Goal: Task Accomplishment & Management: Manage account settings

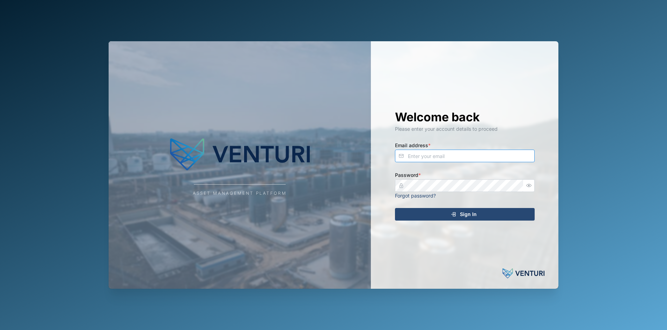
type input "fe-test-admin@venturi.io"
click at [449, 216] on div "Sign In" at bounding box center [463, 214] width 128 height 12
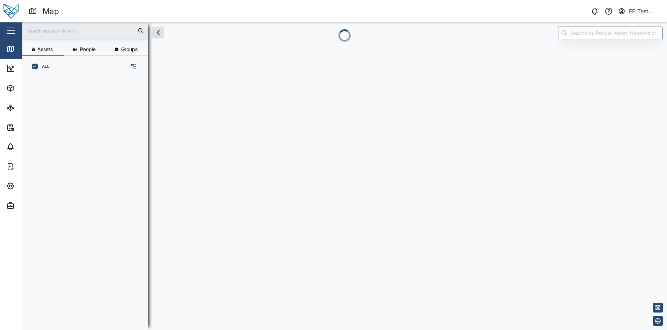
scroll to position [243, 108]
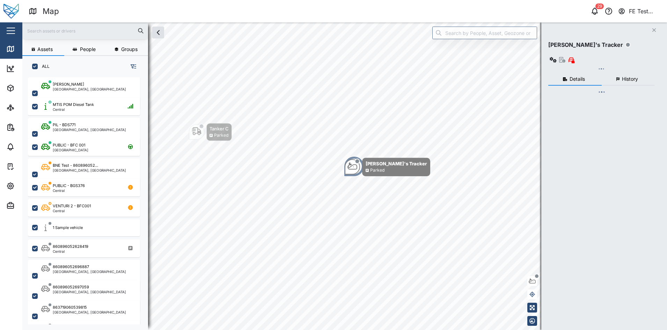
click at [10, 29] on button "button" at bounding box center [11, 31] width 12 height 12
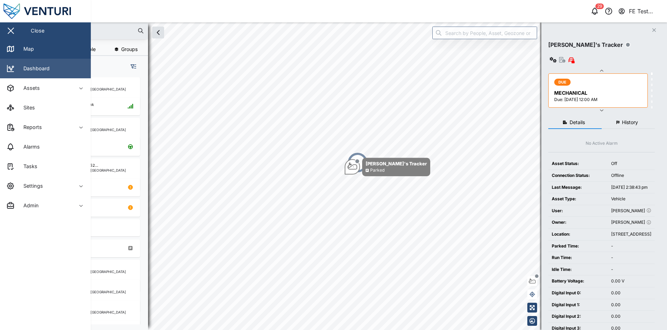
click at [62, 64] on link "Dashboard" at bounding box center [45, 69] width 91 height 20
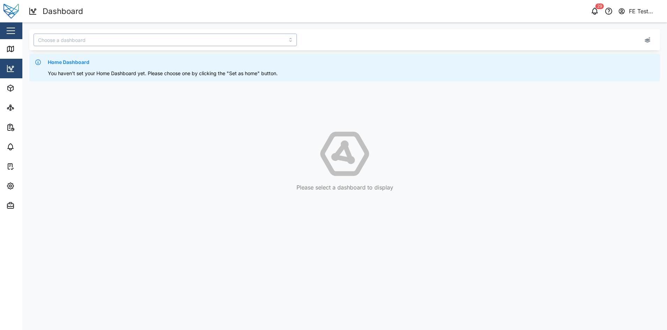
click at [242, 41] on input "search" at bounding box center [165, 40] width 263 height 13
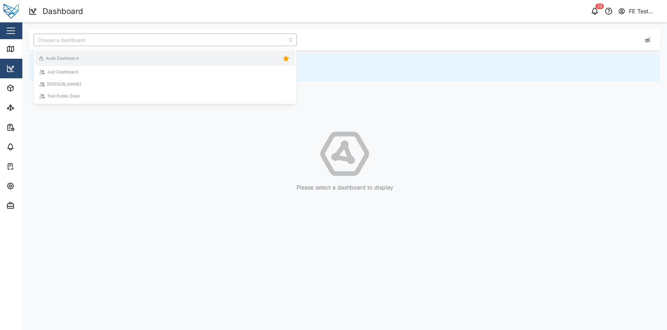
click at [216, 56] on div "Audit Dashboard" at bounding box center [164, 58] width 251 height 10
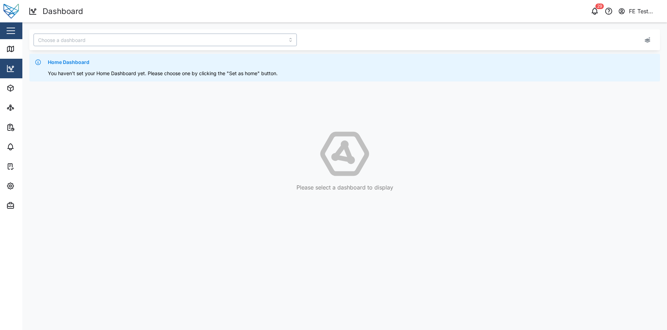
type input "Audit Dashboard"
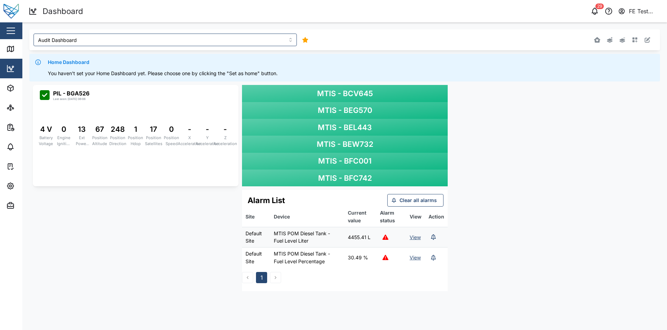
click at [449, 140] on div "MTIS - BCV645 MTIS - BEG570 MTIS - BEL443 MTIS - BEW732 MTIS - BFC001 MTIS - BF…" at bounding box center [344, 187] width 631 height 213
click at [637, 38] on icon "button" at bounding box center [634, 39] width 5 height 5
click at [491, 108] on div "MTIS - BCV645 MTIS - BEG570 MTIS - BEL443 MTIS - BEW732 MTIS - BFC001 MTIS - BF…" at bounding box center [344, 187] width 631 height 213
click at [634, 39] on icon "button" at bounding box center [635, 40] width 6 height 6
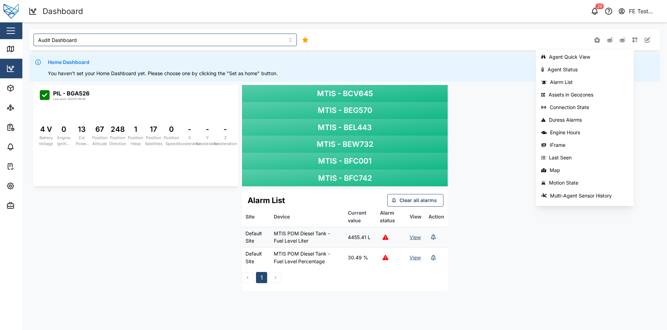
click at [480, 109] on div "MTIS - BCV645 MTIS - BEG570 MTIS - BEL443 MTIS - BEW732 MTIS - BFC001 MTIS - BF…" at bounding box center [344, 187] width 631 height 213
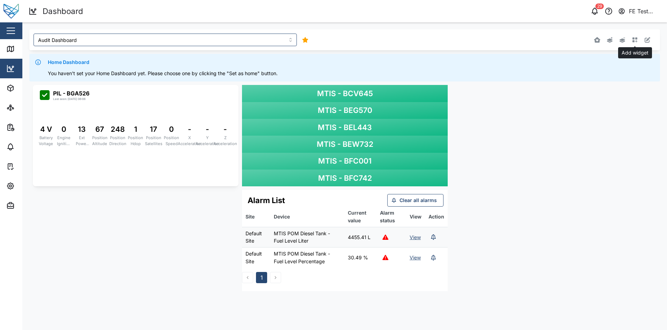
click at [635, 44] on button "button" at bounding box center [635, 40] width 10 height 10
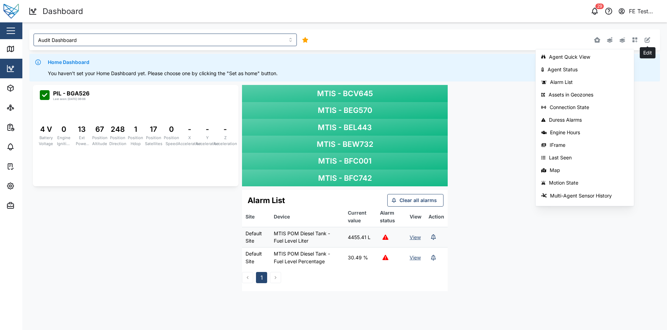
click at [643, 42] on button "button" at bounding box center [647, 40] width 10 height 10
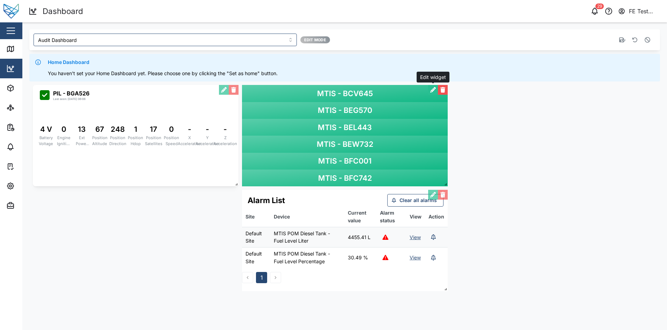
click at [431, 94] on button "button" at bounding box center [433, 90] width 10 height 10
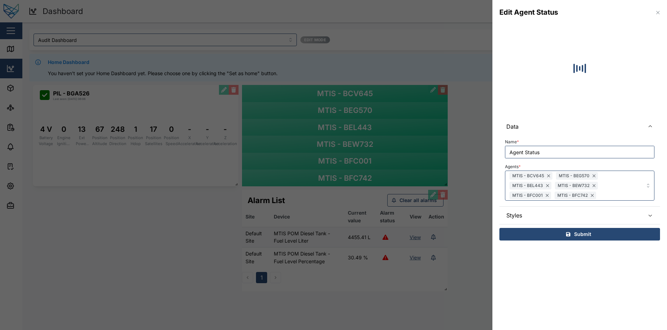
click at [563, 217] on span "Styles" at bounding box center [572, 214] width 133 height 17
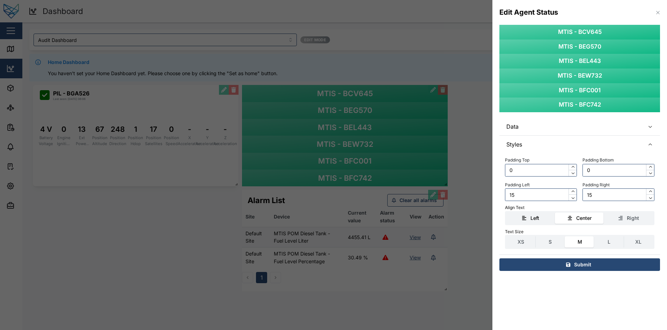
click at [540, 219] on div "Left" at bounding box center [531, 218] width 42 height 8
click at [506, 212] on input "Left" at bounding box center [506, 212] width 0 height 0
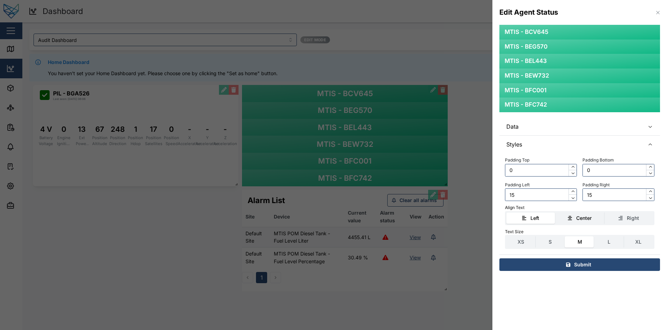
click at [564, 215] on div "Center" at bounding box center [580, 218] width 42 height 8
click at [555, 212] on input "Center" at bounding box center [555, 212] width 0 height 0
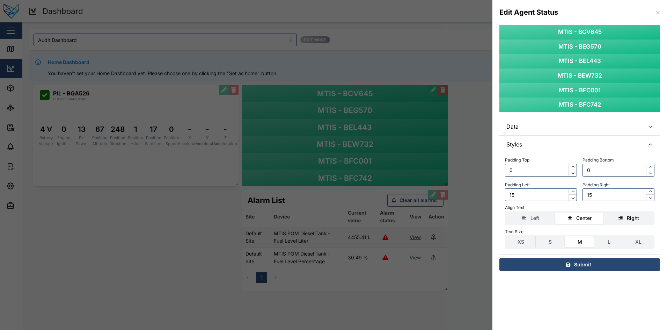
click at [627, 218] on div "Right" at bounding box center [633, 218] width 12 height 8
click at [604, 212] on input "Right" at bounding box center [604, 212] width 0 height 0
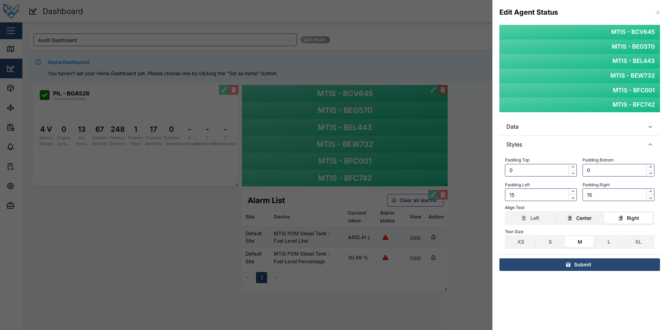
click at [590, 216] on div "Center" at bounding box center [583, 218] width 15 height 8
click at [555, 212] on input "Center" at bounding box center [555, 212] width 0 height 0
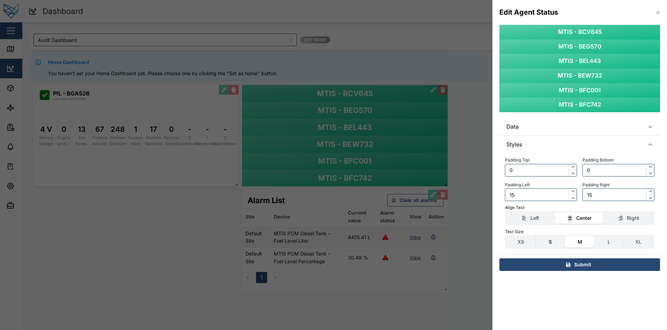
click at [545, 239] on label "S" at bounding box center [550, 241] width 29 height 11
click at [536, 236] on input "S" at bounding box center [536, 236] width 0 height 0
click at [583, 238] on label "M" at bounding box center [579, 241] width 29 height 11
click at [565, 236] on input "M" at bounding box center [565, 236] width 0 height 0
click at [662, 13] on div "Edit Agent Status" at bounding box center [579, 12] width 175 height 25
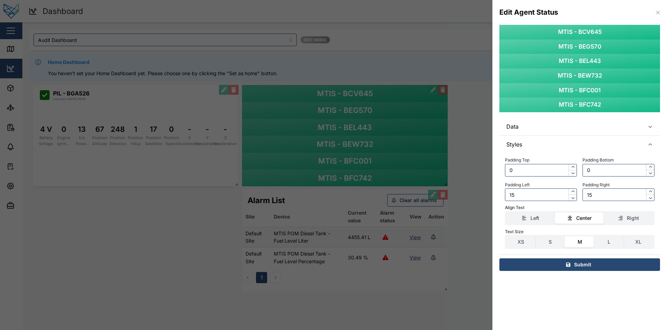
click at [661, 13] on button "button" at bounding box center [658, 13] width 8 height 8
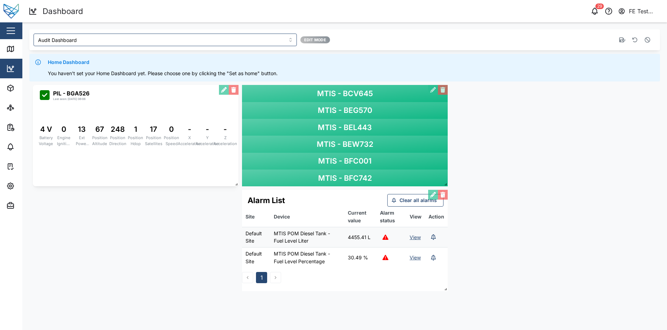
click at [490, 90] on div "MTIS - BCV645 MTIS - BEG570 MTIS - BEL443 MTIS - BEW732 MTIS - BFC001 MTIS - BF…" at bounding box center [344, 187] width 631 height 213
click at [647, 38] on icon "button" at bounding box center [648, 40] width 6 height 6
click at [645, 39] on icon "button" at bounding box center [648, 40] width 6 height 6
click at [431, 88] on button "button" at bounding box center [433, 90] width 10 height 10
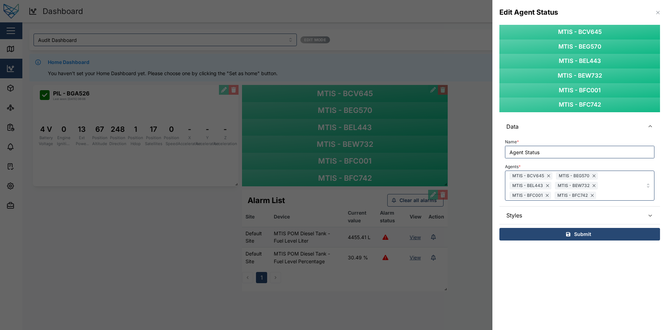
click at [502, 117] on div "MTIS - BCV645 MTIS - BEG570 MTIS - BEL443 MTIS - BEW732 MTIS - BFC001 MTIS - BF…" at bounding box center [579, 136] width 175 height 222
click at [481, 119] on div at bounding box center [333, 165] width 667 height 330
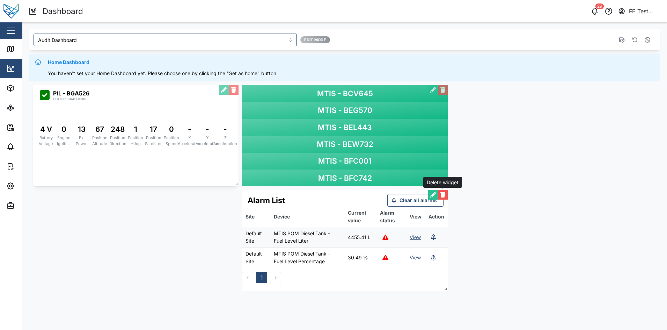
click at [444, 190] on button "button" at bounding box center [443, 195] width 10 height 10
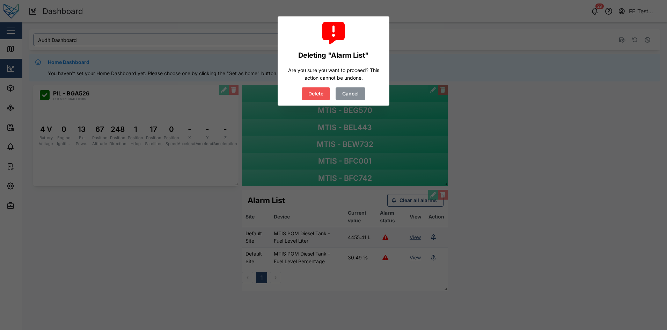
click at [314, 96] on span "Delete" at bounding box center [315, 94] width 15 height 12
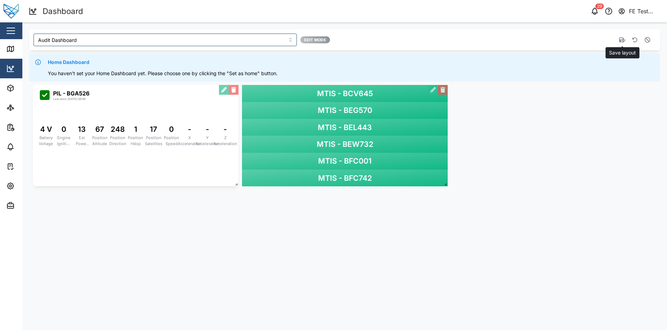
click at [625, 38] on icon "button" at bounding box center [622, 40] width 6 height 6
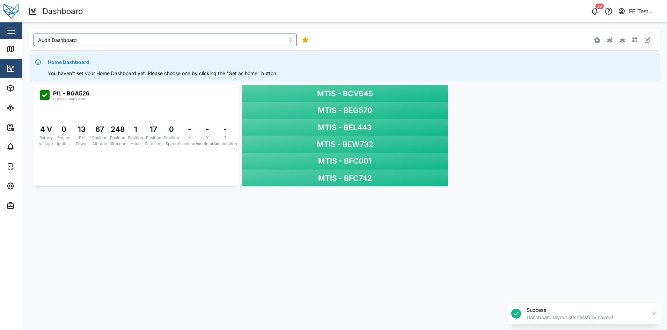
click at [494, 130] on div "MTIS - BCV645 MTIS - BEG570 MTIS - BEL443 MTIS - BEW732 MTIS - BFC001 MTIS - BF…" at bounding box center [344, 135] width 631 height 108
click at [649, 40] on icon "button" at bounding box center [648, 40] width 6 height 6
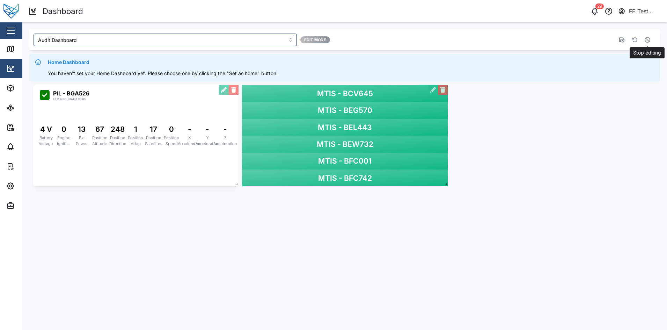
click at [644, 38] on button "button" at bounding box center [647, 40] width 10 height 10
click at [353, 171] on div "MTIS - BFC742" at bounding box center [345, 177] width 206 height 17
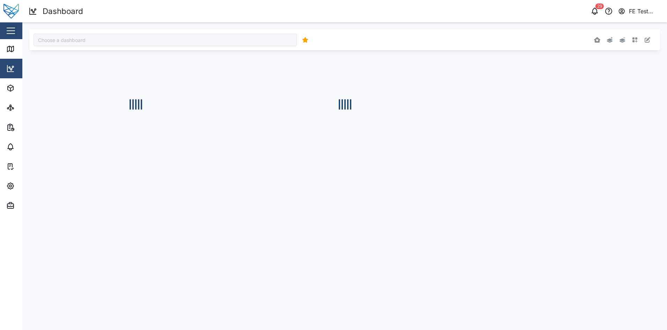
type input "Audit Dashboard"
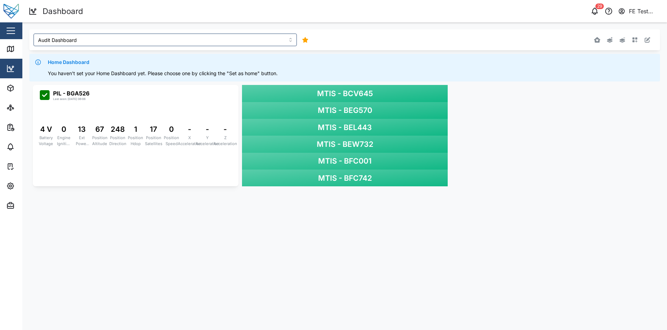
click at [330, 107] on span "MTIS - BEG570" at bounding box center [345, 110] width 54 height 12
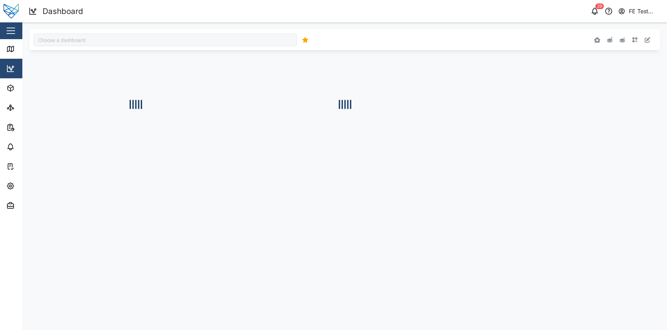
type input "Audit Dashboard"
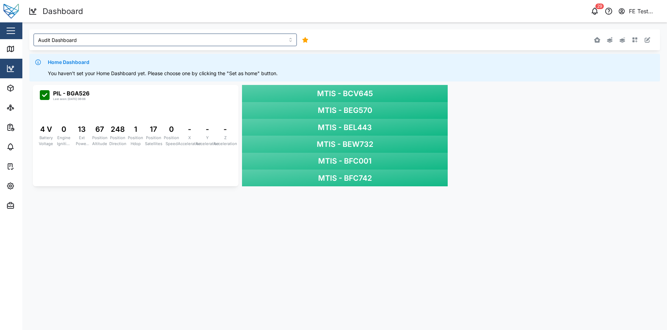
click at [338, 138] on div "MTIS - BEW732" at bounding box center [345, 143] width 206 height 17
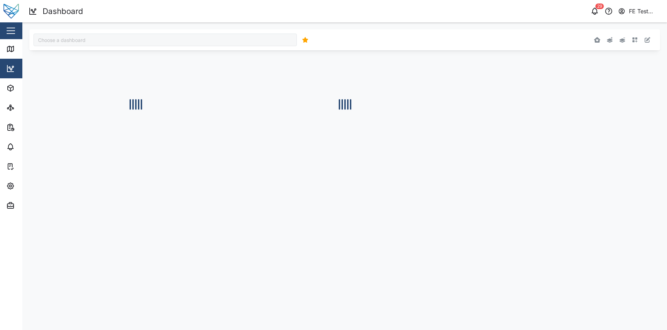
type input "Audit Dashboard"
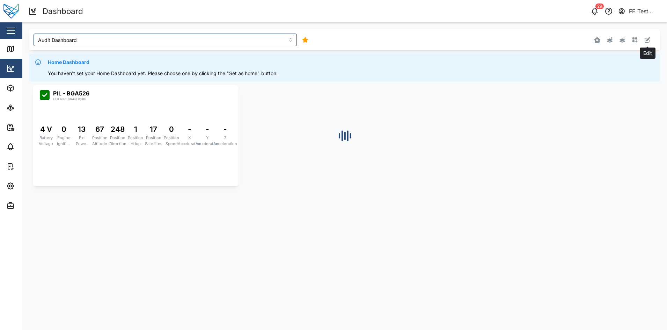
click at [649, 41] on icon "button" at bounding box center [648, 40] width 6 height 6
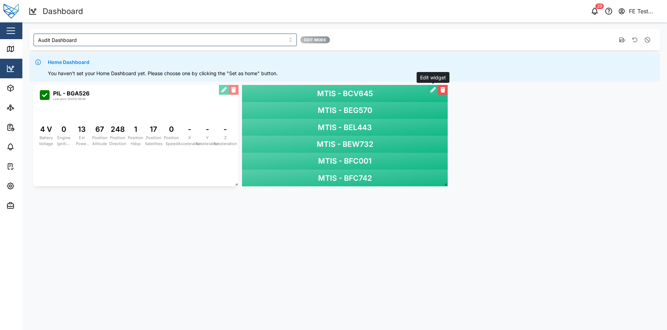
click at [434, 91] on button "button" at bounding box center [433, 90] width 10 height 10
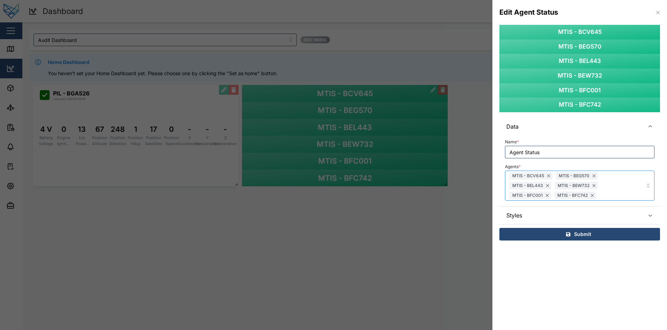
click at [624, 184] on div "MTIS - BCV645 MTIS - BEG570 MTIS - BEL443 MTIS - BEW732 MTIS - BFC001 MTIS - BF…" at bounding box center [569, 185] width 122 height 29
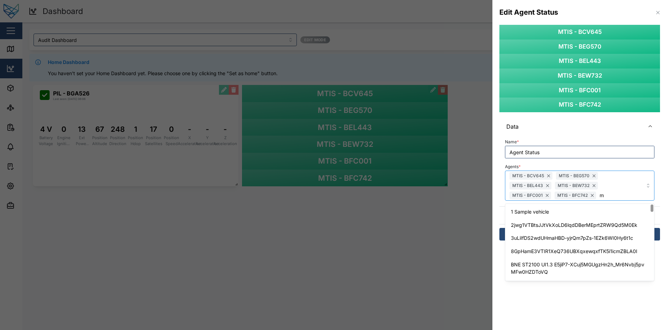
type input "mt"
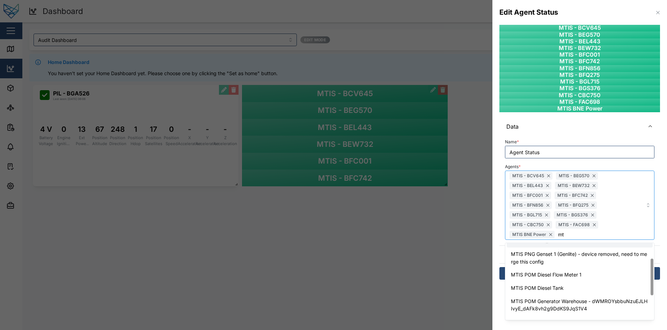
scroll to position [31, 0]
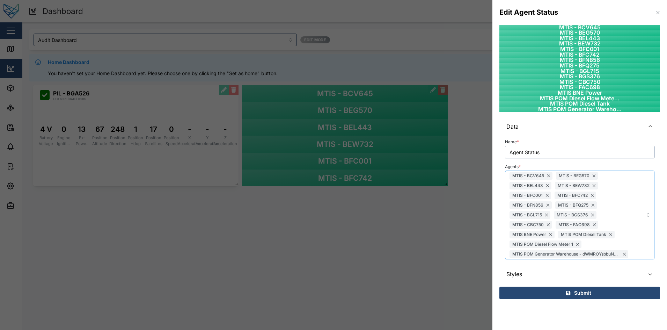
click at [576, 212] on span "MTIS - BGS376" at bounding box center [572, 215] width 31 height 7
click at [629, 220] on div "MTIS - BCV645 MTIS - BEG570 MTIS - BEL443 MTIS - BEW732 MTIS - BFC001 MTIS - BF…" at bounding box center [569, 215] width 122 height 88
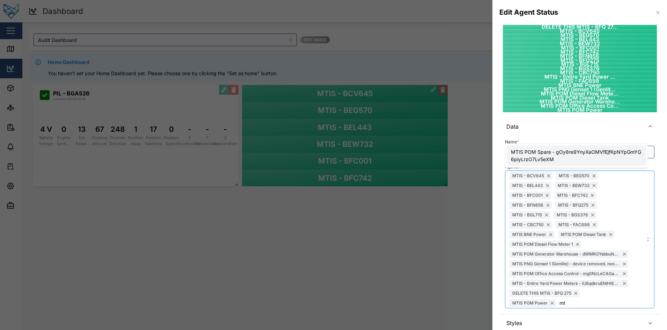
scroll to position [25, 0]
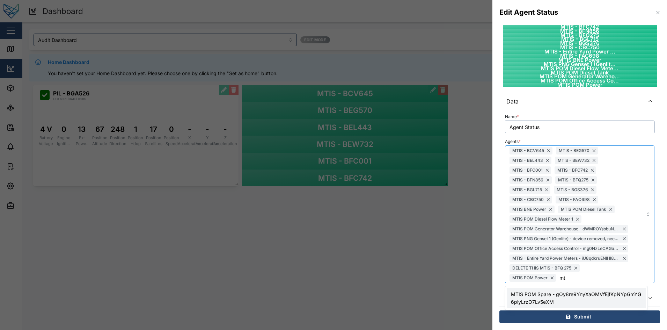
click at [584, 277] on div "MTIS - BCV645 MTIS - BEG570 MTIS - BEL443 MTIS - BEW732 MTIS - BFC001 MTIS - BF…" at bounding box center [569, 214] width 122 height 137
click at [586, 270] on div "MTIS - BCV645 MTIS - BEG570 MTIS - BEL443 MTIS - BEW732 MTIS - BFC001 MTIS - BF…" at bounding box center [569, 214] width 122 height 137
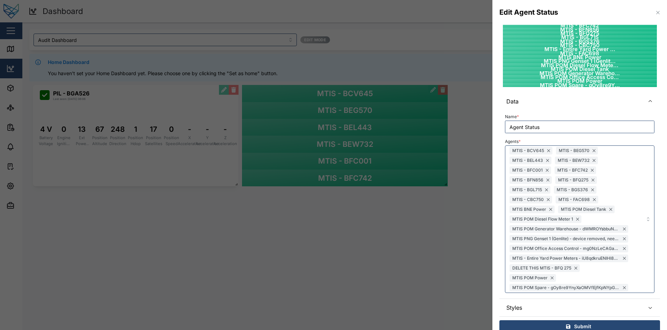
click at [496, 191] on div "DELETE THIS MTIS - BFQ 27... MTIS - BCV645 MTIS - BEG570 MTIS - BEL443 MTIS - B…" at bounding box center [579, 170] width 175 height 340
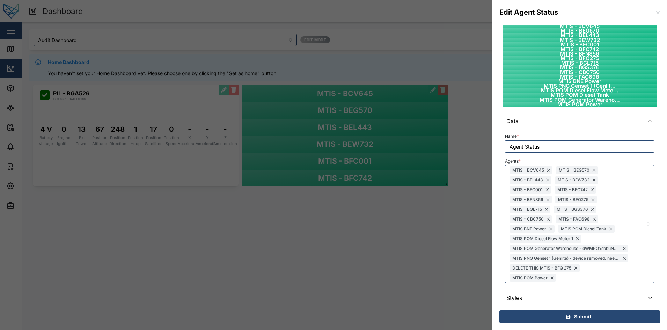
scroll to position [0, 0]
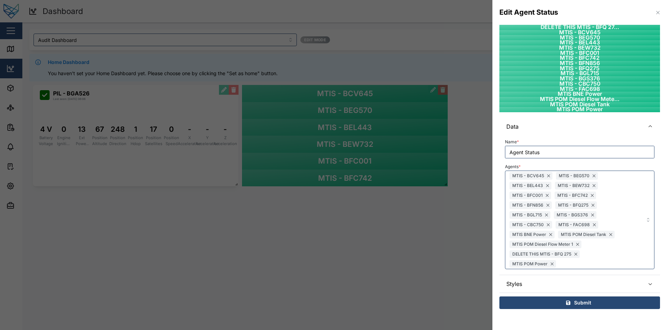
click at [557, 302] on div "Submit" at bounding box center [578, 302] width 149 height 12
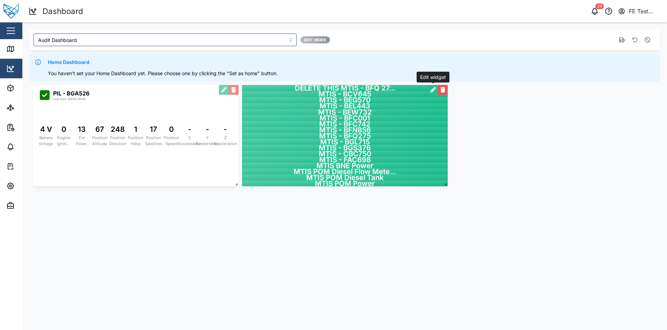
click at [429, 89] on button "button" at bounding box center [433, 90] width 10 height 10
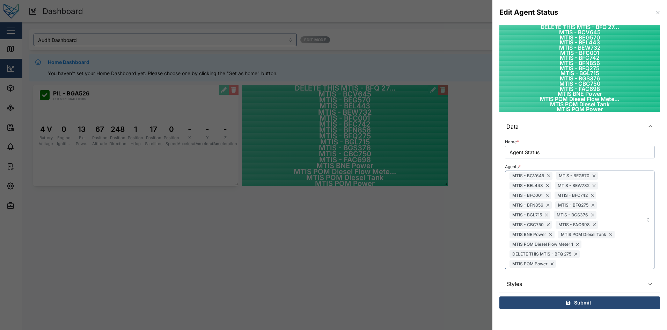
click at [589, 123] on span "Data" at bounding box center [572, 126] width 133 height 17
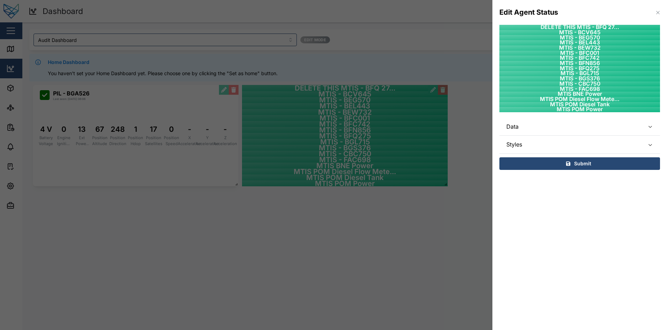
click at [565, 190] on section "Edit Agent Status DELETE THIS MTIS - BFQ 27... MTIS - BCV645 MTIS - BEG570 MTIS…" at bounding box center [579, 165] width 175 height 330
click at [589, 145] on span "Styles" at bounding box center [572, 143] width 133 height 17
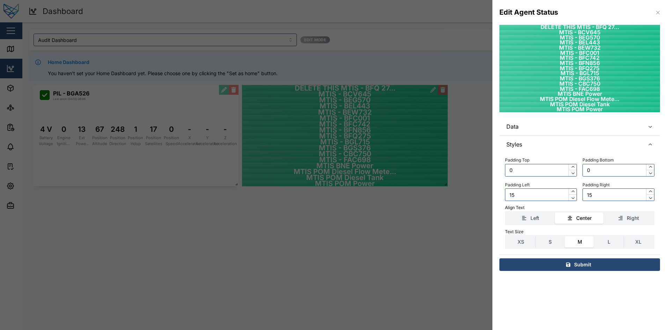
click at [589, 145] on span "Styles" at bounding box center [572, 143] width 133 height 17
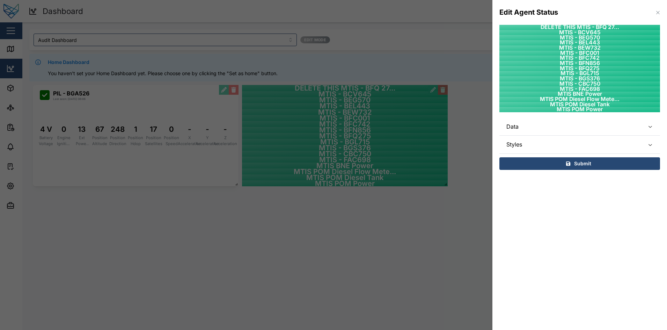
click at [537, 208] on section "Edit Agent Status DELETE THIS MTIS - BFQ 27... MTIS - BCV645 MTIS - BEG570 MTIS…" at bounding box center [579, 165] width 175 height 330
click at [409, 157] on div at bounding box center [333, 165] width 667 height 330
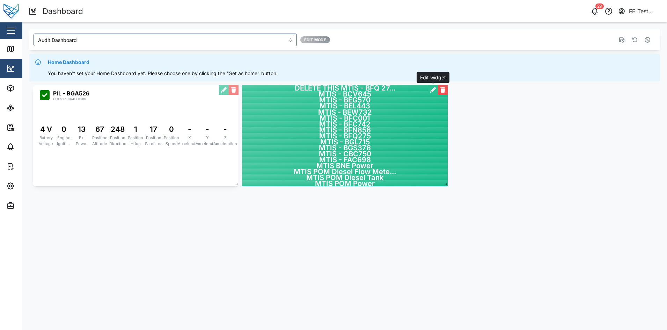
click at [432, 89] on button "button" at bounding box center [433, 90] width 10 height 10
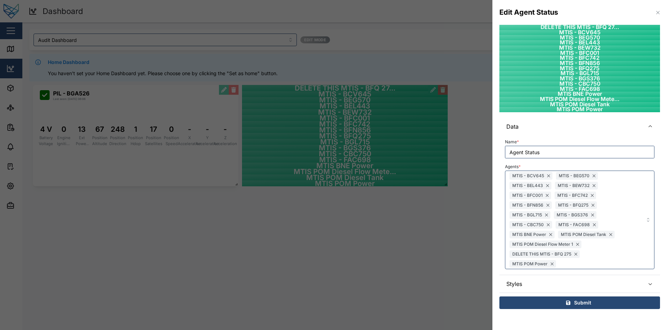
click at [571, 283] on span "Styles" at bounding box center [572, 283] width 133 height 17
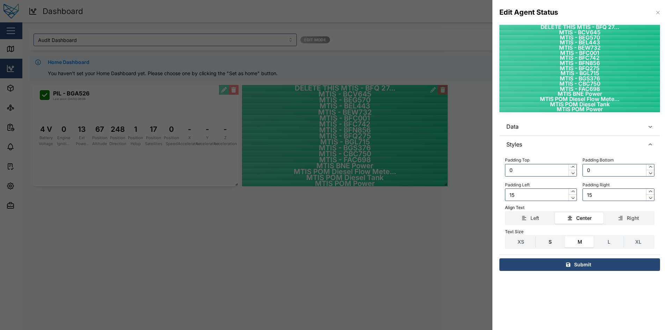
click at [551, 245] on label "S" at bounding box center [550, 241] width 29 height 11
click at [536, 236] on input "S" at bounding box center [536, 236] width 0 height 0
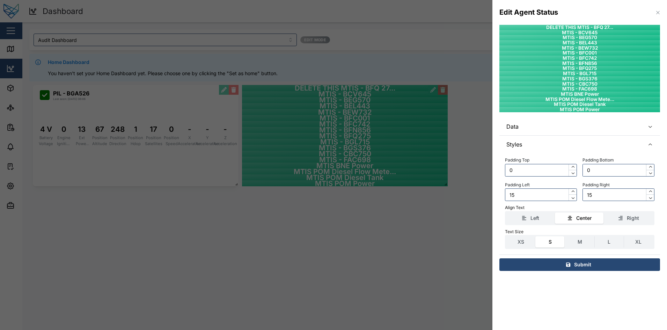
click at [524, 233] on div "Text Size" at bounding box center [579, 231] width 149 height 7
click at [524, 243] on label "XS" at bounding box center [520, 241] width 29 height 11
click at [506, 236] on input "XS" at bounding box center [506, 236] width 0 height 0
click at [561, 260] on div "Submit" at bounding box center [578, 264] width 149 height 12
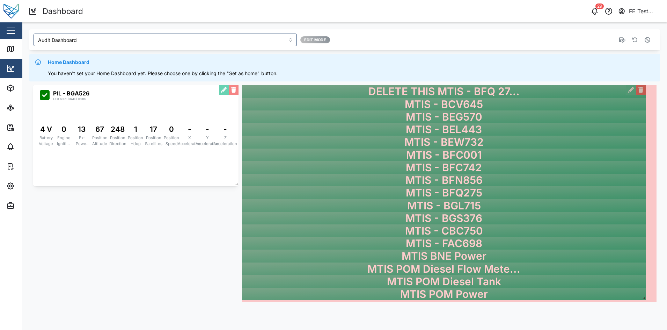
drag, startPoint x: 447, startPoint y: 184, endPoint x: 645, endPoint y: 298, distance: 228.4
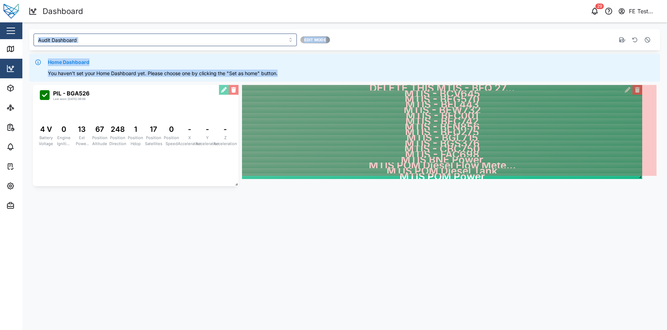
drag, startPoint x: 447, startPoint y: 182, endPoint x: 668, endPoint y: 175, distance: 221.1
click at [667, 175] on html "Dashboard 29 FE Test Admin Close Map Dashboard Assets ATS Camera Generator Pers…" at bounding box center [333, 165] width 667 height 330
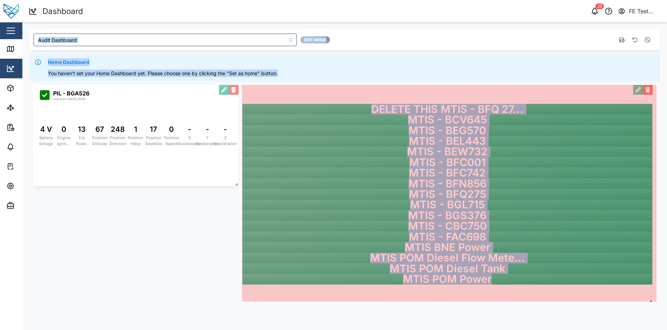
drag, startPoint x: 654, startPoint y: 175, endPoint x: 656, endPoint y: 331, distance: 156.8
click at [656, 329] on html "Dashboard 29 FE Test Admin Close Map Dashboard Assets ATS Camera Generator Pers…" at bounding box center [333, 165] width 667 height 330
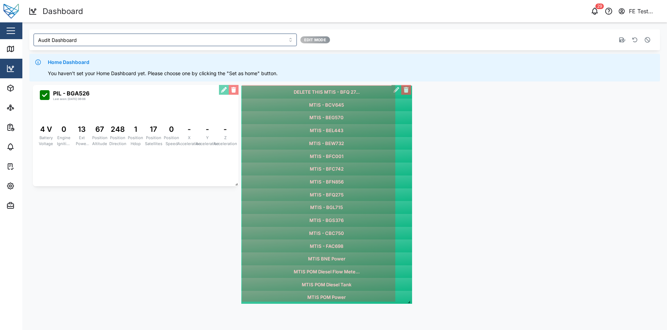
drag, startPoint x: 445, startPoint y: 182, endPoint x: 408, endPoint y: 300, distance: 123.4
click at [408, 300] on span at bounding box center [407, 300] width 7 height 7
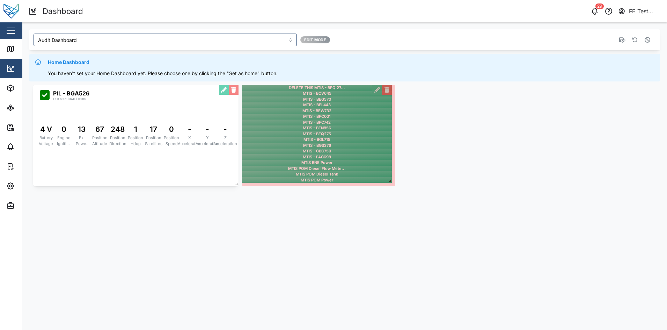
drag, startPoint x: 394, startPoint y: 298, endPoint x: 390, endPoint y: 179, distance: 118.8
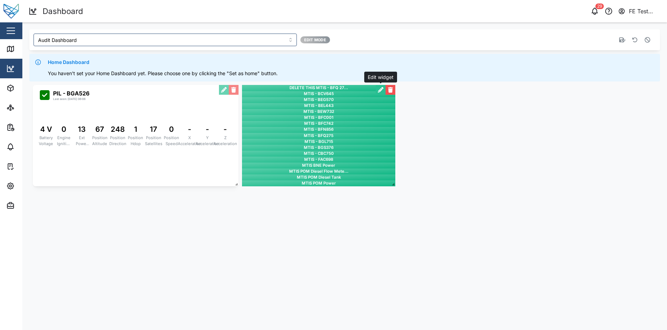
click at [379, 91] on button "button" at bounding box center [381, 90] width 10 height 10
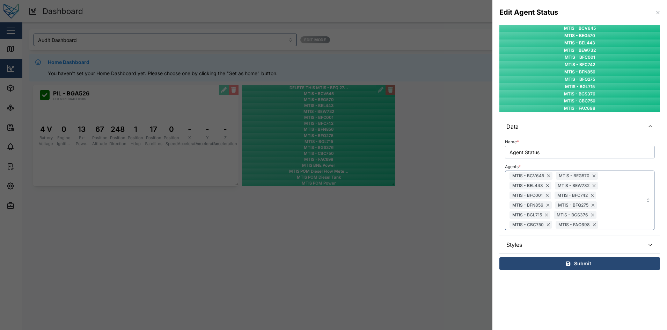
click at [566, 262] on icon "submit" at bounding box center [568, 263] width 4 height 5
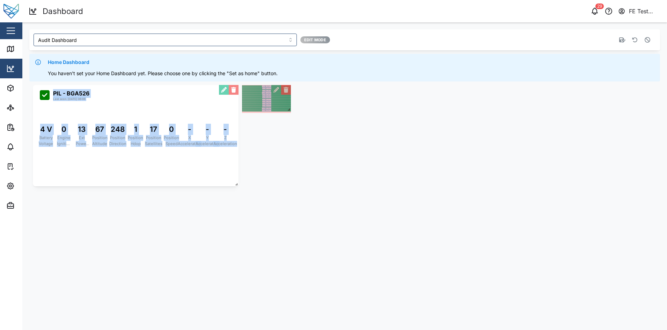
drag, startPoint x: 394, startPoint y: 184, endPoint x: 283, endPoint y: 110, distance: 133.3
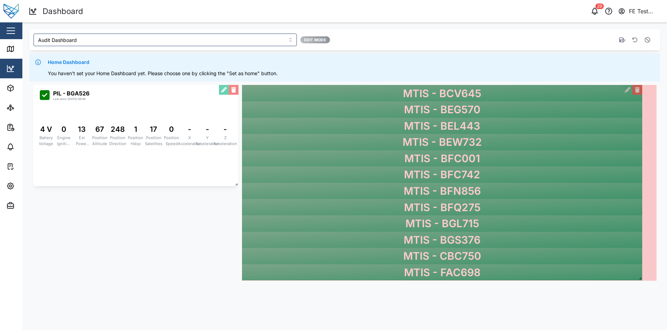
drag, startPoint x: 288, startPoint y: 111, endPoint x: 640, endPoint y: 278, distance: 389.4
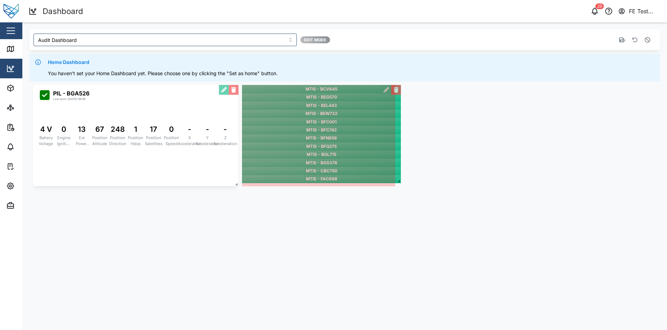
drag, startPoint x: 651, startPoint y: 278, endPoint x: 395, endPoint y: 180, distance: 273.5
click at [395, 180] on span at bounding box center [397, 179] width 7 height 7
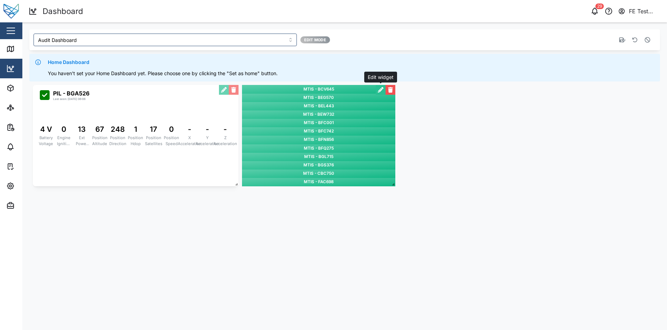
click at [382, 87] on button "button" at bounding box center [381, 90] width 10 height 10
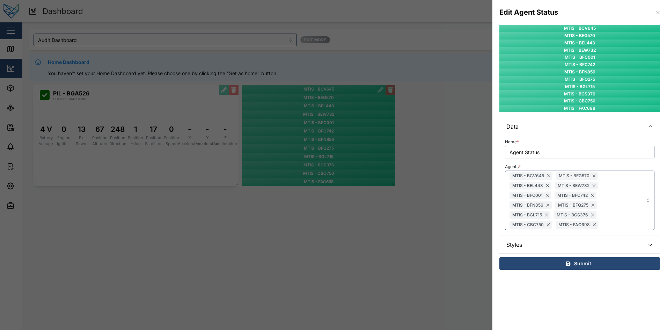
click at [365, 207] on div at bounding box center [333, 165] width 667 height 330
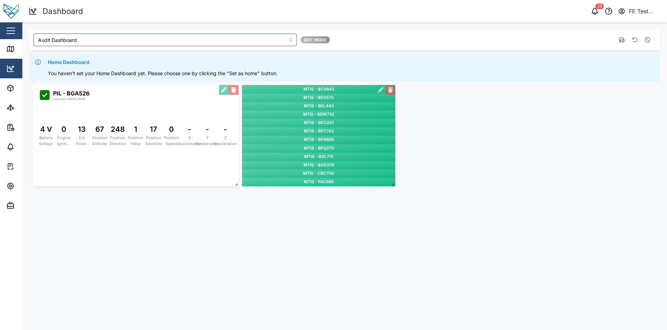
click at [13, 24] on div "Close" at bounding box center [45, 30] width 91 height 17
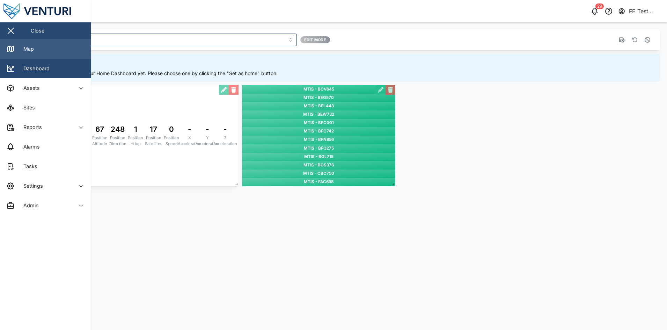
click at [52, 54] on link "Map" at bounding box center [45, 49] width 91 height 20
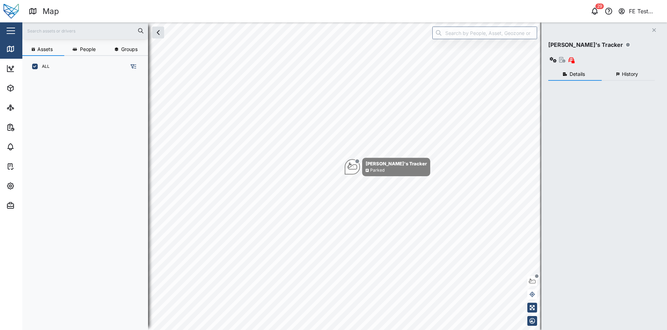
scroll to position [243, 108]
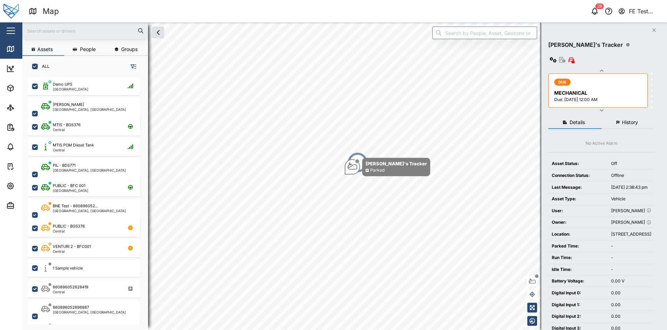
click at [15, 31] on div "button" at bounding box center [11, 30] width 8 height 1
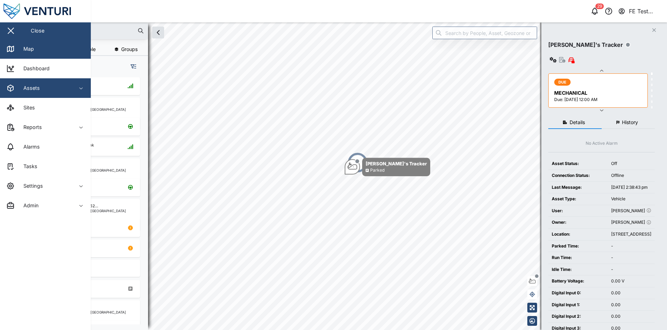
click at [54, 80] on span "Assets" at bounding box center [38, 88] width 64 height 20
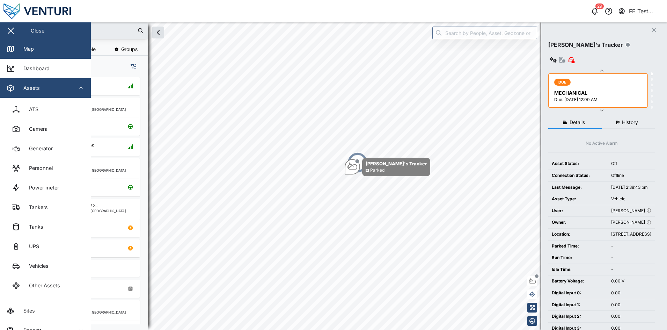
click at [54, 80] on span "Assets" at bounding box center [38, 88] width 64 height 20
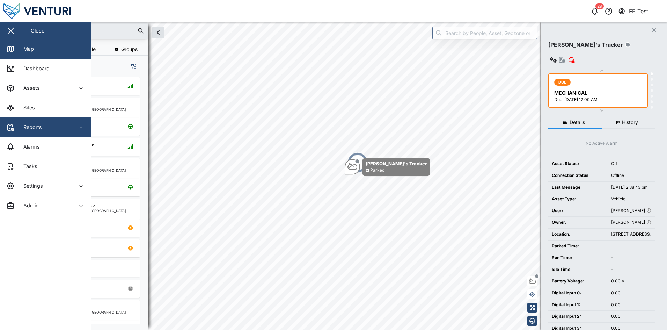
click at [62, 130] on div "Reports" at bounding box center [38, 127] width 64 height 8
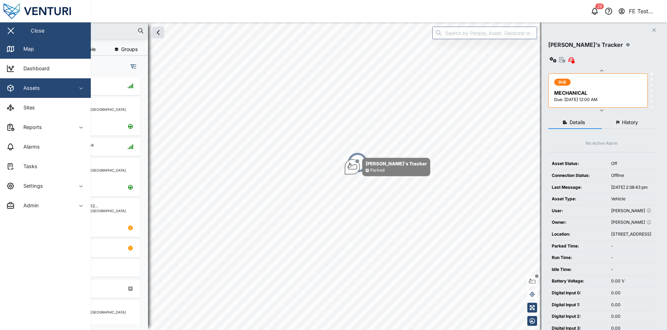
click at [80, 91] on button "Assets" at bounding box center [45, 88] width 91 height 20
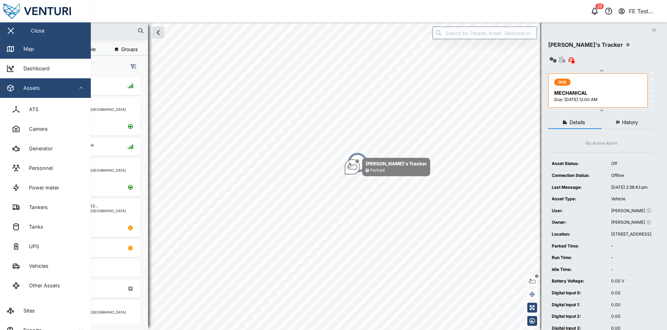
click at [47, 79] on span "Assets" at bounding box center [38, 88] width 64 height 20
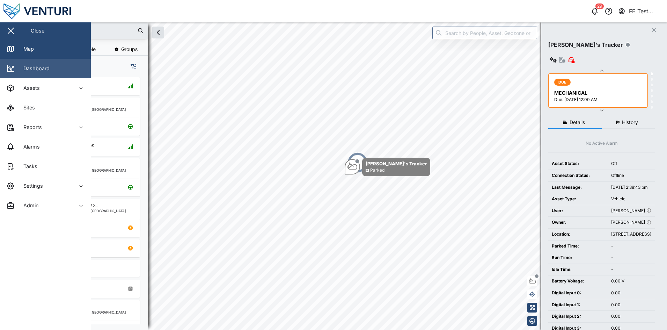
click at [57, 72] on link "Dashboard" at bounding box center [45, 69] width 91 height 20
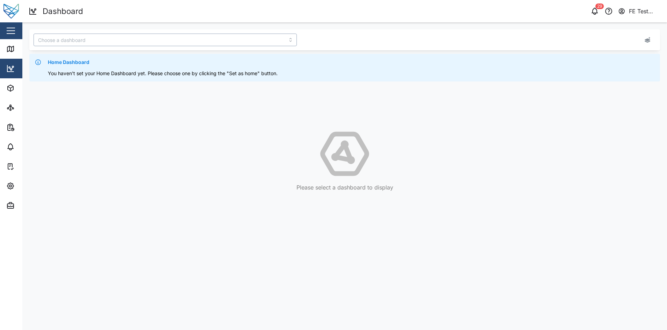
click at [138, 37] on input "search" at bounding box center [165, 40] width 263 height 13
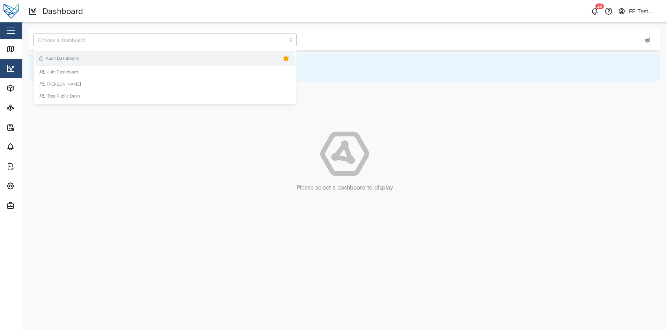
click at [125, 62] on div "Audit Dashboard" at bounding box center [164, 58] width 251 height 10
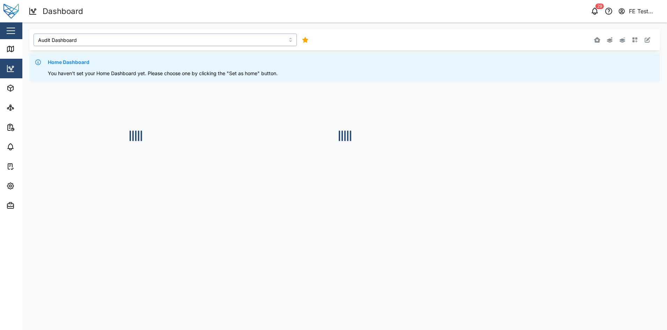
type input "Audit Dashboard"
click at [239, 39] on input "Audit Dashboard" at bounding box center [165, 40] width 263 height 13
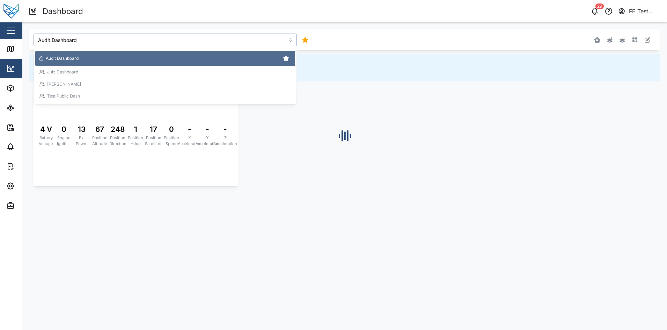
click at [210, 57] on div "Audit Dashboard" at bounding box center [164, 58] width 251 height 10
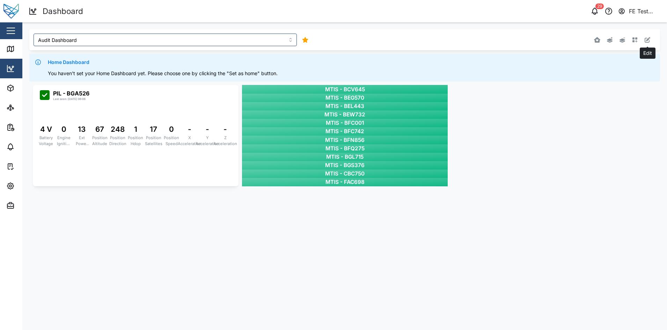
click at [646, 41] on icon "button" at bounding box center [648, 40] width 6 height 6
click at [432, 87] on button "button" at bounding box center [433, 90] width 10 height 10
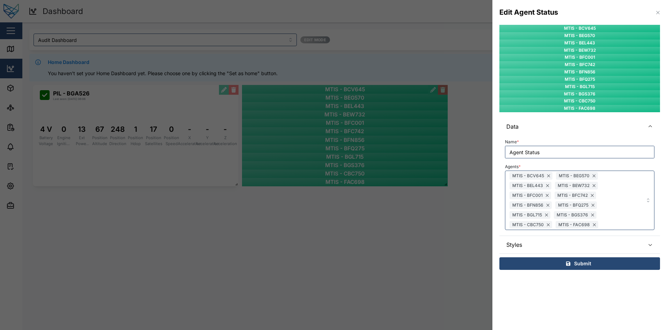
click at [579, 243] on span "Styles" at bounding box center [572, 244] width 133 height 17
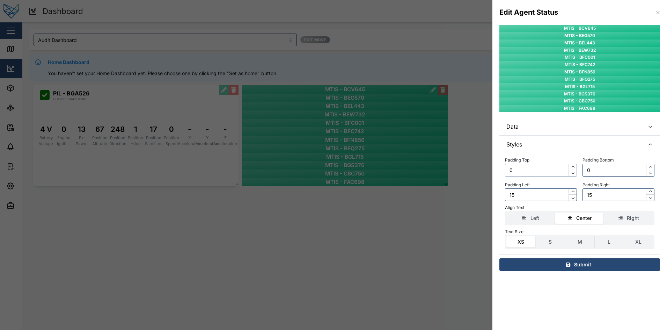
click at [546, 170] on input "0" at bounding box center [541, 170] width 72 height 13
type input "1"
type input "2"
type input "5"
type input "1"
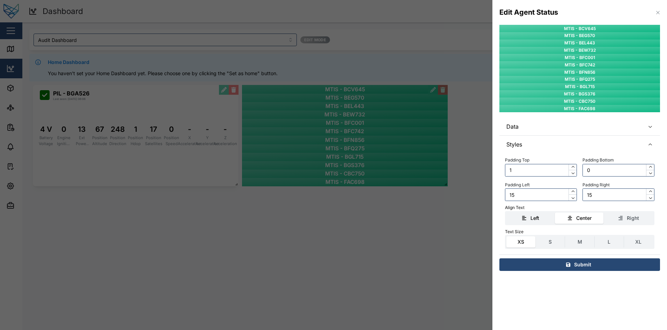
click at [546, 221] on div "Left" at bounding box center [531, 218] width 42 height 8
click at [506, 212] on input "Left" at bounding box center [506, 212] width 0 height 0
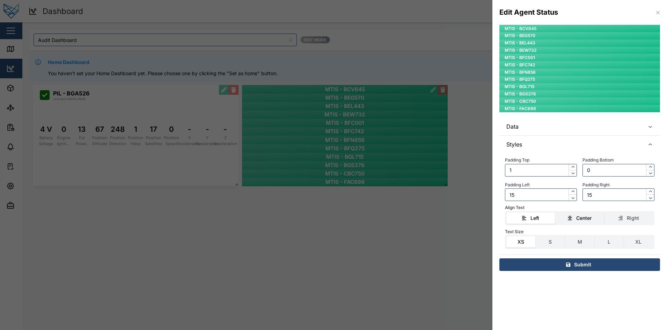
click at [572, 222] on label "Center" at bounding box center [579, 217] width 49 height 11
click at [555, 212] on input "Center" at bounding box center [555, 212] width 0 height 0
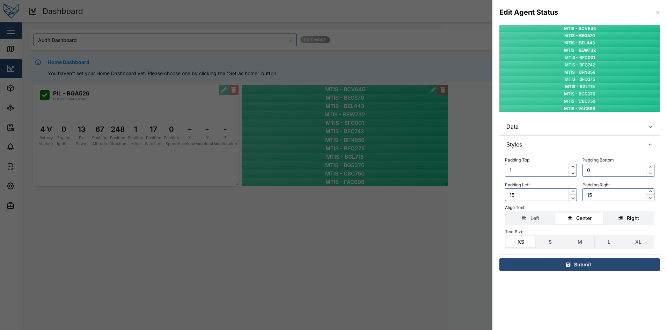
click at [641, 215] on div "Right" at bounding box center [629, 218] width 42 height 8
click at [604, 212] on input "Right" at bounding box center [604, 212] width 0 height 0
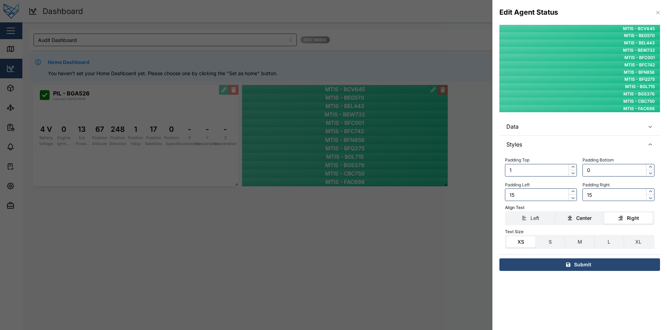
click at [595, 217] on div "Center" at bounding box center [580, 218] width 42 height 8
click at [555, 212] on input "Center" at bounding box center [555, 212] width 0 height 0
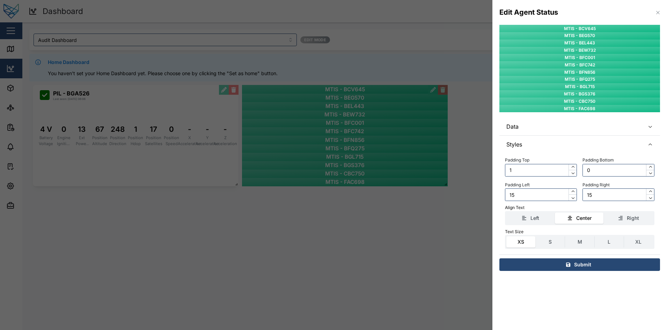
click at [551, 247] on div "XS S M L XL" at bounding box center [579, 242] width 149 height 14
click at [553, 246] on label "S" at bounding box center [550, 241] width 29 height 11
click at [536, 236] on input "S" at bounding box center [536, 236] width 0 height 0
click at [578, 240] on label "M" at bounding box center [579, 241] width 29 height 11
click at [565, 236] on input "M" at bounding box center [565, 236] width 0 height 0
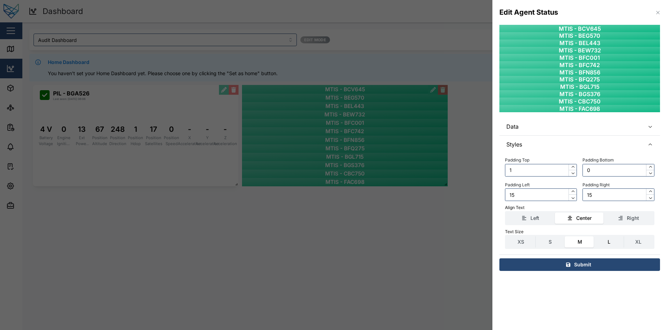
click at [622, 241] on label "L" at bounding box center [609, 241] width 29 height 11
click at [595, 236] on input "L" at bounding box center [595, 236] width 0 height 0
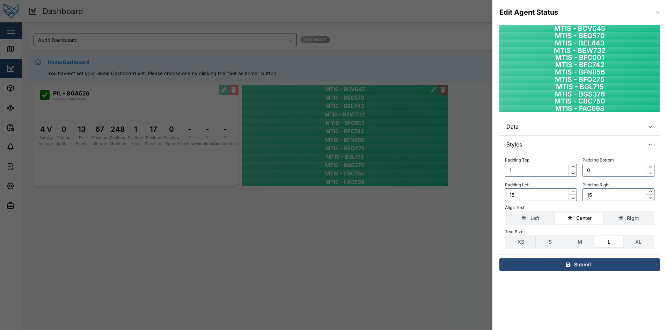
click at [661, 14] on button "button" at bounding box center [658, 13] width 8 height 8
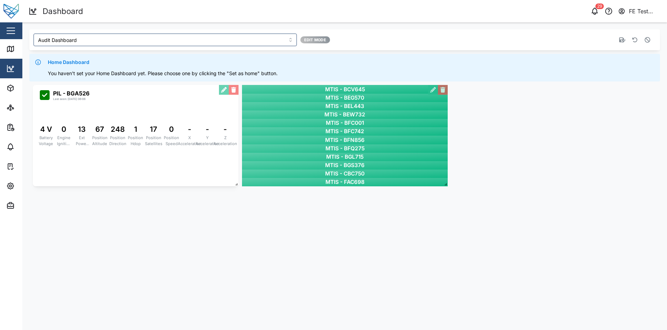
click at [505, 148] on div "MTIS - BCV645 MTIS - BEG570 MTIS - BEL443 MTIS - BEW732 MTIS - BFC001 MTIS - BF…" at bounding box center [344, 135] width 631 height 108
click at [435, 90] on button "button" at bounding box center [433, 90] width 10 height 10
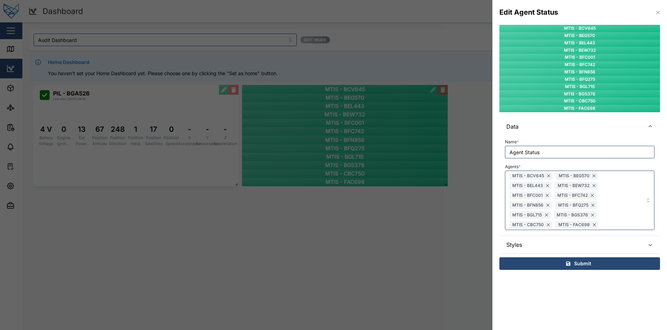
click at [604, 123] on span "Data" at bounding box center [572, 126] width 133 height 17
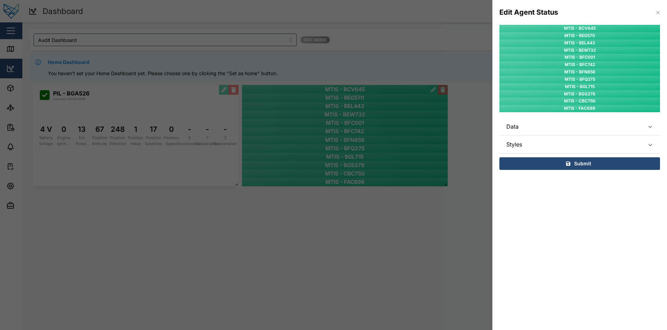
click at [604, 123] on span "Data" at bounding box center [572, 126] width 133 height 17
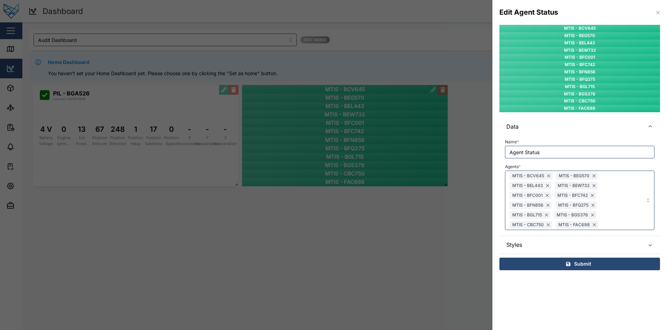
click at [604, 123] on span "Data" at bounding box center [572, 126] width 133 height 17
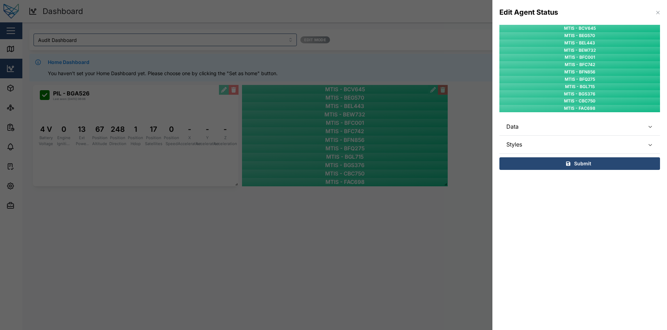
click at [604, 126] on span "Data" at bounding box center [572, 126] width 133 height 17
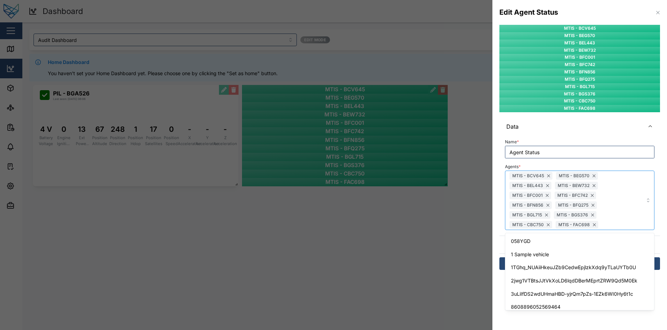
click at [624, 202] on div "MTIS - BCV645 MTIS - BEG570 MTIS - BEL443 MTIS - BEW732 MTIS - BFC001 MTIS - BF…" at bounding box center [569, 200] width 122 height 59
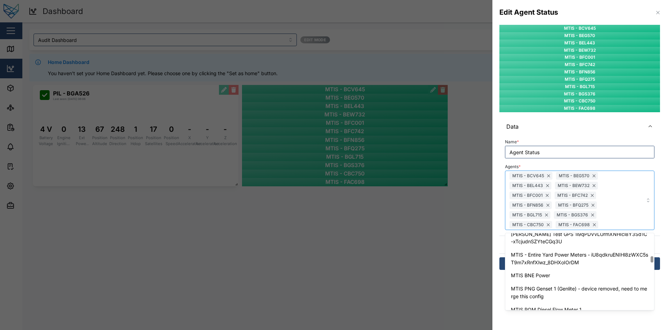
scroll to position [690, 0]
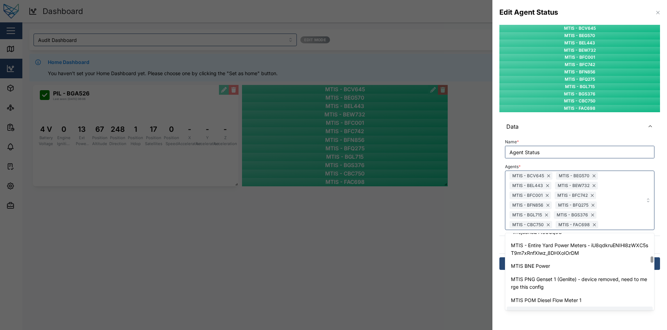
click at [516, 314] on section "Edit Agent Status MTIS - BCV645 MTIS - BEG570 MTIS - BEL443 MTIS - BEW732 MTIS …" at bounding box center [579, 165] width 175 height 330
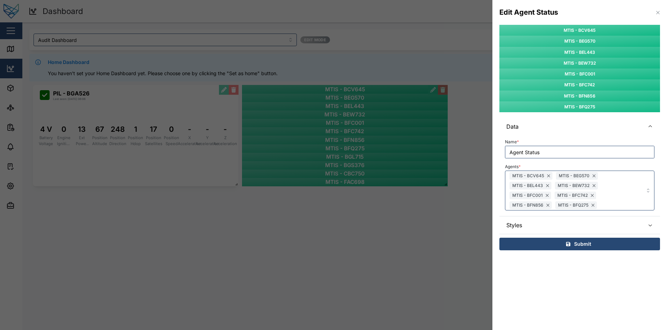
click at [552, 242] on div "Submit" at bounding box center [578, 244] width 149 height 12
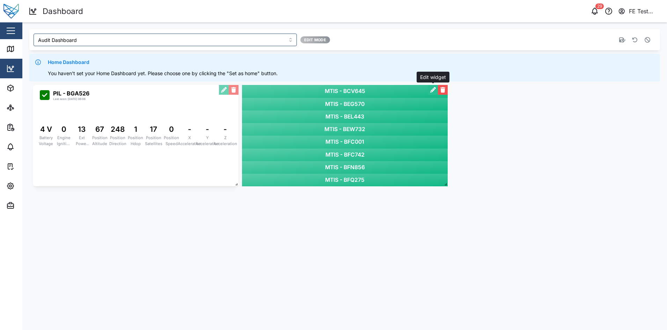
click at [429, 92] on button "button" at bounding box center [433, 90] width 10 height 10
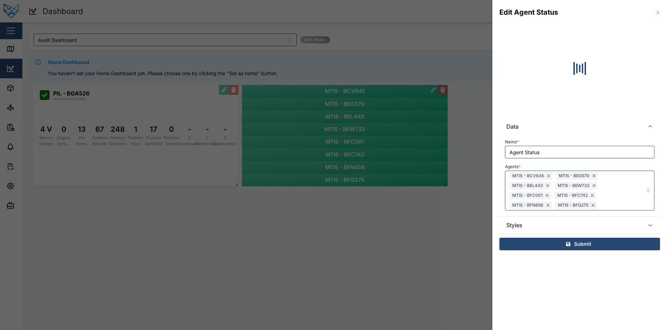
click at [432, 206] on div at bounding box center [333, 165] width 667 height 330
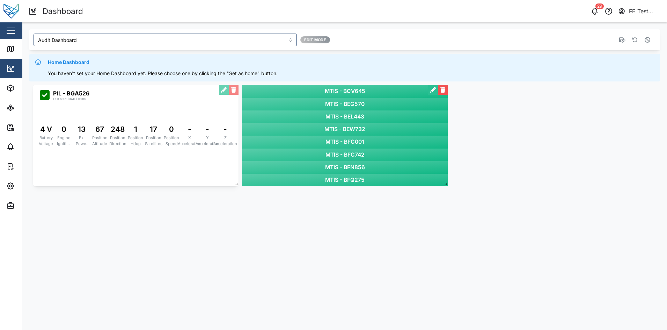
click at [436, 85] on div at bounding box center [438, 90] width 20 height 10
click at [433, 89] on button "button" at bounding box center [433, 90] width 10 height 10
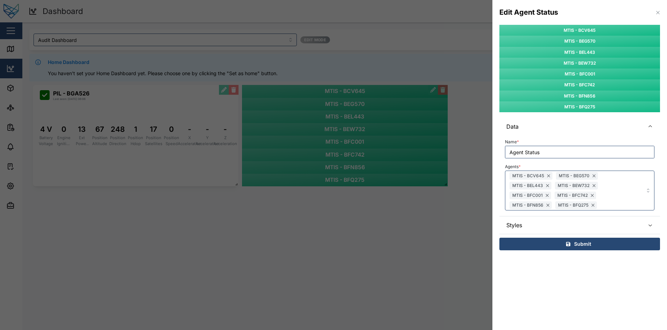
click at [584, 132] on span "Data" at bounding box center [572, 126] width 133 height 17
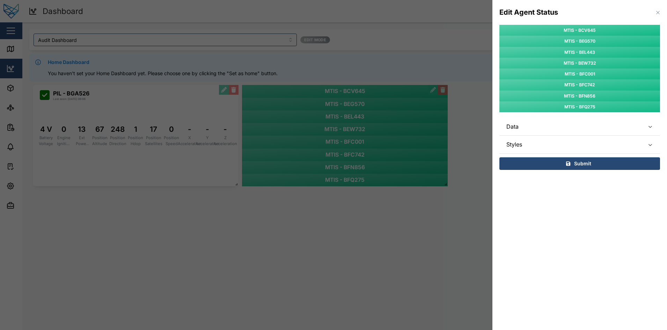
click at [601, 138] on span "Styles" at bounding box center [572, 143] width 133 height 17
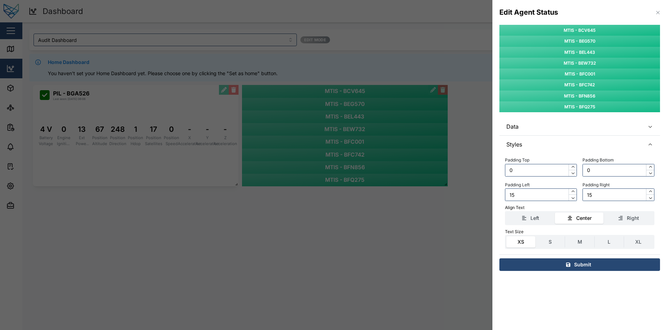
click at [601, 138] on span "Styles" at bounding box center [572, 143] width 133 height 17
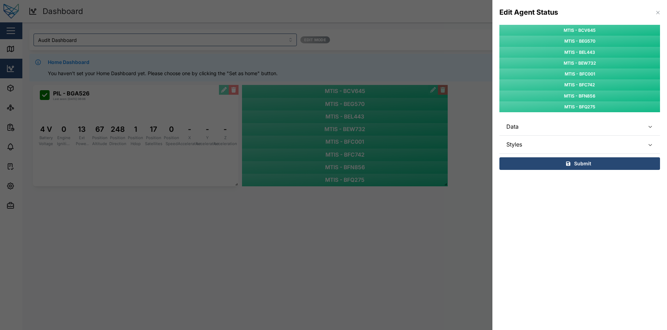
click at [548, 129] on span "Data" at bounding box center [572, 126] width 133 height 17
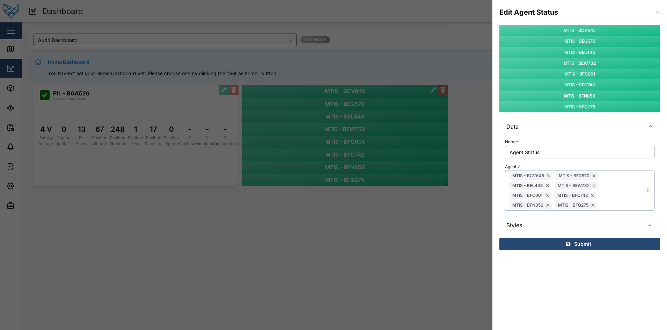
drag, startPoint x: 548, startPoint y: 129, endPoint x: 611, endPoint y: 187, distance: 86.0
click at [611, 187] on div "Data Name * Agent Status Agents * MTIS - BCV645 MTIS - BEG570 MTIS - BEL443 MTI…" at bounding box center [579, 167] width 161 height 98
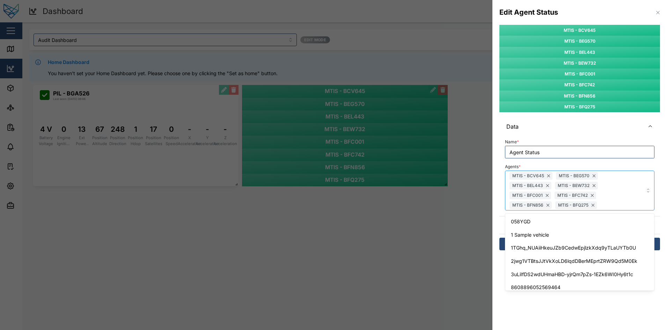
click at [608, 187] on div "MTIS - BCV645 MTIS - BEG570 MTIS - BEL443 MTIS - BEW732 MTIS - BFC001 MTIS - BF…" at bounding box center [569, 190] width 122 height 39
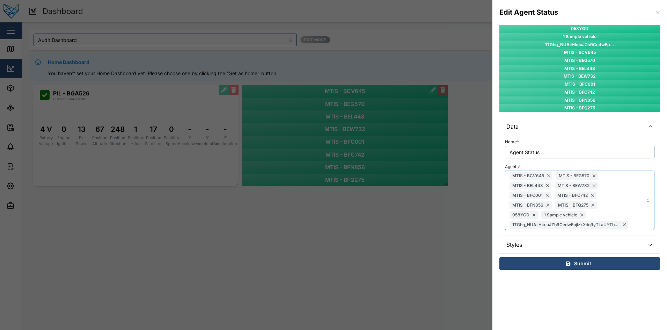
click at [585, 226] on span "1TGhq_NUAiiHkeuJZb9CedwEpjlzkXdq9yTLaUYTb0U" at bounding box center [566, 224] width 108 height 7
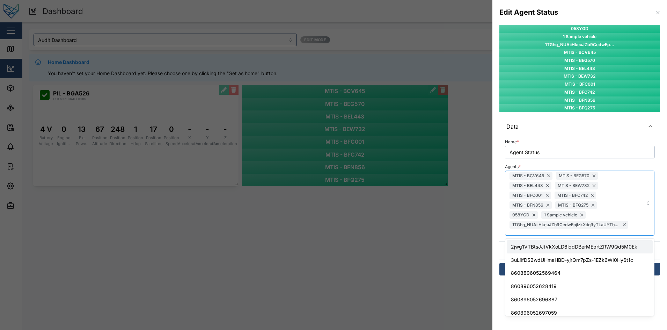
click at [627, 209] on div "MTIS - BCV645 MTIS - BEG570 MTIS - BEL443 MTIS - BEW732 MTIS - BFC001 MTIS - BF…" at bounding box center [569, 203] width 122 height 64
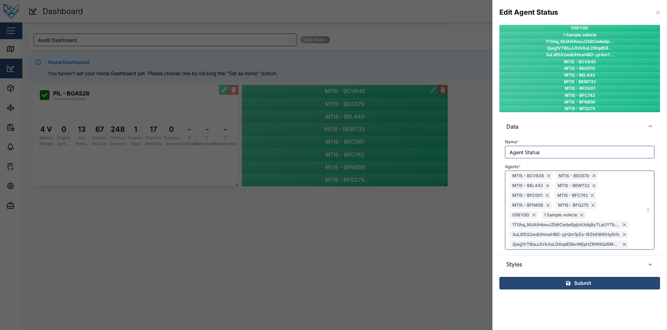
click at [574, 258] on div "Data Name * Agent Status Agents * MTIS - BCV645 MTIS - BEG570 MTIS - BEL443 MTI…" at bounding box center [579, 195] width 161 height 155
click at [634, 227] on div "MTIS - BCV645 MTIS - BEG570 MTIS - BEL443 MTIS - BEW732 MTIS - BFC001 MTIS - BF…" at bounding box center [579, 209] width 149 height 79
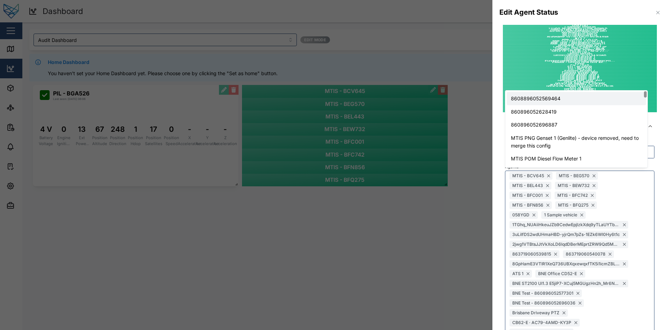
click at [650, 115] on div "058YGD 1 Sample vehicle 1TGhq_NUAiiHkeuJZb9CedwEp... 2jwg1VTBtsJJtVkXoLD6lqdDB.…" at bounding box center [579, 317] width 175 height 584
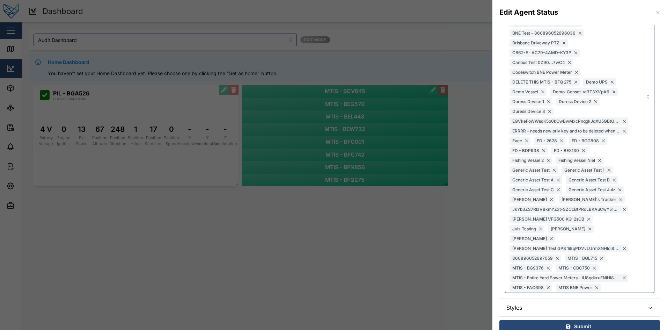
scroll to position [0, 0]
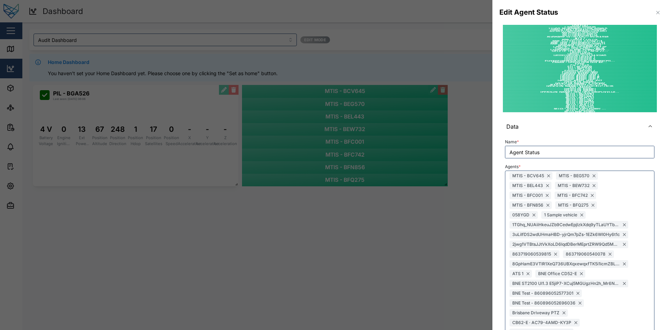
click at [655, 10] on icon "button" at bounding box center [658, 13] width 6 height 6
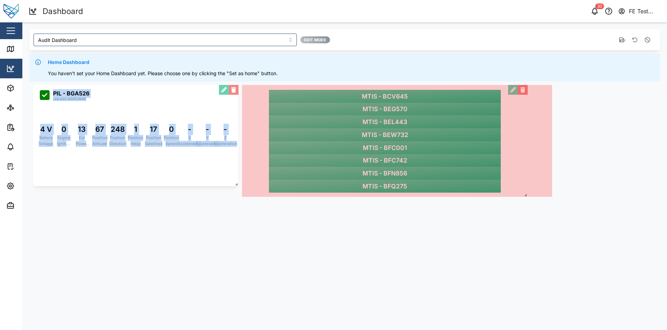
drag, startPoint x: 447, startPoint y: 182, endPoint x: 592, endPoint y: 208, distance: 148.0
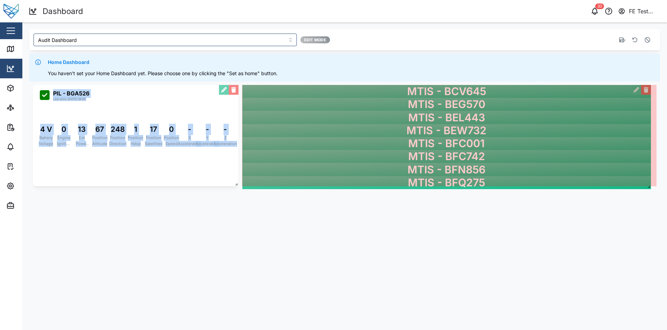
drag, startPoint x: 592, startPoint y: 208, endPoint x: 639, endPoint y: 179, distance: 54.9
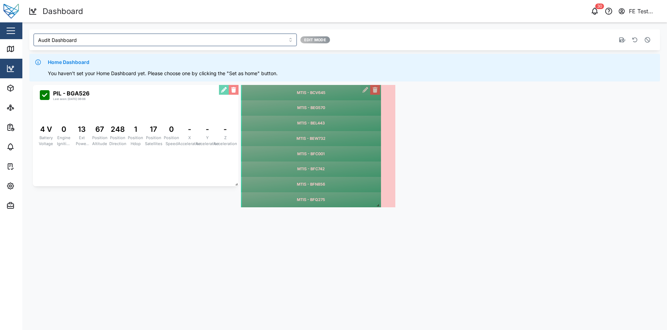
drag, startPoint x: 653, startPoint y: 183, endPoint x: 385, endPoint y: 212, distance: 269.7
click at [385, 212] on div "Audit Dashboard Edit Mode Home Dashboard You haven't set your Home Dashboard ye…" at bounding box center [344, 119] width 645 height 195
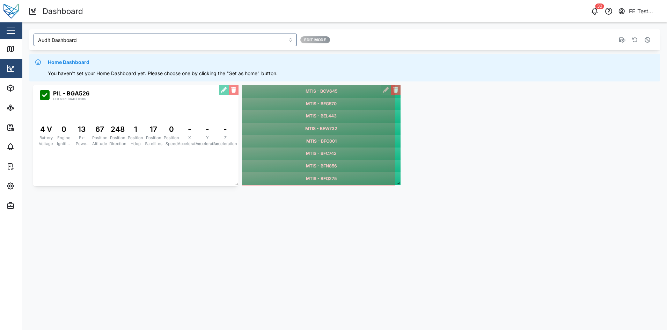
drag, startPoint x: 392, startPoint y: 205, endPoint x: 397, endPoint y: 183, distance: 22.5
click at [397, 183] on span at bounding box center [397, 181] width 7 height 7
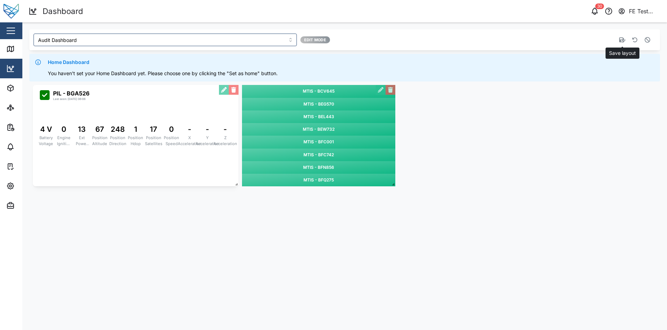
click at [623, 43] on button "button" at bounding box center [622, 40] width 10 height 10
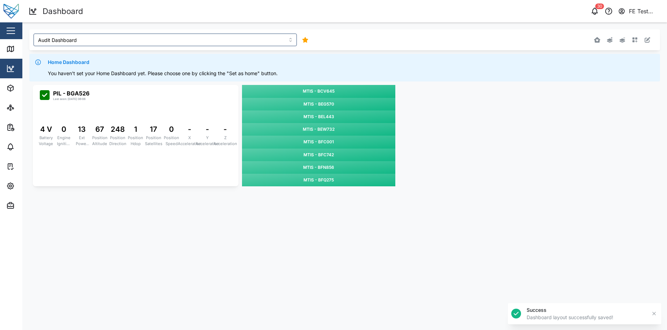
click at [449, 144] on div "MTIS - BCV645 MTIS - BEG570 MTIS - BEL443 MTIS - BEW732 MTIS - BFC001 MTIS - BF…" at bounding box center [344, 135] width 631 height 108
click at [634, 38] on icon "button" at bounding box center [635, 40] width 6 height 6
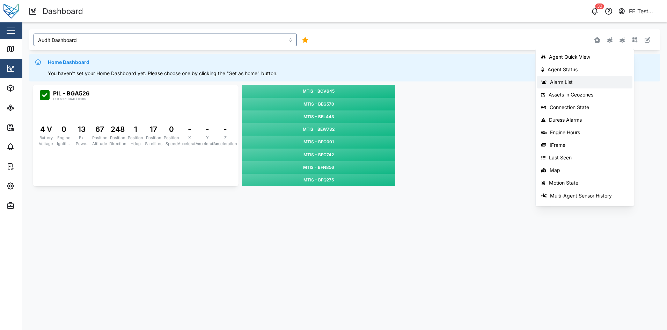
click at [598, 82] on div "Alarm List" at bounding box center [589, 82] width 78 height 6
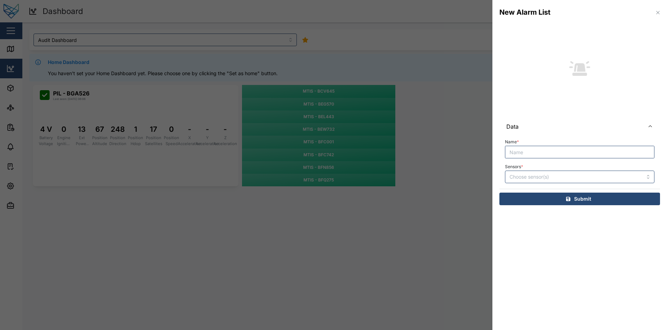
click at [659, 16] on button "button" at bounding box center [658, 13] width 8 height 8
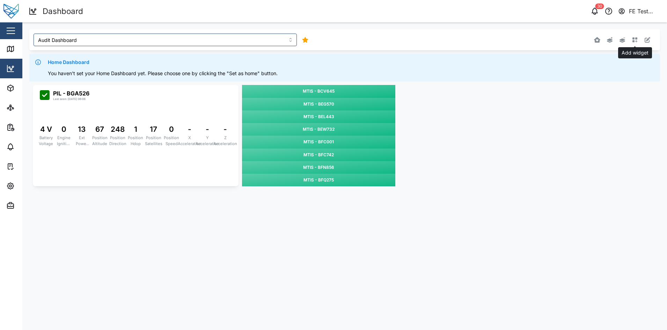
click at [635, 38] on icon "button" at bounding box center [635, 40] width 6 height 6
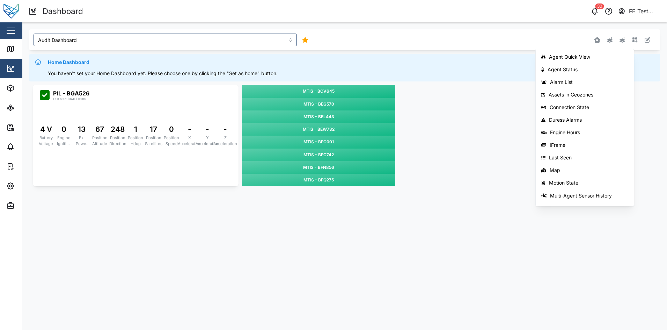
click at [644, 54] on div "Home Dashboard You haven't set your Home Dashboard yet. Please choose one by cl…" at bounding box center [344, 68] width 631 height 28
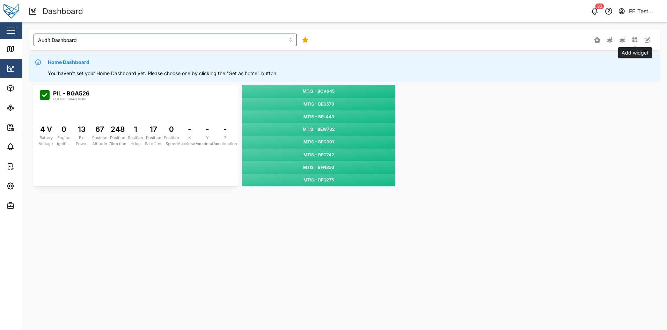
click at [636, 41] on icon "button" at bounding box center [634, 39] width 5 height 5
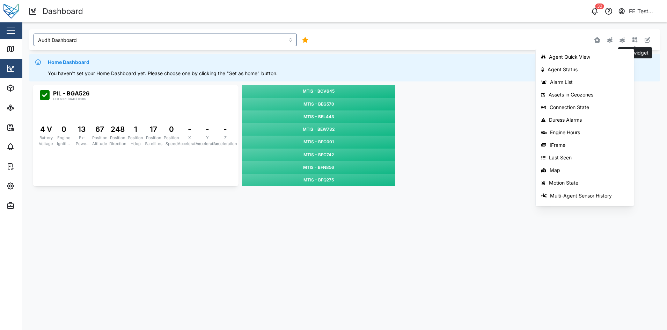
click at [636, 41] on icon "button" at bounding box center [634, 39] width 5 height 5
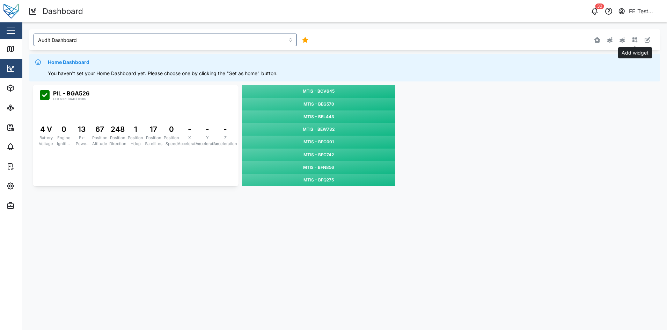
click at [635, 39] on icon "button" at bounding box center [635, 40] width 6 height 6
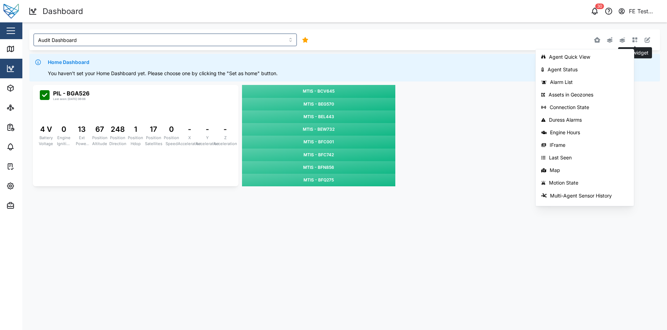
click at [635, 39] on icon "button" at bounding box center [635, 40] width 6 height 6
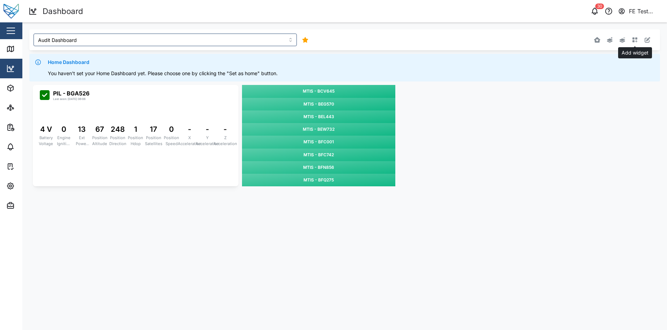
click at [632, 40] on button "button" at bounding box center [635, 40] width 10 height 10
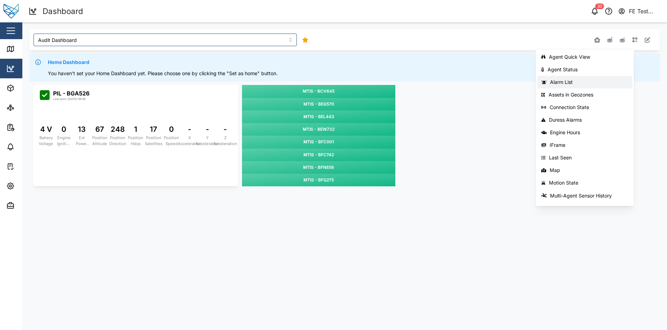
click at [574, 80] on div "Alarm List" at bounding box center [589, 82] width 78 height 6
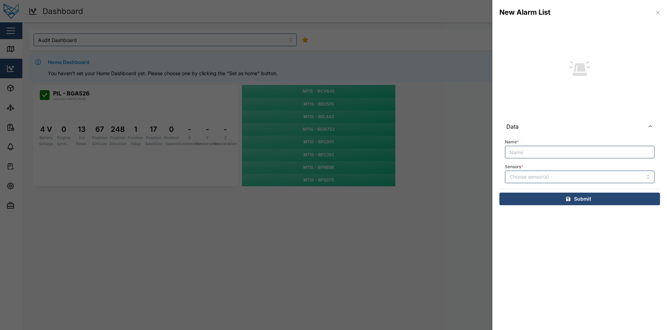
click at [521, 155] on input "Name *" at bounding box center [579, 152] width 149 height 13
type input "Alarm List"
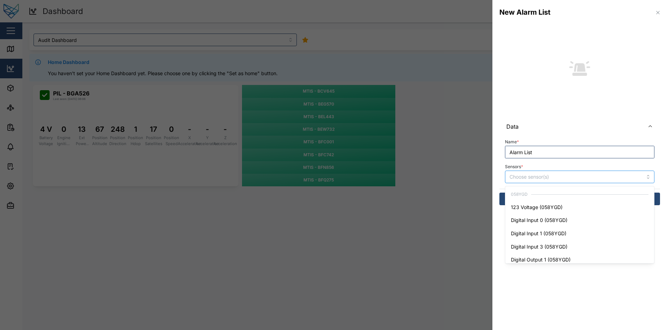
click at [533, 172] on div at bounding box center [569, 177] width 122 height 12
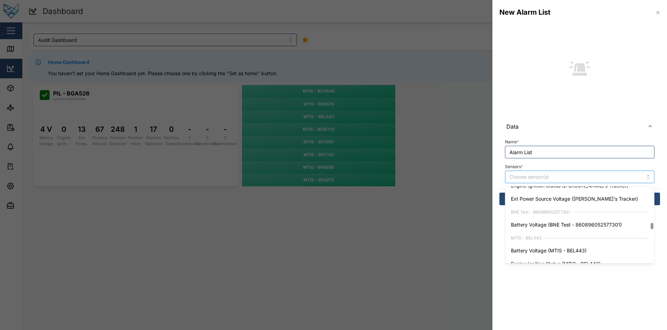
scroll to position [566, 0]
click at [525, 295] on section "New Alarm List Data Name * Alarm List Sensors * 058YGD 123 Voltage (058YGD) Dig…" at bounding box center [579, 165] width 175 height 330
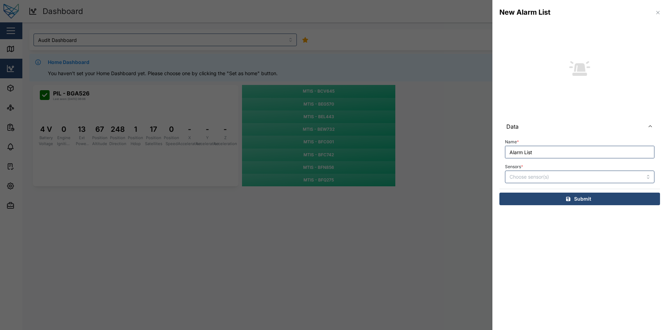
click at [541, 184] on div "Name * Alarm List Sensors *" at bounding box center [579, 161] width 161 height 53
click at [550, 178] on input "Sensors *" at bounding box center [569, 177] width 120 height 6
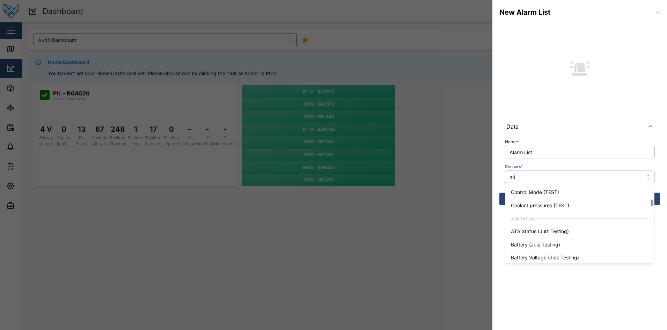
scroll to position [67, 0]
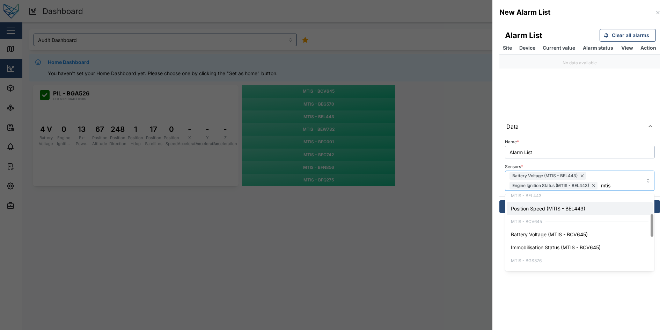
click at [573, 200] on div "MTIS - BEL443" at bounding box center [580, 195] width 146 height 13
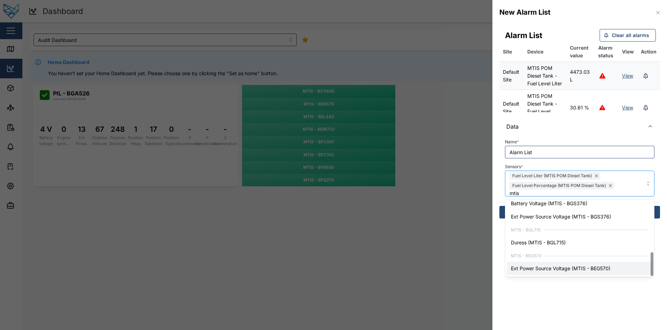
scroll to position [143, 0]
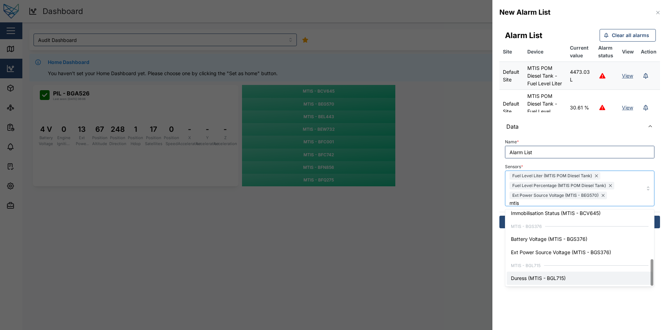
type input "mtis"
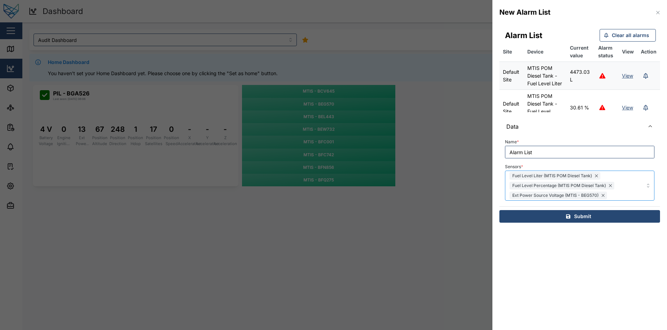
click at [634, 200] on div "Fuel Level Liter (MTIS POM Diesel Tank) Fuel Level Percentage (MTIS POM Diesel …" at bounding box center [579, 185] width 149 height 30
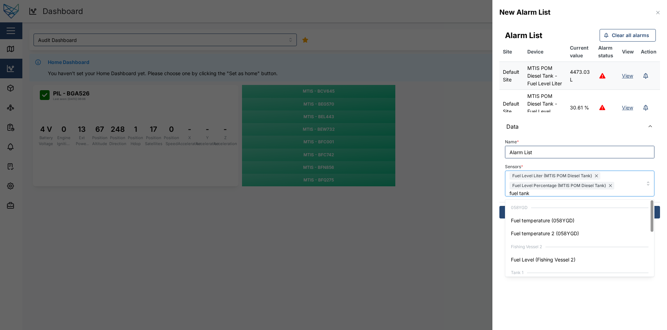
scroll to position [36, 0]
type input "f"
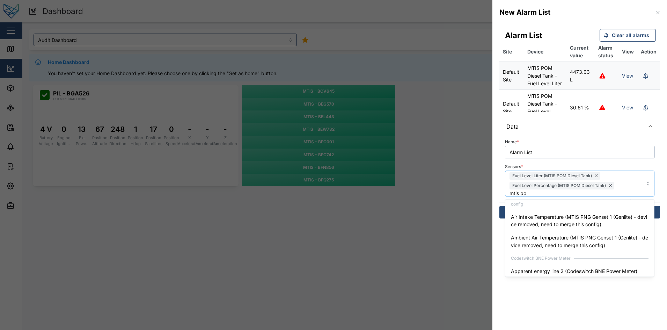
type input "mtis pom"
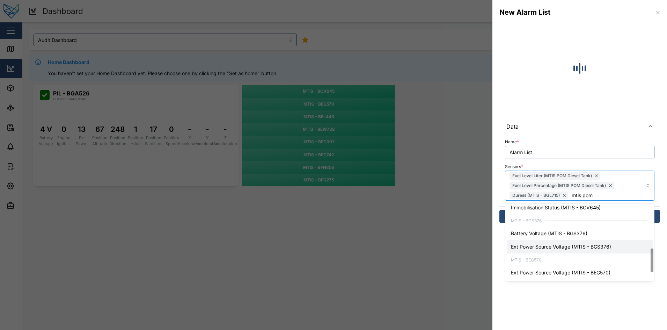
scroll to position [143, 0]
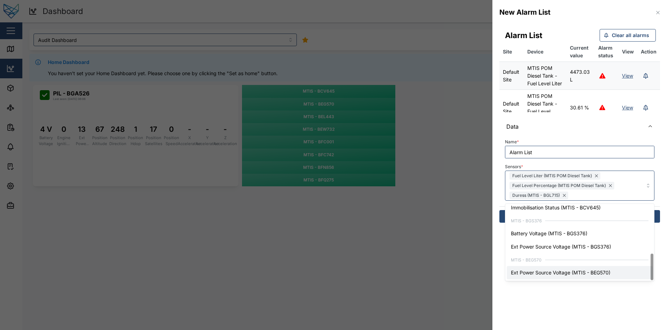
click at [549, 304] on section "New Alarm List Alarm List Clear all alarms Site Device Current value Alarm stat…" at bounding box center [579, 165] width 175 height 330
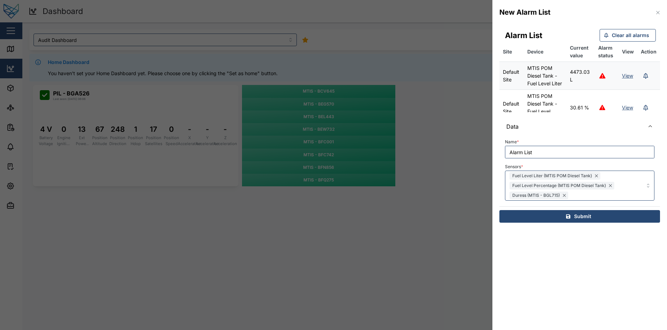
click at [595, 216] on div "Submit" at bounding box center [578, 216] width 149 height 12
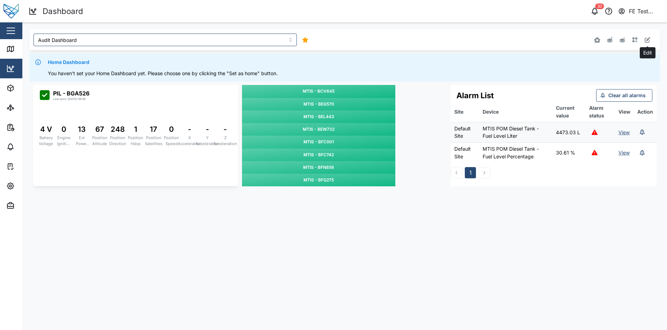
click at [649, 39] on icon "button" at bounding box center [648, 40] width 6 height 6
click at [645, 39] on icon "button" at bounding box center [648, 40] width 6 height 6
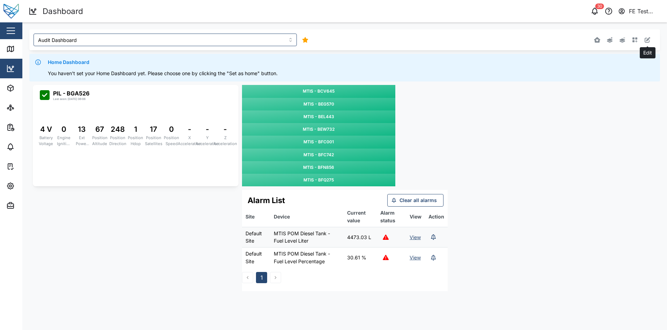
click at [647, 39] on icon "button" at bounding box center [648, 40] width 6 height 6
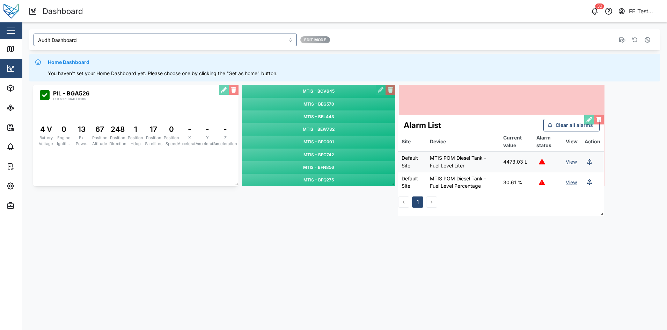
drag, startPoint x: 360, startPoint y: 195, endPoint x: 516, endPoint y: 110, distance: 177.8
click at [516, 115] on div "Alarm List Clear all alarms Site Device Current value Alarm status View Action …" at bounding box center [501, 165] width 206 height 101
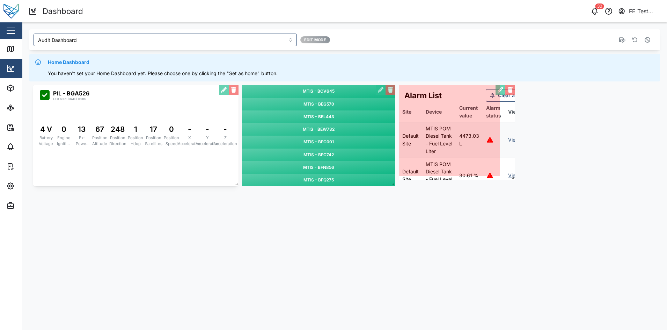
drag, startPoint x: 603, startPoint y: 183, endPoint x: 514, endPoint y: 177, distance: 90.0
click at [514, 177] on div "MTIS - BCV645 MTIS - BEG570 MTIS - BEL443 MTIS - BEW732 MTIS - BFC001 MTIS - BF…" at bounding box center [344, 135] width 631 height 108
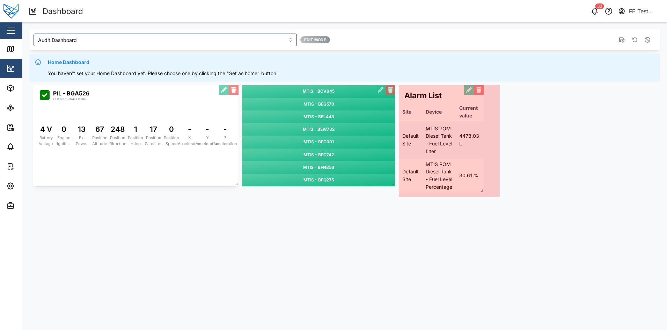
drag, startPoint x: 497, startPoint y: 173, endPoint x: 480, endPoint y: 190, distance: 23.2
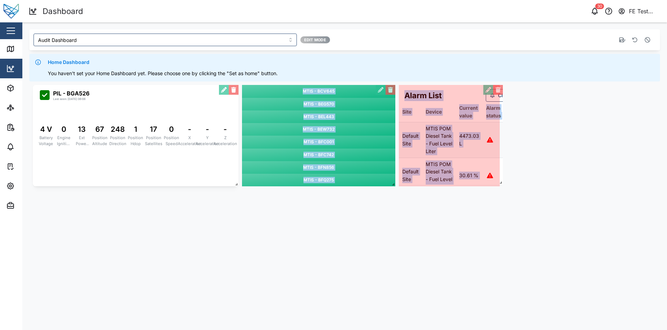
drag, startPoint x: 499, startPoint y: 193, endPoint x: 502, endPoint y: 181, distance: 12.6
click at [502, 181] on span at bounding box center [499, 180] width 7 height 7
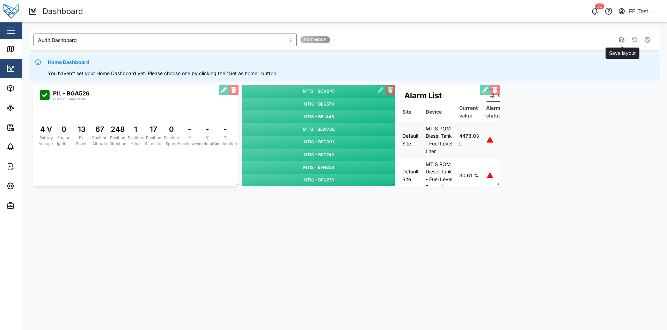
click at [620, 37] on icon "button" at bounding box center [622, 40] width 6 height 6
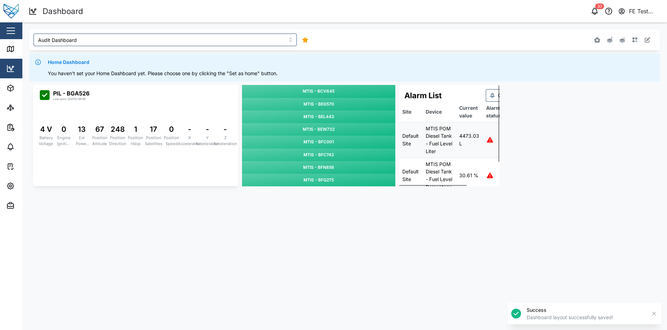
scroll to position [0, 46]
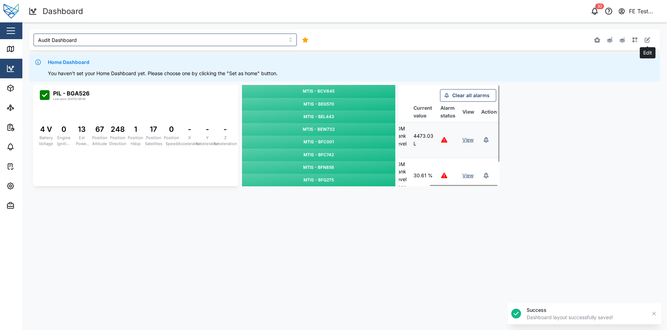
click at [646, 38] on icon "button" at bounding box center [648, 40] width 6 height 6
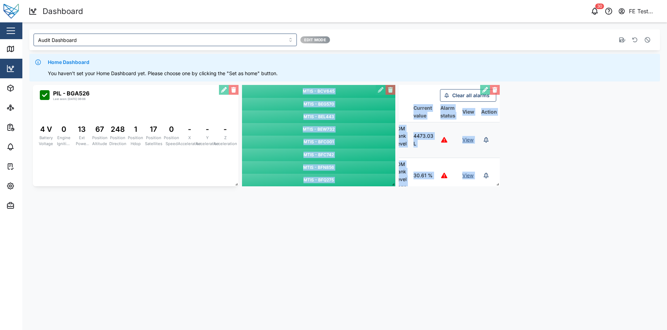
scroll to position [0, 0]
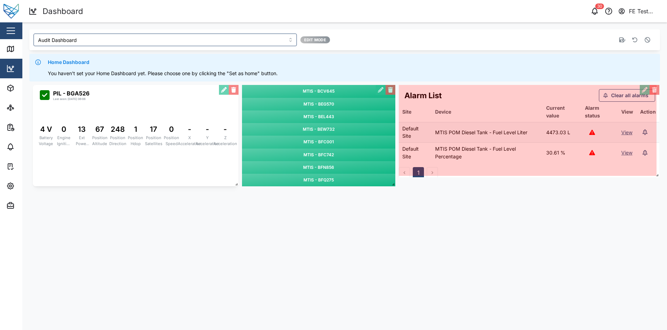
drag, startPoint x: 497, startPoint y: 185, endPoint x: 666, endPoint y: 176, distance: 169.9
click at [666, 176] on div "Audit Dashboard Edit Mode Home Dashboard You haven't set your Home Dashboard ye…" at bounding box center [344, 109] width 645 height 174
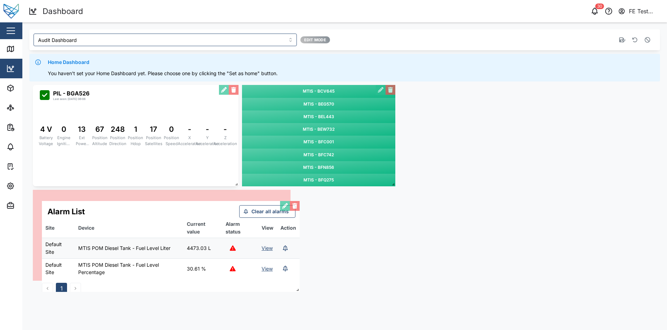
drag, startPoint x: 543, startPoint y: 112, endPoint x: 183, endPoint y: 227, distance: 378.1
click at [183, 227] on div "Alarm List Clear all alarms Site Device Current value Alarm status View Action …" at bounding box center [171, 246] width 258 height 91
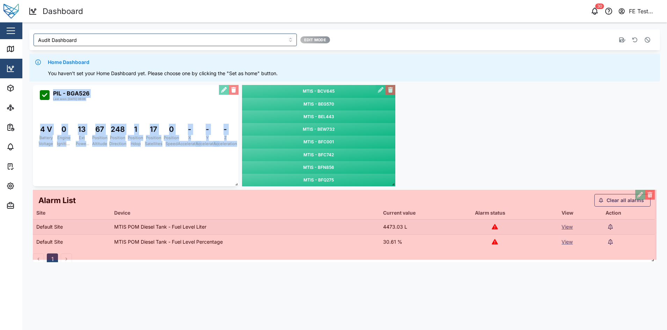
drag, startPoint x: 286, startPoint y: 280, endPoint x: 651, endPoint y: 261, distance: 365.0
click at [651, 261] on span at bounding box center [651, 258] width 7 height 7
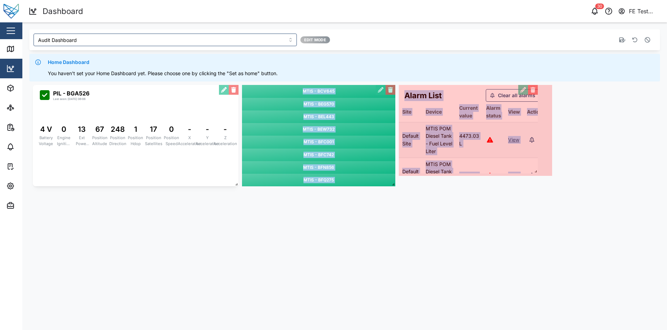
drag, startPoint x: 496, startPoint y: 185, endPoint x: 538, endPoint y: 170, distance: 44.8
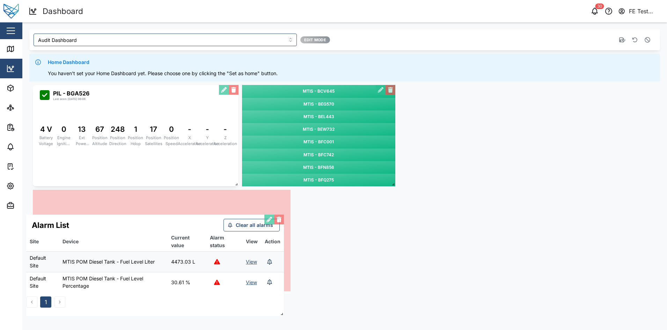
drag, startPoint x: 514, startPoint y: 98, endPoint x: 139, endPoint y: 227, distance: 397.4
click at [139, 227] on div "Alarm List Clear all alarms Site Device Current value Alarm status View Action …" at bounding box center [155, 264] width 258 height 101
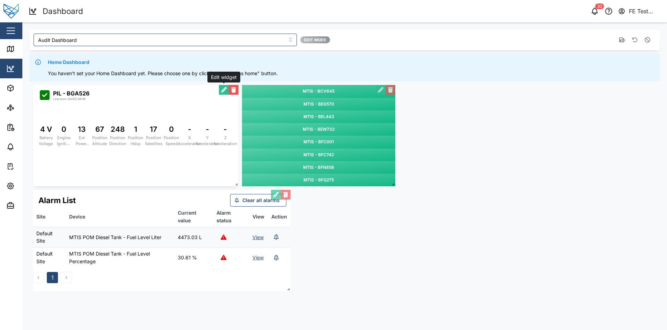
click at [221, 90] on button "button" at bounding box center [224, 90] width 10 height 10
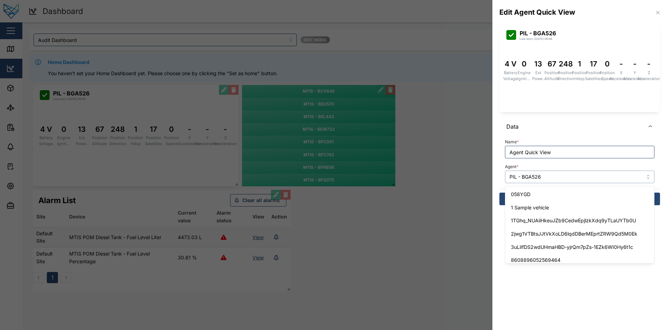
click at [570, 176] on input "PIL - BGA526" at bounding box center [579, 176] width 149 height 13
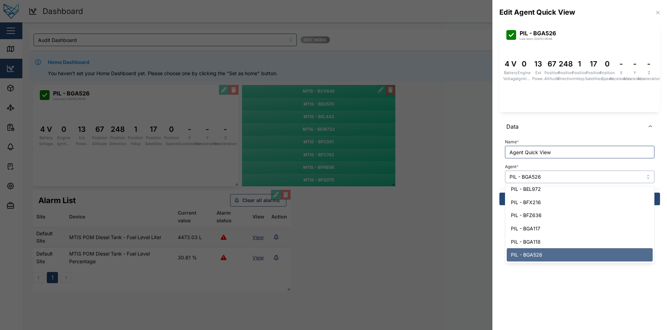
type input ","
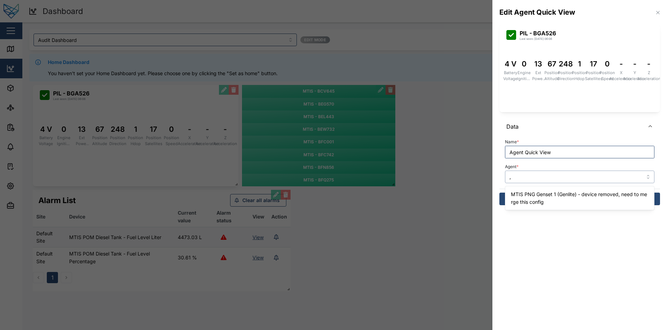
scroll to position [0, 0]
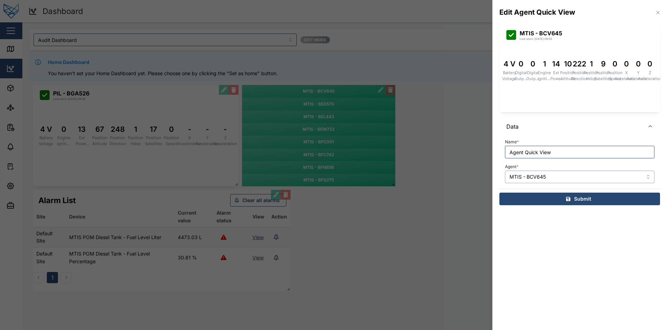
click at [555, 181] on input "MTIS - BCV645" at bounding box center [579, 176] width 149 height 13
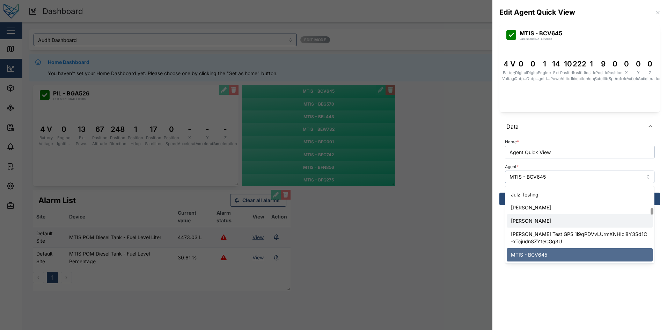
scroll to position [700, 0]
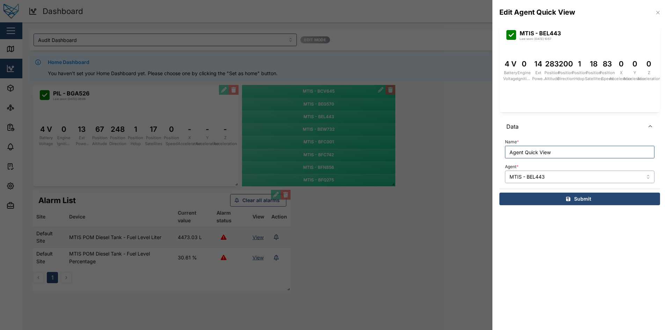
click at [585, 178] on input "MTIS - BEL443" at bounding box center [579, 176] width 149 height 13
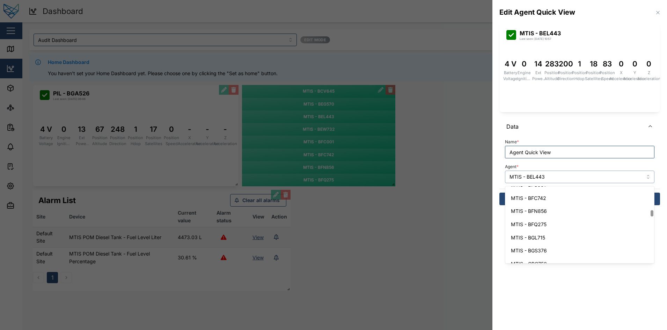
scroll to position [763, 0]
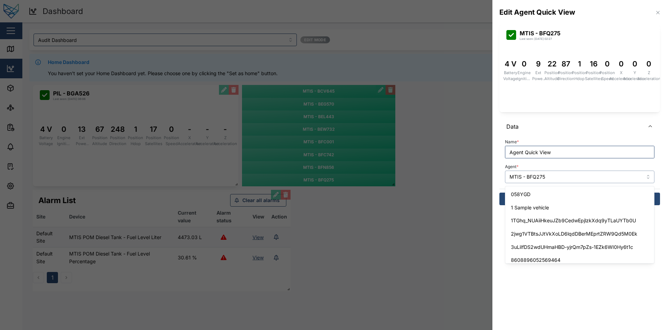
click at [588, 177] on input "MTIS - BFQ275" at bounding box center [579, 176] width 149 height 13
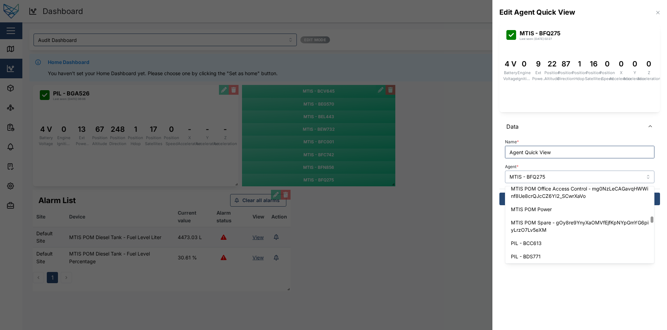
scroll to position [968, 0]
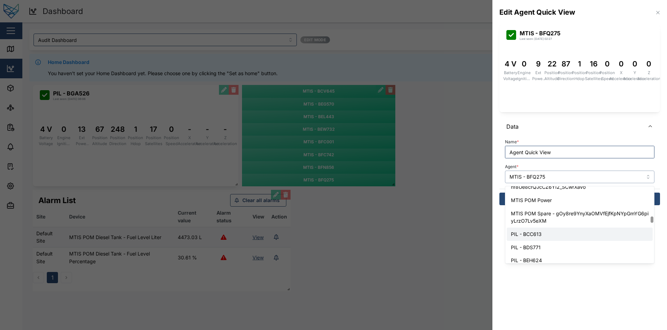
type input "PIL - BCC613"
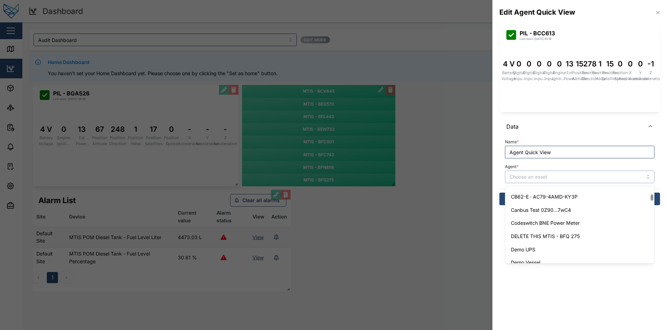
scroll to position [0, 0]
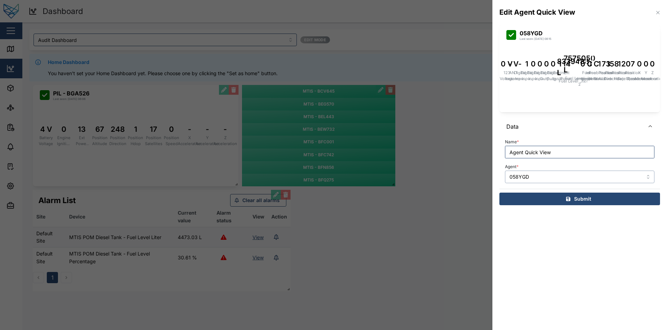
click at [580, 170] on input "058YGD" at bounding box center [579, 176] width 149 height 13
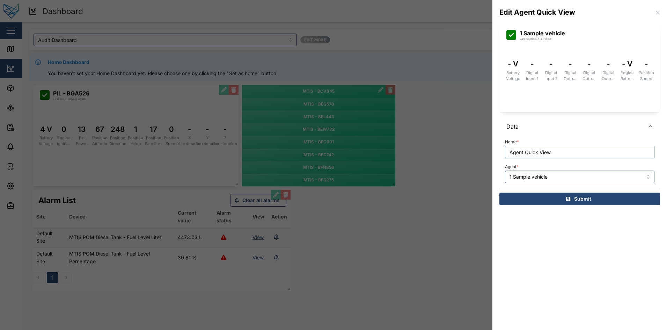
drag, startPoint x: 554, startPoint y: 207, endPoint x: 557, endPoint y: 240, distance: 32.6
click at [557, 240] on section "Edit Agent Quick View 1 Sample vehicle Last seen: 20/06/2024 13:45 - V Battery …" at bounding box center [579, 165] width 175 height 330
click at [579, 179] on input "1 Sample vehicle" at bounding box center [579, 176] width 149 height 13
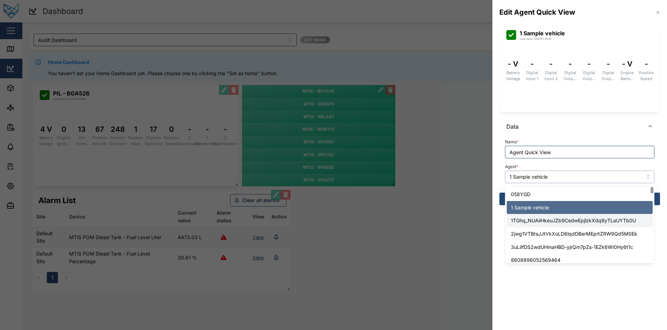
scroll to position [64, 0]
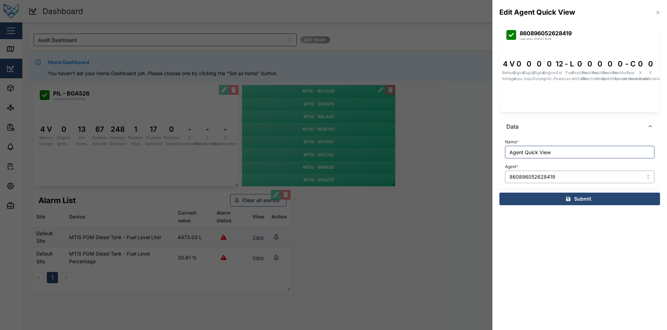
click at [572, 181] on input "860896052628419" at bounding box center [579, 176] width 149 height 13
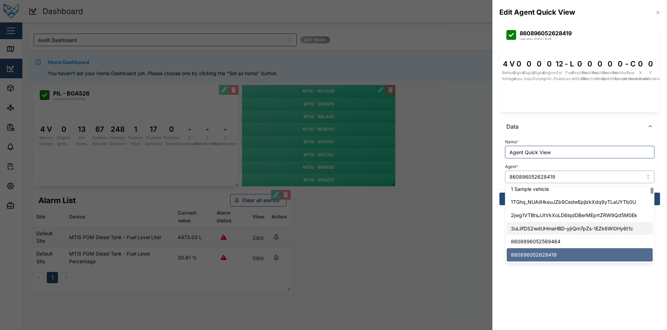
scroll to position [100, 0]
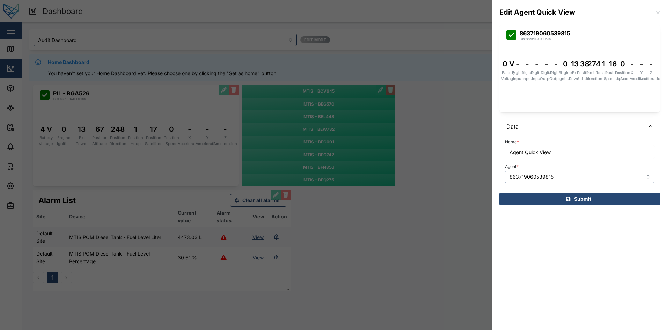
click at [590, 172] on input "863719060539815" at bounding box center [579, 176] width 149 height 13
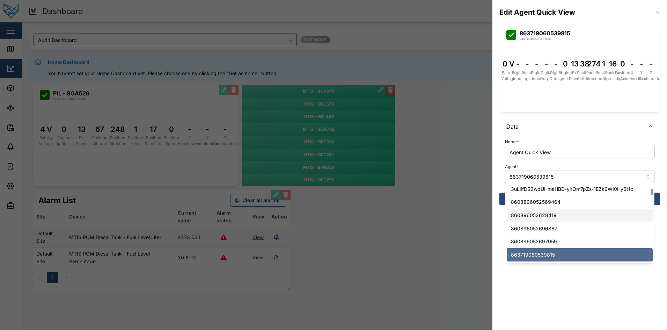
scroll to position [124, 0]
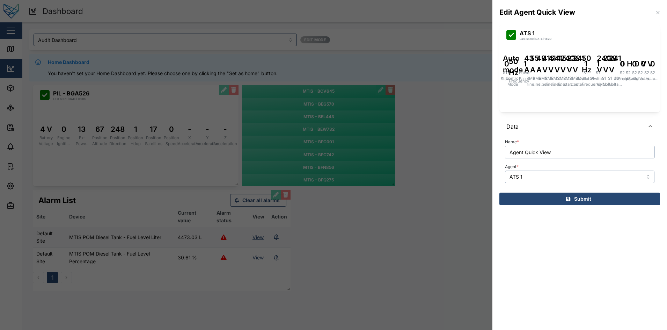
click at [571, 179] on input "ATS 1" at bounding box center [579, 176] width 149 height 13
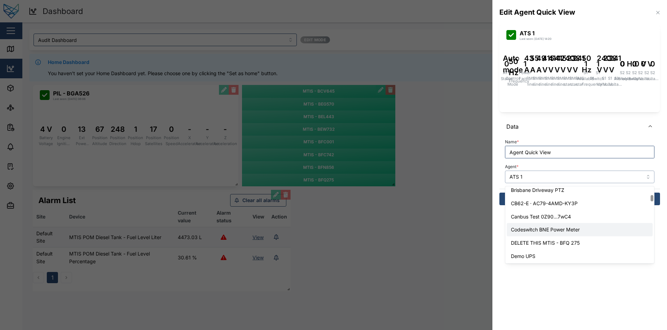
scroll to position [269, 0]
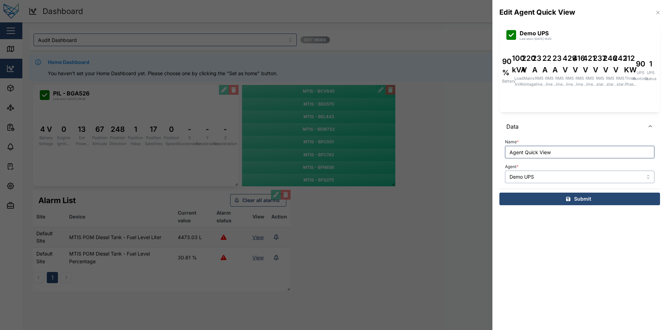
click at [567, 176] on input "Demo UPS" at bounding box center [579, 176] width 149 height 13
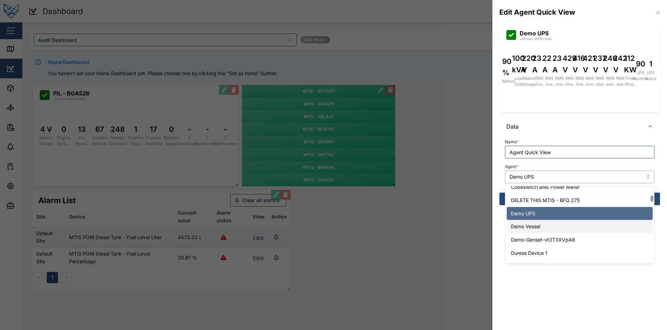
scroll to position [278, 0]
type input "Demo Vessel"
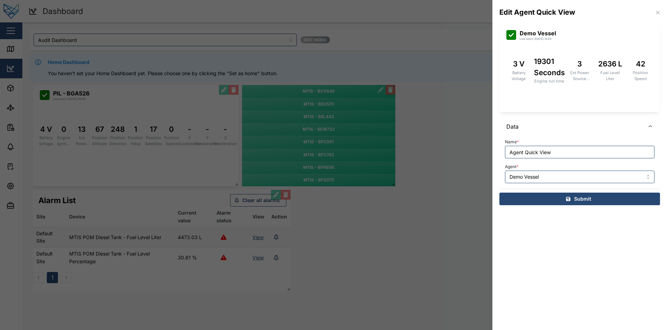
click at [574, 200] on span "Submit" at bounding box center [582, 199] width 17 height 12
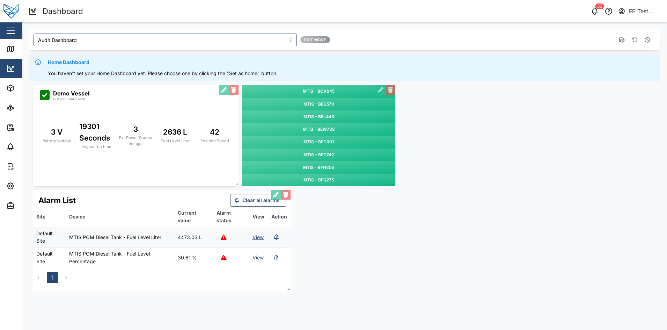
click at [358, 240] on div "MTIS - BCV645 MTIS - BEG570 MTIS - BEL443 MTIS - BEW732 MTIS - BFC001 MTIS - BF…" at bounding box center [344, 187] width 631 height 213
click at [436, 164] on div "MTIS - BCV645 MTIS - BEG570 MTIS - BEL443 MTIS - BEW732 MTIS - BFC001 MTIS - BF…" at bounding box center [344, 187] width 631 height 213
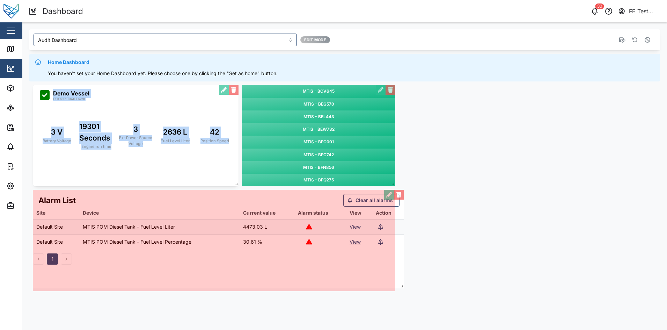
drag, startPoint x: 287, startPoint y: 287, endPoint x: 400, endPoint y: 284, distance: 113.2
click at [400, 284] on span at bounding box center [400, 284] width 7 height 7
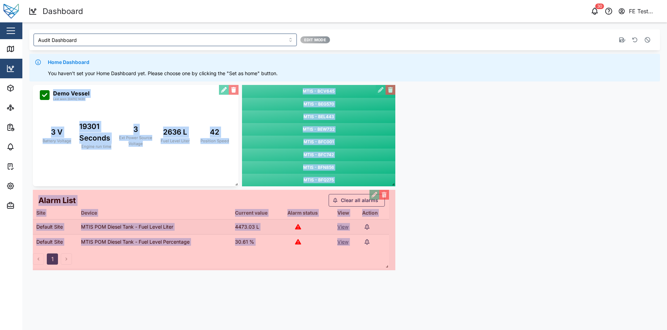
drag, startPoint x: 392, startPoint y: 290, endPoint x: 386, endPoint y: 267, distance: 23.5
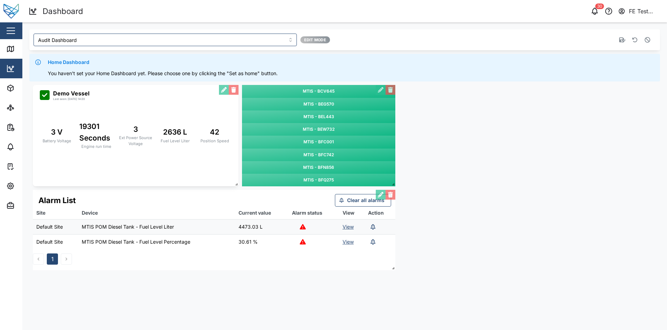
click at [622, 40] on icon "button" at bounding box center [622, 39] width 6 height 5
click at [348, 226] on link "View" at bounding box center [348, 226] width 11 height 6
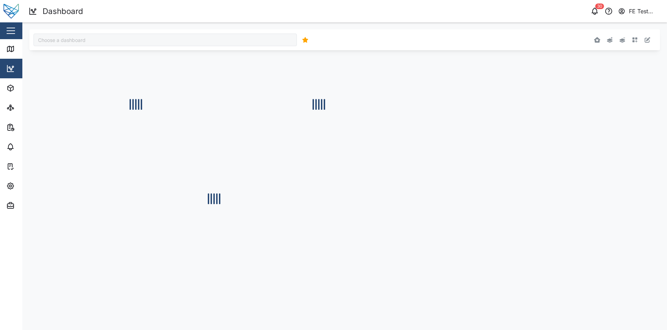
type input "Audit Dashboard"
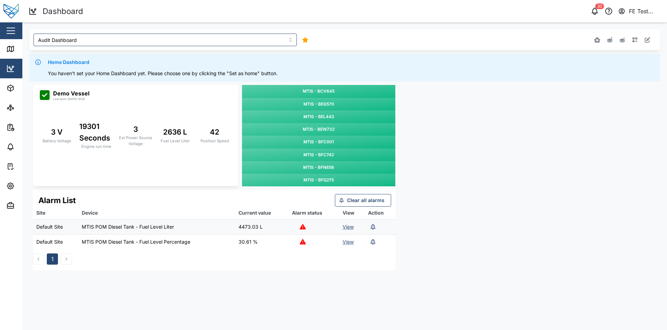
click at [349, 242] on link "View" at bounding box center [348, 241] width 11 height 6
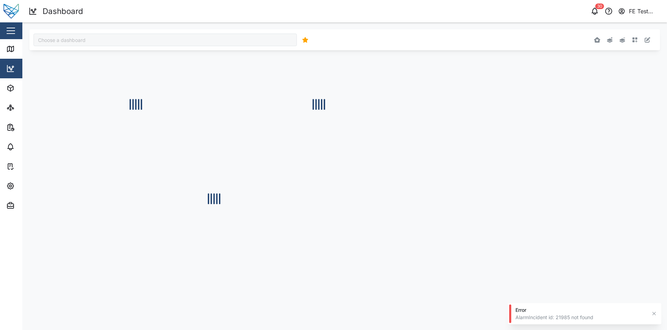
type input "Audit Dashboard"
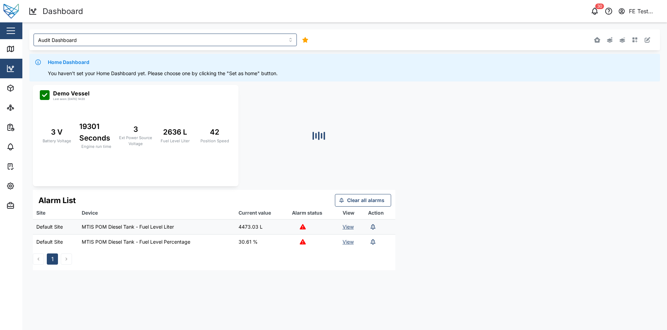
click at [349, 225] on link "View" at bounding box center [348, 226] width 11 height 6
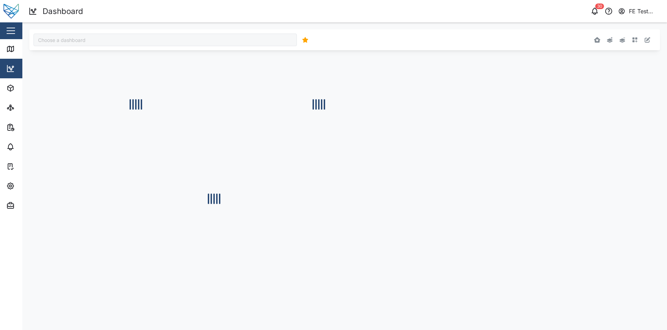
type input "Audit Dashboard"
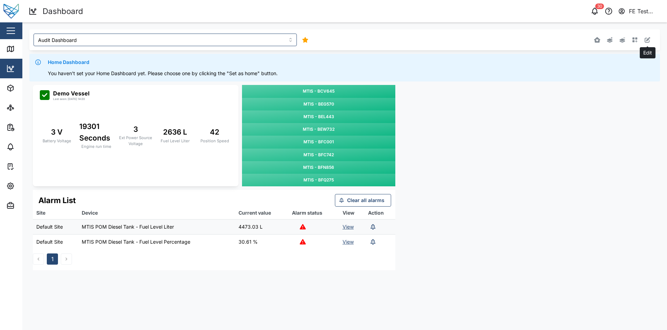
click at [648, 38] on icon "button" at bounding box center [648, 40] width 6 height 6
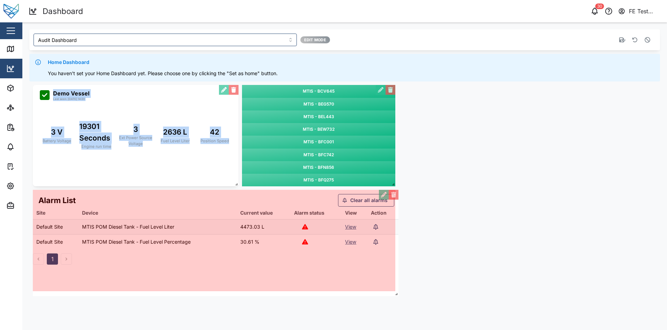
drag, startPoint x: 392, startPoint y: 266, endPoint x: 396, endPoint y: 291, distance: 25.7
click at [396, 291] on span at bounding box center [394, 292] width 7 height 7
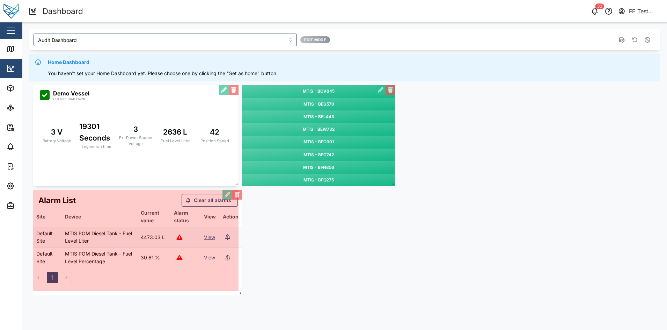
drag, startPoint x: 394, startPoint y: 290, endPoint x: 240, endPoint y: 294, distance: 153.3
click at [240, 294] on span at bounding box center [238, 291] width 7 height 7
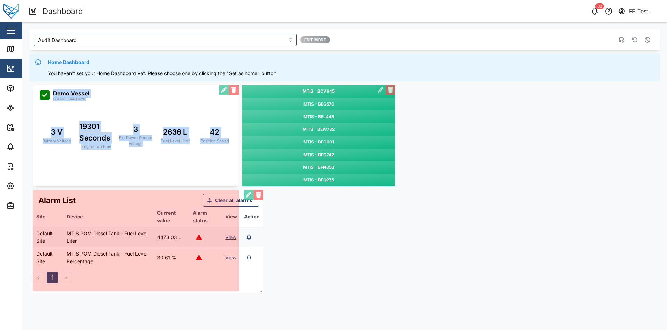
drag, startPoint x: 237, startPoint y: 290, endPoint x: 262, endPoint y: 292, distance: 24.9
click at [262, 292] on span at bounding box center [259, 289] width 7 height 7
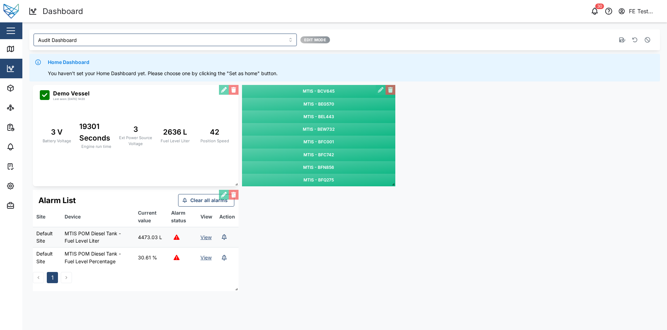
click at [616, 40] on div "Save layout Reset layout" at bounding box center [526, 40] width 252 height 13
click at [623, 39] on icon "button" at bounding box center [622, 40] width 6 height 6
click at [291, 257] on div "MTIS - BCV645 MTIS - BEG570 MTIS - BEL443 MTIS - BEW732 MTIS - BFC001 MTIS - BF…" at bounding box center [344, 187] width 631 height 213
click at [648, 38] on icon "button" at bounding box center [648, 40] width 6 height 6
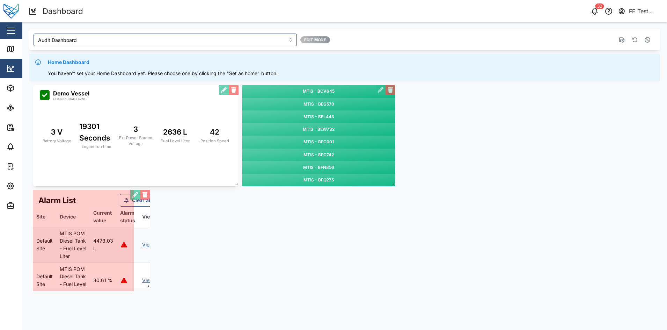
drag, startPoint x: 237, startPoint y: 287, endPoint x: 148, endPoint y: 284, distance: 89.1
click at [148, 284] on span at bounding box center [146, 284] width 7 height 7
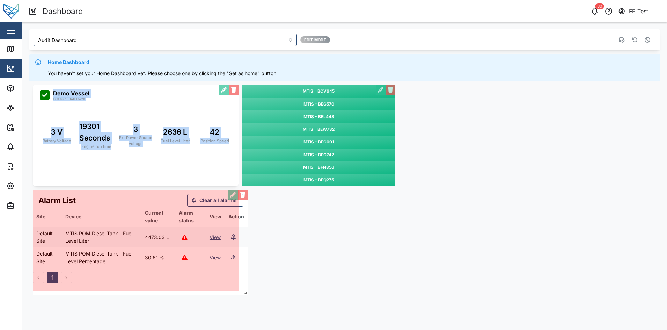
drag, startPoint x: 131, startPoint y: 287, endPoint x: 245, endPoint y: 290, distance: 113.9
click at [245, 290] on span at bounding box center [244, 290] width 7 height 7
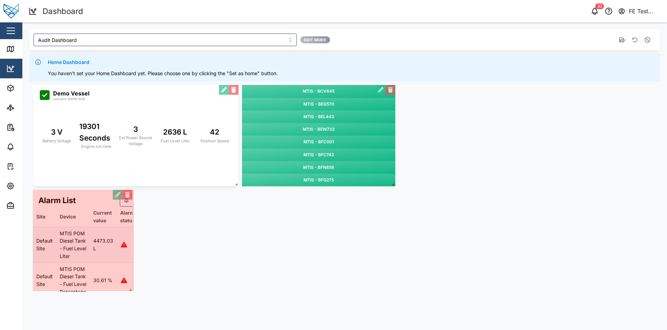
drag, startPoint x: 236, startPoint y: 289, endPoint x: 130, endPoint y: 289, distance: 106.5
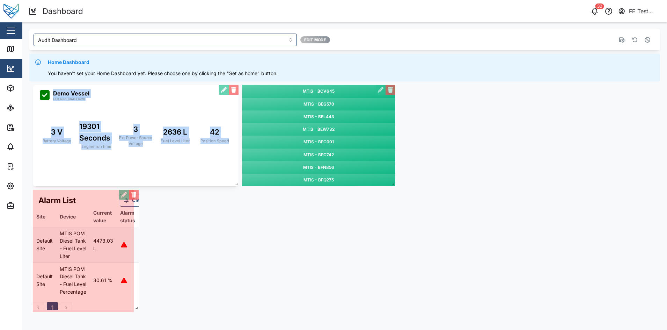
drag, startPoint x: 132, startPoint y: 289, endPoint x: 141, endPoint y: 307, distance: 20.0
click at [139, 307] on span at bounding box center [135, 306] width 7 height 7
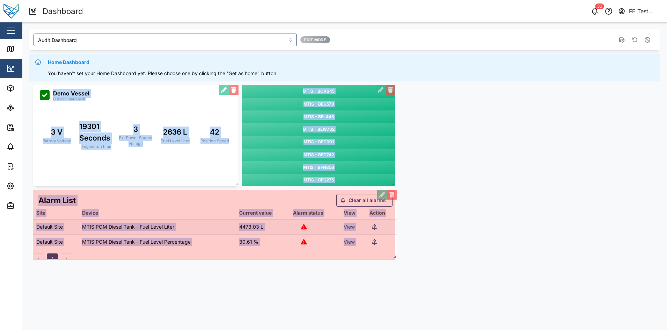
drag, startPoint x: 129, startPoint y: 309, endPoint x: 391, endPoint y: 255, distance: 267.3
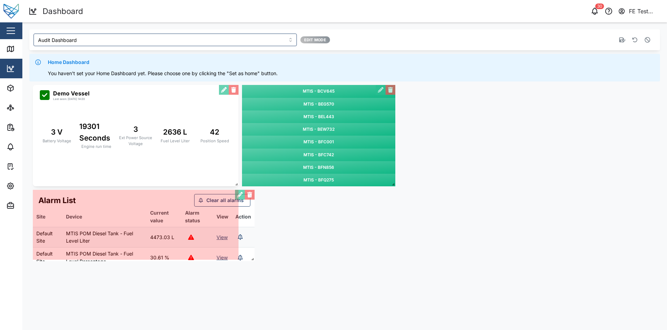
drag, startPoint x: 391, startPoint y: 255, endPoint x: 248, endPoint y: 257, distance: 143.2
click at [248, 257] on span at bounding box center [251, 257] width 7 height 7
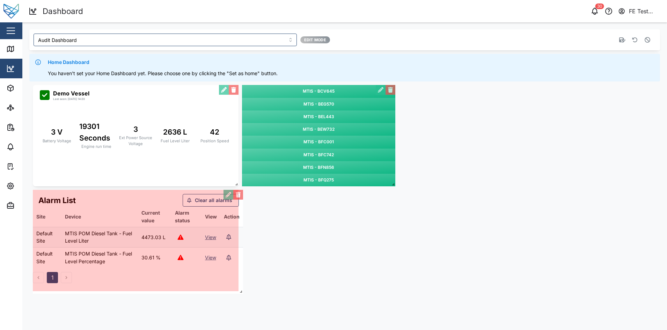
drag, startPoint x: 238, startPoint y: 257, endPoint x: 242, endPoint y: 291, distance: 34.2
click at [242, 291] on span at bounding box center [239, 289] width 7 height 7
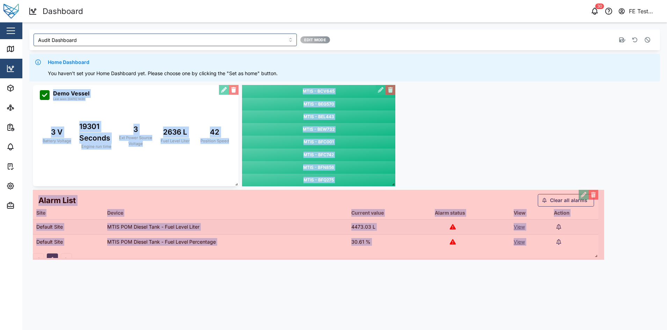
drag, startPoint x: 238, startPoint y: 288, endPoint x: 597, endPoint y: 255, distance: 361.2
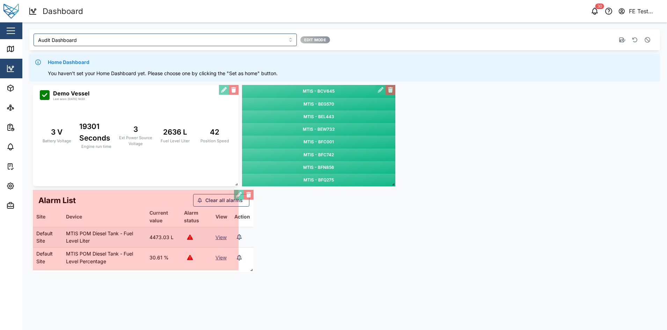
drag, startPoint x: 597, startPoint y: 255, endPoint x: 247, endPoint y: 267, distance: 350.8
click at [247, 267] on span at bounding box center [250, 268] width 7 height 7
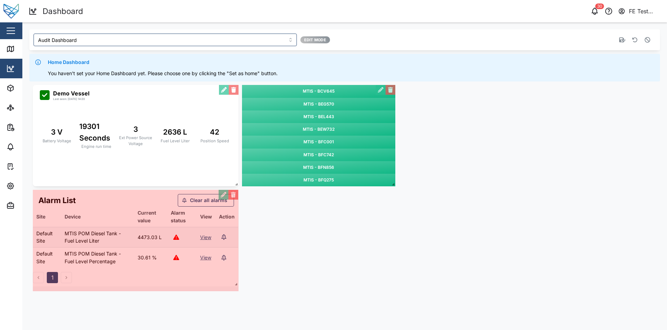
drag, startPoint x: 236, startPoint y: 266, endPoint x: 236, endPoint y: 282, distance: 16.1
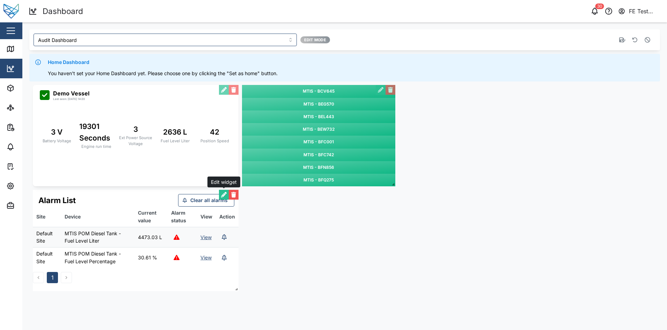
click at [225, 194] on button "button" at bounding box center [224, 195] width 10 height 10
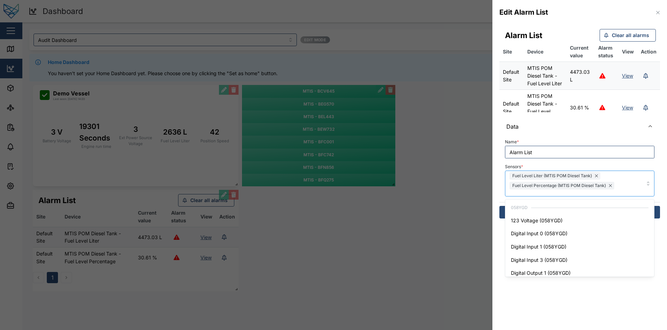
click at [626, 183] on div "Fuel Level Liter (MTIS POM Diesel Tank) Fuel Level Percentage (MTIS POM Diesel …" at bounding box center [569, 183] width 122 height 25
click at [574, 298] on section "Edit Alarm List Alarm List Clear all alarms Site Device Current value Alarm sta…" at bounding box center [579, 165] width 175 height 330
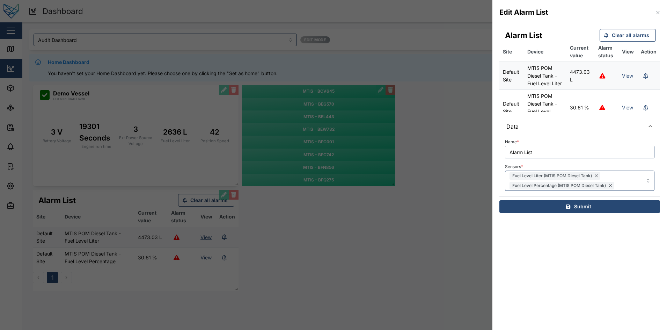
click at [457, 84] on div at bounding box center [333, 165] width 667 height 330
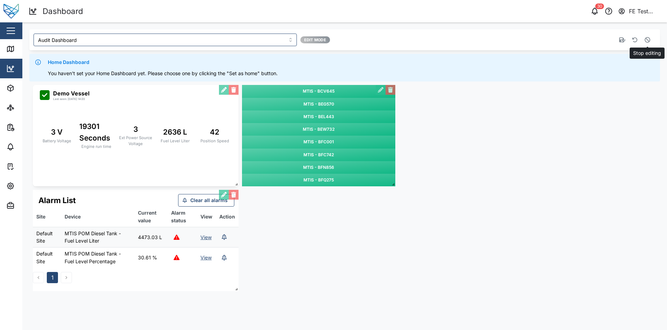
click at [647, 40] on icon "button" at bounding box center [648, 40] width 6 height 6
click at [633, 40] on icon "button" at bounding box center [635, 40] width 6 height 6
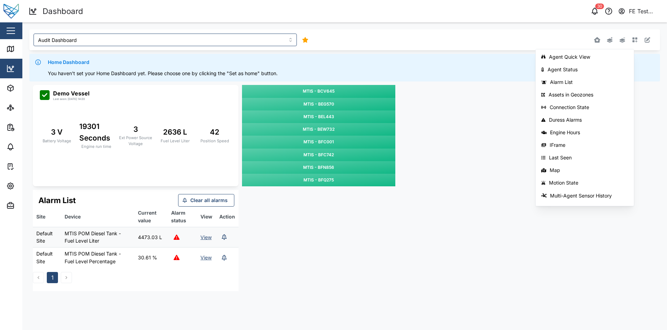
click at [447, 216] on div "MTIS - BCV645 MTIS - BEG570 MTIS - BEL443 MTIS - BEW732 MTIS - BFC001 MTIS - BF…" at bounding box center [344, 187] width 631 height 213
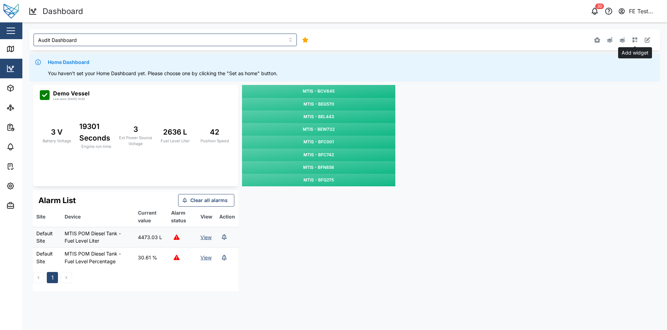
click at [635, 42] on icon "button" at bounding box center [635, 40] width 6 height 6
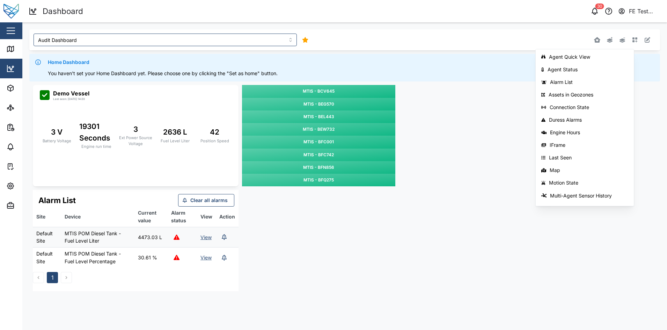
click at [304, 237] on div "MTIS - BCV645 MTIS - BEG570 MTIS - BEL443 MTIS - BEW732 MTIS - BFC001 MTIS - BF…" at bounding box center [344, 187] width 631 height 213
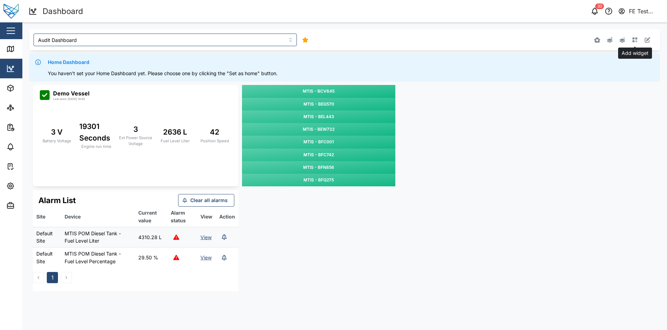
click at [637, 43] on button "button" at bounding box center [635, 40] width 10 height 10
click at [364, 247] on div "MTIS - BCV645 MTIS - BEG570 MTIS - BEL443 MTIS - BEW732 MTIS - BFC001 MTIS - BF…" at bounding box center [344, 187] width 631 height 213
click at [128, 206] on th "Device" at bounding box center [97, 216] width 73 height 20
click at [649, 40] on icon "button" at bounding box center [648, 40] width 6 height 6
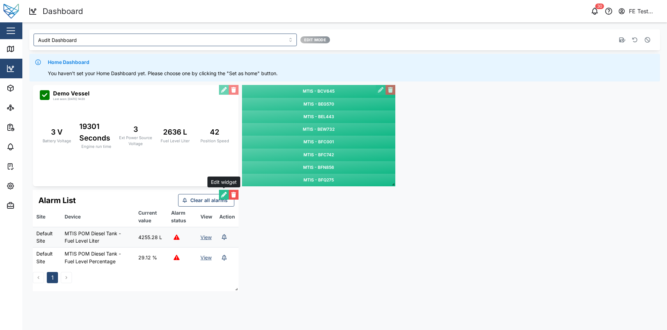
click at [223, 192] on button "button" at bounding box center [224, 195] width 10 height 10
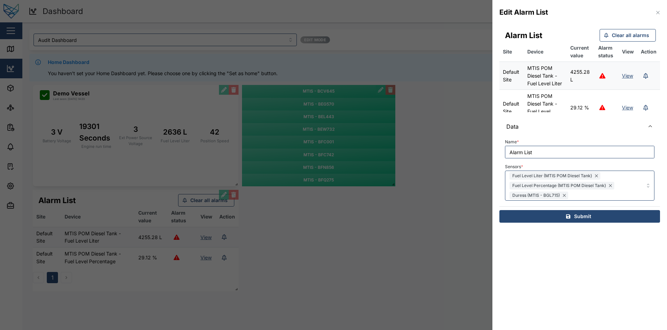
click at [545, 154] on input "Alarm List" at bounding box center [579, 152] width 149 height 13
click at [554, 152] on input "Alarm List" at bounding box center [579, 152] width 149 height 13
type input "Alarms in MTIS"
click at [563, 213] on div "Submit" at bounding box center [578, 216] width 149 height 12
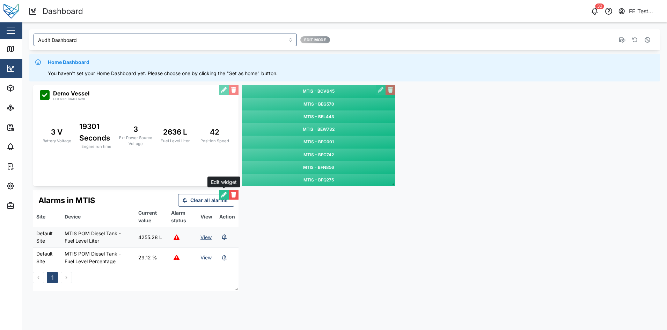
click at [222, 194] on button "button" at bounding box center [224, 195] width 10 height 10
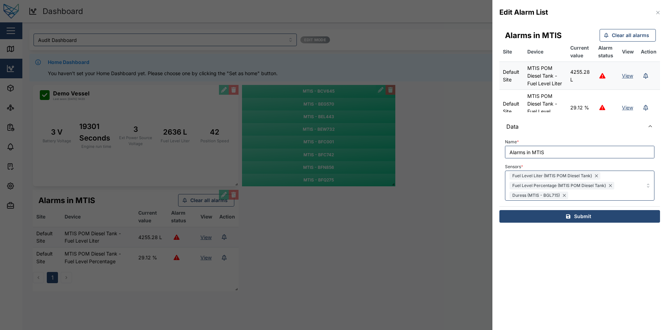
drag, startPoint x: 534, startPoint y: 150, endPoint x: 488, endPoint y: 157, distance: 46.2
click at [488, 329] on div "Edit Alarm List Alarms in MTIS Clear all alarms Site Device Current value Alarm…" at bounding box center [333, 330] width 667 height 0
click at [539, 149] on input "MTIS" at bounding box center [579, 152] width 149 height 13
type input "MTIS Alarms"
click at [534, 210] on div "Submit" at bounding box center [578, 216] width 149 height 12
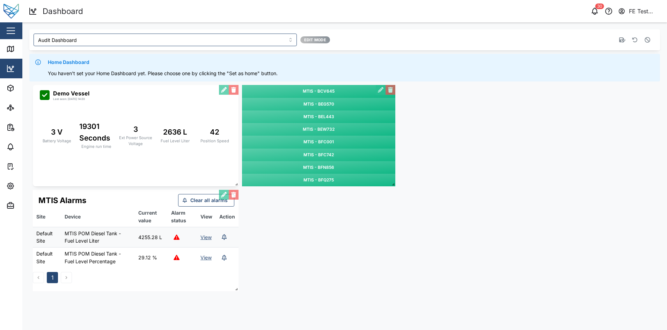
click at [288, 234] on div "MTIS - BCV645 MTIS - BEG570 MTIS - BEL443 MTIS - BEW732 MTIS - BFC001 MTIS - BF…" at bounding box center [344, 187] width 631 height 213
click at [657, 36] on div at bounding box center [528, 40] width 262 height 18
click at [655, 38] on div at bounding box center [528, 40] width 262 height 18
click at [647, 39] on icon "button" at bounding box center [648, 40] width 6 height 6
click at [445, 208] on div "MTIS - BCV645 MTIS - BEG570 MTIS - BEL443 MTIS - BEW732 MTIS - BFC001 MTIS - BF…" at bounding box center [344, 187] width 631 height 213
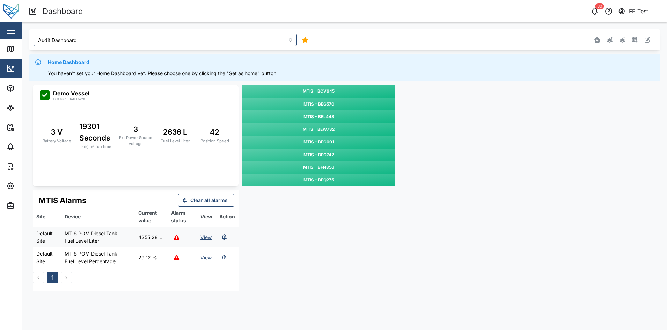
click at [385, 260] on div "MTIS - BCV645 MTIS - BEG570 MTIS - BEL443 MTIS - BEW732 MTIS - BFC001 MTIS - BF…" at bounding box center [344, 187] width 631 height 213
click at [645, 41] on icon "button" at bounding box center [648, 40] width 6 height 6
click at [224, 191] on button "button" at bounding box center [224, 195] width 10 height 10
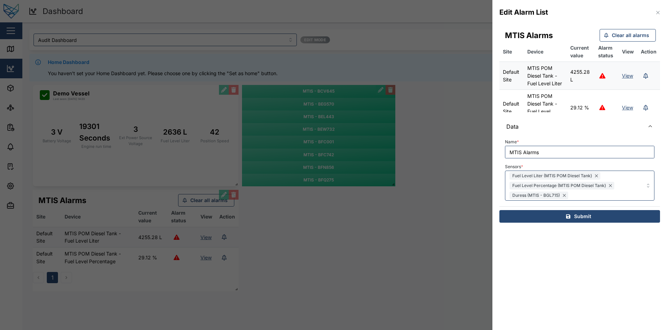
click at [517, 168] on label "Sensors *" at bounding box center [514, 166] width 18 height 5
click at [570, 192] on input "Sensors *" at bounding box center [570, 195] width 0 height 6
click at [541, 163] on div "Sensors * Fuel Level Liter (MTIS POM Diesel Tank) Fuel Level Percentage (MTIS P…" at bounding box center [579, 181] width 149 height 39
click at [655, 12] on icon "button" at bounding box center [658, 13] width 6 height 6
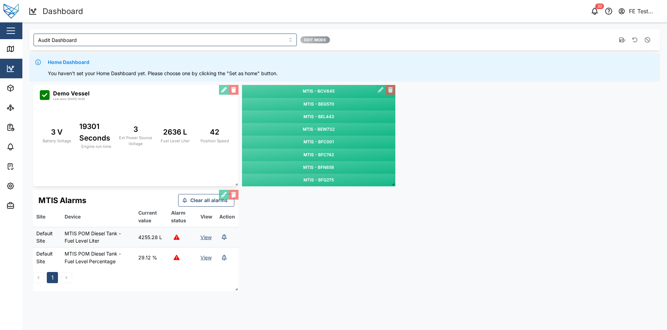
click at [202, 237] on div "MTIS Alarms Clear all alarms Site Device Current value Alarm status View Action…" at bounding box center [136, 240] width 206 height 101
click at [646, 36] on button "button" at bounding box center [647, 40] width 10 height 10
click at [204, 235] on link "View" at bounding box center [205, 237] width 11 height 6
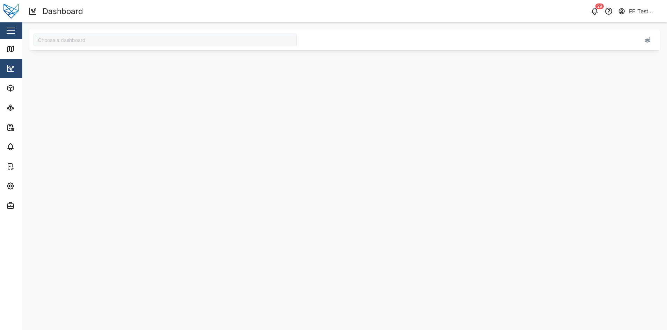
type input "Audit Dashboard"
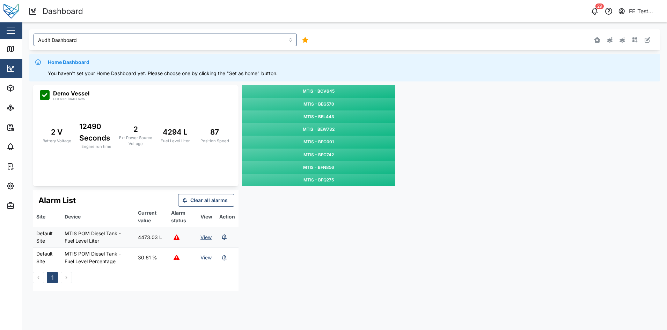
click at [10, 31] on button "button" at bounding box center [11, 31] width 12 height 12
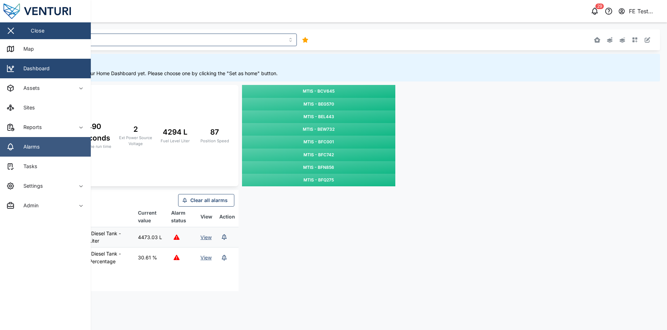
click at [67, 137] on link "Alarms" at bounding box center [45, 147] width 91 height 20
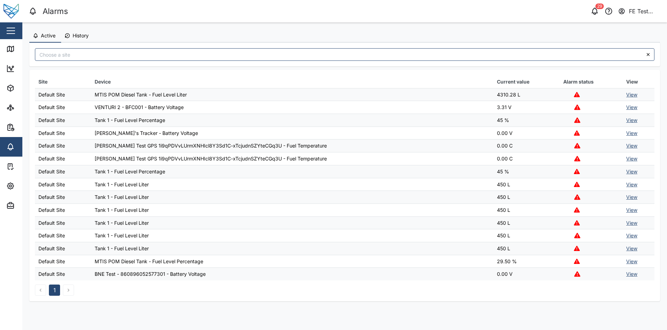
click at [330, 108] on td "VENTURI 2 - BFC001 - Battery Voltage" at bounding box center [292, 107] width 402 height 13
click at [374, 179] on td "Tank 1 - Fuel Level Liter" at bounding box center [292, 184] width 402 height 13
click at [628, 95] on link "View" at bounding box center [631, 94] width 11 height 6
click at [8, 29] on button "button" at bounding box center [11, 31] width 12 height 12
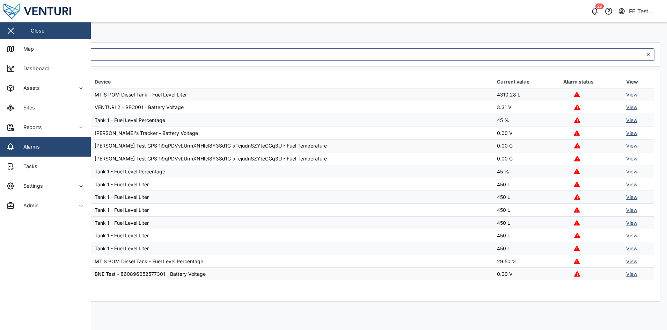
click at [239, 79] on th "Device" at bounding box center [292, 81] width 402 height 13
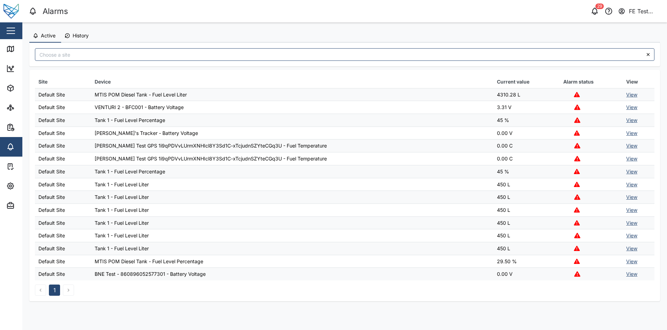
click at [631, 106] on link "View" at bounding box center [631, 107] width 11 height 6
click at [325, 115] on td "Tank 1 - Fuel Level Percentage" at bounding box center [292, 120] width 402 height 13
click at [67, 35] on icon "button" at bounding box center [68, 36] width 6 height 6
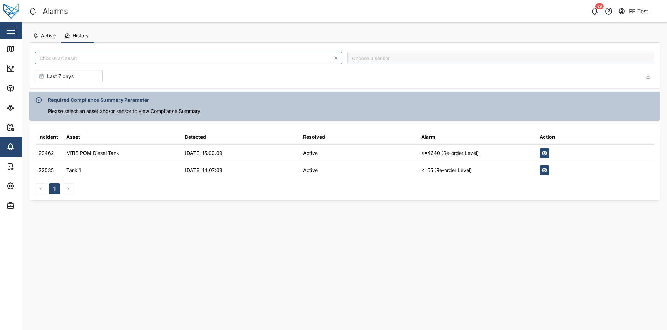
click at [272, 245] on main "Active History Last 7 days Required Compliance Summary Parameter Please select …" at bounding box center [344, 175] width 645 height 307
click at [9, 33] on button "button" at bounding box center [11, 31] width 12 height 12
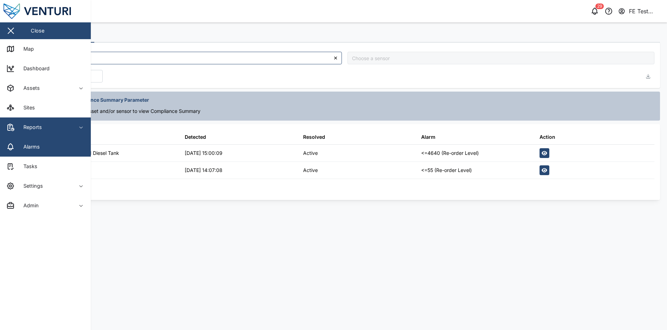
click at [54, 131] on span "Reports" at bounding box center [38, 127] width 64 height 20
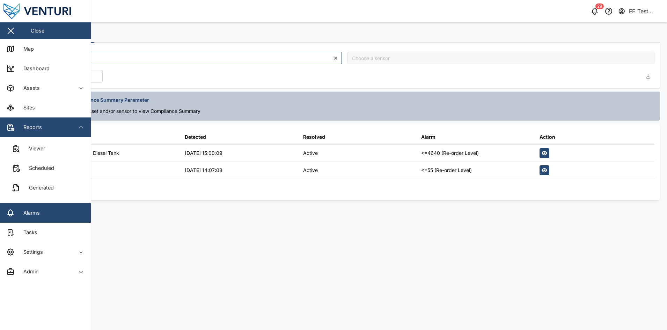
click at [54, 131] on span "Reports" at bounding box center [38, 127] width 64 height 20
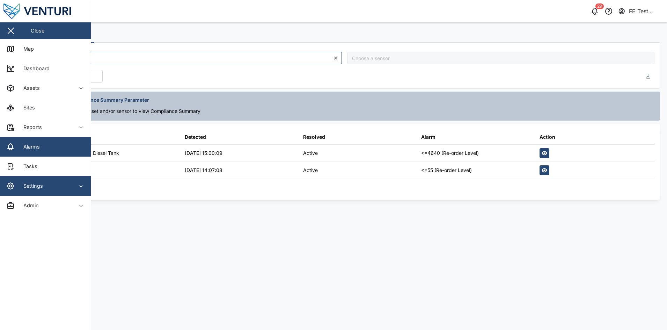
click at [58, 184] on div "Settings" at bounding box center [38, 186] width 64 height 8
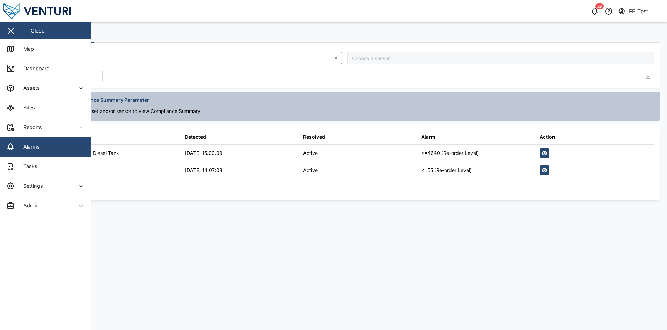
click at [379, 20] on header "Alarms 29 FE Test Admin" at bounding box center [333, 11] width 667 height 22
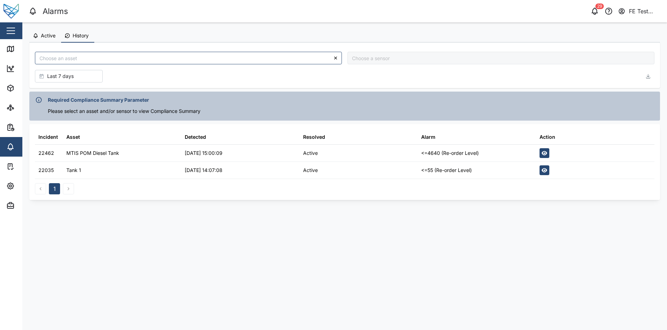
click at [48, 37] on span "Active" at bounding box center [48, 35] width 15 height 5
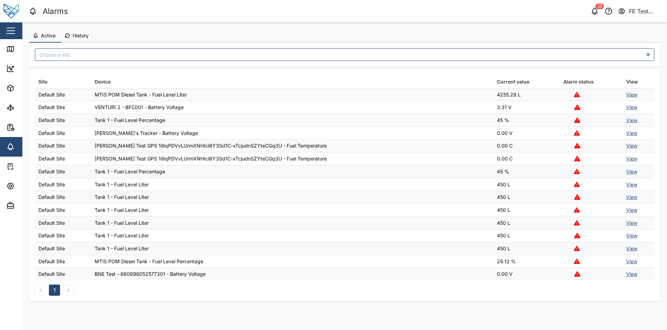
click at [7, 30] on div "button" at bounding box center [11, 30] width 8 height 1
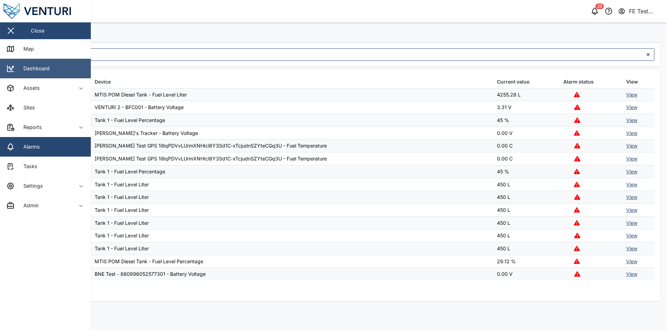
click at [70, 74] on link "Dashboard" at bounding box center [45, 69] width 91 height 20
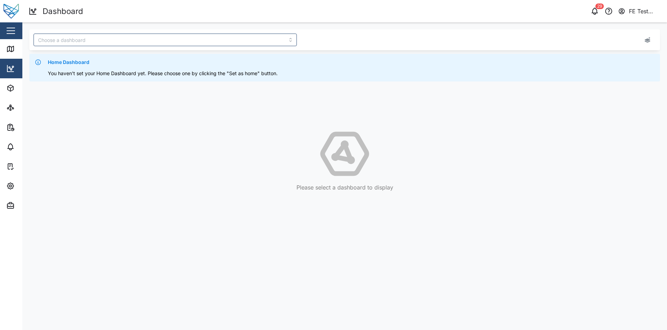
click at [176, 28] on div "Home Dashboard You haven't set your Home Dashboard yet. Please choose one by cl…" at bounding box center [344, 112] width 645 height 180
click at [177, 31] on div at bounding box center [214, 40] width 366 height 18
click at [176, 40] on input "search" at bounding box center [165, 40] width 263 height 13
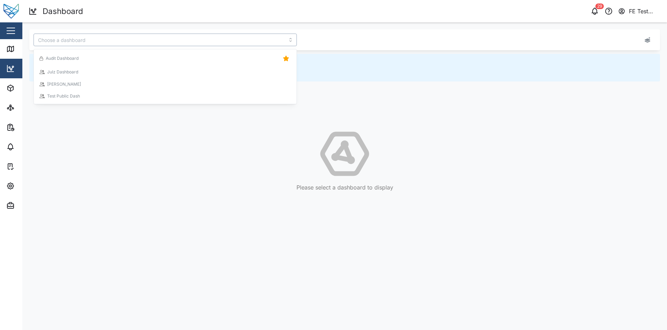
click at [168, 56] on div "Audit Dashboard" at bounding box center [164, 58] width 251 height 10
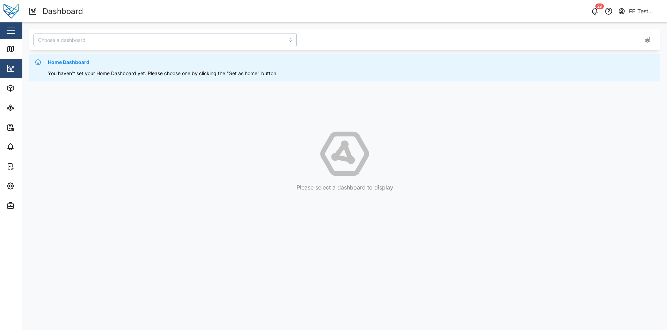
type input "Audit Dashboard"
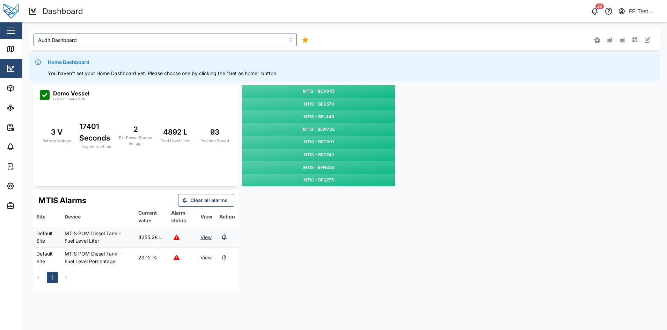
click at [208, 240] on td "View" at bounding box center [206, 237] width 19 height 20
click at [202, 238] on link "View" at bounding box center [205, 237] width 11 height 6
click at [224, 201] on span "Clear all alarms" at bounding box center [208, 200] width 37 height 12
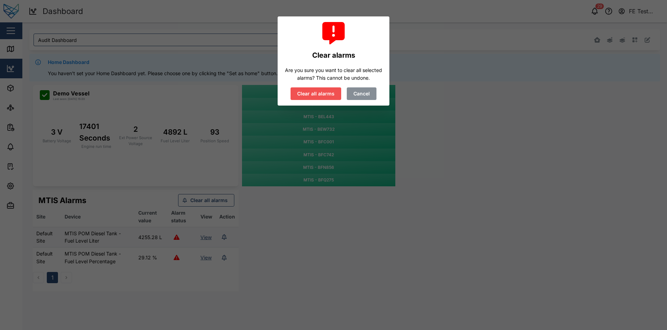
click at [369, 94] on span "Cancel" at bounding box center [361, 94] width 16 height 12
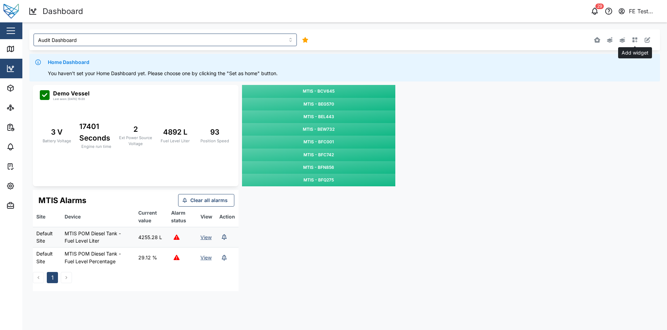
click at [632, 42] on icon "button" at bounding box center [635, 40] width 6 height 6
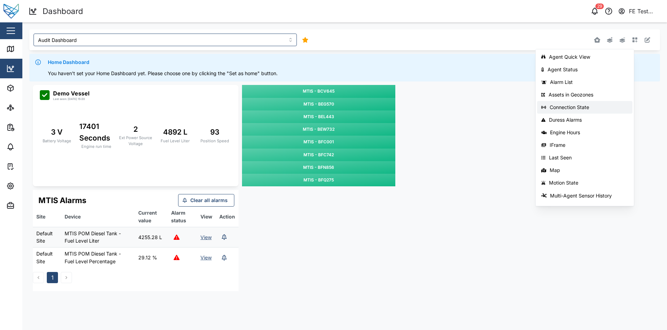
click at [585, 104] on div "Connection State" at bounding box center [589, 107] width 79 height 6
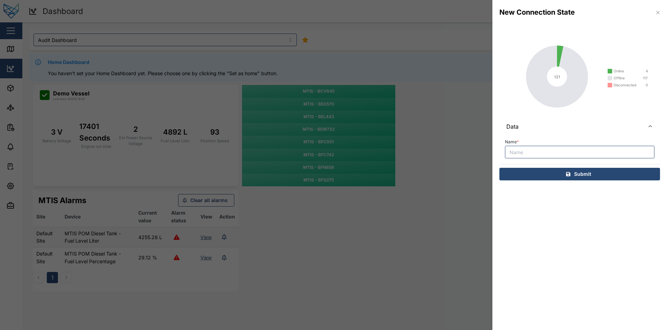
click at [656, 14] on icon "button" at bounding box center [658, 13] width 6 height 6
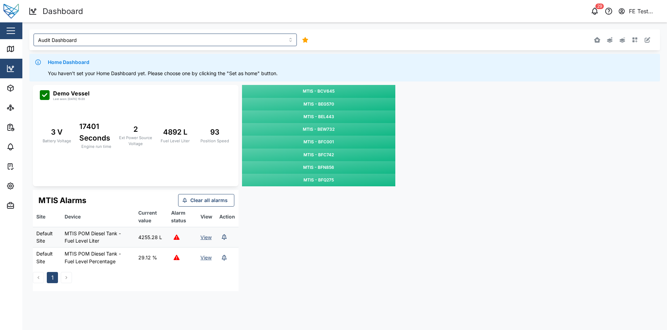
click at [634, 40] on icon "button" at bounding box center [635, 40] width 6 height 6
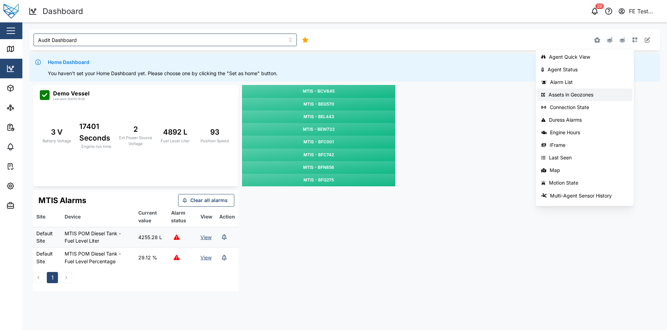
click at [590, 90] on button "Assets in Geozones" at bounding box center [584, 94] width 95 height 13
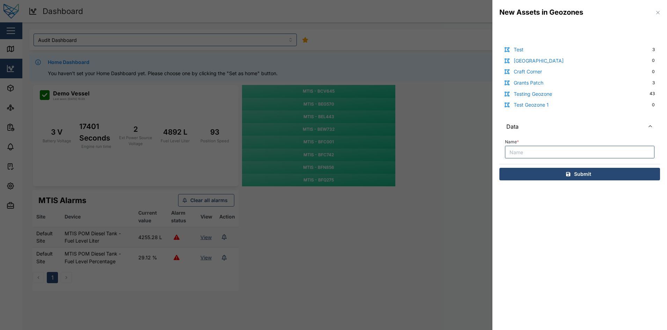
click at [659, 10] on icon "button" at bounding box center [658, 13] width 6 height 6
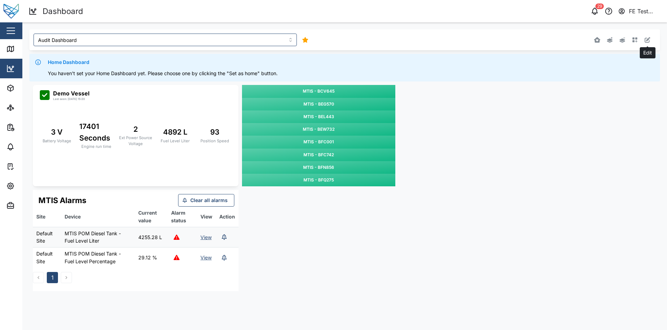
click at [634, 40] on icon "button" at bounding box center [635, 40] width 6 height 6
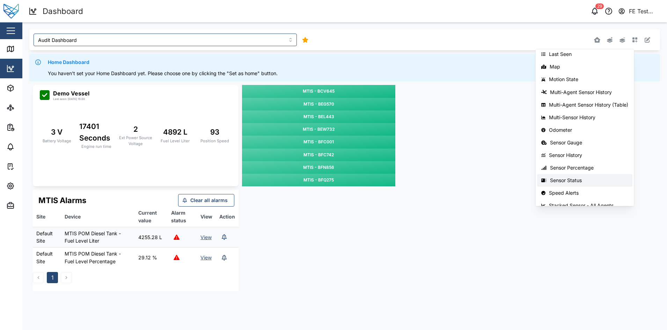
scroll to position [111, 0]
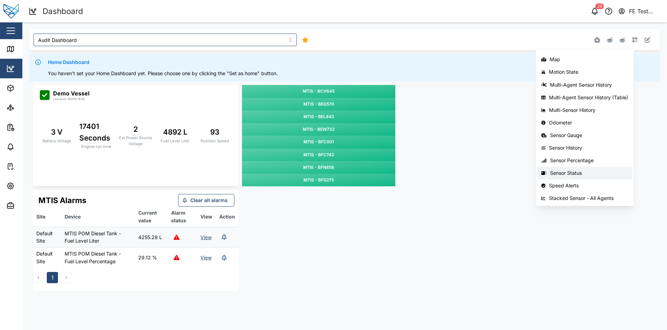
click at [558, 176] on button "Sensor Status" at bounding box center [584, 173] width 95 height 13
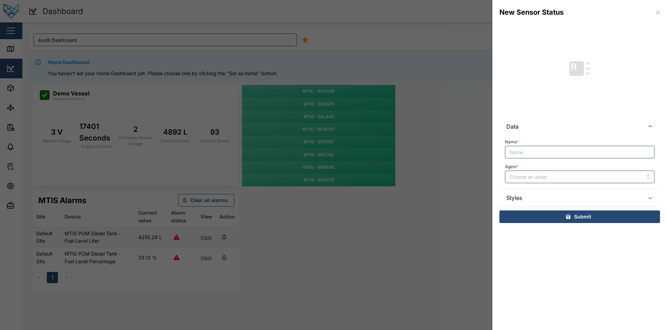
click at [578, 157] on input "Name *" at bounding box center [579, 152] width 149 height 13
click at [576, 175] on input "Agent *" at bounding box center [579, 176] width 149 height 13
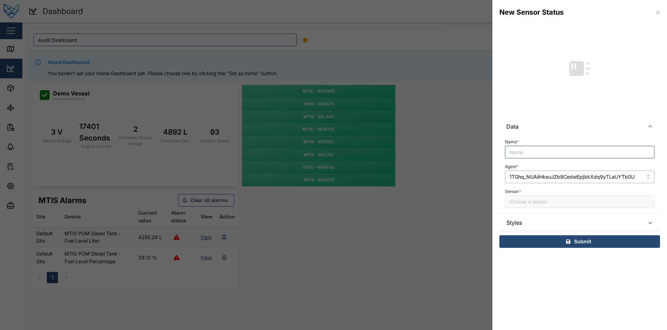
type input "1TGhq_NUAiiHkeuJZb9CedwEpjlzkXdq9yTLaUYTb0U"
click at [586, 199] on input "Sensor *" at bounding box center [579, 201] width 149 height 13
type input "AN1"
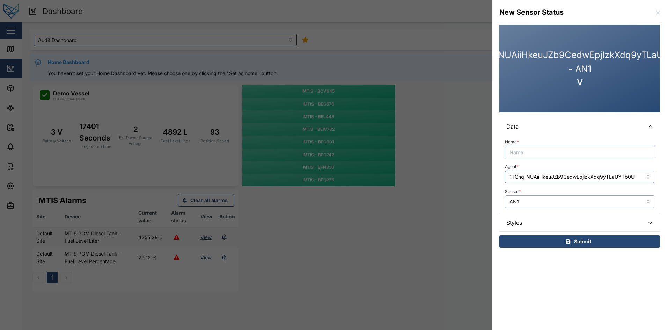
click at [592, 202] on input "AN1" at bounding box center [579, 201] width 149 height 13
click at [581, 202] on input "AN1" at bounding box center [579, 201] width 149 height 13
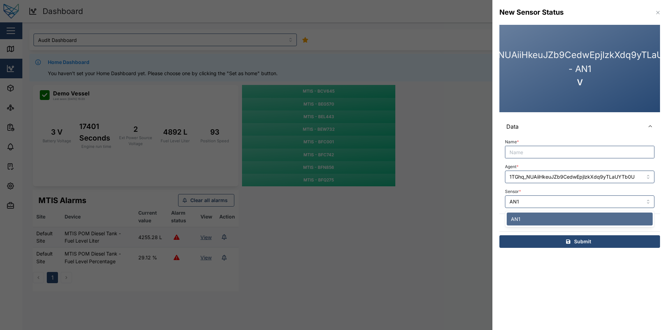
click at [600, 190] on div "Sensor * AN1" at bounding box center [579, 196] width 149 height 21
click at [605, 181] on input "1TGhq_NUAiiHkeuJZb9CedwEpjlzkXdq9yTLaUYTb0U" at bounding box center [579, 176] width 149 height 13
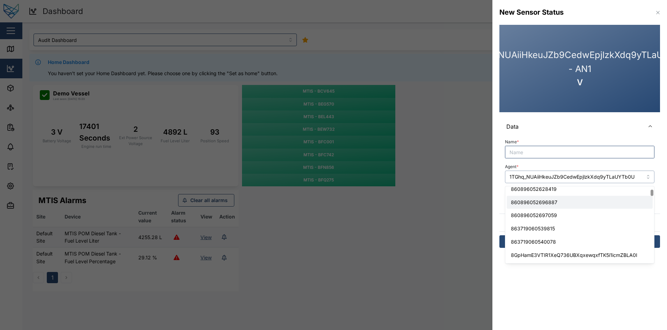
scroll to position [88, 0]
type input "860896052697059"
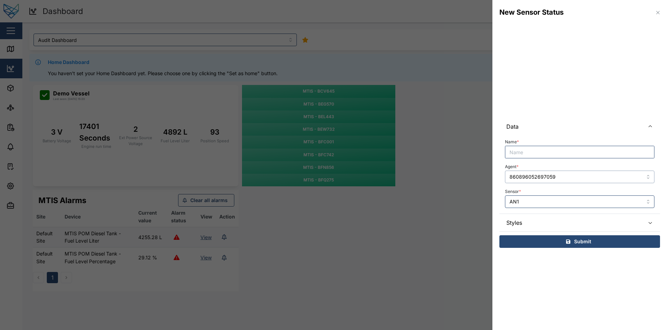
click at [593, 181] on input "860896052697059" at bounding box center [579, 176] width 149 height 13
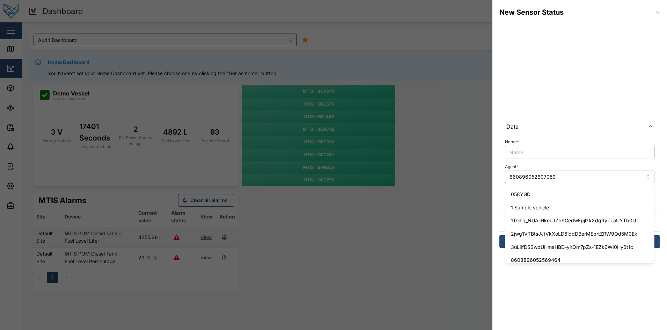
scroll to position [45, 0]
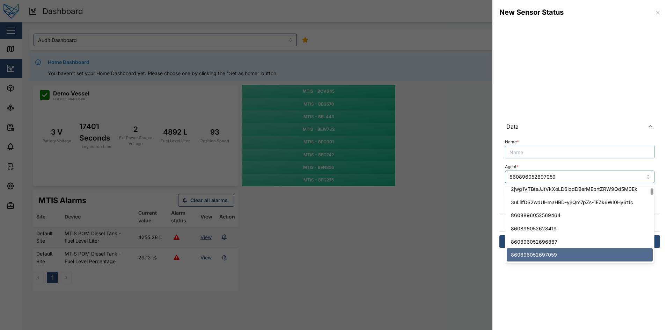
click at [591, 167] on div "Agent * 860896052697059" at bounding box center [579, 172] width 149 height 21
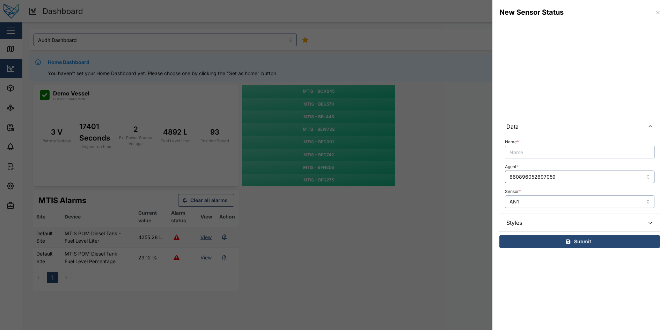
click at [567, 203] on input "AN1" at bounding box center [579, 201] width 149 height 13
click at [581, 178] on input "860896052697059" at bounding box center [579, 176] width 149 height 13
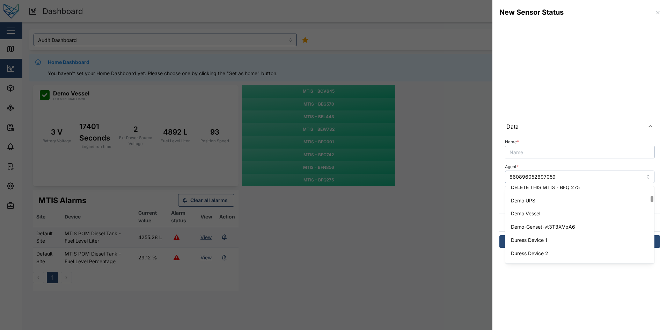
scroll to position [324, 0]
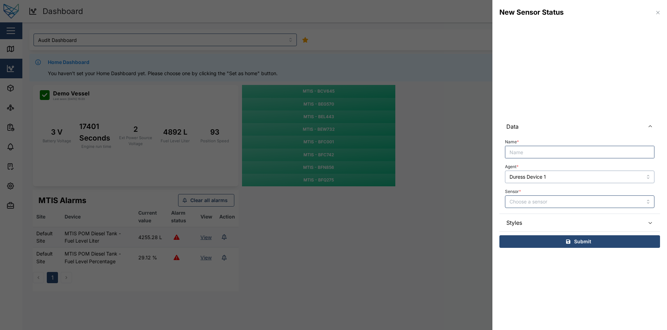
click at [586, 178] on input "Duress Device 1" at bounding box center [579, 176] width 149 height 13
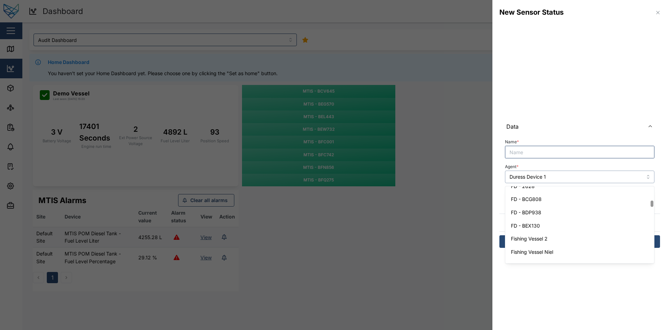
scroll to position [447, 0]
type input "FD - BEX130"
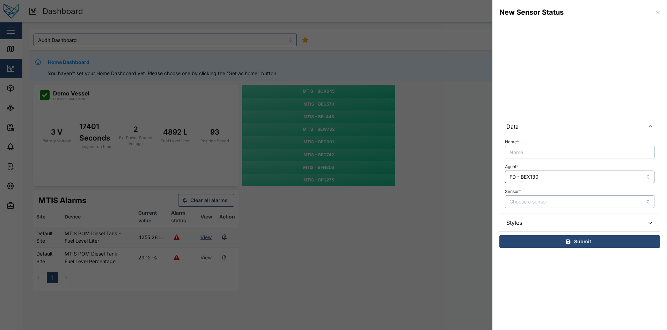
click at [576, 203] on input "Sensor *" at bounding box center [579, 201] width 149 height 13
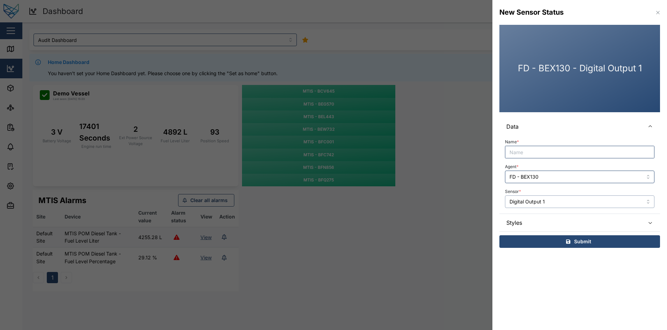
click at [587, 200] on input "Digital Output 1" at bounding box center [579, 201] width 149 height 13
click at [592, 201] on input "Battery Voltage" at bounding box center [579, 201] width 149 height 13
click at [590, 208] on div "Name * Agent * FD - BEX130 Sensor * Digital Output 3" at bounding box center [579, 174] width 161 height 78
click at [601, 193] on div "Sensor * Digital Output 3" at bounding box center [579, 196] width 149 height 21
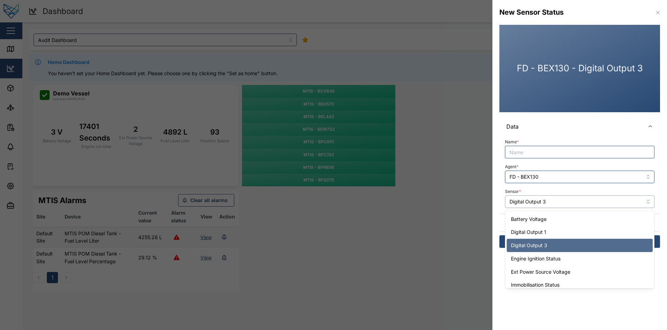
click at [586, 204] on input "Digital Output 3" at bounding box center [579, 201] width 149 height 13
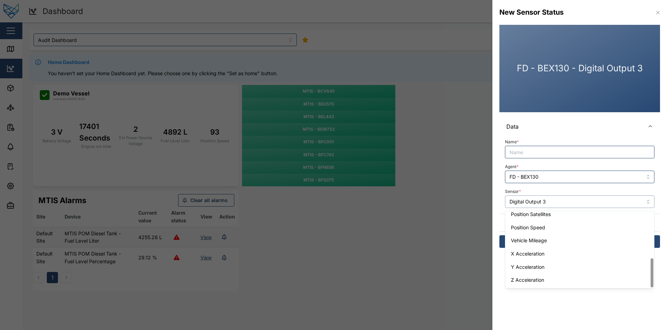
type input "Position Speed"
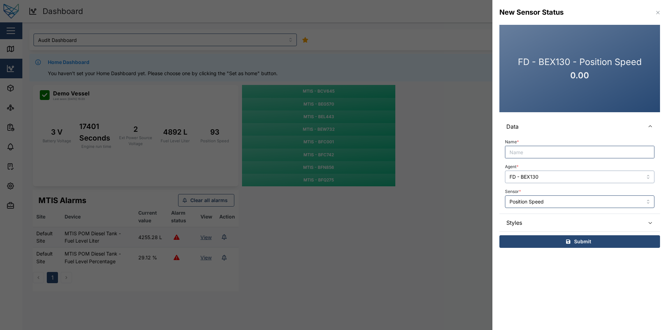
click at [584, 176] on input "FD - BEX130" at bounding box center [579, 176] width 149 height 13
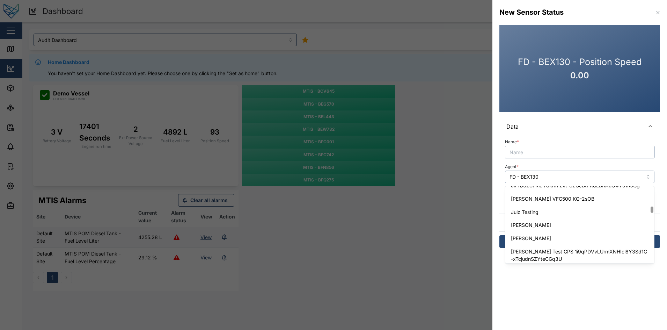
scroll to position [653, 0]
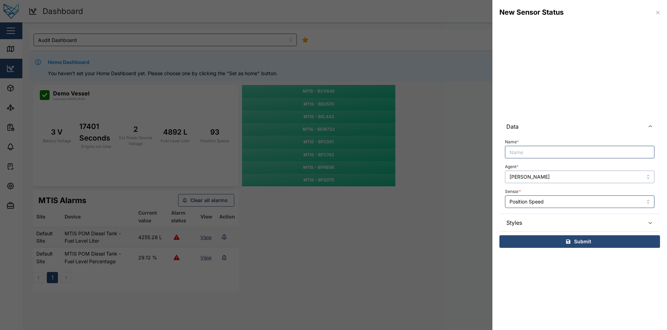
click at [576, 174] on input "Liam Jimny" at bounding box center [579, 176] width 149 height 13
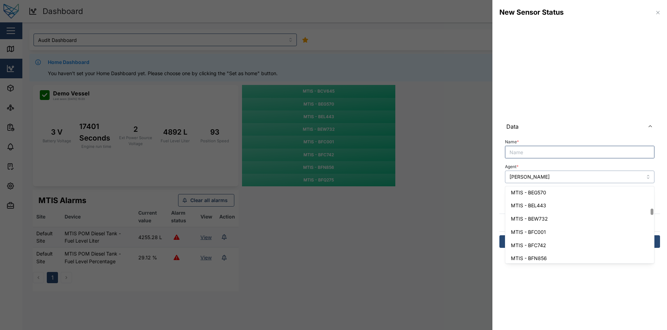
scroll to position [709, 0]
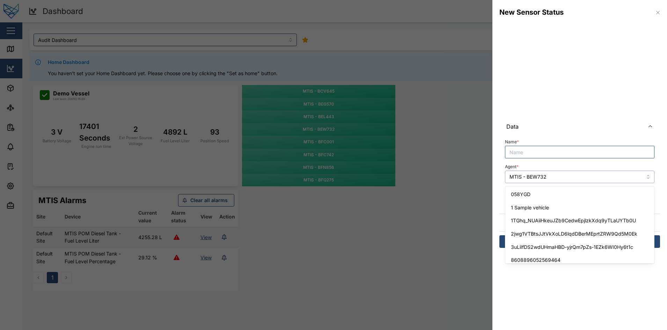
click at [571, 178] on input "MTIS - BEW732" at bounding box center [579, 176] width 149 height 13
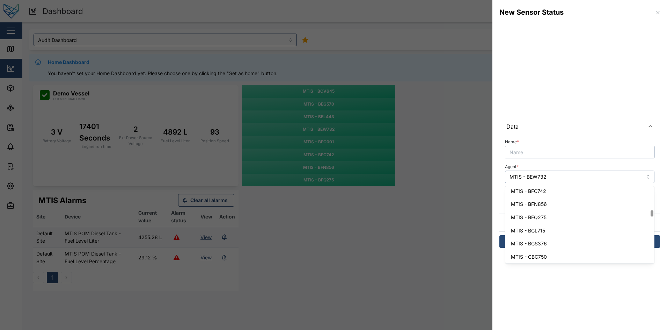
scroll to position [767, 0]
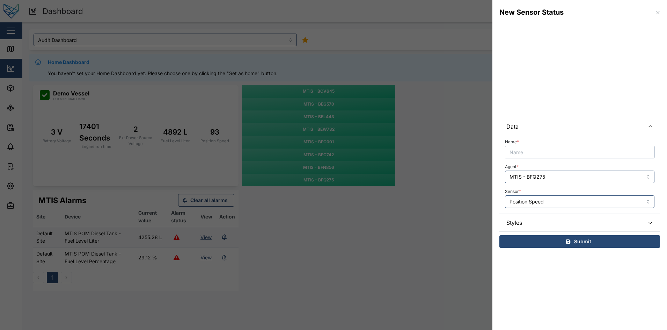
click at [567, 169] on div "Agent * MTIS - BFQ275" at bounding box center [579, 172] width 149 height 21
click at [562, 178] on input "MTIS - BFQ275" at bounding box center [579, 176] width 149 height 13
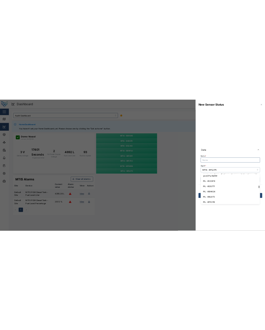
scroll to position [1028, 0]
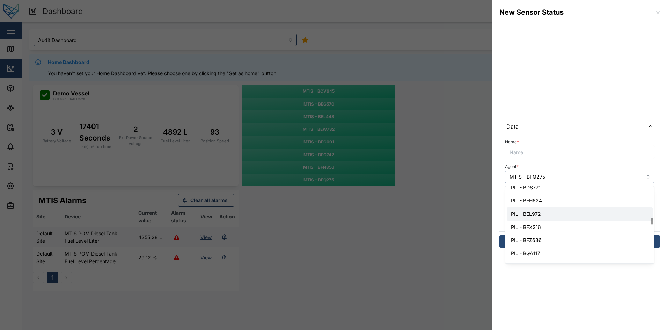
type input "PIL - BEL972"
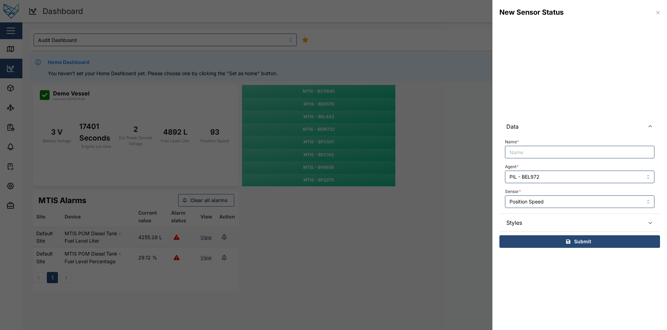
click at [658, 12] on icon "button" at bounding box center [658, 13] width 6 height 6
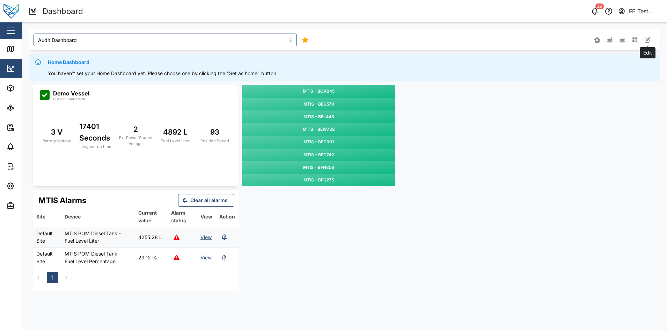
click at [647, 37] on button "button" at bounding box center [647, 40] width 10 height 10
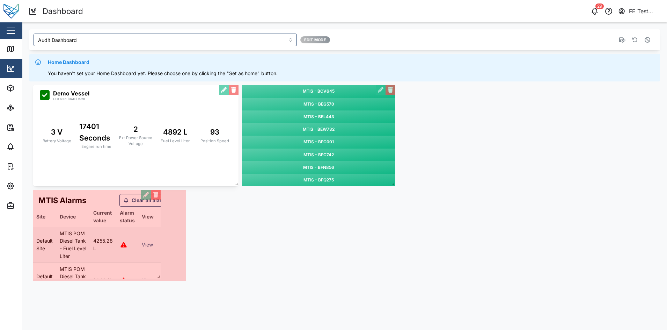
drag, startPoint x: 237, startPoint y: 288, endPoint x: 160, endPoint y: 275, distance: 78.9
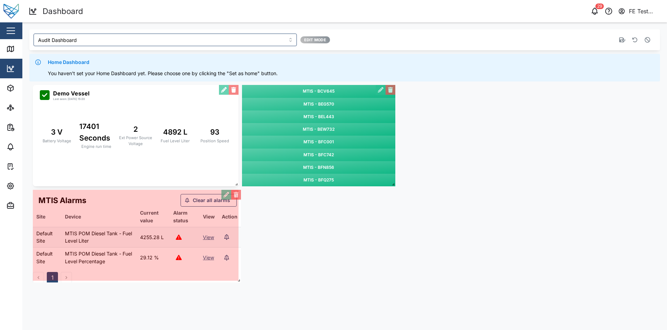
drag, startPoint x: 185, startPoint y: 278, endPoint x: 240, endPoint y: 280, distance: 54.5
click at [240, 280] on span at bounding box center [237, 278] width 7 height 7
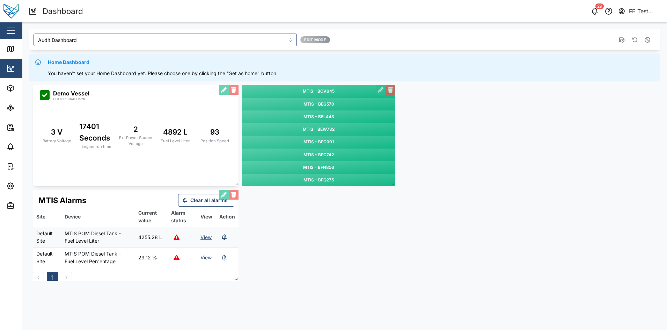
click at [89, 233] on div "MTIS Alarms Clear all alarms Site Device Current value Alarm status View Action…" at bounding box center [136, 235] width 206 height 91
click at [204, 238] on div "MTIS Alarms Clear all alarms Site Device Current value Alarm status View Action…" at bounding box center [136, 235] width 206 height 91
click at [205, 238] on div "MTIS Alarms Clear all alarms Site Device Current value Alarm status View Action…" at bounding box center [136, 235] width 206 height 91
click at [205, 237] on div "MTIS Alarms Clear all alarms Site Device Current value Alarm status View Action…" at bounding box center [136, 235] width 206 height 91
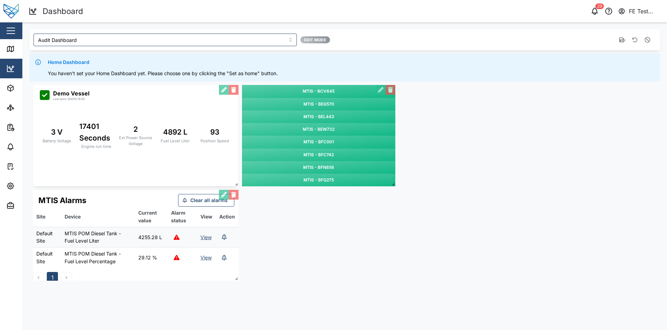
click at [649, 43] on button "button" at bounding box center [647, 40] width 10 height 10
click at [208, 237] on link "View" at bounding box center [205, 237] width 11 height 6
click at [12, 34] on button "button" at bounding box center [11, 31] width 12 height 12
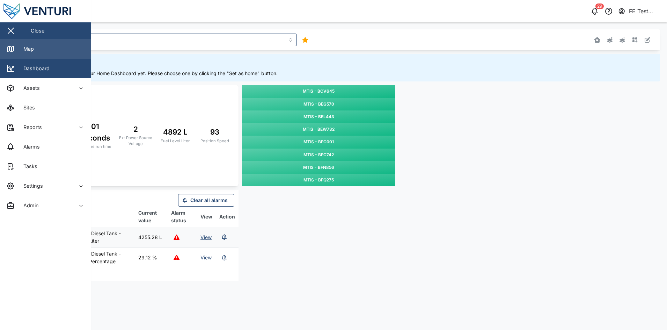
click at [78, 48] on link "Map" at bounding box center [45, 49] width 91 height 20
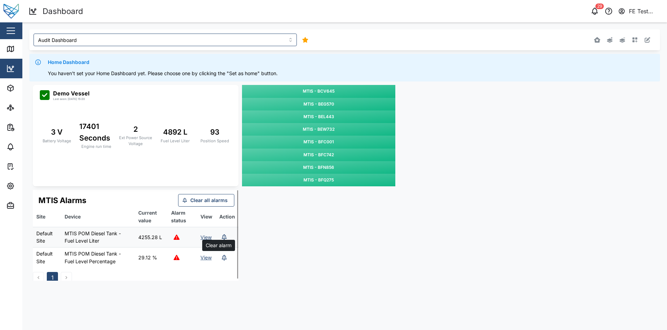
click at [222, 257] on icon "button" at bounding box center [224, 258] width 5 height 6
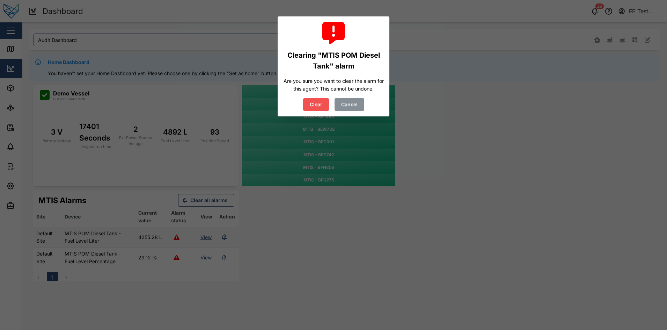
click at [358, 101] on button "Cancel" at bounding box center [349, 104] width 30 height 13
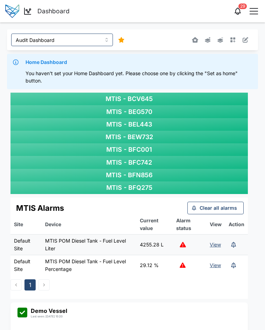
scroll to position [84, 0]
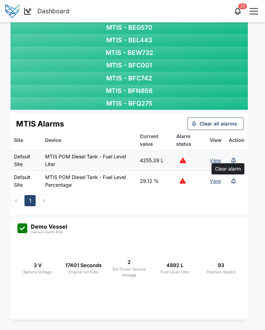
click at [235, 181] on icon "button" at bounding box center [233, 181] width 5 height 6
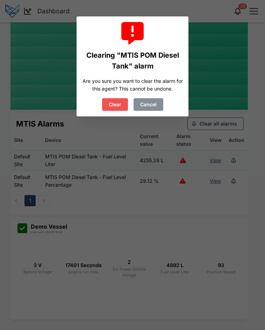
click at [118, 105] on span "Clear" at bounding box center [115, 104] width 13 height 12
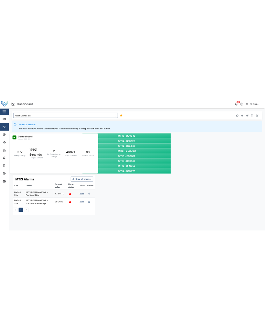
scroll to position [0, 0]
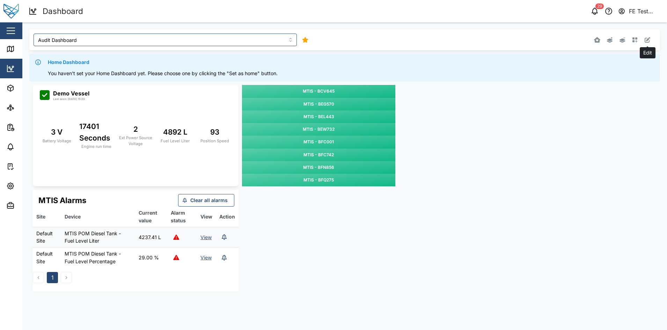
click at [645, 40] on icon "button" at bounding box center [648, 40] width 6 height 6
click at [221, 195] on button "button" at bounding box center [224, 195] width 10 height 10
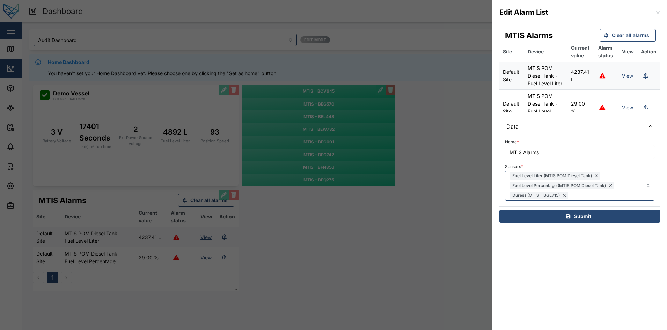
click at [574, 164] on div "Sensors * Fuel Level Liter (MTIS POM Diesel Tank) Fuel Level Percentage (MTIS P…" at bounding box center [579, 181] width 149 height 39
click at [660, 13] on icon "button" at bounding box center [658, 13] width 6 height 6
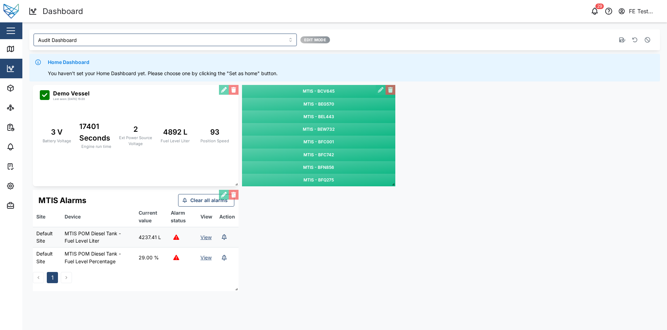
click at [286, 213] on div "MTIS - BCV645 MTIS - BEG570 MTIS - BEL443 MTIS - BEW732 MTIS - BFC001 MTIS - BF…" at bounding box center [344, 187] width 631 height 213
click at [23, 32] on div "Audit Dashboard Edit Mode Home Dashboard You haven't set your Home Dashboard ye…" at bounding box center [344, 161] width 645 height 279
click at [17, 32] on div "Close" at bounding box center [45, 30] width 91 height 17
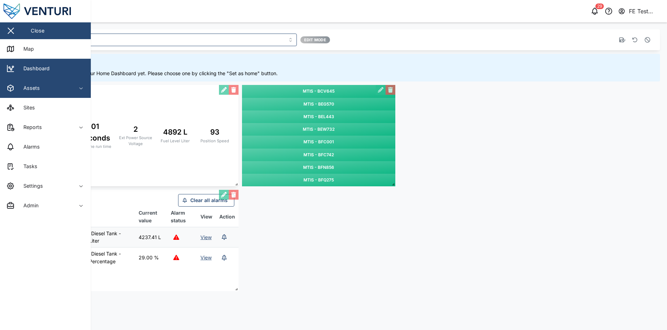
click at [66, 88] on div "Assets" at bounding box center [38, 88] width 64 height 8
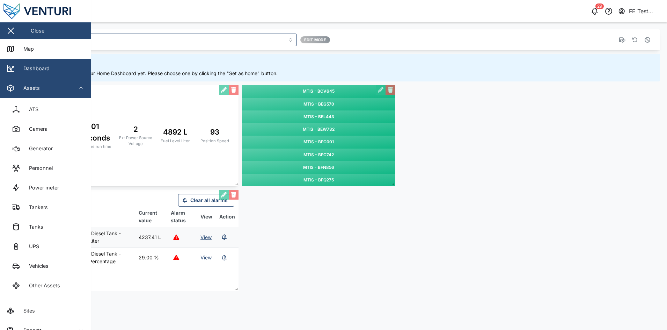
click at [70, 86] on button "Assets" at bounding box center [45, 88] width 91 height 20
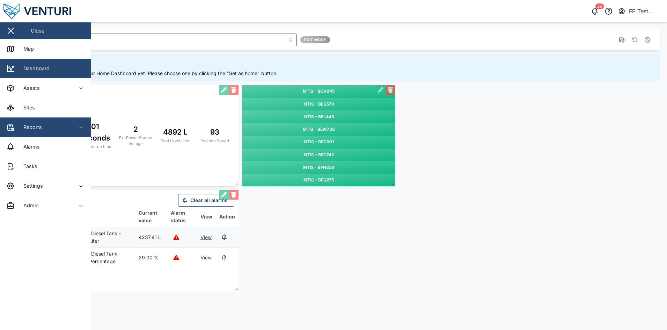
click at [64, 137] on span "Reports" at bounding box center [38, 127] width 64 height 20
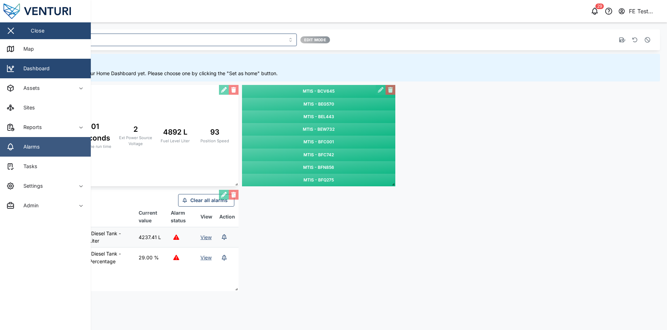
click at [58, 143] on link "Alarms" at bounding box center [45, 147] width 91 height 20
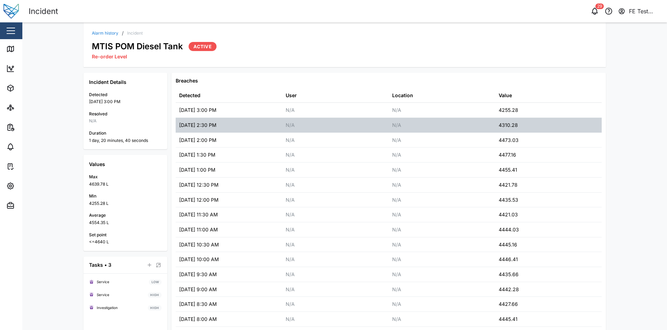
click at [408, 123] on div "N/A" at bounding box center [442, 125] width 106 height 15
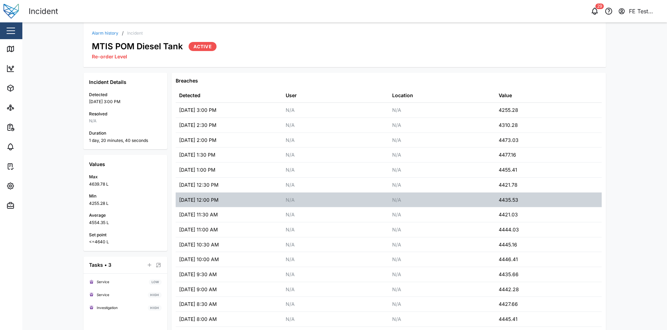
drag, startPoint x: 213, startPoint y: 112, endPoint x: 270, endPoint y: 196, distance: 101.3
click at [270, 196] on table "Detected User Location Value [DATE] 3:00 PM N/A N/A 4255.28 [DATE] 2:30 PM N/A …" at bounding box center [389, 244] width 426 height 313
drag, startPoint x: 270, startPoint y: 196, endPoint x: 363, endPoint y: 201, distance: 93.0
click at [363, 201] on div "N/A" at bounding box center [335, 199] width 106 height 15
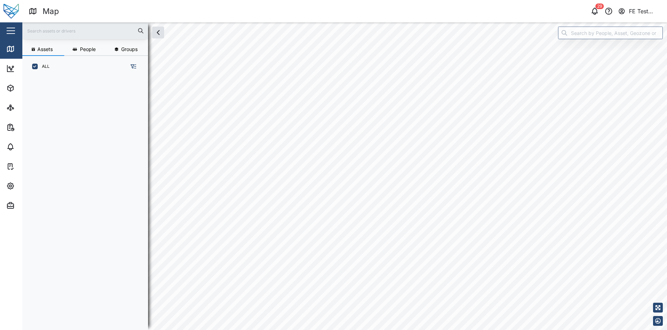
scroll to position [243, 108]
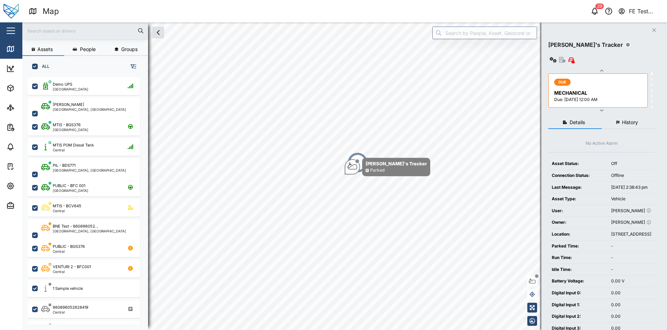
click at [14, 36] on button "button" at bounding box center [11, 31] width 12 height 12
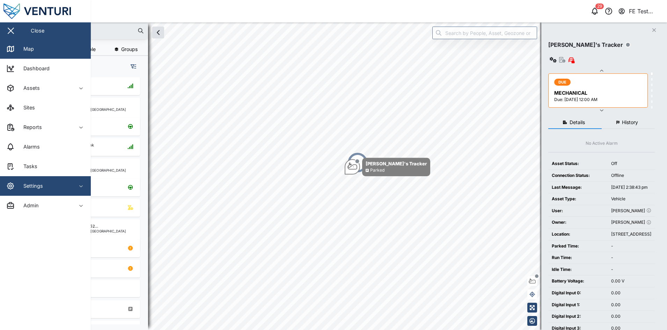
click at [60, 181] on span "Settings" at bounding box center [38, 186] width 64 height 20
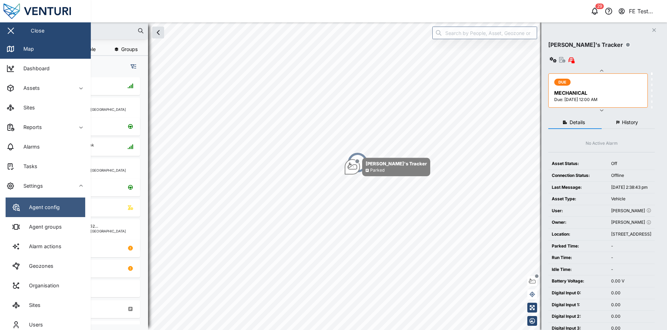
click at [63, 211] on link "Agent config" at bounding box center [46, 207] width 80 height 20
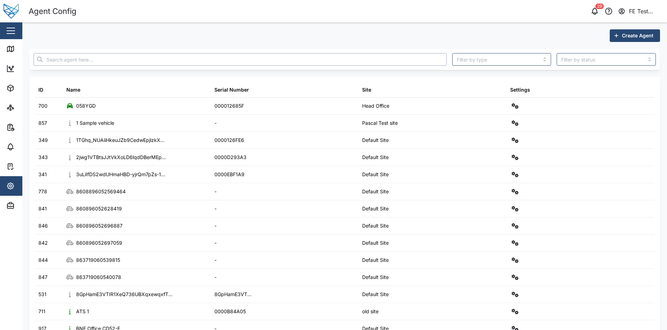
click at [267, 56] on input "text" at bounding box center [240, 59] width 413 height 13
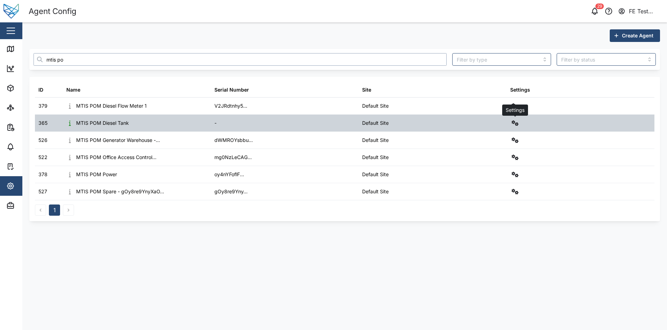
type input "mtis po"
click at [520, 121] on div "Settings" at bounding box center [581, 123] width 148 height 17
click at [517, 122] on icon "button" at bounding box center [515, 123] width 7 height 6
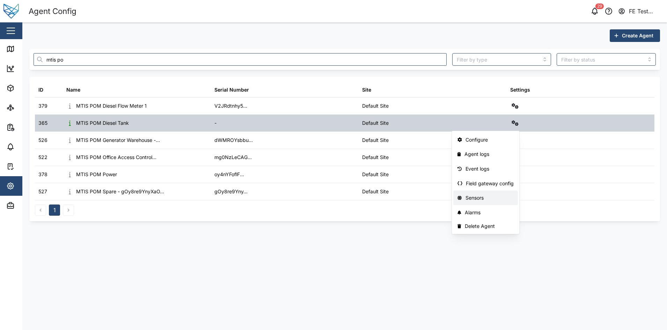
click at [485, 199] on div "Sensors" at bounding box center [489, 198] width 49 height 8
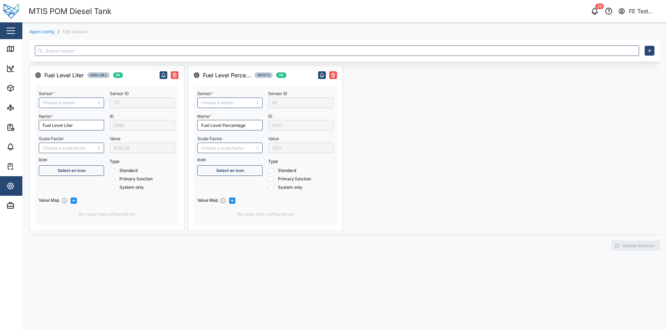
radio input "true"
type input "Fuel Level Liter"
type input "Fuel level"
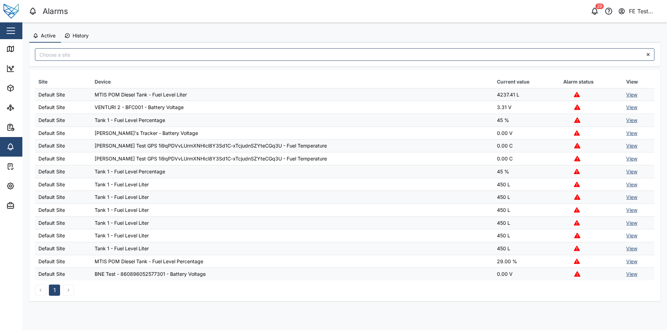
click at [12, 31] on div "button" at bounding box center [11, 30] width 8 height 1
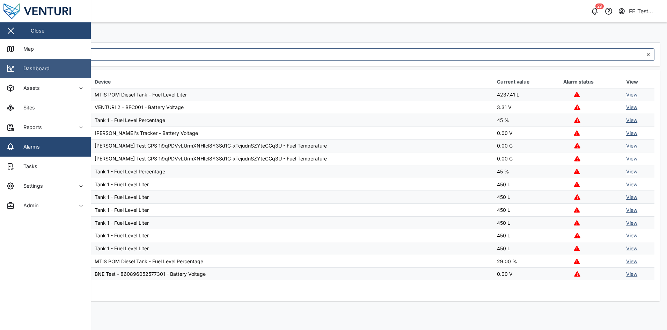
click at [47, 72] on div "Dashboard" at bounding box center [33, 69] width 31 height 8
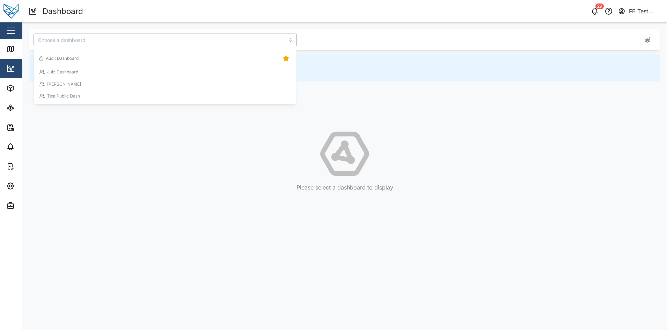
click at [143, 43] on input "search" at bounding box center [165, 40] width 263 height 13
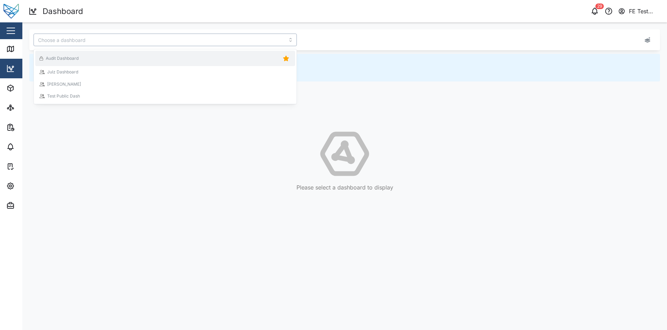
click at [146, 61] on div "Audit Dashboard" at bounding box center [164, 58] width 251 height 10
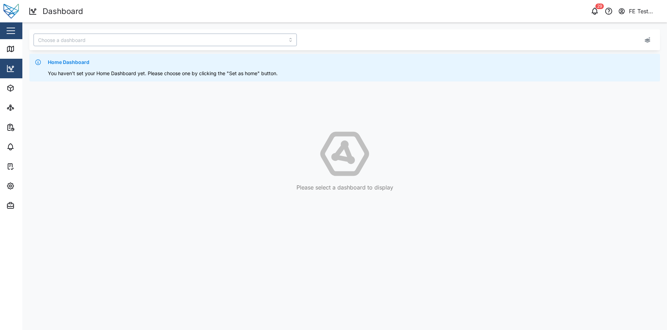
type input "Audit Dashboard"
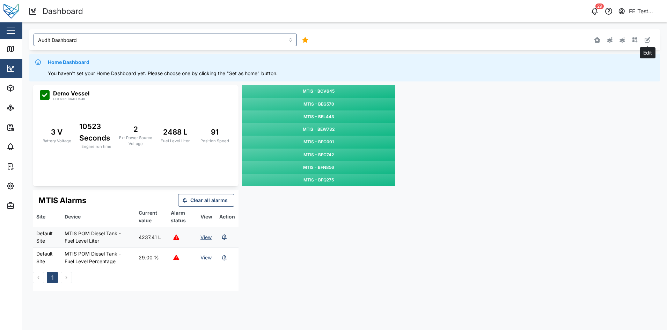
click at [645, 43] on button "button" at bounding box center [647, 40] width 10 height 10
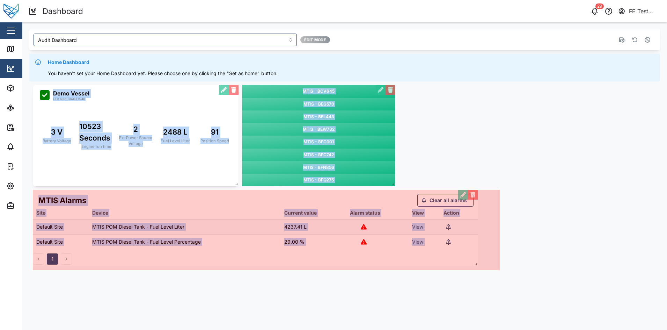
drag, startPoint x: 236, startPoint y: 285, endPoint x: 476, endPoint y: 260, distance: 240.5
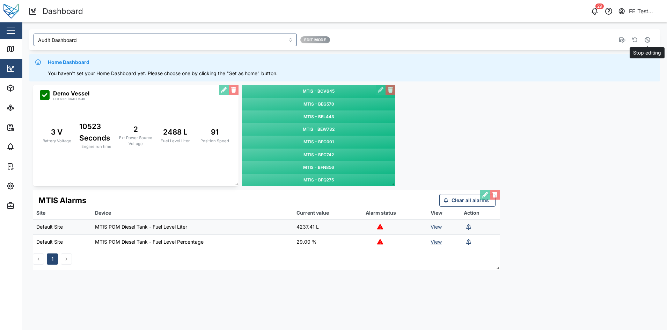
click at [649, 36] on button "button" at bounding box center [647, 40] width 10 height 10
click at [436, 226] on link "View" at bounding box center [436, 226] width 11 height 6
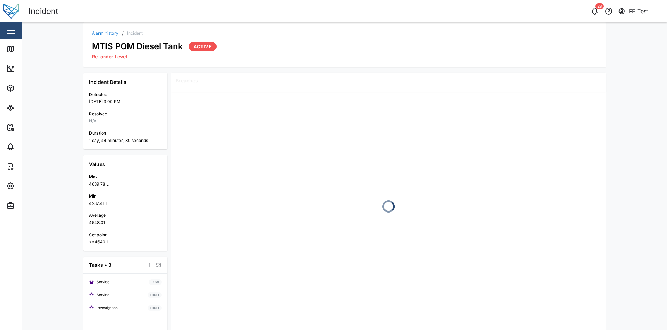
click at [104, 36] on div "MTIS POM Diesel Tank Active Re-order Level" at bounding box center [345, 48] width 506 height 25
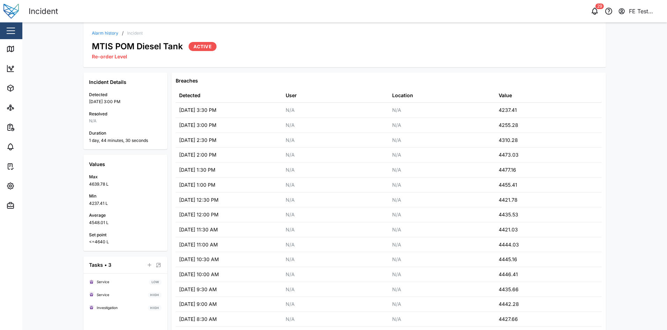
click at [104, 35] on link "Alarm history" at bounding box center [105, 33] width 27 height 4
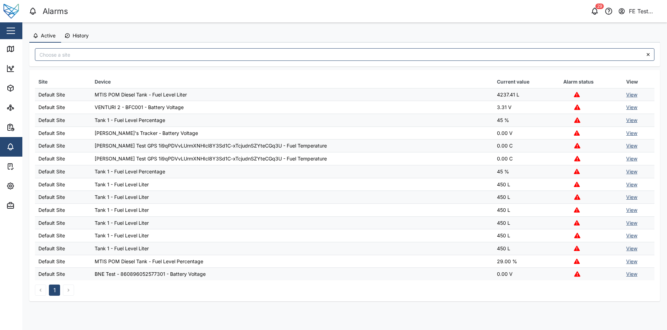
click at [633, 95] on link "View" at bounding box center [631, 94] width 11 height 6
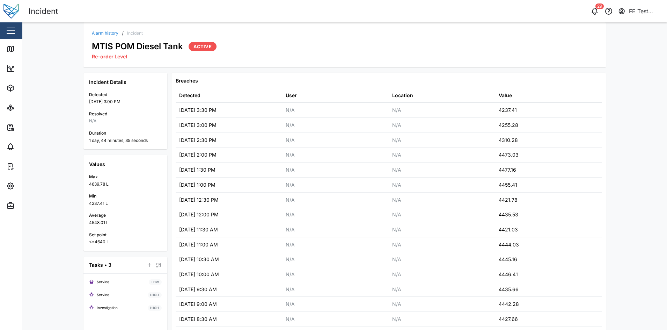
click at [105, 31] on link "Alarm history" at bounding box center [105, 33] width 27 height 4
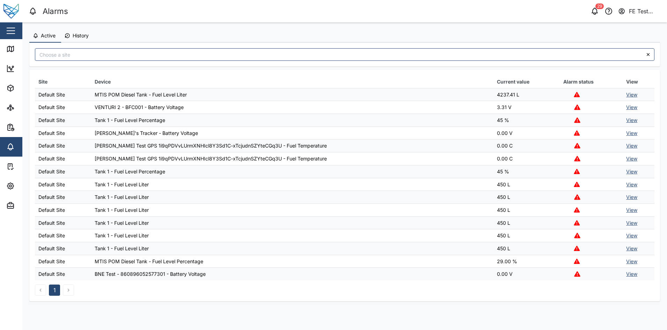
click at [83, 37] on span "History" at bounding box center [81, 35] width 16 height 5
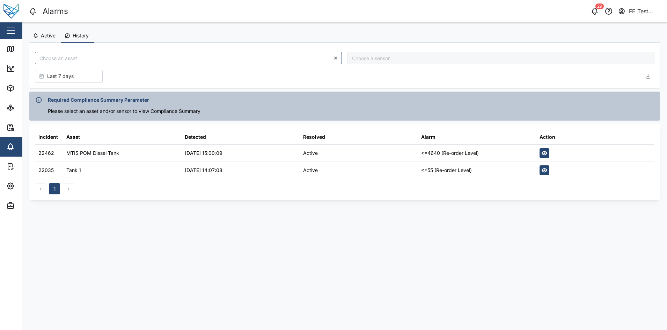
click at [547, 151] on icon "button" at bounding box center [545, 152] width 6 height 5
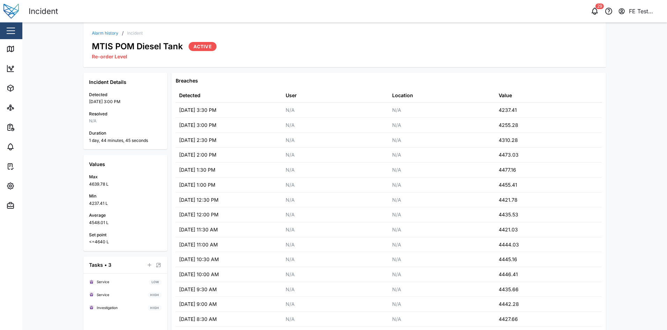
click at [102, 31] on link "Alarm history" at bounding box center [105, 33] width 27 height 4
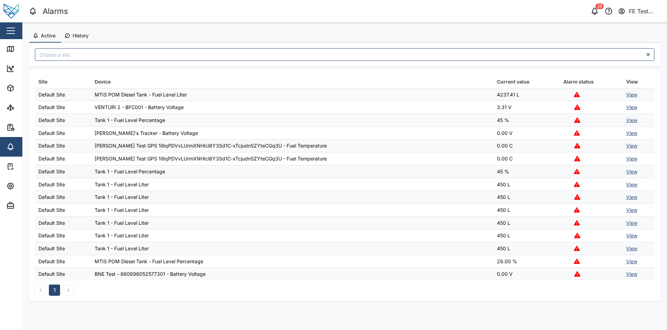
click at [630, 118] on link "View" at bounding box center [631, 120] width 11 height 6
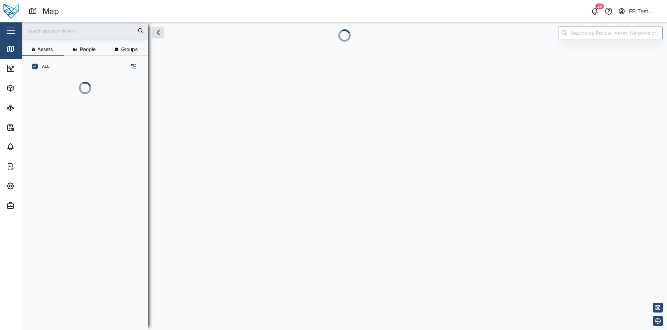
scroll to position [243, 108]
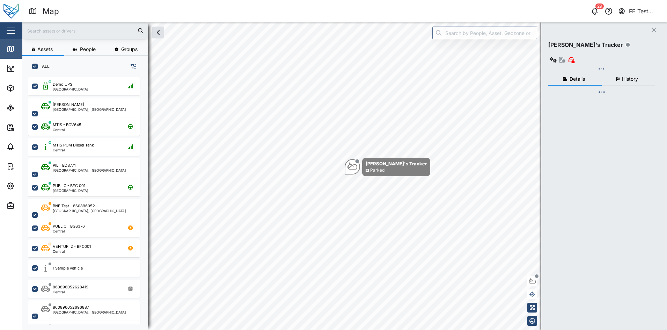
checkbox input "true"
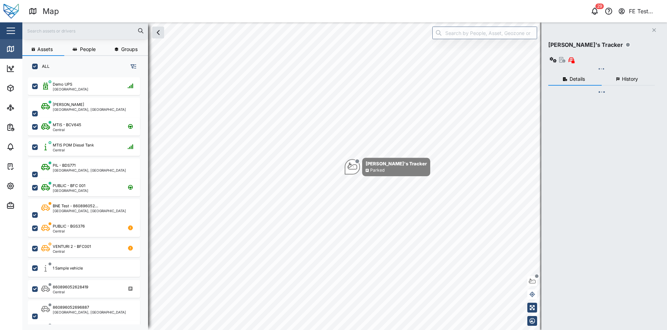
checkbox input "true"
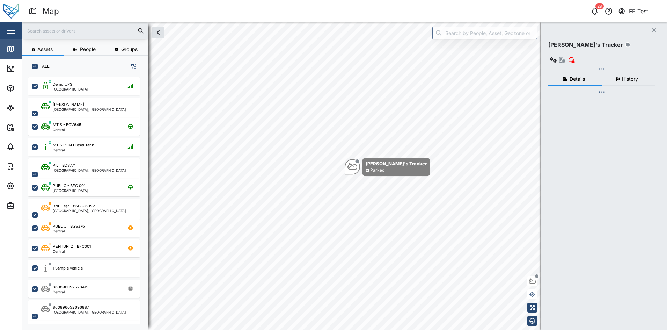
checkbox input "true"
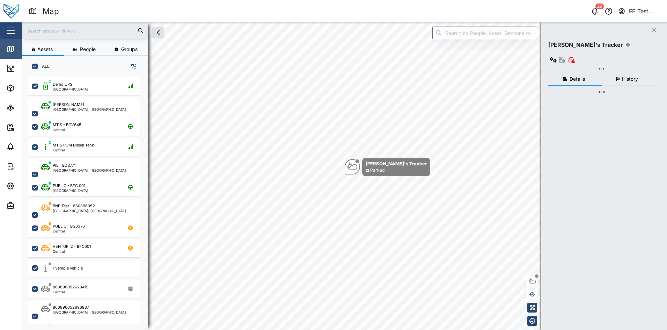
checkbox input "true"
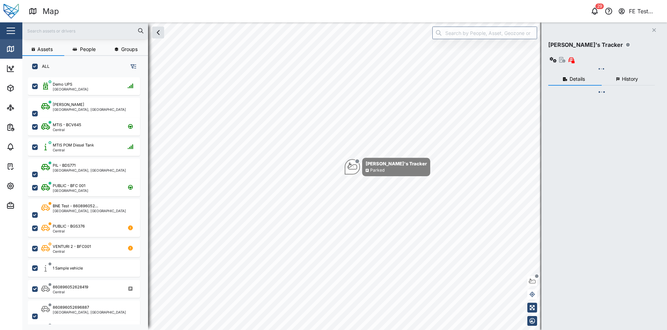
checkbox input "true"
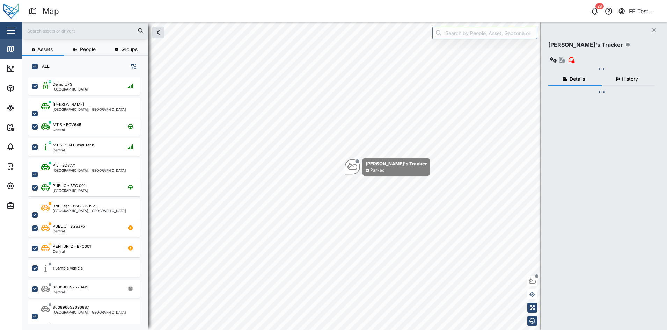
checkbox input "true"
click at [16, 35] on button "button" at bounding box center [11, 31] width 12 height 12
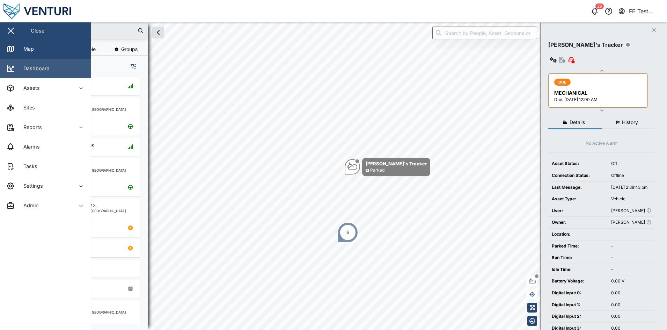
click at [39, 69] on div "Dashboard" at bounding box center [33, 69] width 31 height 8
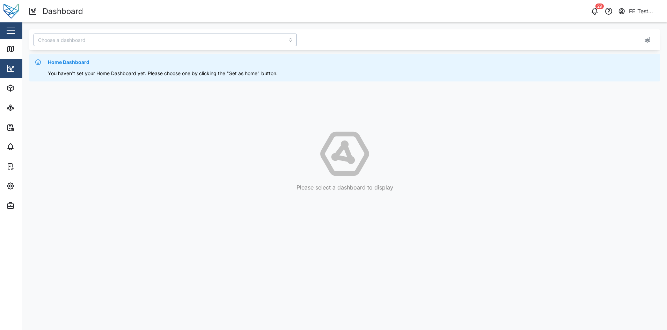
click at [175, 34] on input "search" at bounding box center [165, 40] width 263 height 13
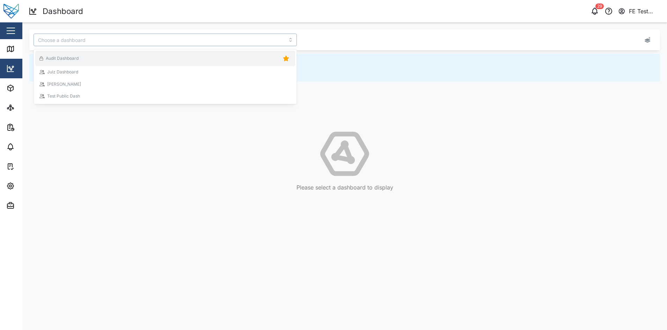
click at [171, 59] on div "Audit Dashboard" at bounding box center [164, 58] width 251 height 10
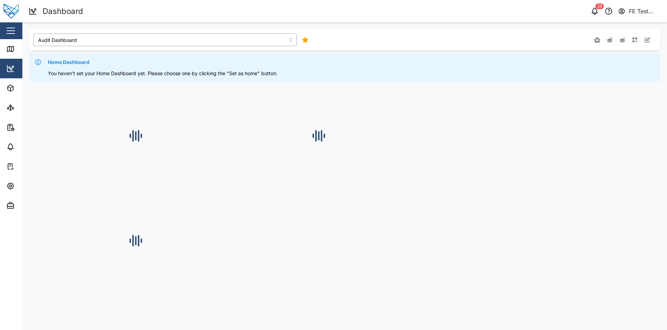
type input "Audit Dashboard"
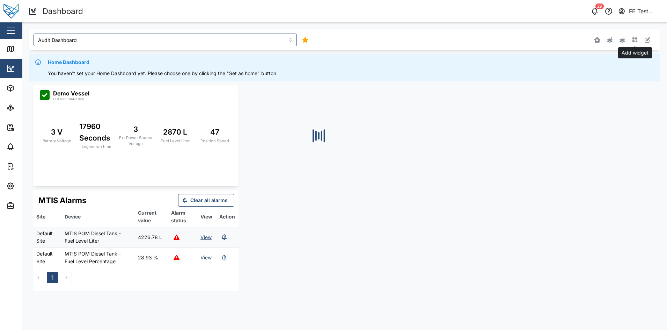
click at [634, 40] on icon "button" at bounding box center [635, 40] width 6 height 6
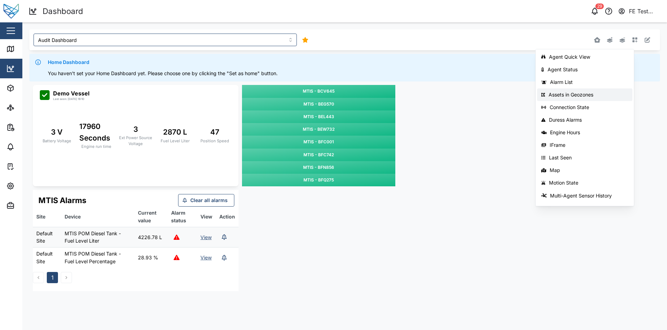
click at [571, 94] on div "Assets in Geozones" at bounding box center [589, 95] width 80 height 6
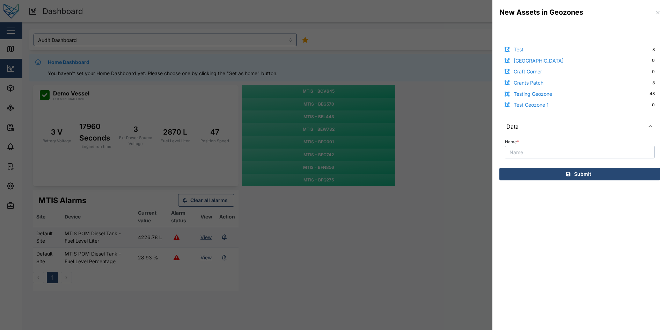
click at [573, 149] on input "Name *" at bounding box center [579, 152] width 149 height 13
type input "Assets in Geozones"
click button "Submit" at bounding box center [579, 174] width 161 height 13
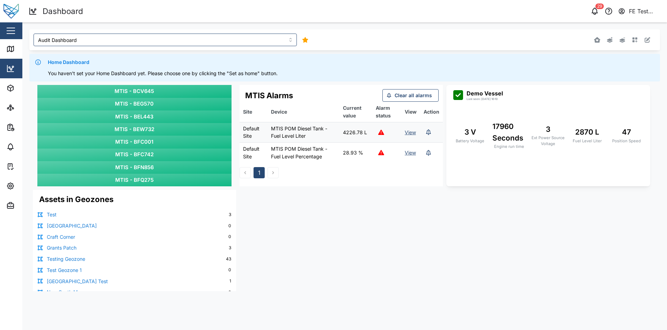
click at [396, 208] on div "MTIS - BCV645 MTIS - BEG570 MTIS - BEL443 MTIS - BEW732 MTIS - BFC001 MTIS - BF…" at bounding box center [344, 187] width 631 height 213
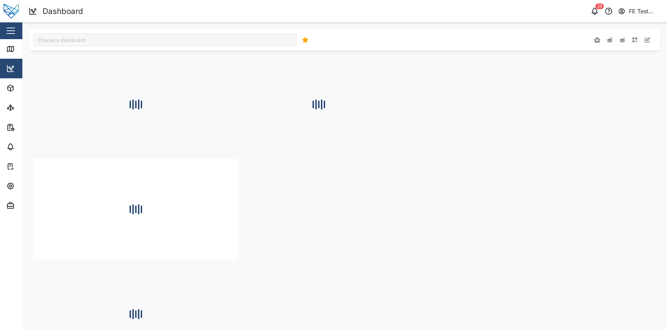
type input "Audit Dashboard"
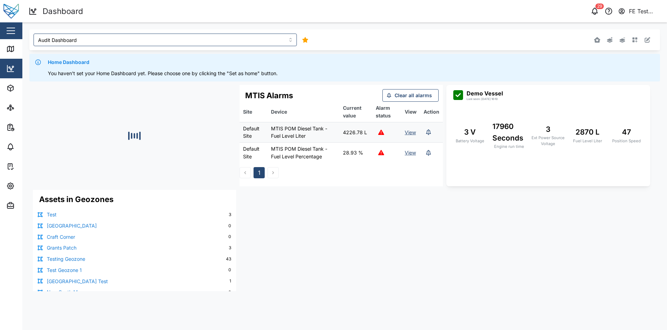
click at [346, 220] on div "MTIS Alarms Clear all alarms Site Device Current value Alarm status View Action…" at bounding box center [344, 187] width 631 height 213
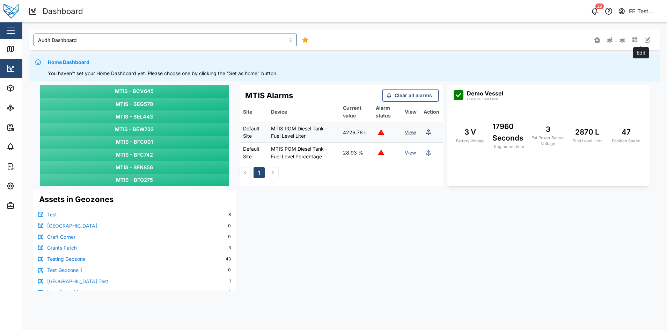
click at [643, 38] on button "button" at bounding box center [647, 40] width 10 height 10
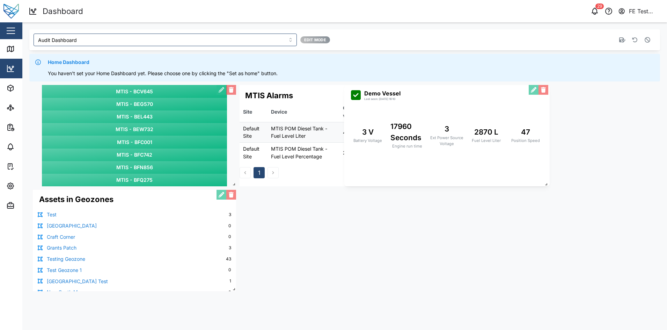
click at [462, 110] on div "Demo Vessel Last seen: [DATE] 16:10 3 V Battery Voltage 17960 Seconds Engine ru…" at bounding box center [446, 135] width 203 height 101
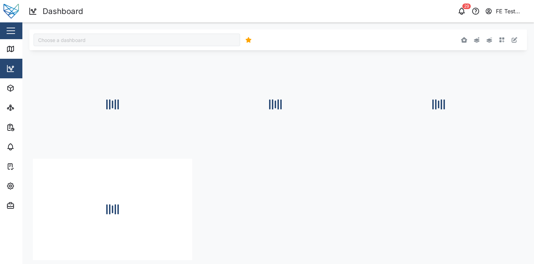
type input "Audit Dashboard"
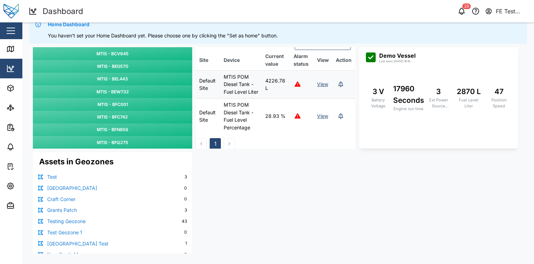
click at [264, 180] on div "MTIS - BCV645 MTIS - BEG570 MTIS - BEL443 MTIS - BEW732 MTIS - BFC001 MTIS - BF…" at bounding box center [277, 150] width 497 height 213
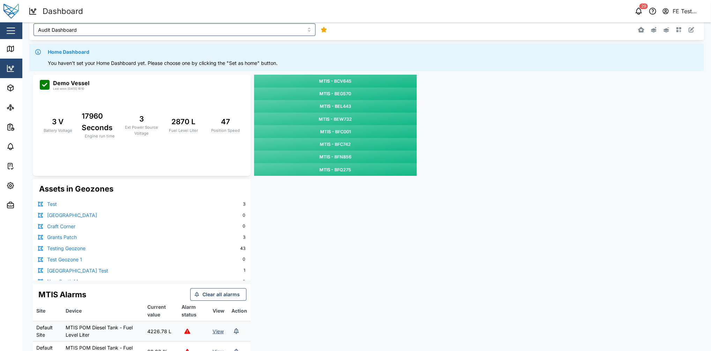
click at [70, 248] on link "Testing Geozone" at bounding box center [66, 249] width 38 height 8
click at [52, 205] on link "Test" at bounding box center [52, 204] width 10 height 8
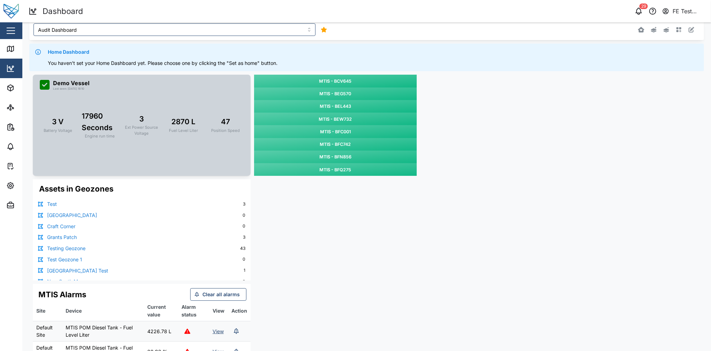
scroll to position [46, 0]
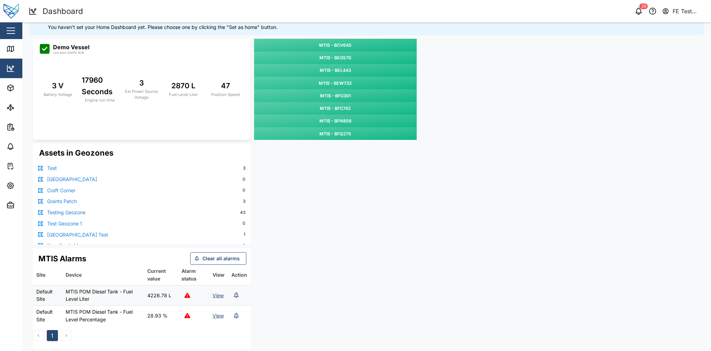
click at [66, 202] on link "Grants Patch" at bounding box center [62, 202] width 30 height 8
click at [78, 163] on link "Testing Geozone" at bounding box center [66, 165] width 38 height 8
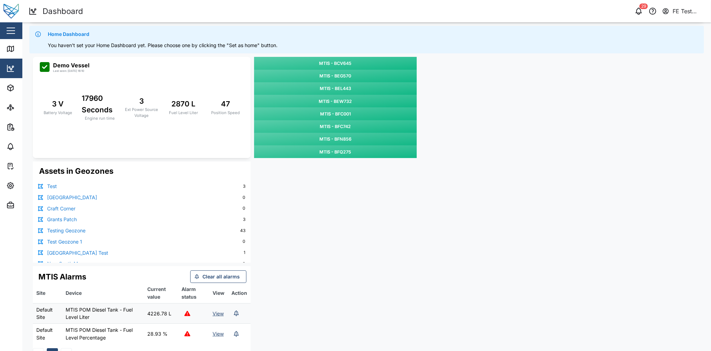
scroll to position [0, 0]
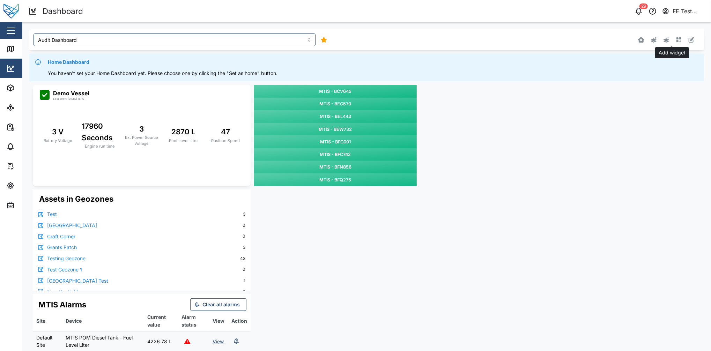
click at [533, 41] on icon "button" at bounding box center [679, 40] width 6 height 6
click at [477, 151] on div "MTIS - BCV645 MTIS - BEG570 MTIS - BEL443 MTIS - BEW732 MTIS - BFC001 MTIS - BF…" at bounding box center [366, 240] width 675 height 318
click at [51, 213] on link "Test" at bounding box center [52, 215] width 10 height 8
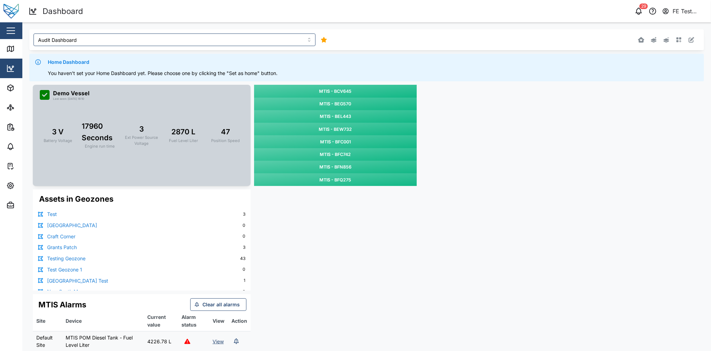
scroll to position [54, 0]
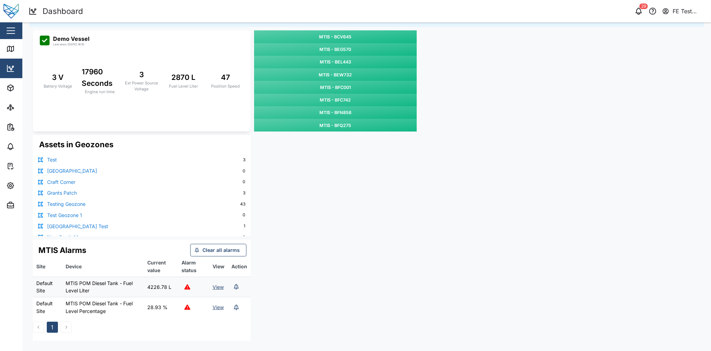
click at [292, 214] on div "MTIS - BCV645 MTIS - BEG570 MTIS - BEL443 MTIS - BEW732 MTIS - BFC001 MTIS - BF…" at bounding box center [366, 186] width 675 height 318
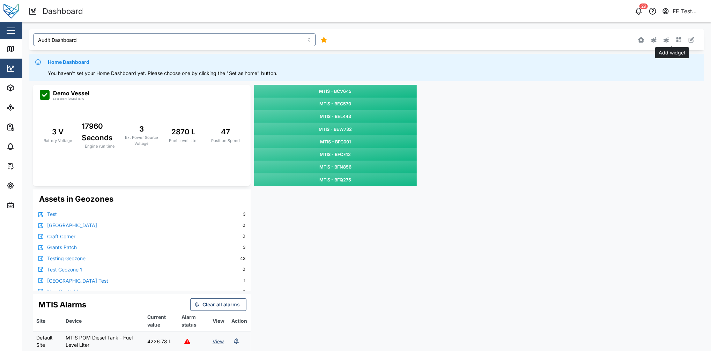
click at [533, 39] on icon "button" at bounding box center [679, 40] width 6 height 6
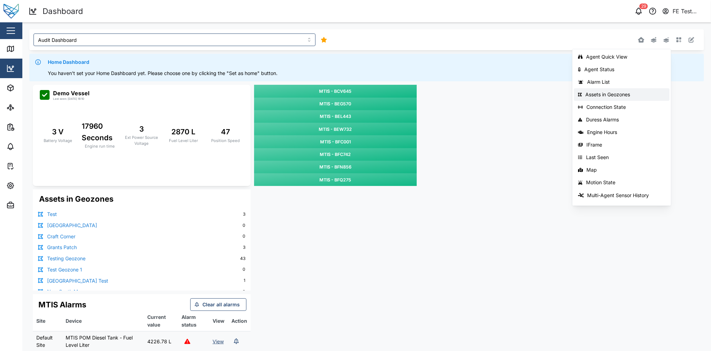
click at [492, 122] on div "MTIS - BCV645 MTIS - BEG570 MTIS - BEL443 MTIS - BEW732 MTIS - BFC001 MTIS - BF…" at bounding box center [366, 240] width 675 height 318
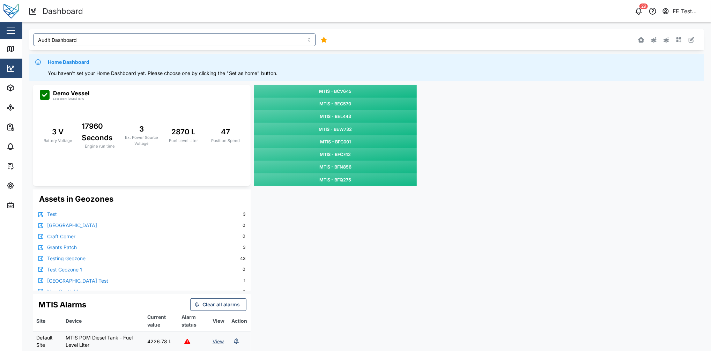
click at [319, 237] on div "MTIS - BCV645 MTIS - BEG570 MTIS - BEL443 MTIS - BEW732 MTIS - BFC001 MTIS - BF…" at bounding box center [366, 240] width 675 height 318
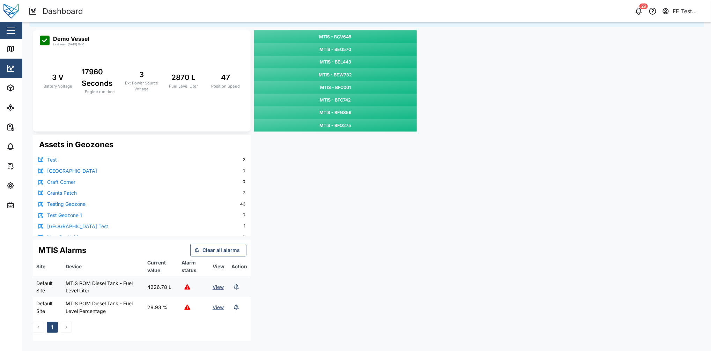
click at [213, 142] on div "Assets in Geozones Test 3 Cornwall St Zone 0 Craft Corner 0 Grants Patch 3 Test…" at bounding box center [142, 185] width 218 height 101
click at [6, 36] on button "button" at bounding box center [11, 31] width 12 height 12
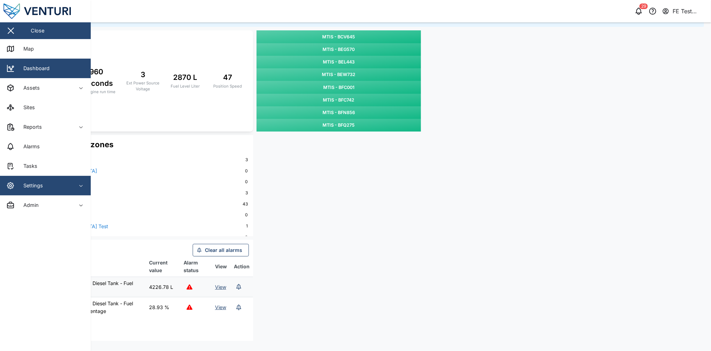
click at [51, 182] on div "Settings" at bounding box center [38, 186] width 64 height 8
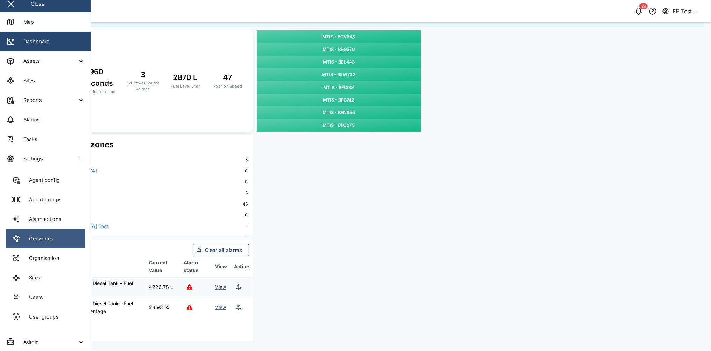
click at [59, 243] on link "Geozones" at bounding box center [46, 239] width 80 height 20
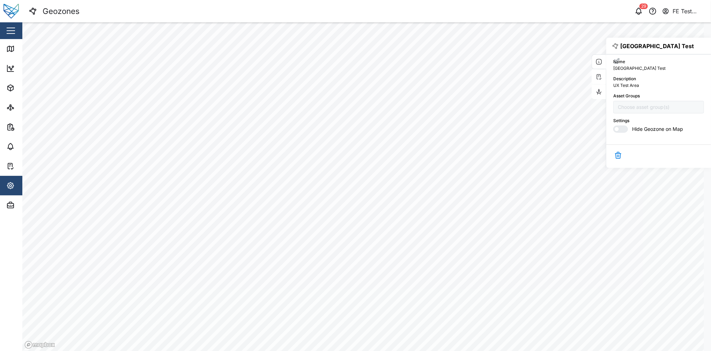
click at [533, 75] on icon "button" at bounding box center [599, 76] width 7 height 7
click at [533, 93] on button "button" at bounding box center [599, 91] width 14 height 15
click at [533, 62] on icon "button" at bounding box center [599, 61] width 7 height 7
click at [533, 73] on icon "button" at bounding box center [599, 76] width 7 height 7
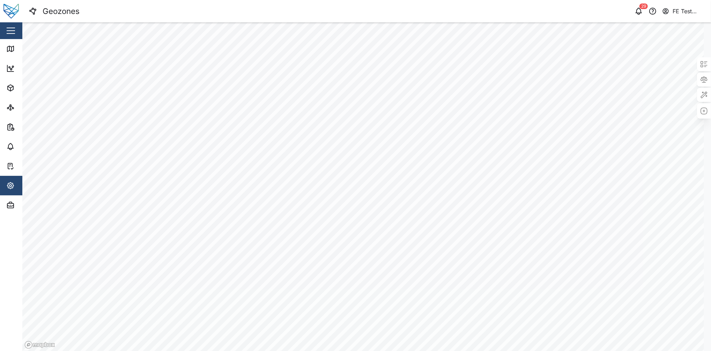
click at [15, 30] on div "button" at bounding box center [11, 30] width 8 height 1
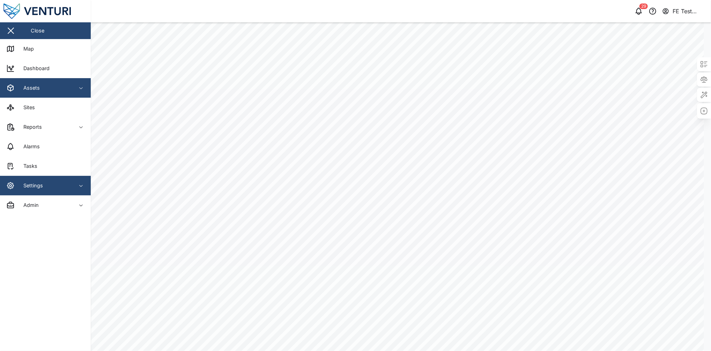
click at [57, 80] on span "Assets" at bounding box center [38, 88] width 64 height 20
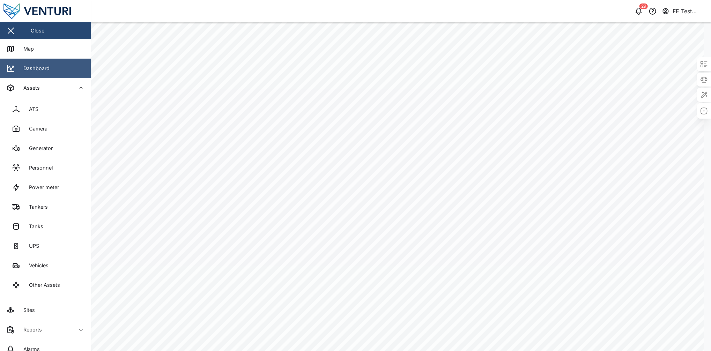
click at [64, 72] on link "Dashboard" at bounding box center [45, 69] width 91 height 20
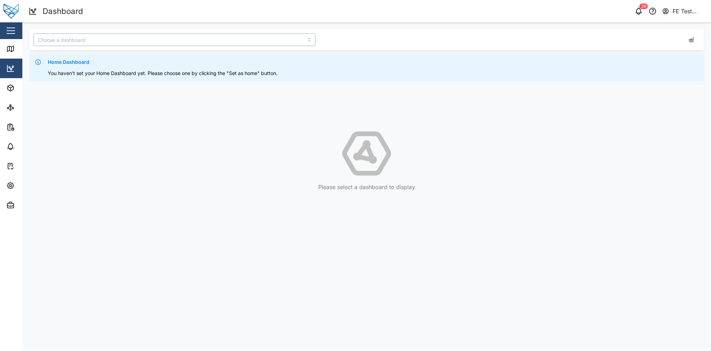
click at [235, 42] on input "search" at bounding box center [175, 40] width 282 height 13
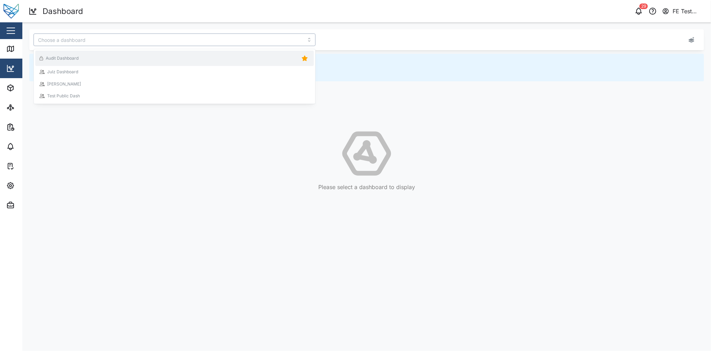
click at [216, 62] on div "Audit Dashboard" at bounding box center [174, 58] width 270 height 10
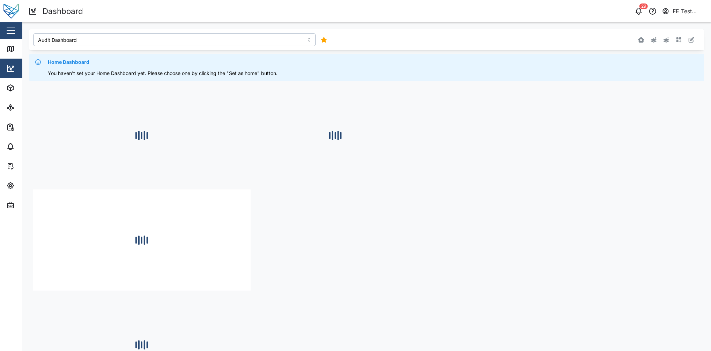
type input "Audit Dashboard"
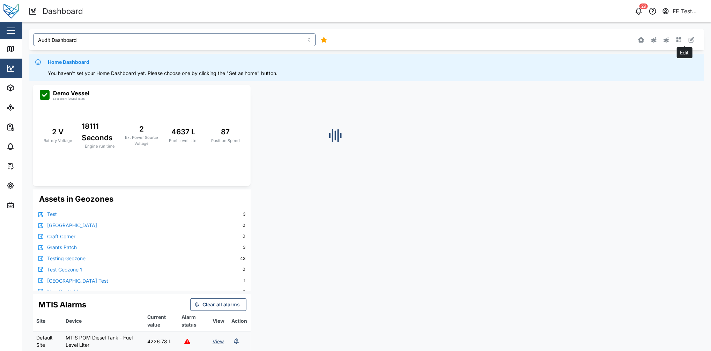
click at [533, 40] on icon "button" at bounding box center [692, 40] width 6 height 6
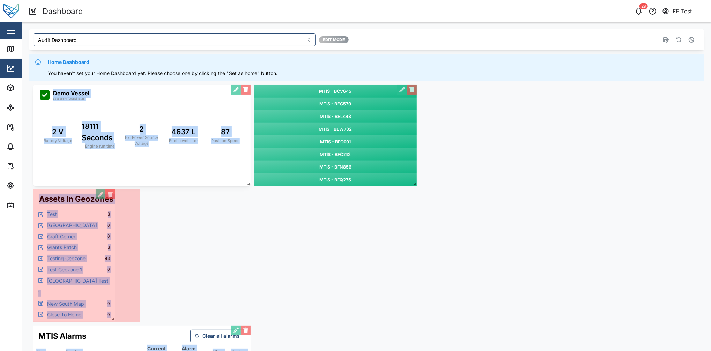
drag, startPoint x: 249, startPoint y: 231, endPoint x: 113, endPoint y: 316, distance: 159.7
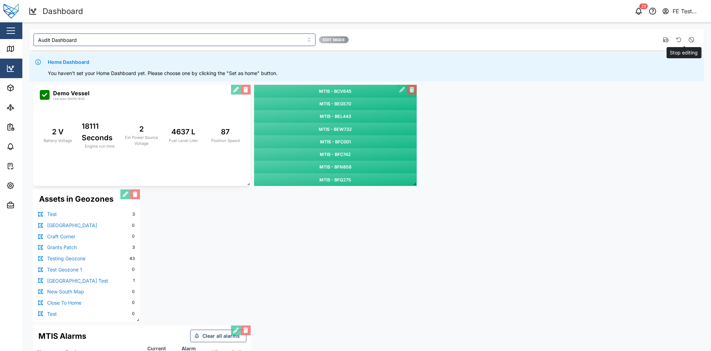
click at [533, 43] on button "button" at bounding box center [692, 40] width 10 height 10
click at [533, 36] on button "button" at bounding box center [692, 40] width 10 height 10
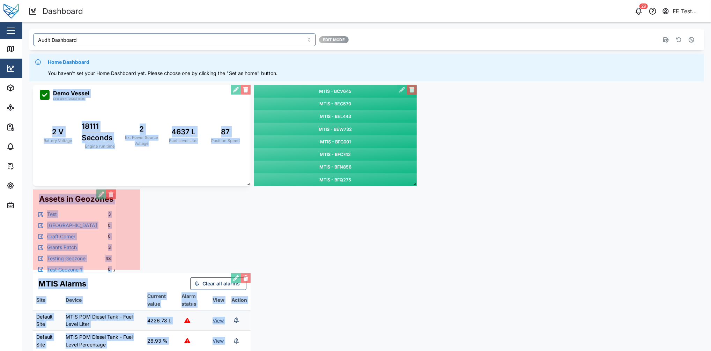
drag, startPoint x: 137, startPoint y: 233, endPoint x: 110, endPoint y: 273, distance: 48.3
click at [110, 263] on div "MTIS - BCV645 MTIS - BEG570 MTIS - BEL443 MTIS - BEW732 MTIS - BFC001 MTIS - BF…" at bounding box center [366, 229] width 675 height 297
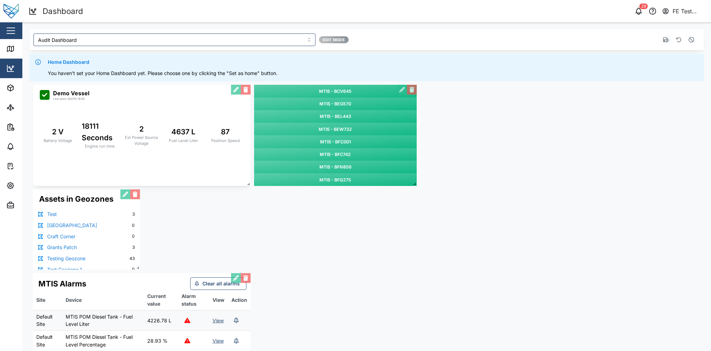
click at [533, 34] on div at bounding box center [561, 40] width 271 height 13
click at [533, 38] on icon "button" at bounding box center [692, 40] width 6 height 6
click at [533, 37] on icon "button" at bounding box center [692, 40] width 6 height 6
drag, startPoint x: 137, startPoint y: 267, endPoint x: 386, endPoint y: 217, distance: 253.9
drag, startPoint x: 386, startPoint y: 217, endPoint x: 266, endPoint y: 213, distance: 120.2
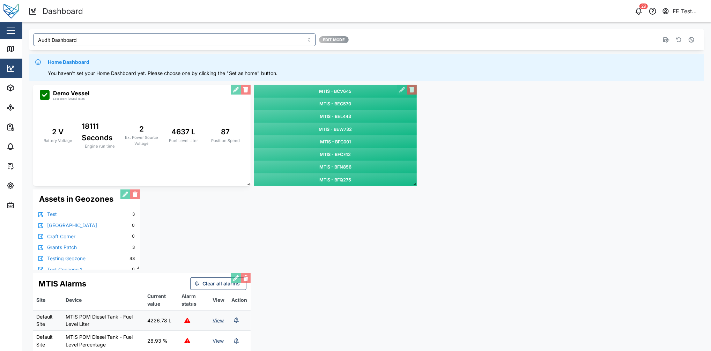
click at [266, 213] on div "MTIS - BCV645 MTIS - BEG570 MTIS - BEL443 MTIS - BEW732 MTIS - BFC001 MTIS - BF…" at bounding box center [366, 229] width 675 height 297
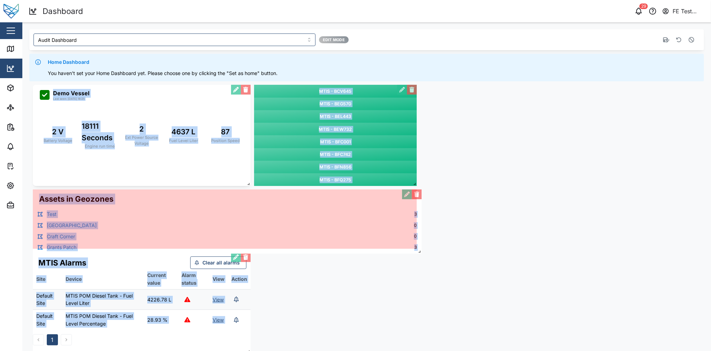
drag, startPoint x: 140, startPoint y: 266, endPoint x: 418, endPoint y: 248, distance: 279.2
click at [418, 248] on span at bounding box center [418, 250] width 7 height 7
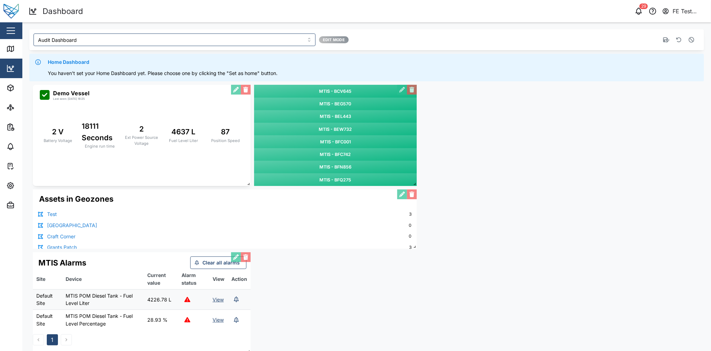
scroll to position [13, 0]
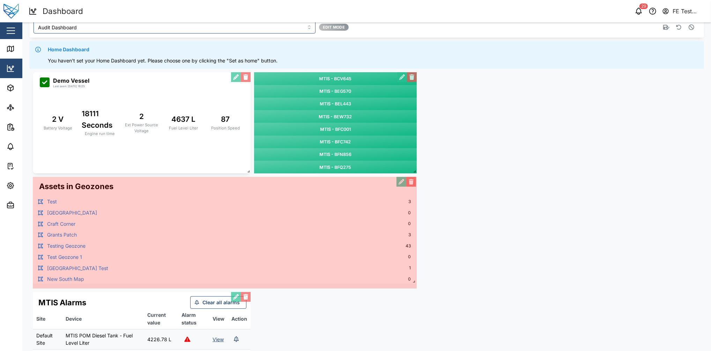
drag, startPoint x: 416, startPoint y: 235, endPoint x: 415, endPoint y: 283, distance: 48.2
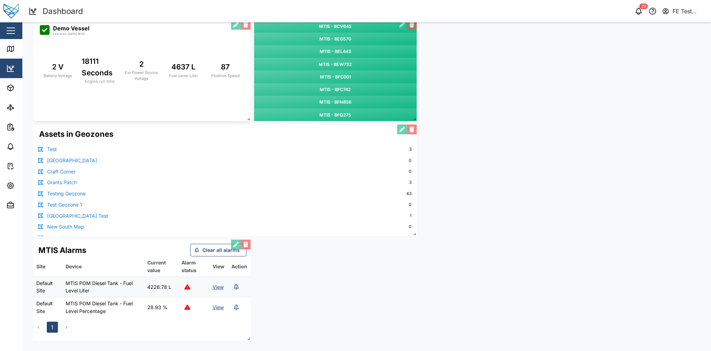
scroll to position [0, 0]
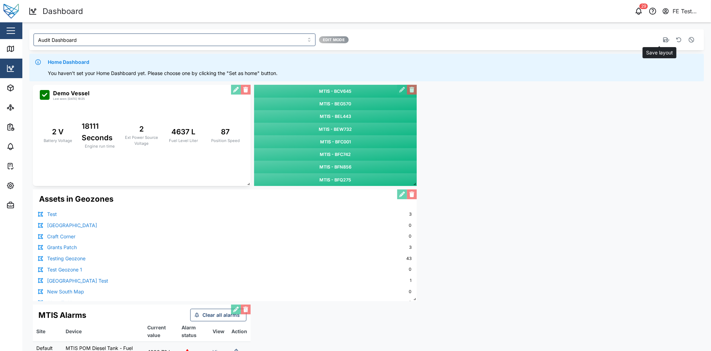
click at [533, 38] on icon "button" at bounding box center [666, 39] width 6 height 5
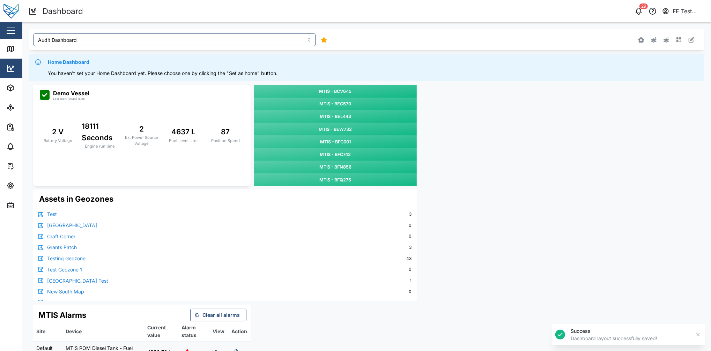
click at [533, 8] on div "FE Test Admin" at bounding box center [689, 11] width 32 height 9
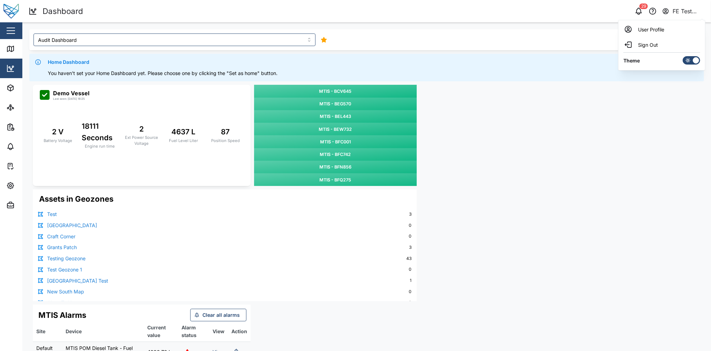
click at [533, 60] on div at bounding box center [688, 61] width 10 height 8
click at [533, 56] on input "checkbox" at bounding box center [683, 56] width 0 height 0
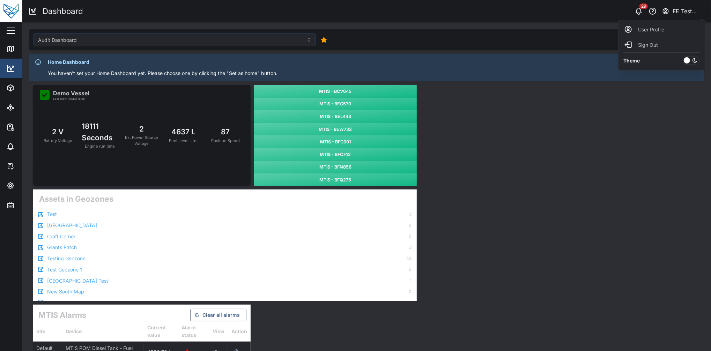
click at [533, 166] on div "MTIS - BCV645 MTIS - BEG570 MTIS - BEL443 MTIS - BEW732 MTIS - BFC001 MTIS - BF…" at bounding box center [366, 245] width 675 height 328
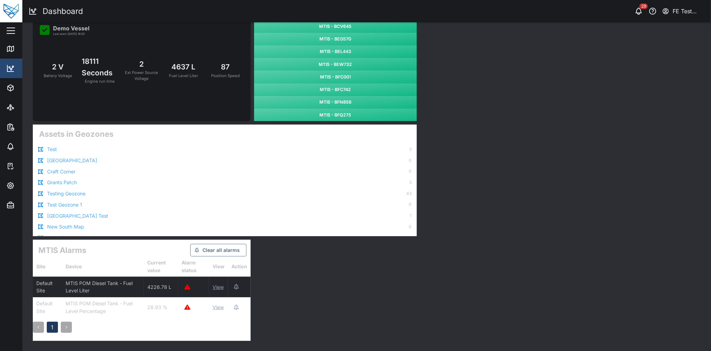
click at [143, 254] on div "MTIS Alarms Clear all alarms" at bounding box center [140, 250] width 214 height 13
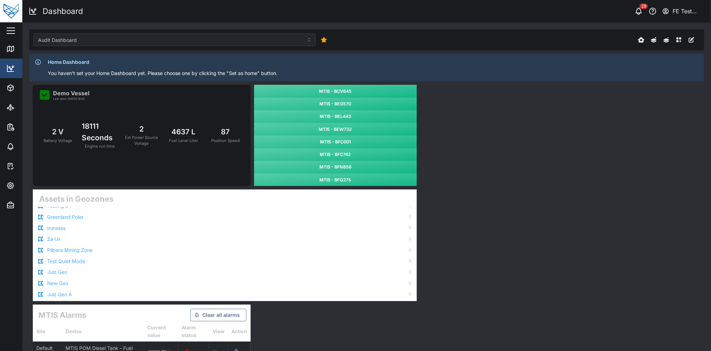
scroll to position [0, 0]
click at [57, 216] on link "Test" at bounding box center [52, 215] width 10 height 8
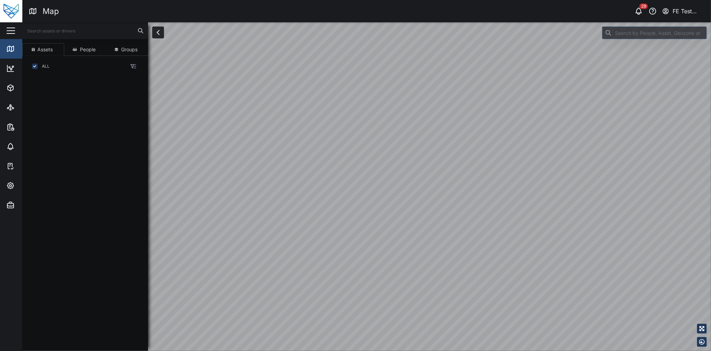
scroll to position [264, 107]
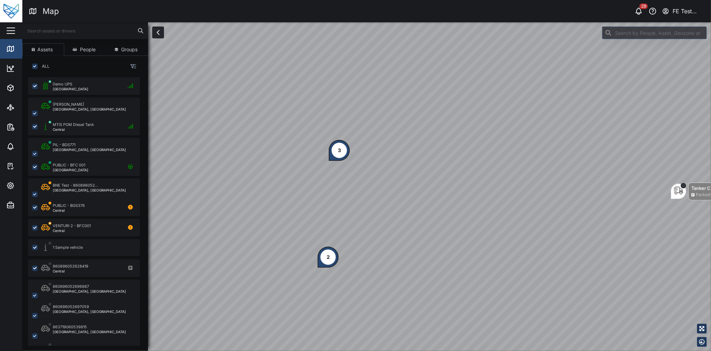
click at [9, 30] on div "button" at bounding box center [11, 30] width 8 height 1
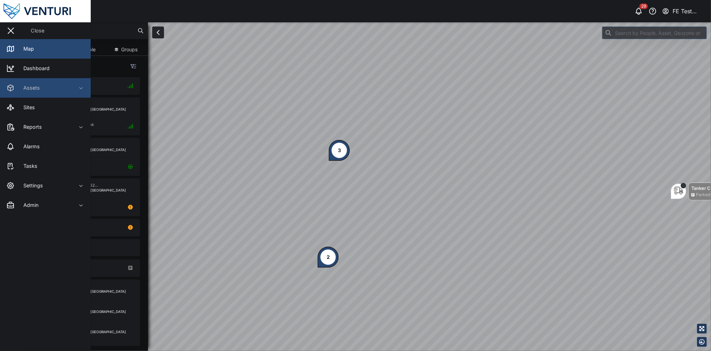
click at [50, 79] on span "Assets" at bounding box center [38, 88] width 64 height 20
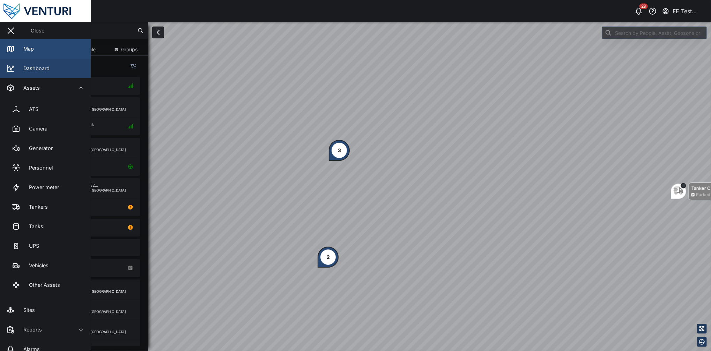
click at [50, 78] on link "Dashboard" at bounding box center [45, 69] width 91 height 20
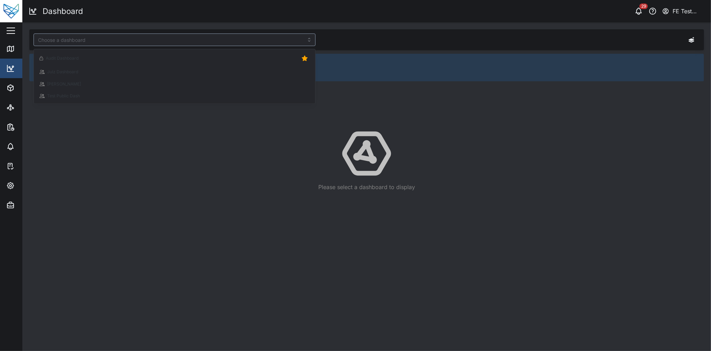
click at [154, 43] on input "search" at bounding box center [175, 40] width 282 height 13
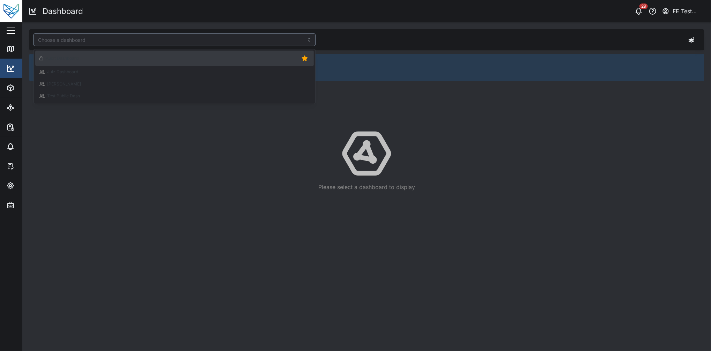
click at [134, 57] on div "Audit Dashboard" at bounding box center [174, 58] width 270 height 10
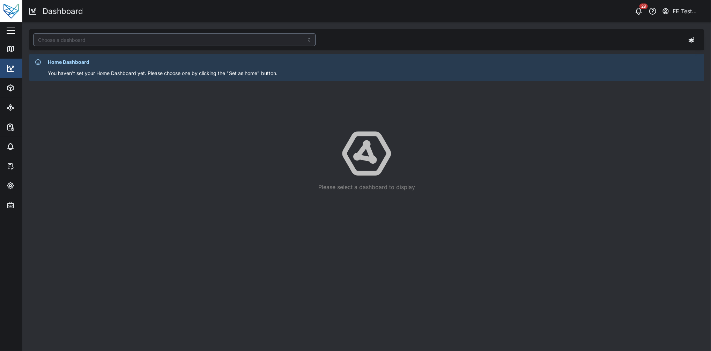
type input "Audit Dashboard"
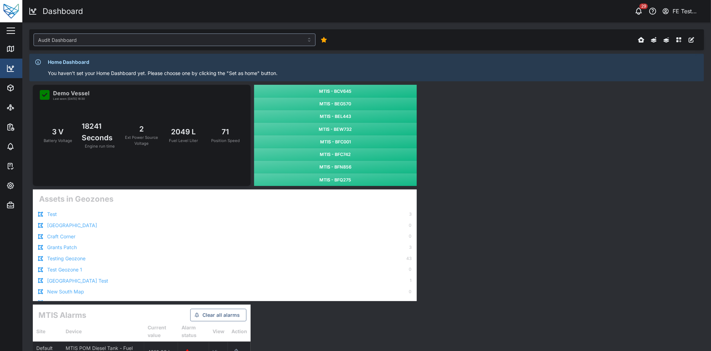
scroll to position [65, 0]
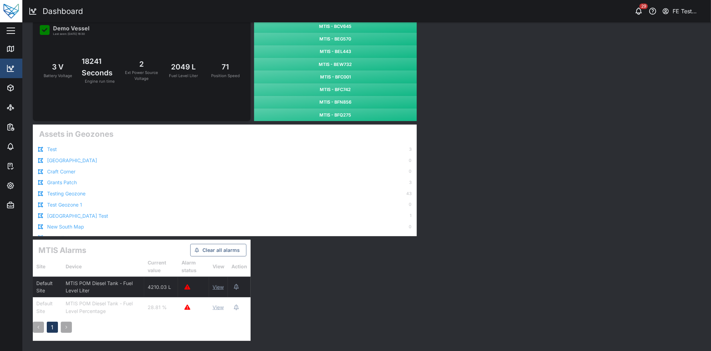
click at [69, 203] on link "Test Geozone 1" at bounding box center [64, 205] width 35 height 8
click at [76, 192] on link "Testing Geozone" at bounding box center [66, 194] width 38 height 8
click at [533, 15] on div "FE Test Admin" at bounding box center [689, 11] width 32 height 9
click at [533, 60] on icon at bounding box center [695, 61] width 6 height 6
click at [533, 56] on input "checkbox" at bounding box center [683, 56] width 0 height 0
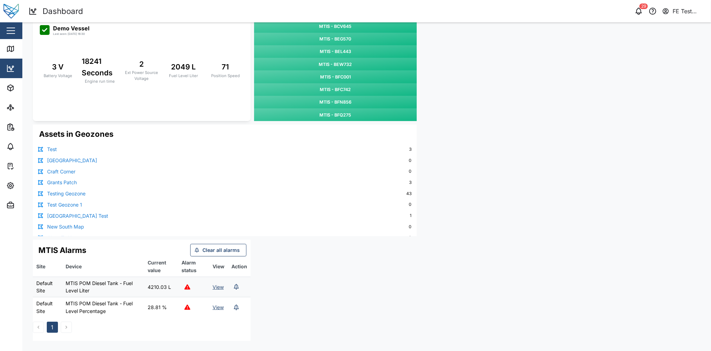
click at [533, 103] on div "MTIS - BCV645 MTIS - BEG570 MTIS - BEL443 MTIS - BEW732 MTIS - BFC001 MTIS - BF…" at bounding box center [366, 180] width 675 height 328
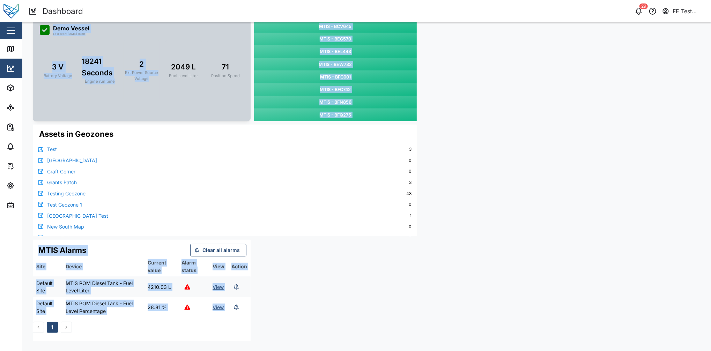
drag, startPoint x: 168, startPoint y: 67, endPoint x: 163, endPoint y: 64, distance: 5.6
click at [163, 64] on div "MTIS - BCV645 MTIS - BEG570 MTIS - BEL443 MTIS - BEW732 MTIS - BFC001 MTIS - BF…" at bounding box center [366, 180] width 675 height 328
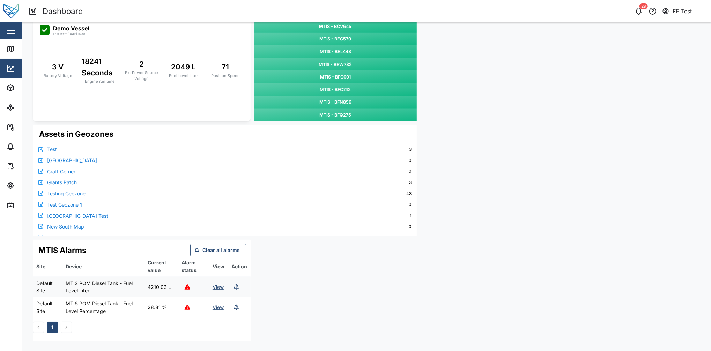
click at [0, 30] on html "Dashboard 29 FE Test Admin Close Map Dashboard Assets ATS Camera Generator Pers…" at bounding box center [355, 175] width 711 height 351
click at [13, 34] on button "button" at bounding box center [11, 31] width 12 height 12
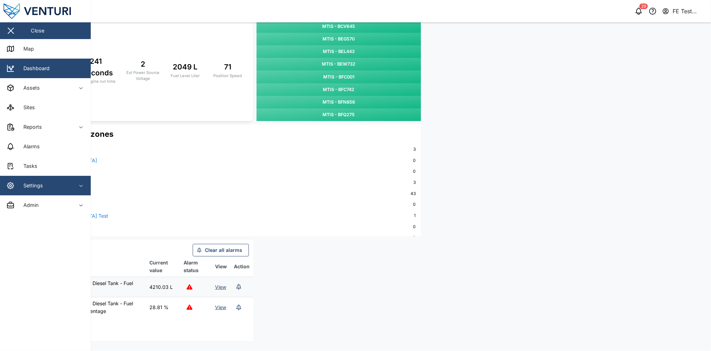
click at [66, 185] on div "Settings" at bounding box center [38, 186] width 64 height 8
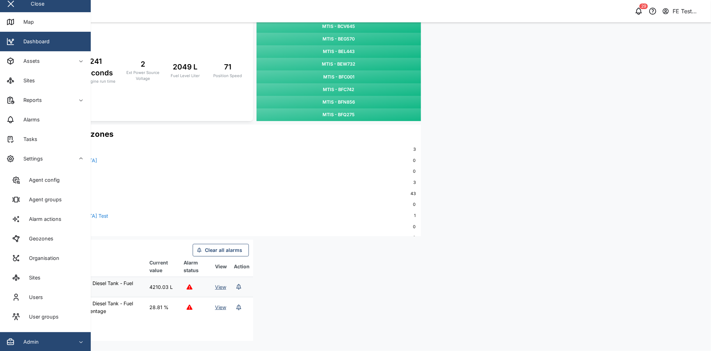
click at [45, 263] on span "Admin" at bounding box center [38, 342] width 64 height 20
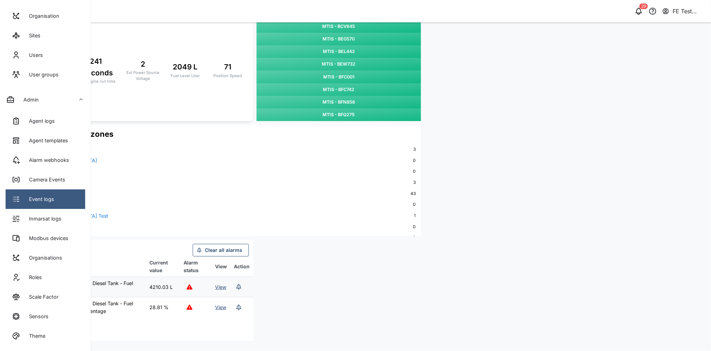
scroll to position [0, 0]
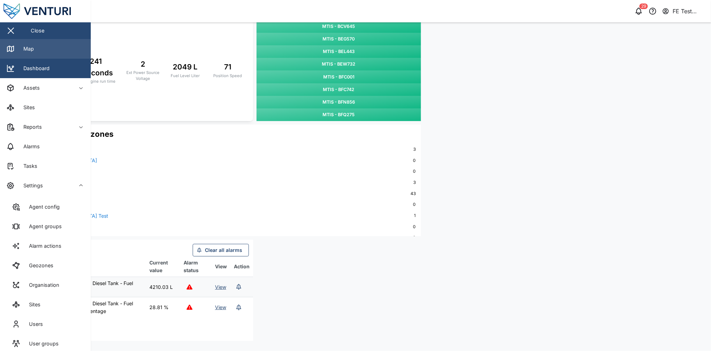
click at [57, 46] on link "Map" at bounding box center [45, 49] width 91 height 20
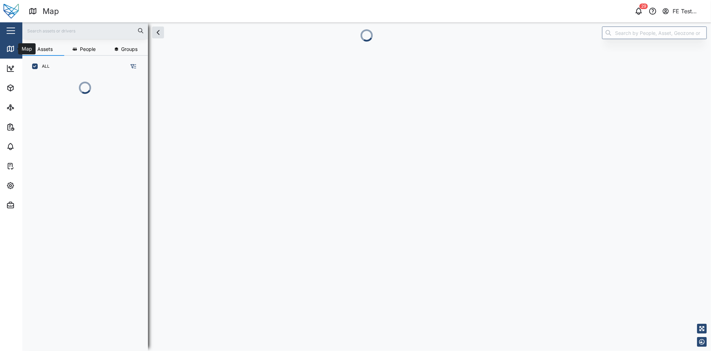
scroll to position [234, 107]
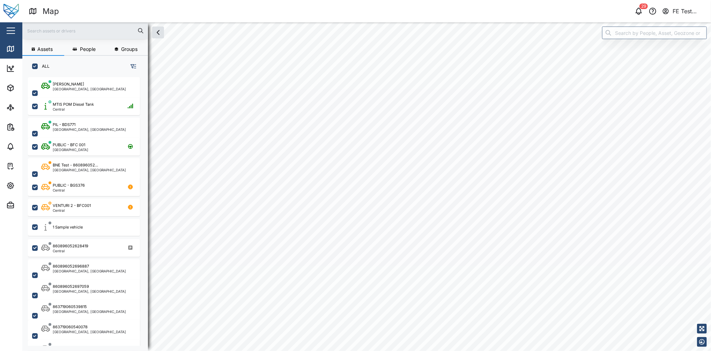
scroll to position [264, 107]
click at [1, 27] on div "Close" at bounding box center [45, 30] width 91 height 17
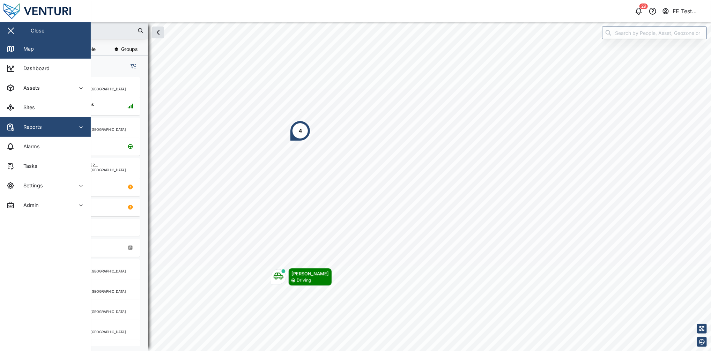
click at [57, 133] on span "Reports" at bounding box center [38, 127] width 64 height 20
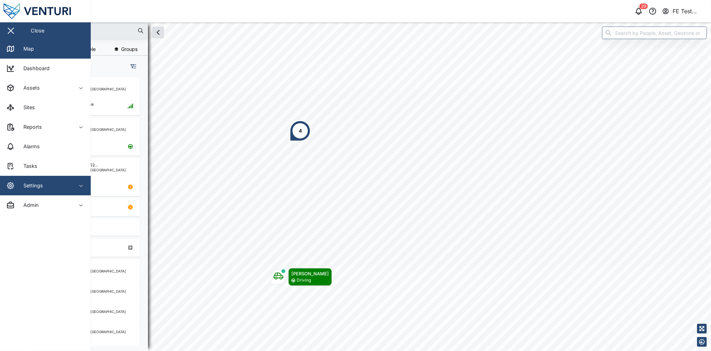
click at [59, 183] on div "Settings" at bounding box center [38, 186] width 64 height 8
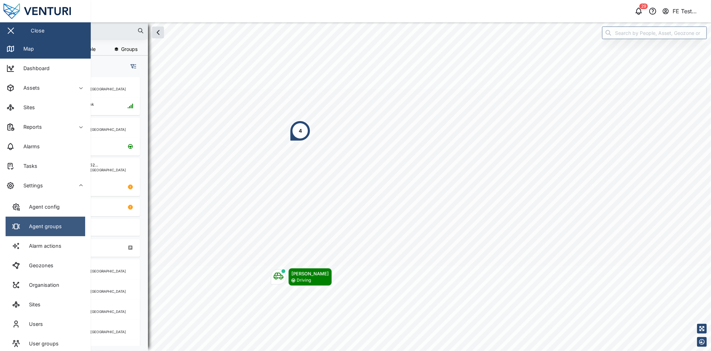
scroll to position [27, 0]
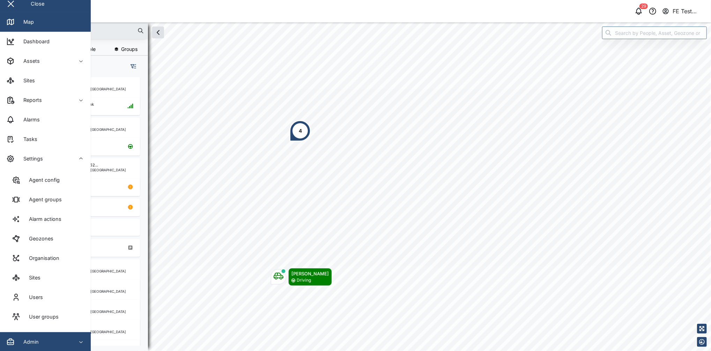
click at [55, 263] on span "Admin" at bounding box center [38, 342] width 64 height 20
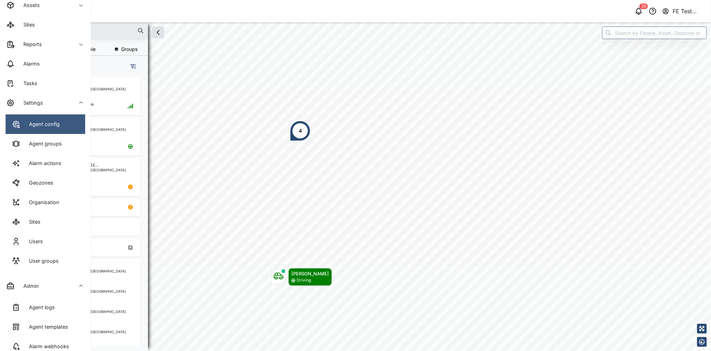
scroll to position [83, 0]
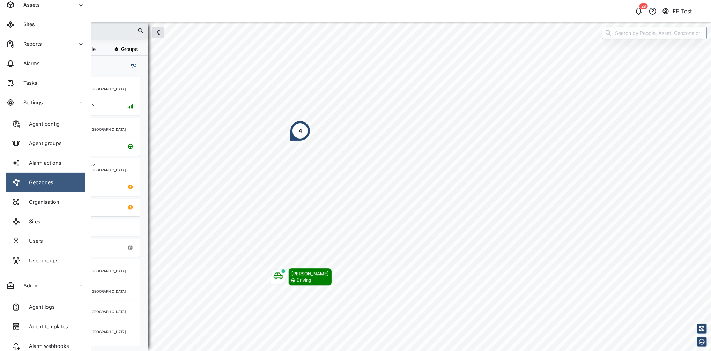
click at [62, 190] on link "Geozones" at bounding box center [46, 183] width 80 height 20
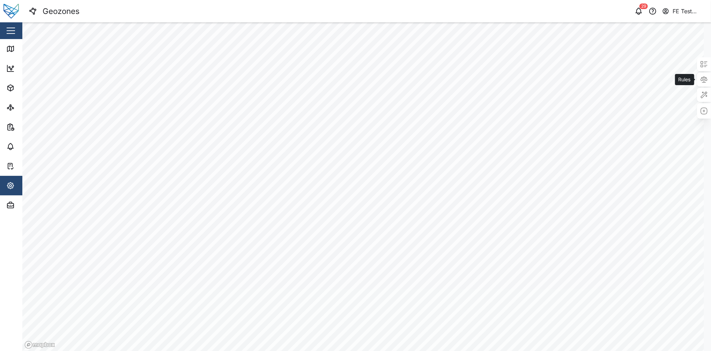
click at [533, 76] on icon at bounding box center [704, 79] width 0 height 6
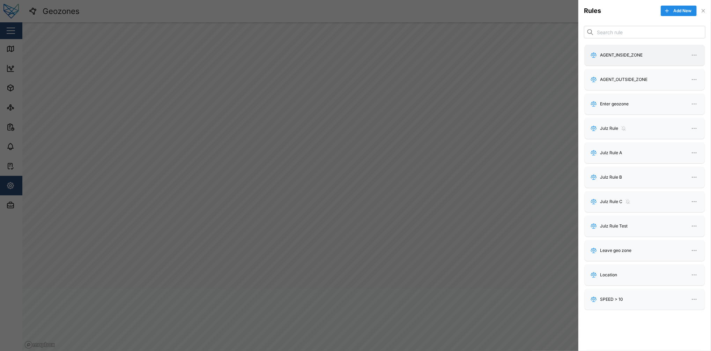
click at [533, 57] on icon "button" at bounding box center [694, 55] width 6 height 6
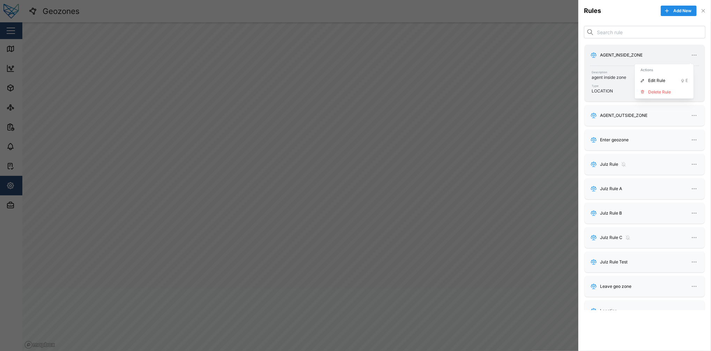
click at [533, 57] on icon "button" at bounding box center [694, 55] width 6 height 6
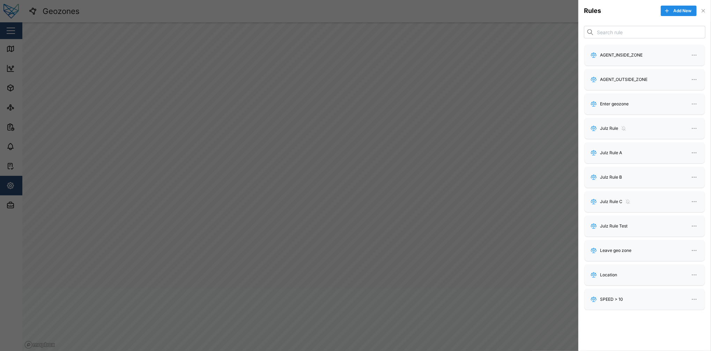
click at [533, 12] on icon "button" at bounding box center [704, 11] width 6 height 6
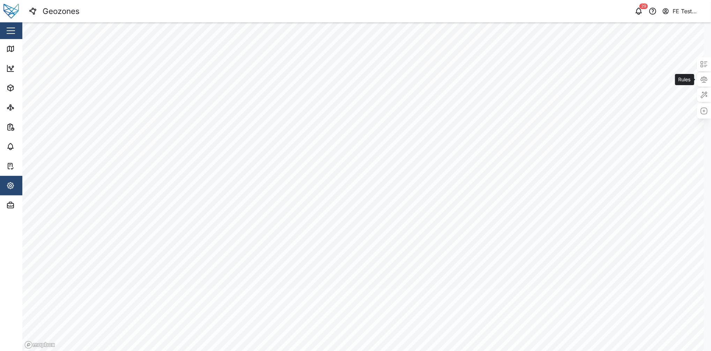
click at [533, 79] on icon at bounding box center [706, 79] width 2 height 3
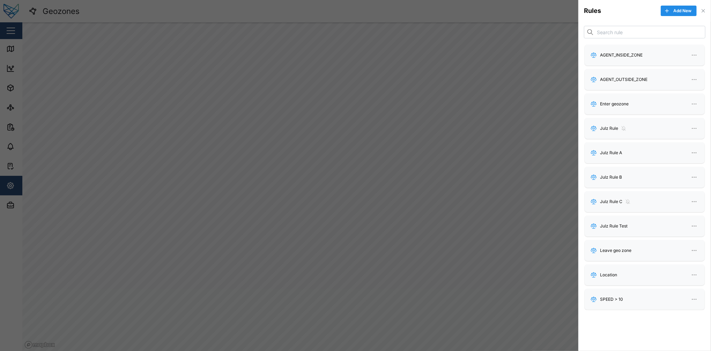
click at [533, 14] on button "button" at bounding box center [704, 11] width 8 height 8
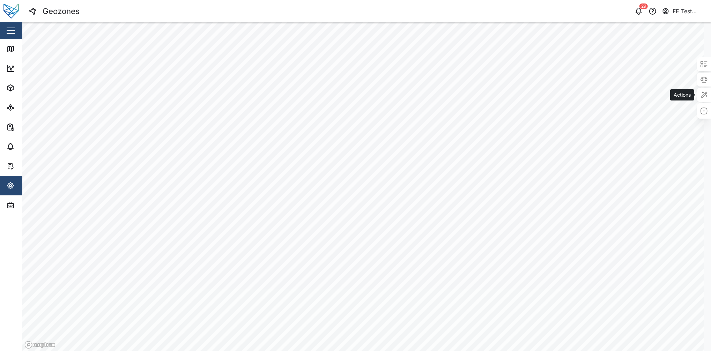
click at [533, 98] on icon at bounding box center [704, 95] width 8 height 8
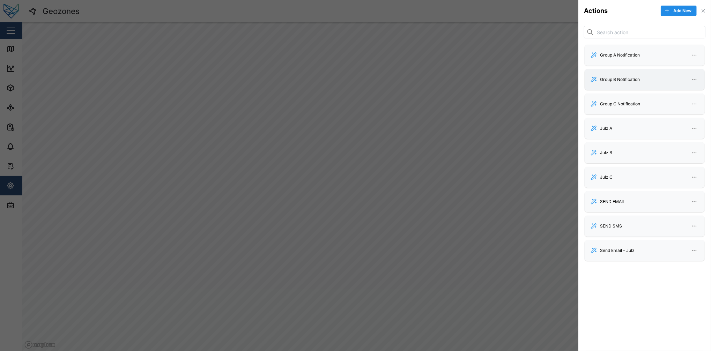
click at [533, 75] on div "Group B Notification" at bounding box center [644, 80] width 109 height 10
click at [533, 16] on div "Add New" at bounding box center [684, 11] width 46 height 10
click at [533, 15] on div "Add New" at bounding box center [684, 11] width 46 height 10
click at [533, 13] on icon "button" at bounding box center [704, 11] width 6 height 6
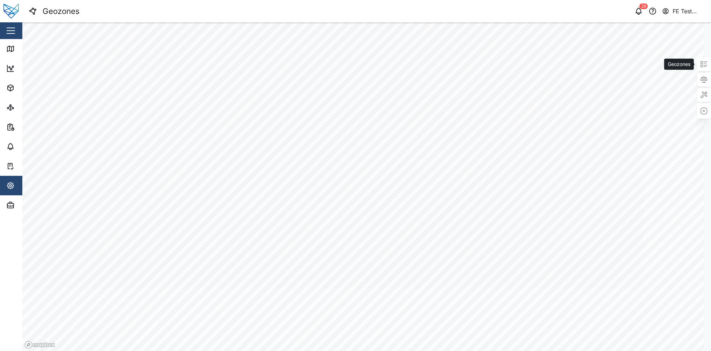
click at [533, 70] on div at bounding box center [704, 64] width 14 height 14
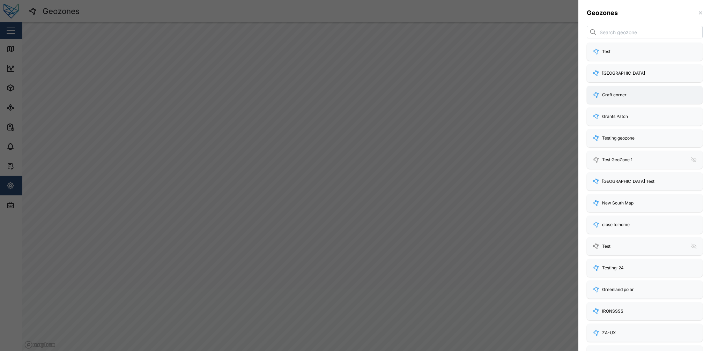
click at [533, 93] on div "Craft corner" at bounding box center [645, 94] width 105 height 7
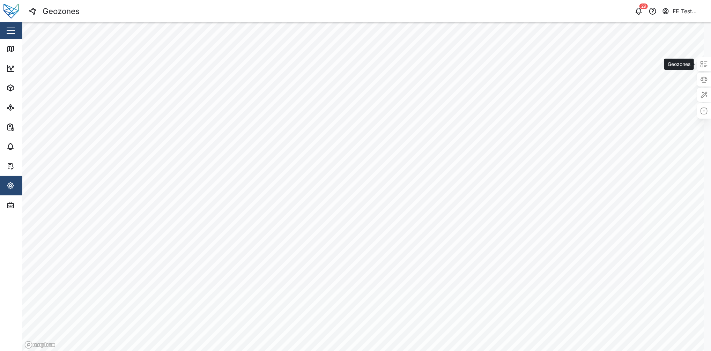
click at [533, 65] on div at bounding box center [704, 64] width 14 height 14
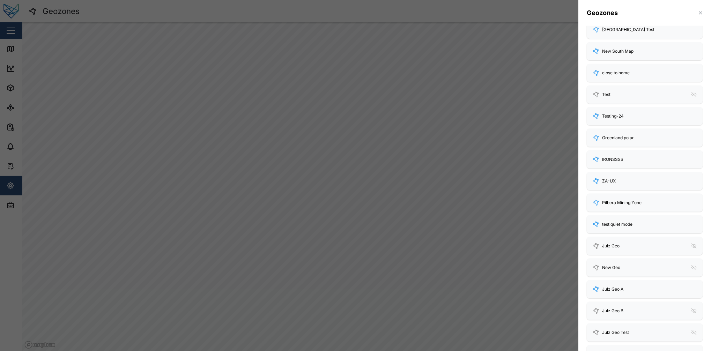
scroll to position [152, 0]
click at [533, 89] on div "Test" at bounding box center [645, 94] width 116 height 18
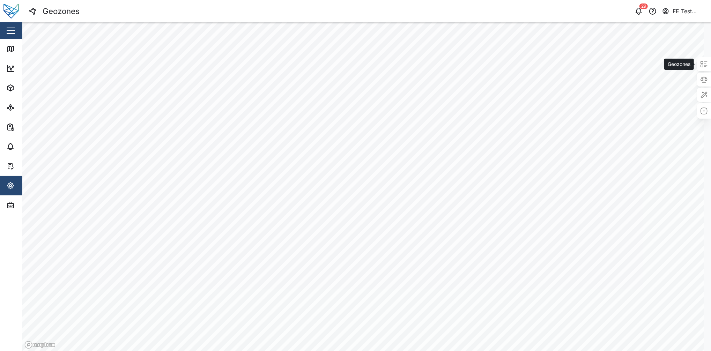
click at [533, 63] on icon at bounding box center [702, 62] width 2 height 2
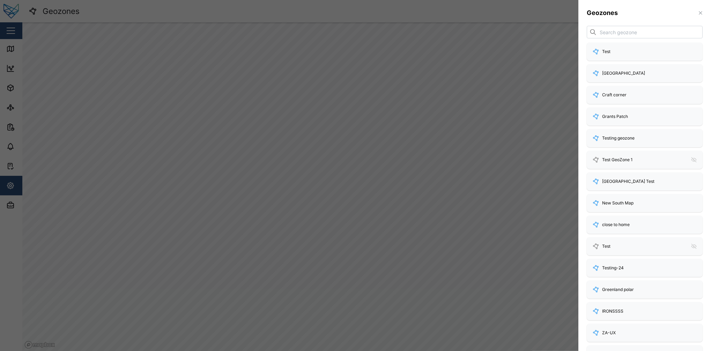
click at [41, 26] on div at bounding box center [355, 175] width 711 height 351
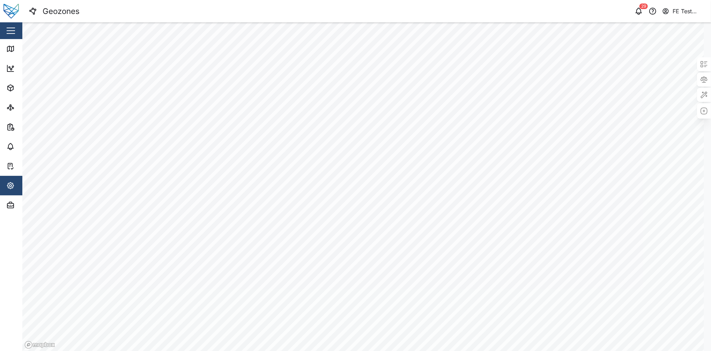
click at [1, 26] on div "Close" at bounding box center [45, 30] width 91 height 17
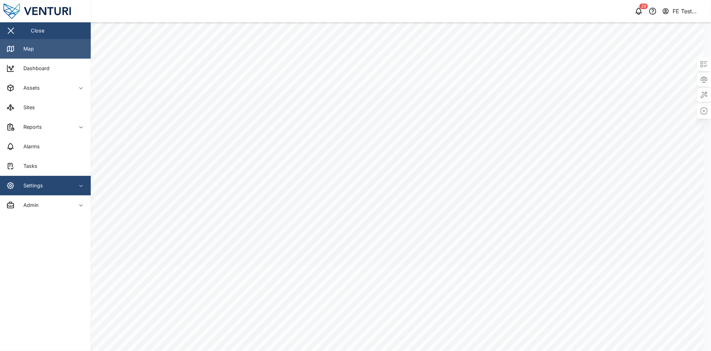
click at [43, 56] on link "Map" at bounding box center [45, 49] width 91 height 20
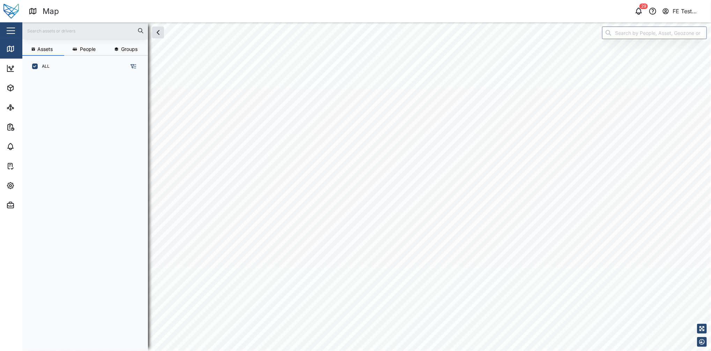
scroll to position [264, 107]
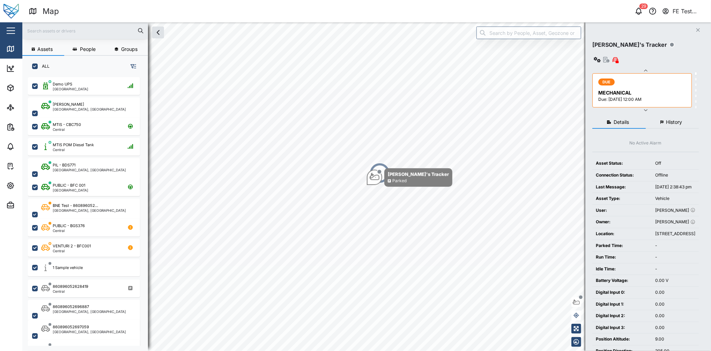
click at [12, 30] on button "button" at bounding box center [11, 31] width 12 height 12
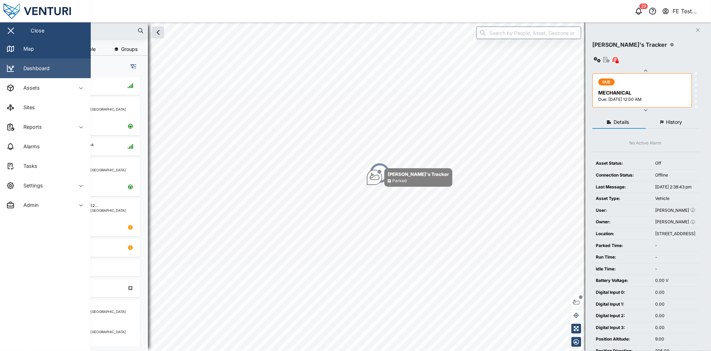
click at [42, 63] on link "Dashboard" at bounding box center [45, 69] width 91 height 20
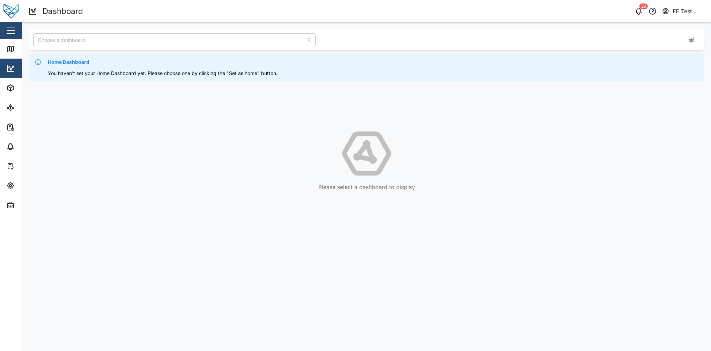
click at [249, 37] on input "search" at bounding box center [175, 40] width 282 height 13
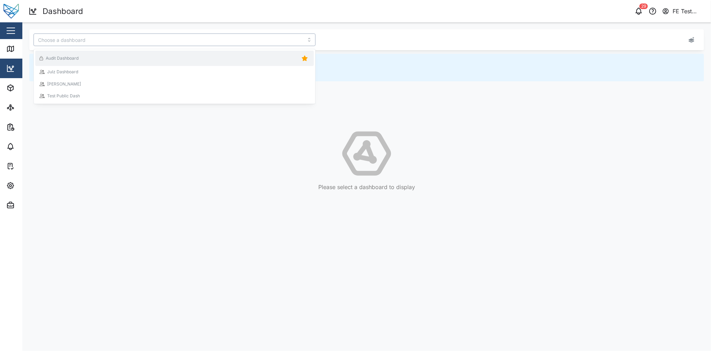
click at [179, 59] on div "Audit Dashboard" at bounding box center [174, 58] width 270 height 10
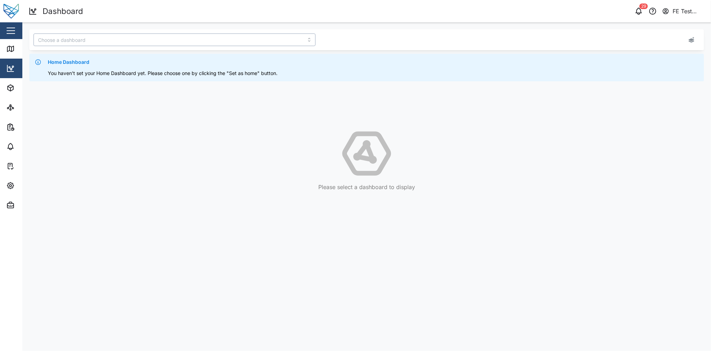
type input "Audit Dashboard"
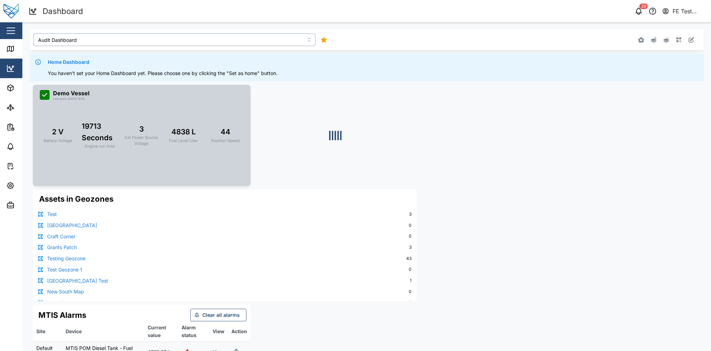
scroll to position [65, 0]
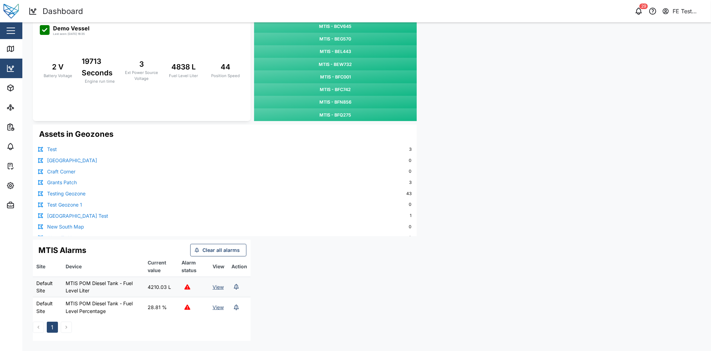
click at [71, 206] on link "Test Geozone 1" at bounding box center [64, 205] width 35 height 8
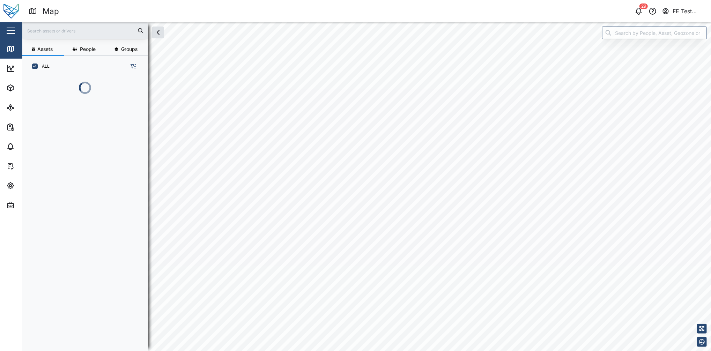
scroll to position [264, 107]
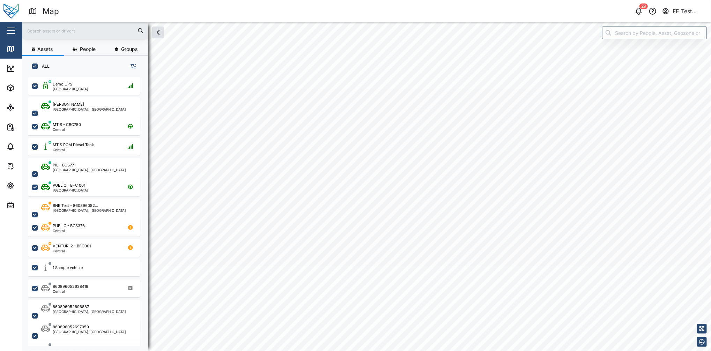
click at [20, 35] on div "Close" at bounding box center [45, 30] width 91 height 17
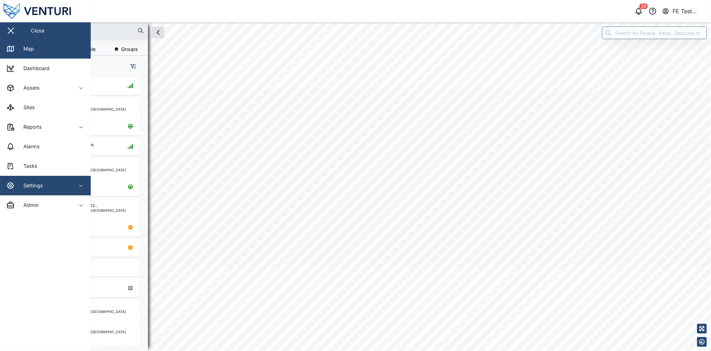
click at [42, 183] on div "Settings" at bounding box center [30, 186] width 25 height 8
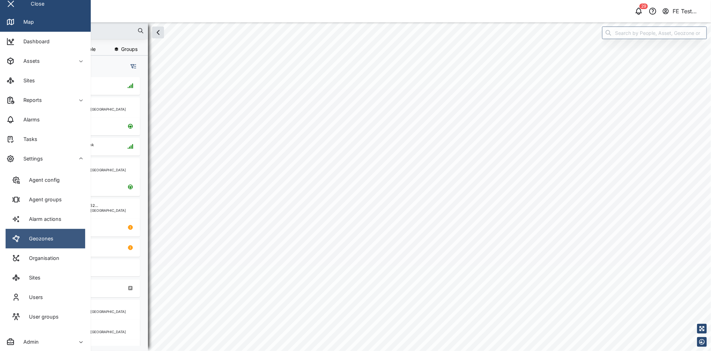
click at [66, 238] on link "Geozones" at bounding box center [46, 239] width 80 height 20
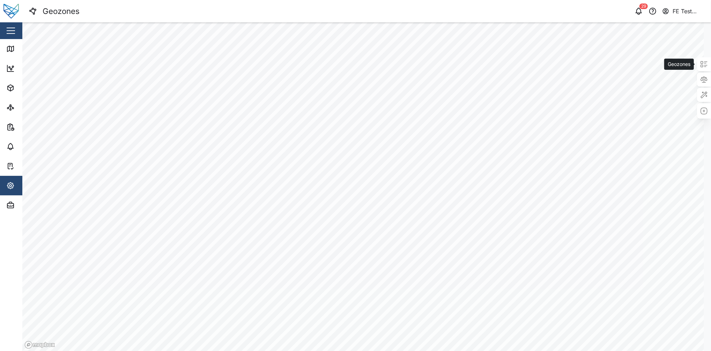
click at [533, 62] on icon at bounding box center [706, 62] width 3 height 0
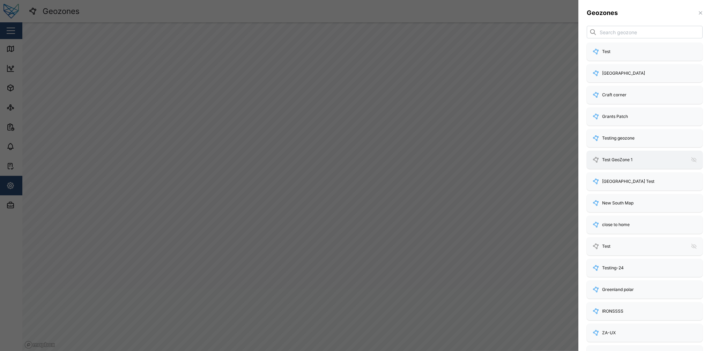
click at [533, 154] on div "Test GeoZone 1" at bounding box center [645, 160] width 116 height 18
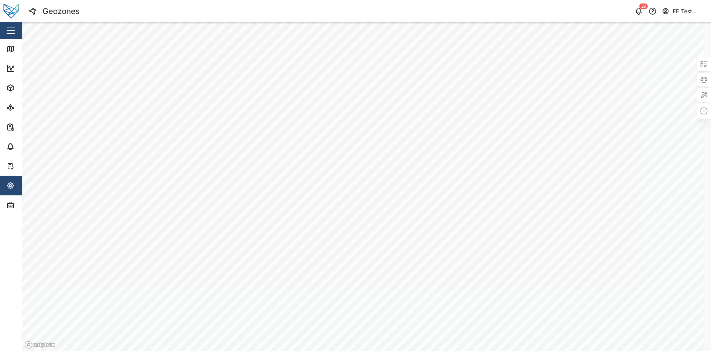
click at [533, 72] on div "Rules" at bounding box center [704, 79] width 14 height 45
click at [533, 63] on div at bounding box center [704, 64] width 14 height 14
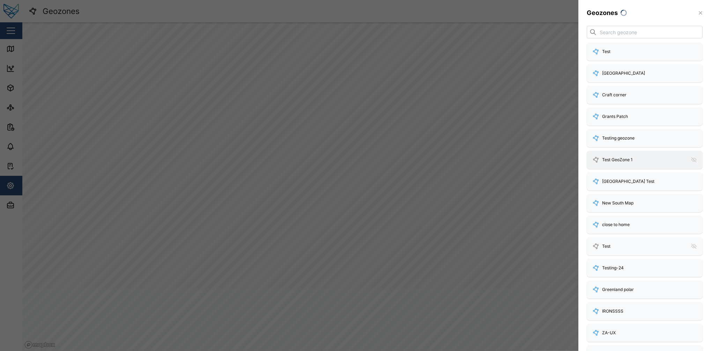
click at [533, 152] on div "Test GeoZone 1" at bounding box center [645, 160] width 116 height 18
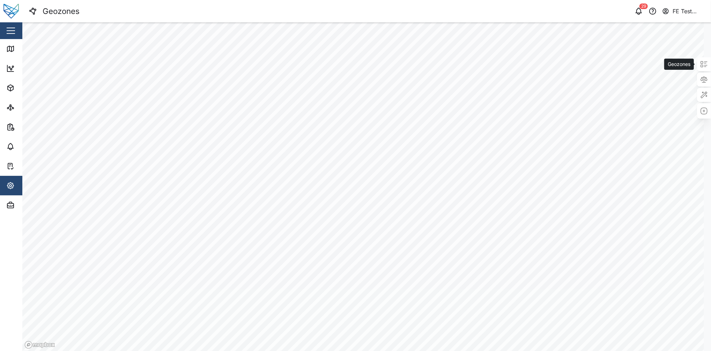
click at [533, 61] on div at bounding box center [704, 64] width 14 height 14
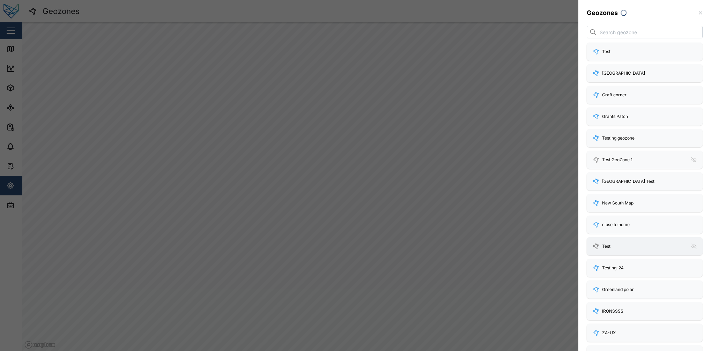
click at [533, 241] on div "Test" at bounding box center [645, 246] width 116 height 18
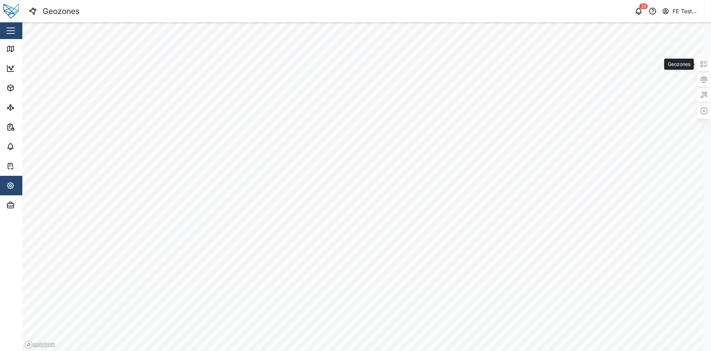
click at [533, 67] on icon at bounding box center [704, 64] width 8 height 8
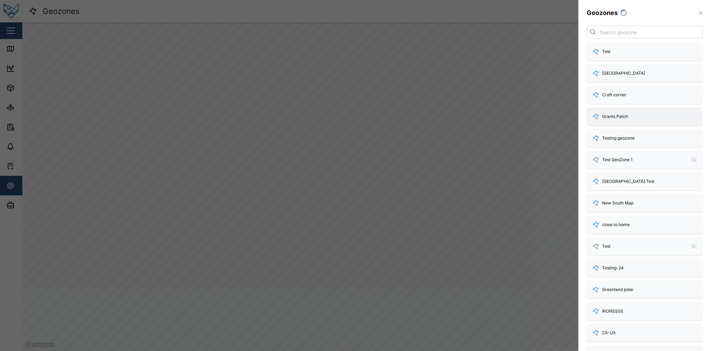
click at [533, 108] on div "Grants Patch" at bounding box center [645, 117] width 116 height 18
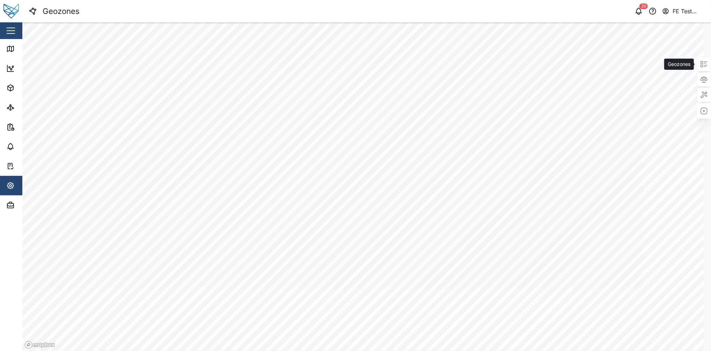
click at [533, 63] on icon at bounding box center [704, 64] width 8 height 8
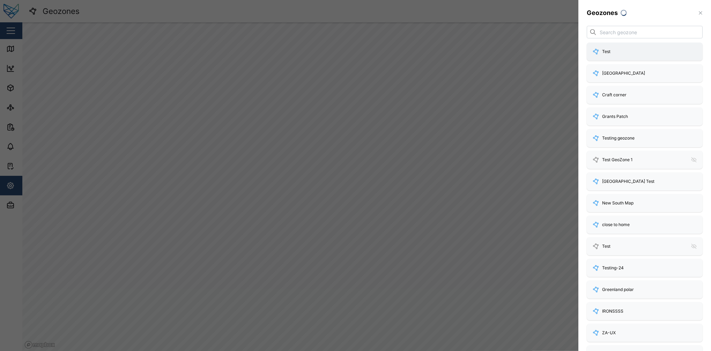
click at [533, 55] on div "Test" at bounding box center [645, 51] width 105 height 7
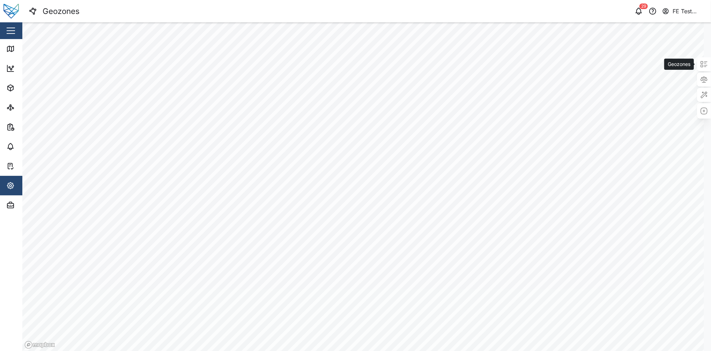
click at [533, 65] on icon at bounding box center [704, 64] width 8 height 8
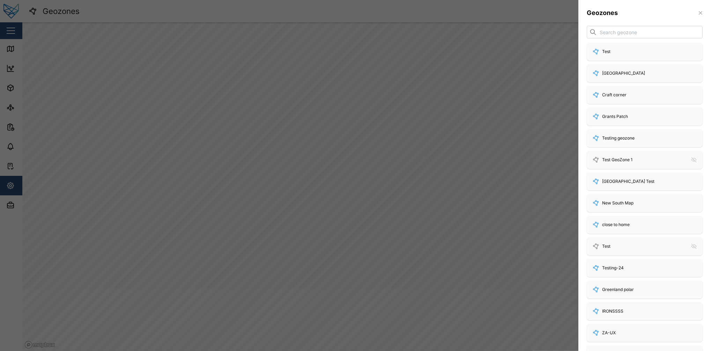
click at [533, 9] on button "button" at bounding box center [701, 13] width 8 height 8
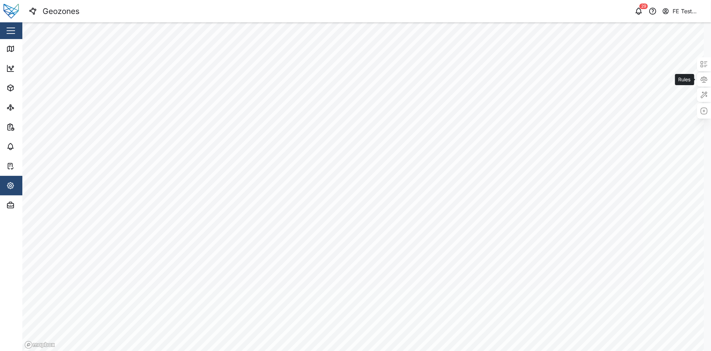
click at [533, 76] on icon at bounding box center [704, 79] width 8 height 8
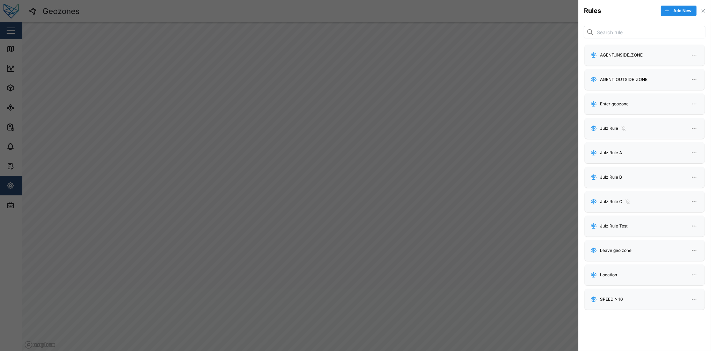
click at [533, 85] on div at bounding box center [355, 175] width 711 height 351
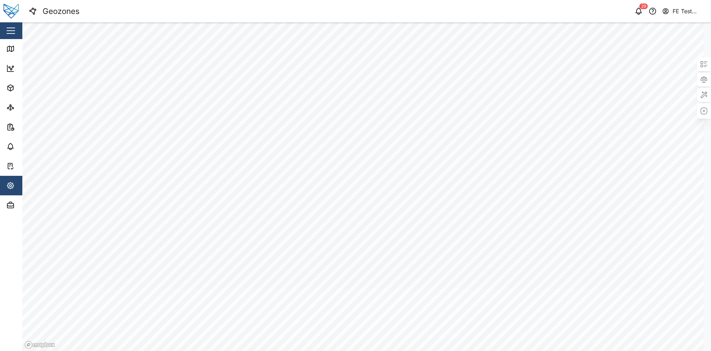
click at [533, 116] on button "button" at bounding box center [704, 111] width 10 height 10
click at [533, 128] on div at bounding box center [704, 140] width 10 height 45
click at [533, 125] on icon "button" at bounding box center [704, 123] width 8 height 8
click at [533, 93] on input "text" at bounding box center [662, 87] width 83 height 13
type input "sdasd"
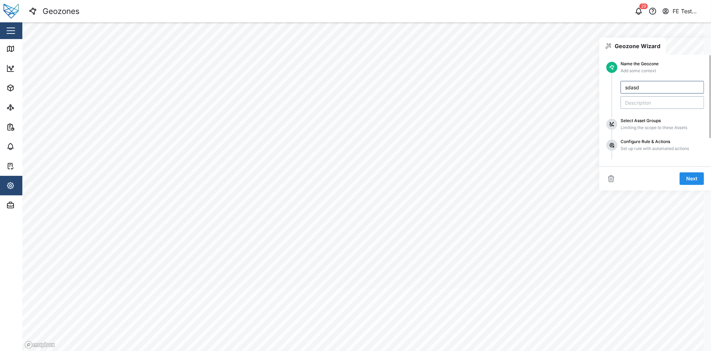
click at [533, 103] on input "text" at bounding box center [662, 102] width 83 height 13
type input "asd"
click at [533, 175] on span "Next" at bounding box center [691, 179] width 11 height 12
click at [533, 110] on input "search" at bounding box center [658, 108] width 66 height 6
click at [533, 81] on div "Name the Geozone Add some context sdasd asd Select Asset Groups Limiting the sc…" at bounding box center [655, 116] width 98 height 108
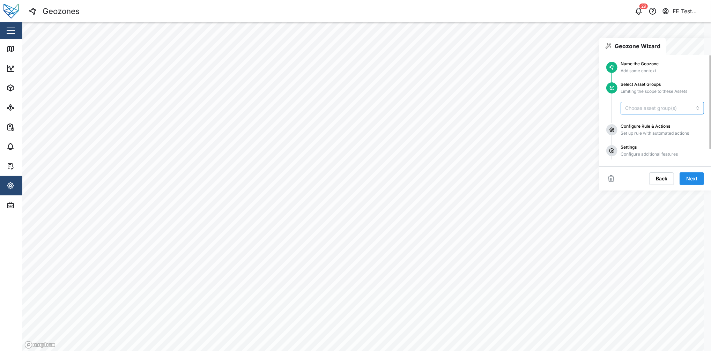
click at [533, 110] on input "search" at bounding box center [658, 108] width 66 height 6
click at [533, 71] on div "Add some context" at bounding box center [662, 71] width 83 height 7
click at [533, 181] on span "Back" at bounding box center [662, 179] width 12 height 12
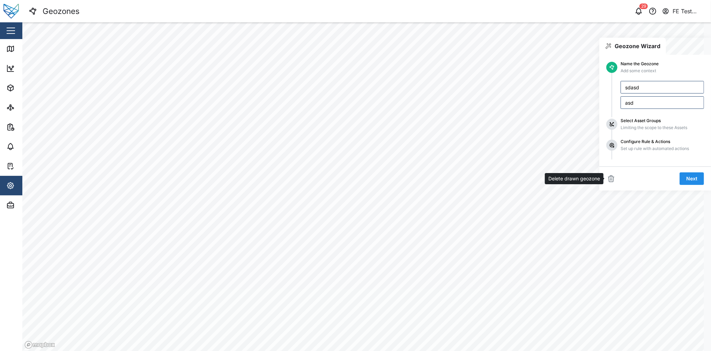
click at [533, 175] on icon "button" at bounding box center [611, 179] width 8 height 8
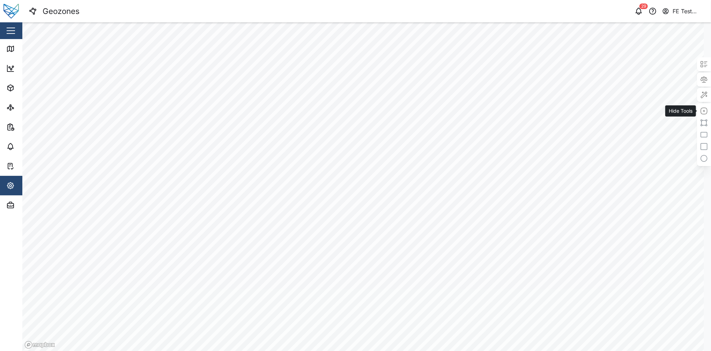
click at [533, 109] on icon "button" at bounding box center [704, 111] width 8 height 8
click at [19, 35] on div "Close" at bounding box center [45, 30] width 91 height 17
click at [533, 118] on main at bounding box center [366, 186] width 689 height 329
click at [533, 110] on button "button" at bounding box center [704, 111] width 10 height 10
click at [533, 120] on icon "button" at bounding box center [704, 123] width 8 height 8
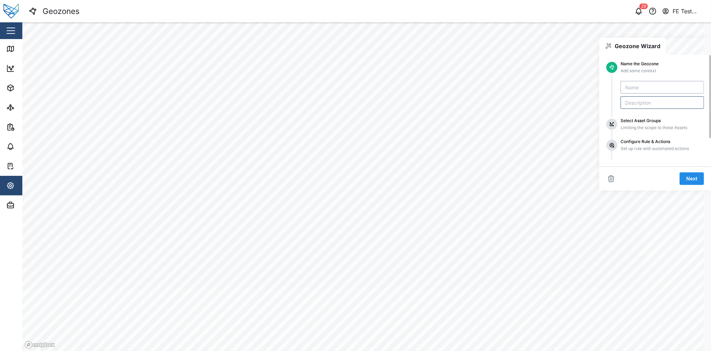
click at [533, 90] on input "text" at bounding box center [662, 87] width 83 height 13
type input "T"
click at [533, 174] on button "button" at bounding box center [611, 179] width 10 height 10
click at [14, 23] on div "Close" at bounding box center [45, 30] width 91 height 17
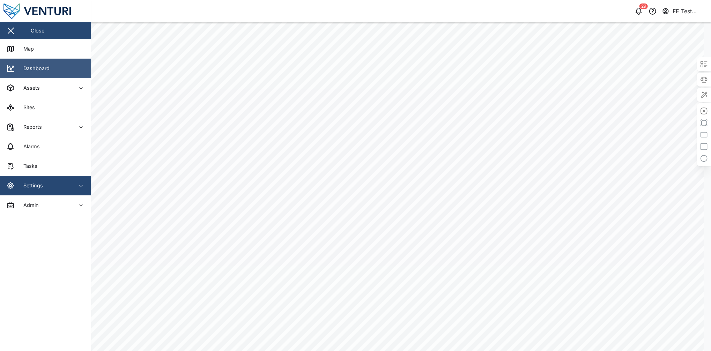
click at [61, 70] on link "Dashboard" at bounding box center [45, 69] width 91 height 20
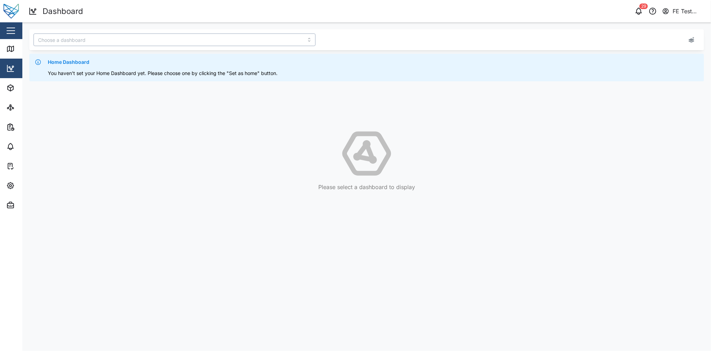
click at [204, 42] on input "search" at bounding box center [175, 40] width 282 height 13
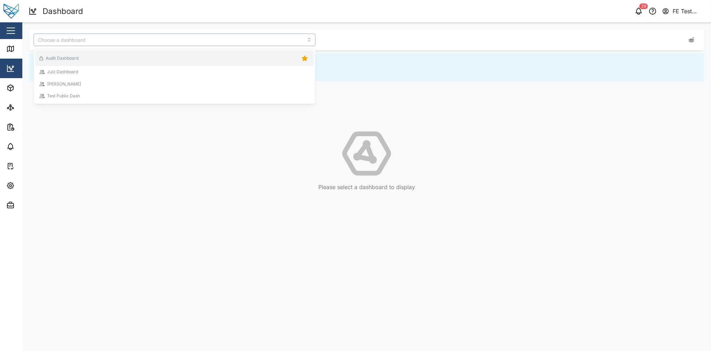
click at [177, 59] on div "Audit Dashboard" at bounding box center [174, 58] width 270 height 10
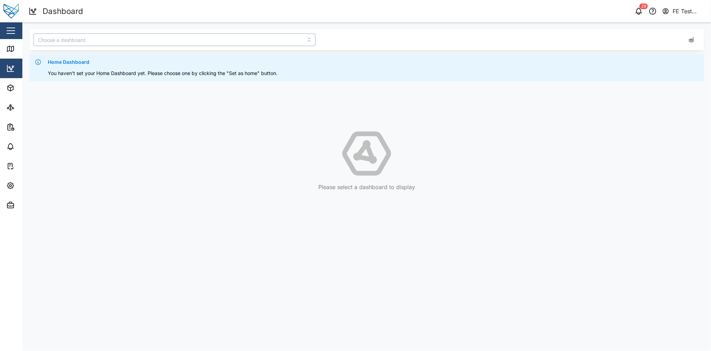
type input "Audit Dashboard"
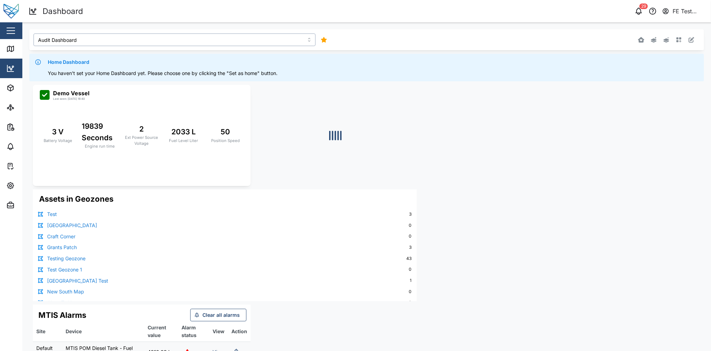
scroll to position [65, 0]
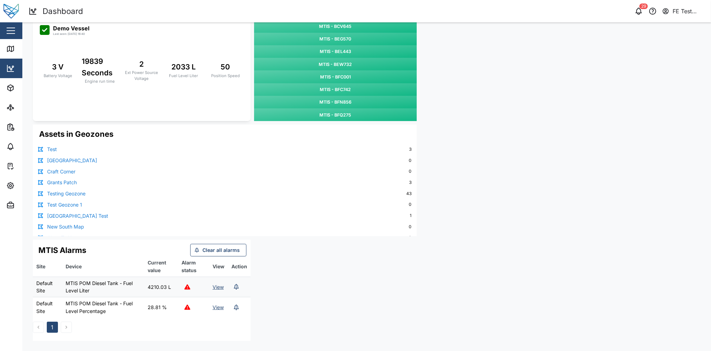
click at [69, 192] on link "Testing Geozone" at bounding box center [66, 194] width 38 height 8
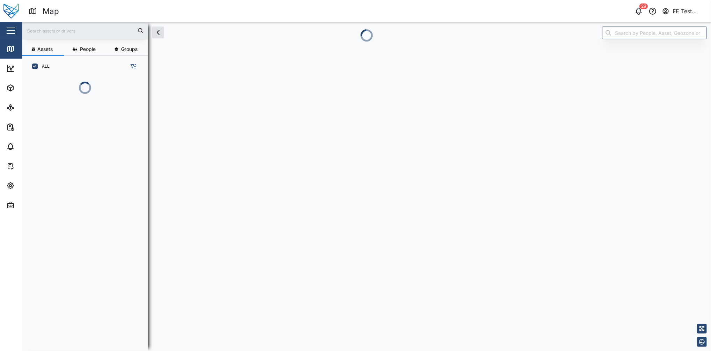
scroll to position [264, 107]
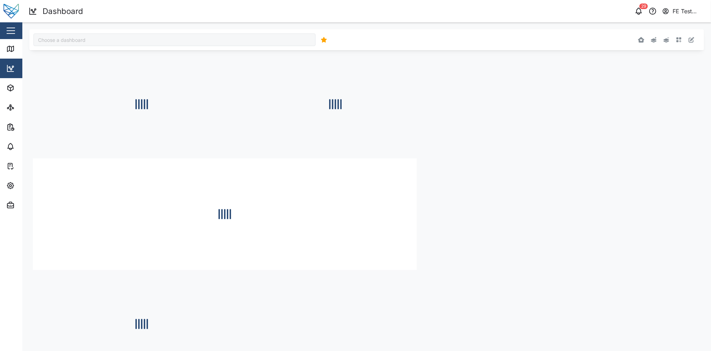
type input "Audit Dashboard"
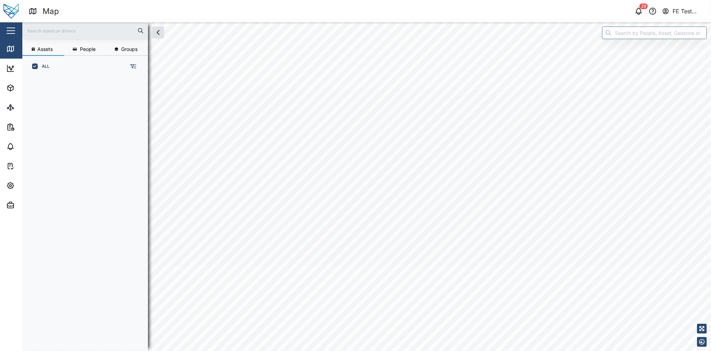
scroll to position [264, 107]
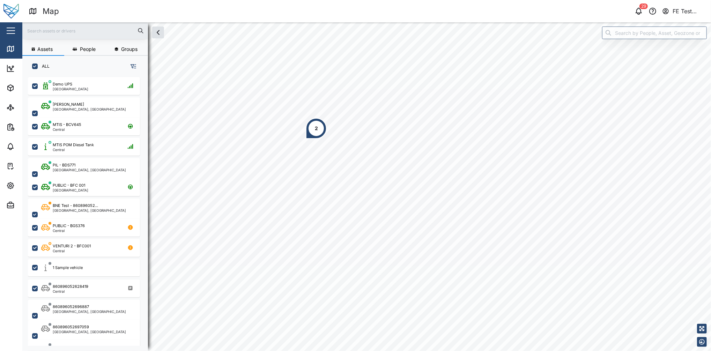
click at [321, 123] on div "2" at bounding box center [316, 128] width 21 height 21
click at [349, 80] on div "PIL - BDS771" at bounding box center [334, 78] width 32 height 7
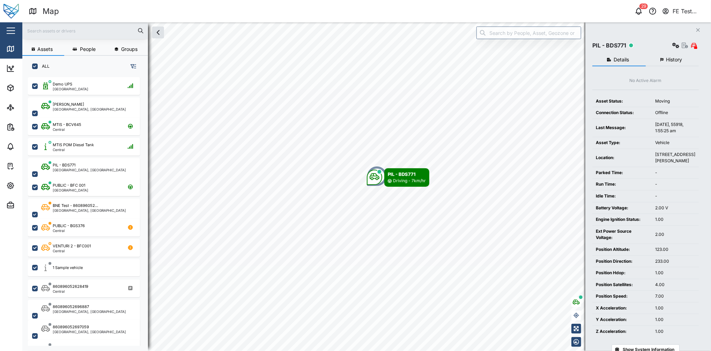
click at [699, 28] on button "Close" at bounding box center [698, 30] width 10 height 10
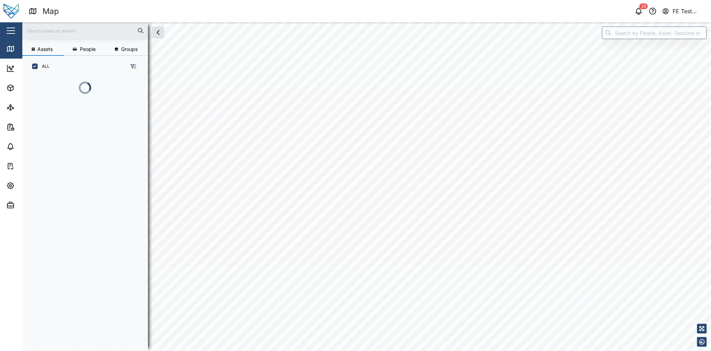
scroll to position [264, 107]
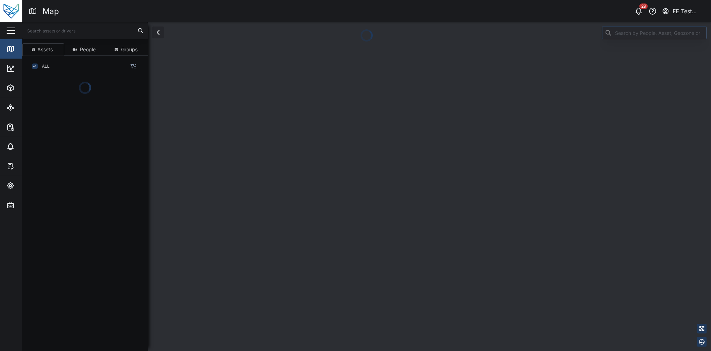
scroll to position [264, 107]
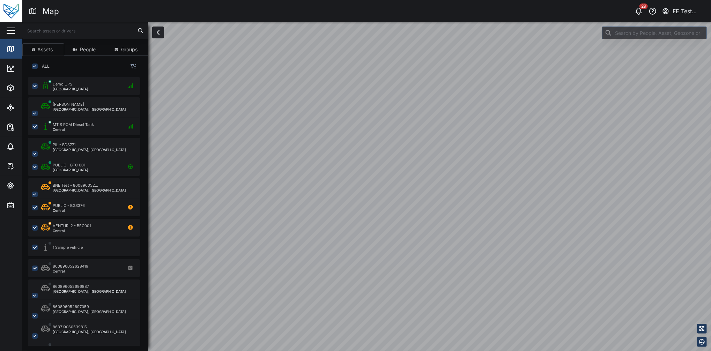
checkbox input "true"
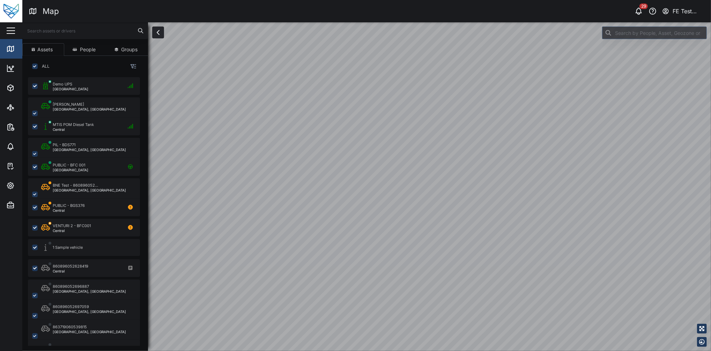
checkbox input "true"
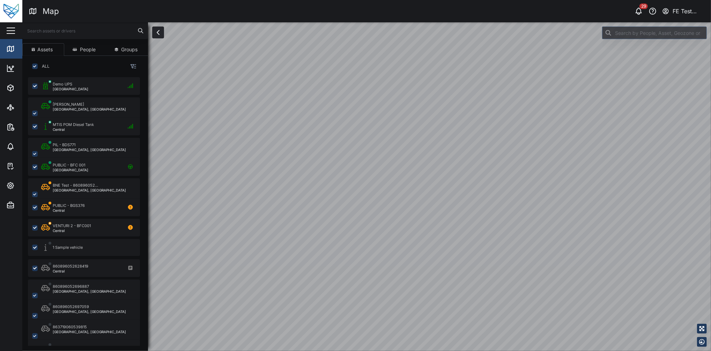
checkbox input "true"
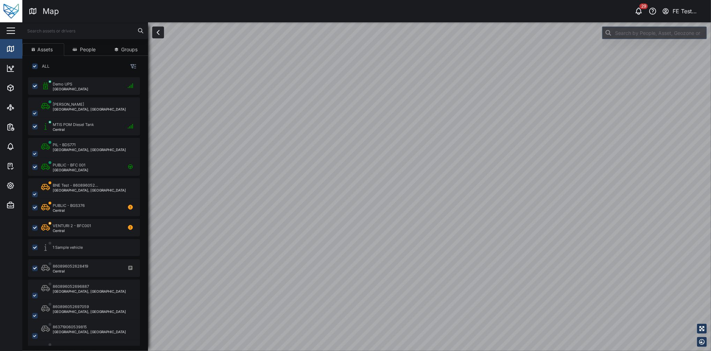
checkbox input "true"
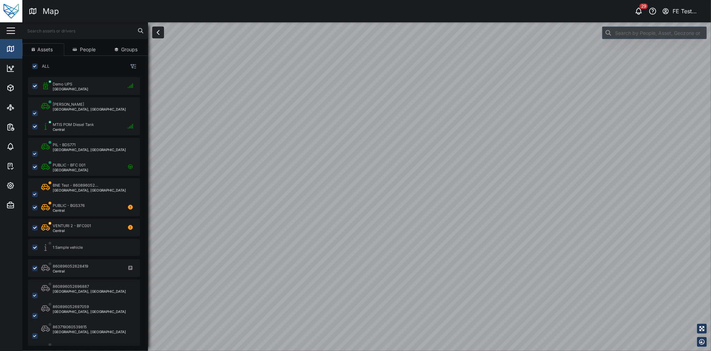
checkbox input "true"
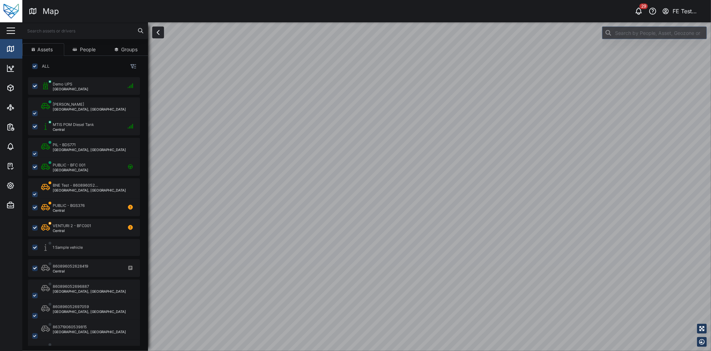
checkbox input "true"
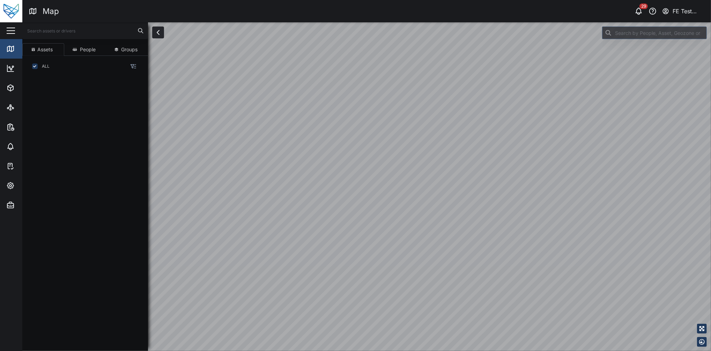
scroll to position [264, 107]
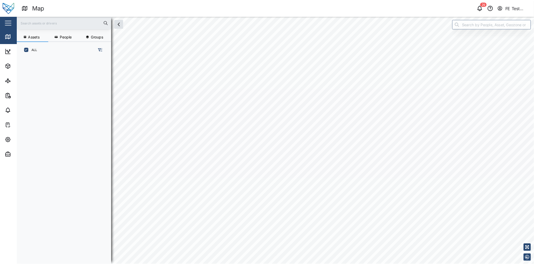
scroll to position [264, 107]
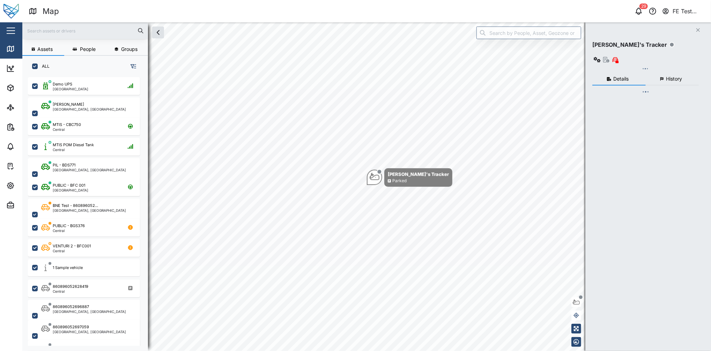
click at [16, 37] on div "Close" at bounding box center [45, 30] width 91 height 17
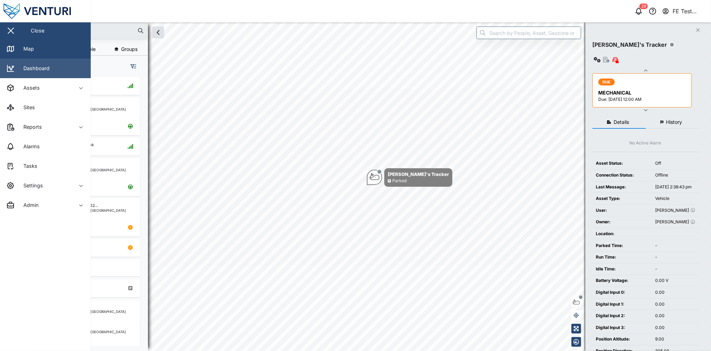
click at [36, 63] on link "Dashboard" at bounding box center [45, 69] width 91 height 20
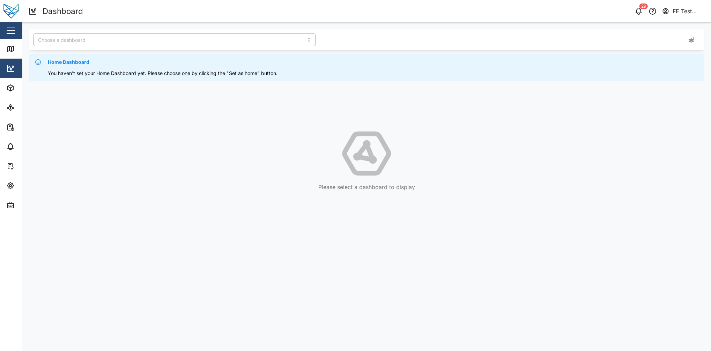
click at [172, 41] on input "search" at bounding box center [175, 40] width 282 height 13
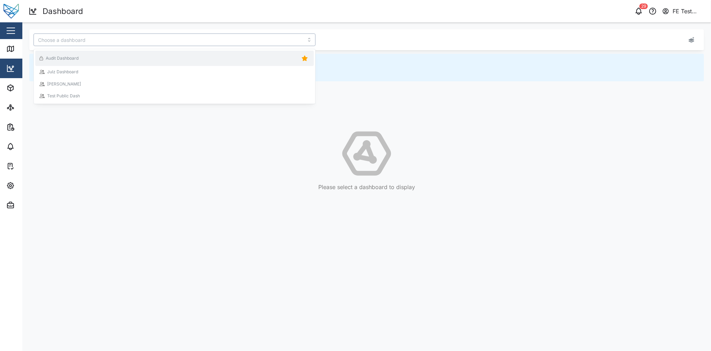
click at [168, 54] on div "Audit Dashboard" at bounding box center [174, 58] width 270 height 10
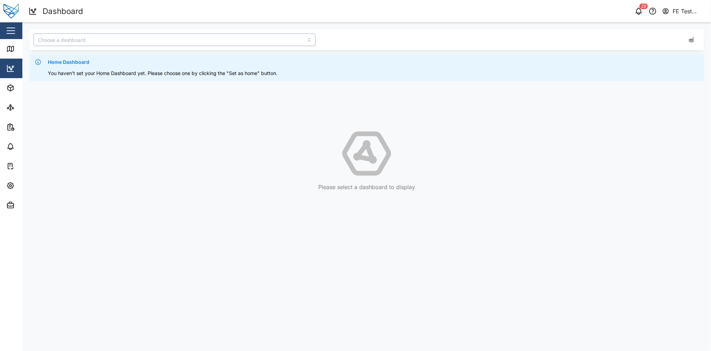
type input "Audit Dashboard"
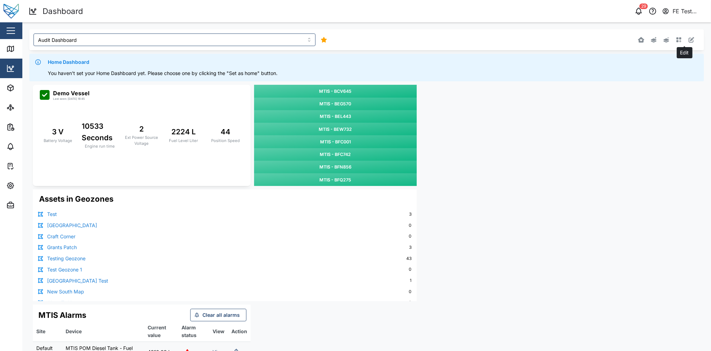
click at [689, 40] on icon "button" at bounding box center [692, 40] width 6 height 6
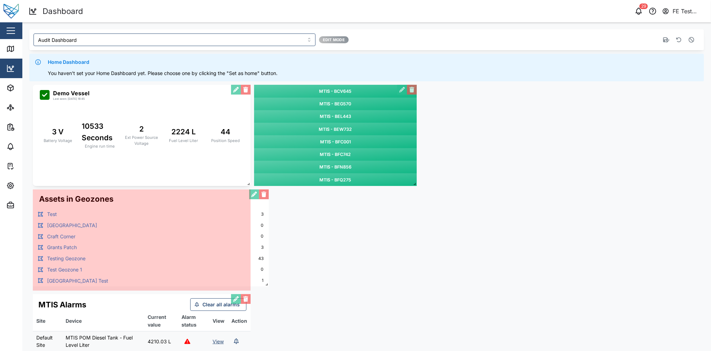
drag, startPoint x: 414, startPoint y: 298, endPoint x: 266, endPoint y: 283, distance: 148.5
click at [266, 283] on span at bounding box center [265, 283] width 7 height 7
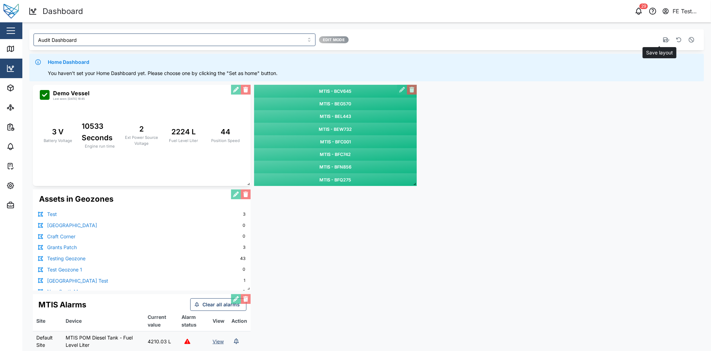
click at [663, 42] on icon "button" at bounding box center [666, 40] width 6 height 6
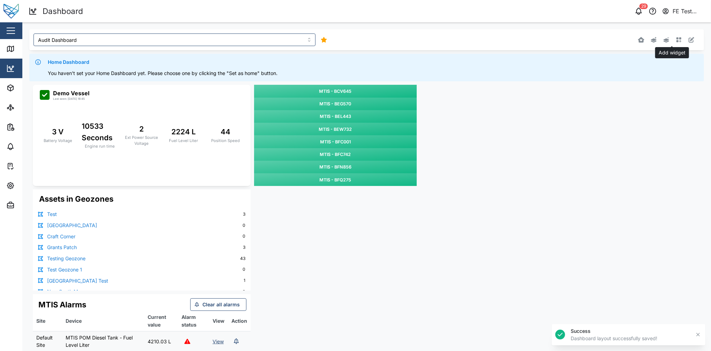
click at [676, 41] on icon "button" at bounding box center [679, 40] width 6 height 6
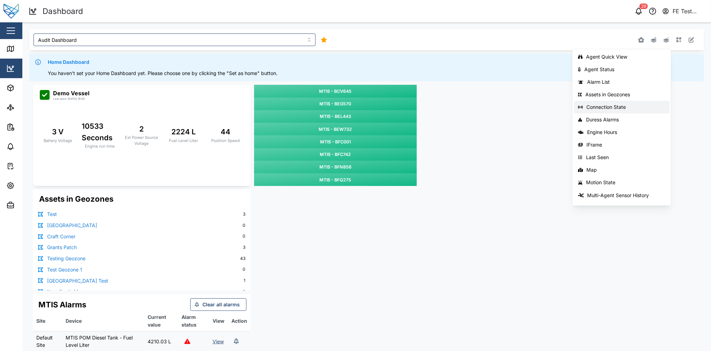
click at [619, 104] on div "Connection State" at bounding box center [626, 107] width 79 height 6
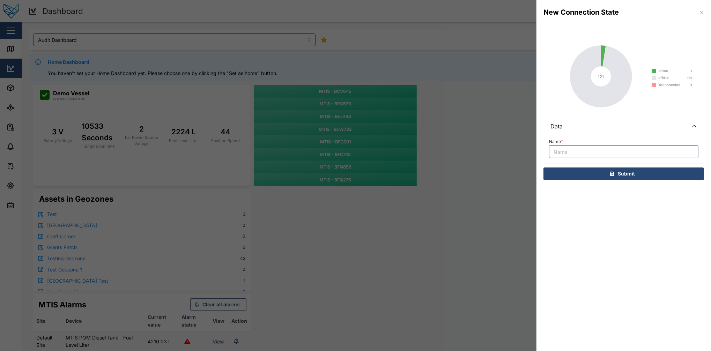
click at [589, 153] on input "Name *" at bounding box center [623, 152] width 149 height 13
click at [589, 167] on div "Data Name * Submit" at bounding box center [624, 149] width 161 height 62
click at [584, 171] on div "Submit" at bounding box center [622, 174] width 149 height 12
type input "A"
type input "Connection State"
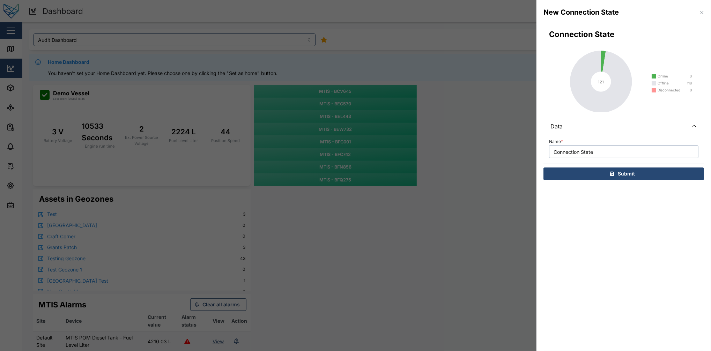
click button "Submit" at bounding box center [624, 174] width 161 height 13
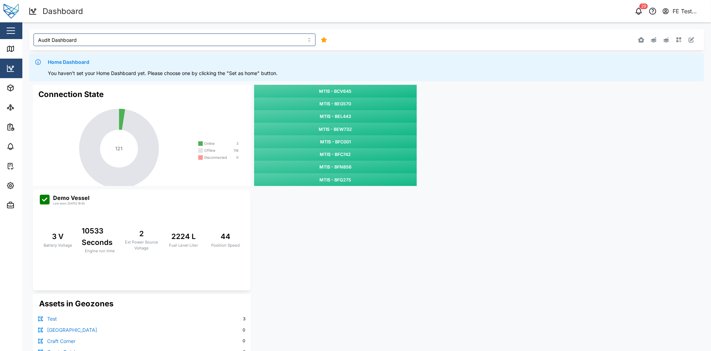
click at [534, 176] on div "Connection State 121 Online 3 Offline 118 Disconnected 0 MTIS - BCV645 MTIS - B…" at bounding box center [366, 292] width 675 height 422
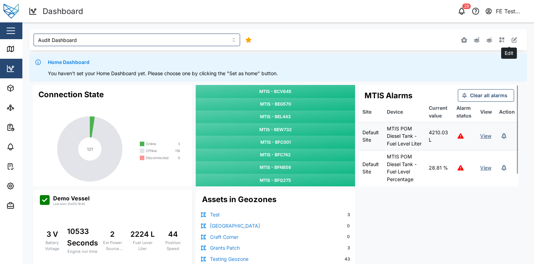
click at [511, 38] on icon "button" at bounding box center [514, 40] width 6 height 6
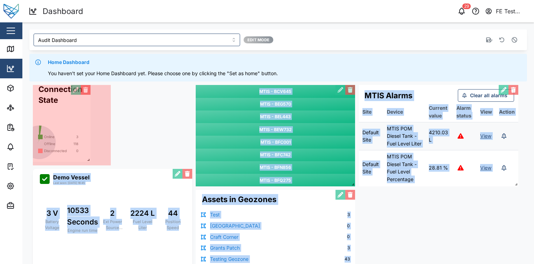
drag, startPoint x: 191, startPoint y: 183, endPoint x: 85, endPoint y: 157, distance: 108.8
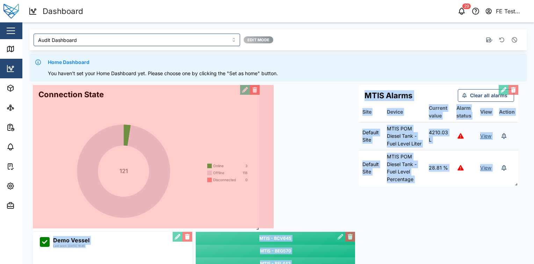
drag, startPoint x: 108, startPoint y: 161, endPoint x: 257, endPoint y: 226, distance: 162.4
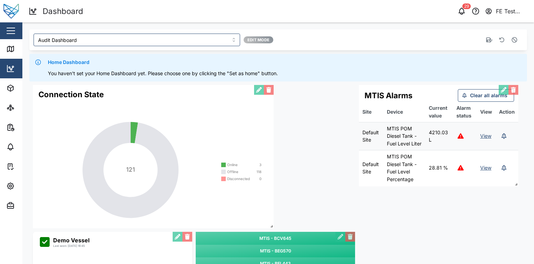
click at [277, 226] on div "Connection State 121 Online 3 Offline 118 Disconnected 0 MTIS - BCV645 MTIS - B…" at bounding box center [277, 261] width 497 height 360
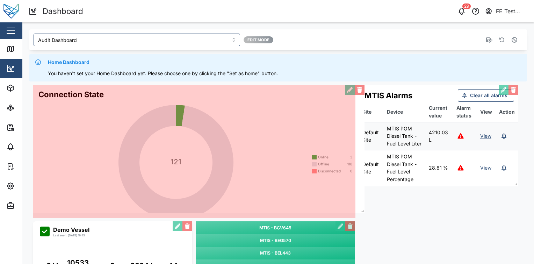
drag, startPoint x: 271, startPoint y: 225, endPoint x: 361, endPoint y: 209, distance: 91.8
click at [361, 209] on span at bounding box center [360, 209] width 7 height 7
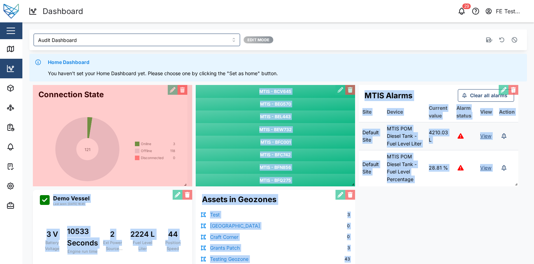
drag, startPoint x: 351, startPoint y: 213, endPoint x: 183, endPoint y: 182, distance: 170.8
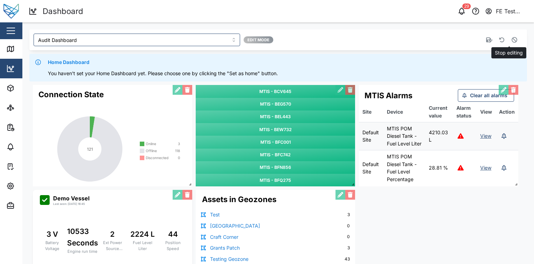
click at [513, 38] on button "button" at bounding box center [514, 40] width 10 height 10
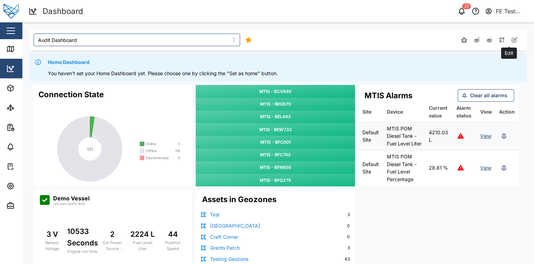
click at [512, 41] on button "button" at bounding box center [514, 40] width 10 height 10
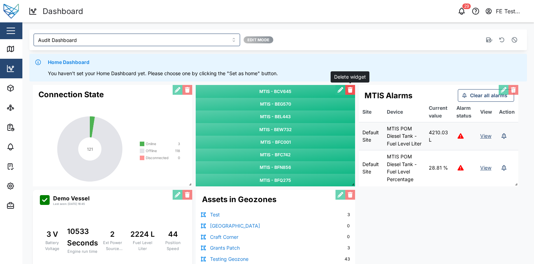
click at [352, 90] on button "button" at bounding box center [350, 90] width 10 height 10
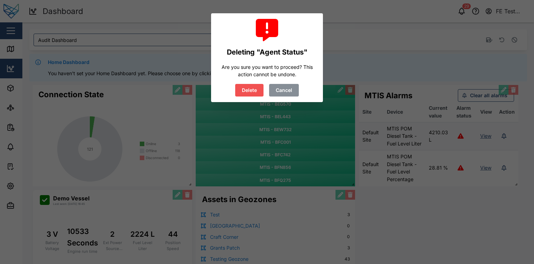
click at [287, 87] on span "Cancel" at bounding box center [283, 90] width 16 height 12
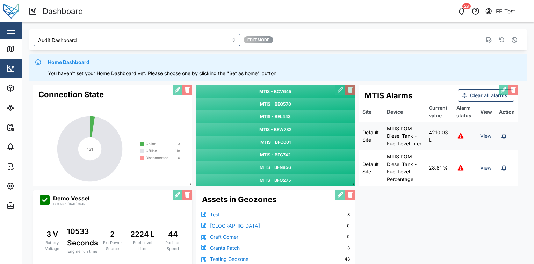
click at [237, 85] on div "MTIS - BCV645 MTIS - BEG570 MTIS - BEL443 MTIS - BEW732 MTIS - BFC001 MTIS - BF…" at bounding box center [275, 135] width 159 height 101
click at [511, 37] on icon "button" at bounding box center [514, 40] width 6 height 6
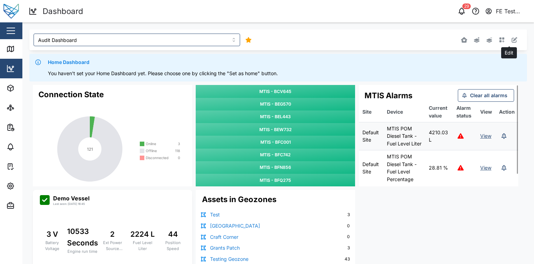
click at [511, 40] on icon "button" at bounding box center [514, 40] width 6 height 6
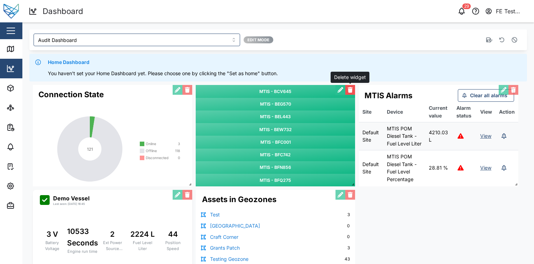
click at [354, 89] on button "button" at bounding box center [350, 90] width 10 height 10
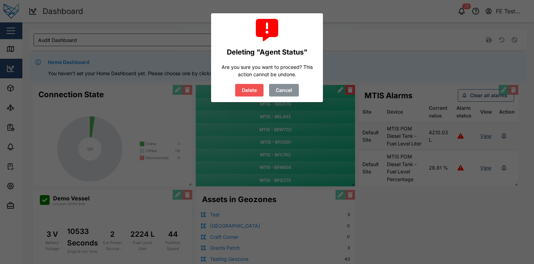
click at [235, 84] on button "Delete" at bounding box center [249, 90] width 28 height 13
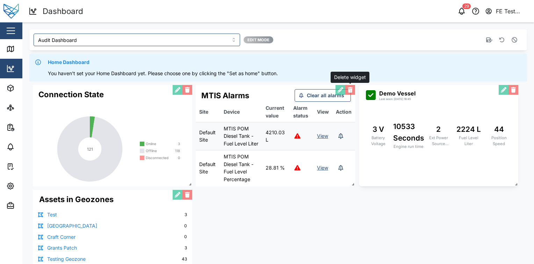
click at [354, 89] on button "button" at bounding box center [350, 90] width 10 height 10
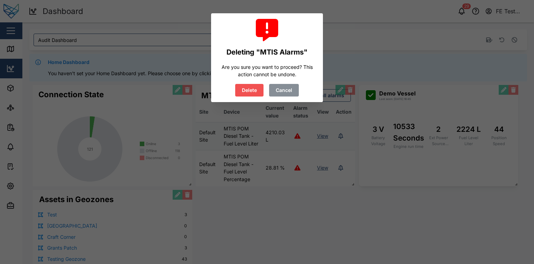
click at [235, 84] on button "Delete" at bounding box center [249, 90] width 28 height 13
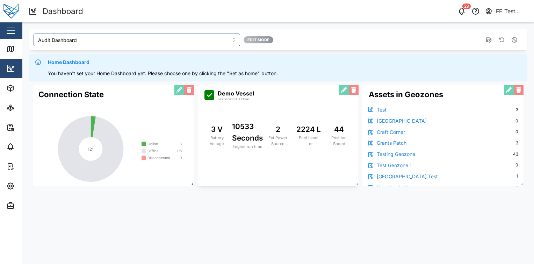
click at [358, 91] on div "Connection State 121 Online 3 Offline 118 Disconnected 0 Demo Vessel Last seen:…" at bounding box center [277, 135] width 497 height 108
click at [356, 91] on button "button" at bounding box center [353, 90] width 10 height 10
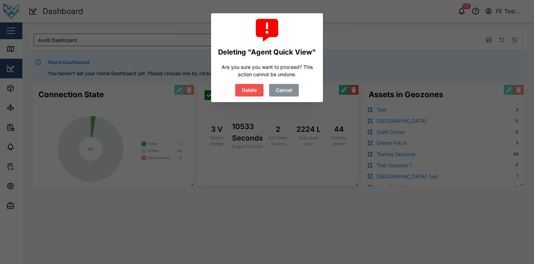
click at [235, 84] on button "Delete" at bounding box center [249, 90] width 28 height 13
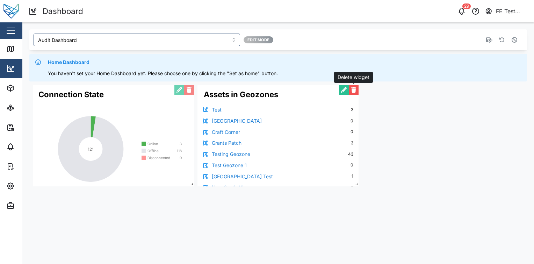
click at [354, 92] on button "button" at bounding box center [353, 90] width 10 height 10
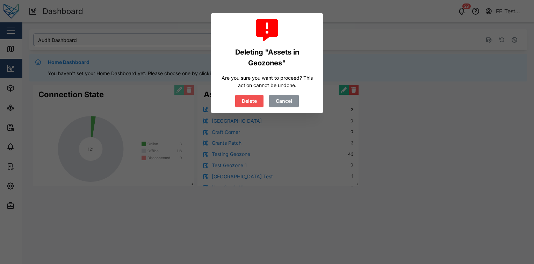
click at [235, 95] on button "Delete" at bounding box center [249, 101] width 28 height 13
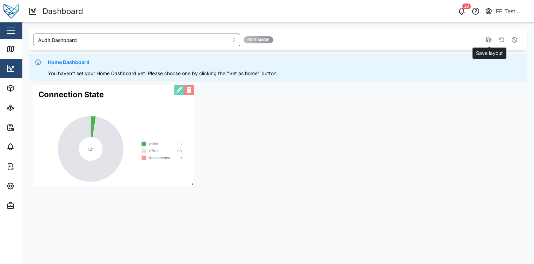
click at [490, 38] on icon "button" at bounding box center [489, 39] width 6 height 5
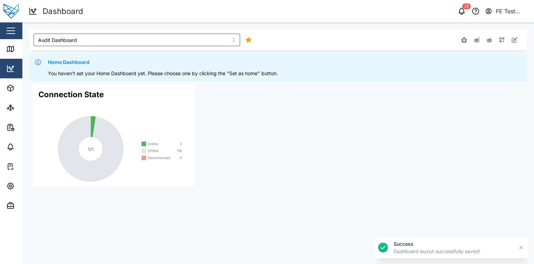
click at [268, 124] on div "Connection State 121 Online 3 Offline 118 Disconnected 0" at bounding box center [277, 135] width 497 height 108
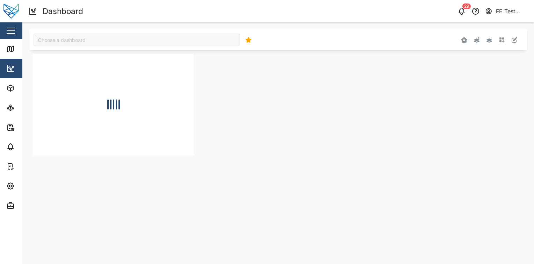
type input "Audit Dashboard"
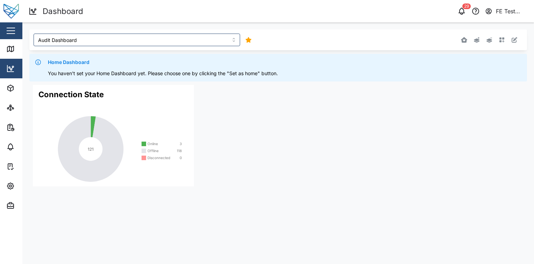
click at [508, 37] on div "Edit" at bounding box center [420, 40] width 197 height 13
click at [376, 120] on div "Connection State 121 Online 3 Offline 118 Disconnected 0" at bounding box center [277, 135] width 497 height 108
click at [500, 41] on icon "button" at bounding box center [501, 39] width 5 height 5
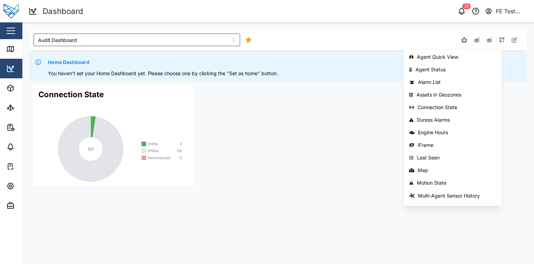
click at [223, 127] on div "Connection State 121 Online 3 Offline 118 Disconnected 0" at bounding box center [277, 135] width 497 height 108
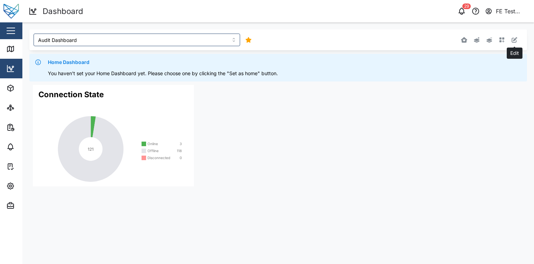
click at [511, 39] on icon "button" at bounding box center [514, 40] width 6 height 6
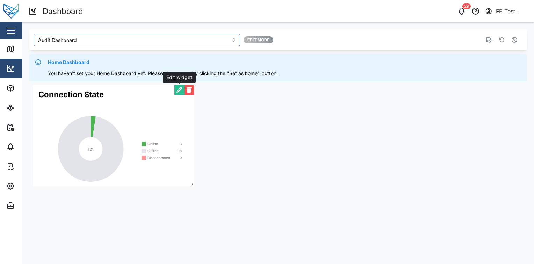
click at [177, 89] on button "button" at bounding box center [179, 90] width 10 height 10
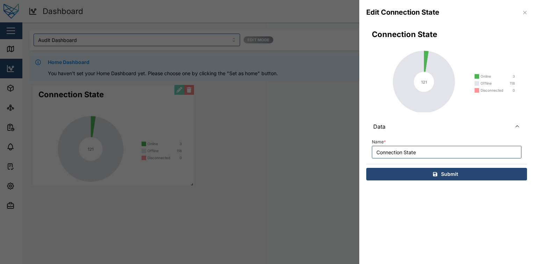
click at [423, 148] on input "Connection State" at bounding box center [446, 152] width 149 height 13
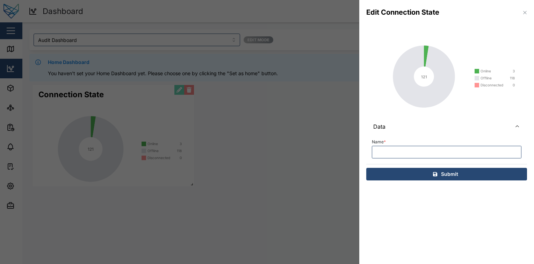
click at [421, 177] on div "Submit" at bounding box center [444, 174] width 149 height 12
click at [435, 155] on input "Name *" at bounding box center [446, 152] width 149 height 13
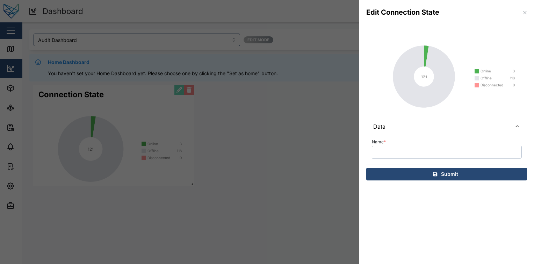
click at [426, 174] on div "Submit" at bounding box center [444, 174] width 149 height 12
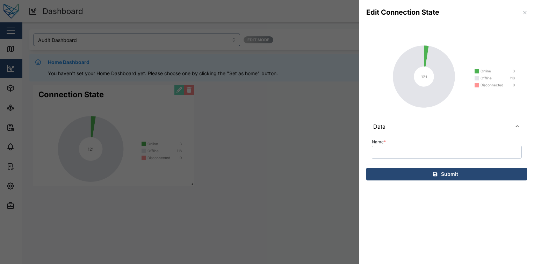
click at [438, 161] on div "Name *" at bounding box center [446, 149] width 161 height 29
click at [445, 157] on input "Name *" at bounding box center [446, 152] width 149 height 13
click at [435, 174] on icon "submit" at bounding box center [435, 173] width 4 height 5
click at [523, 13] on icon "button" at bounding box center [525, 13] width 6 height 6
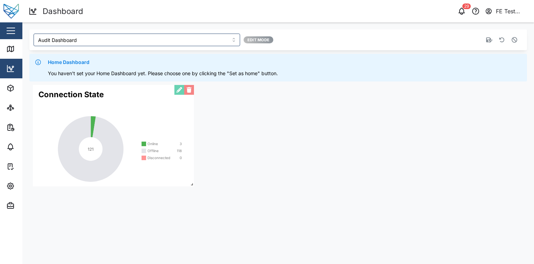
click at [252, 123] on div "Connection State 121 Online 3 Offline 118 Disconnected 0" at bounding box center [277, 135] width 497 height 108
click at [222, 120] on div "Connection State 121 Online 3 Offline 118 Disconnected 0" at bounding box center [277, 135] width 497 height 108
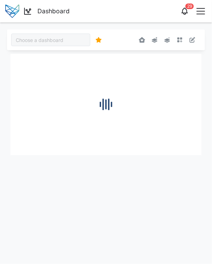
type input "Audit Dashboard"
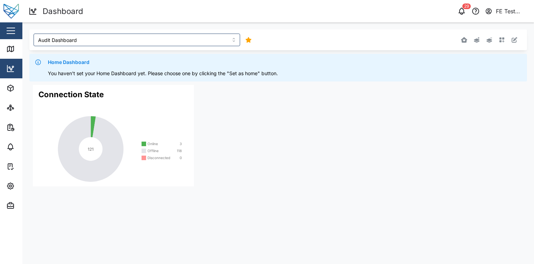
click at [211, 154] on div "Connection State 121 Online 3 Offline 118 Disconnected 0" at bounding box center [277, 135] width 497 height 108
click at [211, 145] on div "Connection State 121 Online 3 Offline 118 Disconnected 0" at bounding box center [277, 135] width 497 height 108
click at [211, 103] on div "Connection State 121 Online 3 Offline 118 Disconnected 0" at bounding box center [277, 135] width 497 height 108
click at [152, 144] on div "Online" at bounding box center [154, 143] width 15 height 3
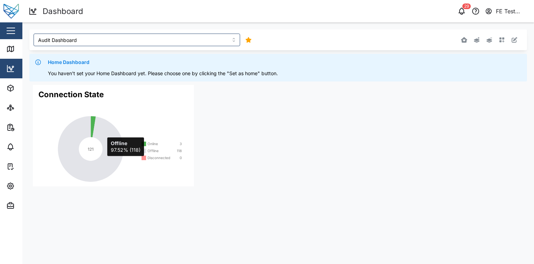
click at [103, 133] on icon at bounding box center [91, 149] width 66 height 66
click at [90, 127] on icon at bounding box center [91, 149] width 66 height 66
click at [93, 124] on icon at bounding box center [93, 126] width 5 height 21
click at [211, 144] on div "Connection State 121 Online 3 Offline 118 Disconnected 0" at bounding box center [277, 135] width 497 height 108
click at [211, 123] on div "Connection State 121 Online 3 Offline 118 Disconnected 0" at bounding box center [277, 135] width 497 height 108
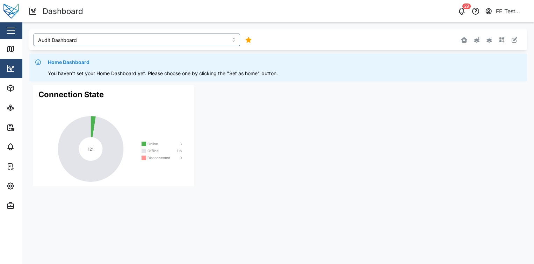
click at [211, 158] on div "Connection State 121 Online 3 Offline 118 Disconnected 0" at bounding box center [277, 135] width 497 height 108
click at [149, 142] on div "Online" at bounding box center [154, 143] width 15 height 3
click at [150, 151] on div "Offline" at bounding box center [154, 150] width 15 height 3
click at [150, 156] on div "Disconnected" at bounding box center [158, 157] width 23 height 3
click at [108, 142] on icon at bounding box center [91, 149] width 66 height 66
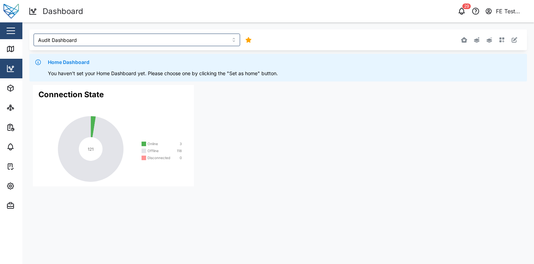
click at [13, 25] on button "button" at bounding box center [11, 31] width 12 height 12
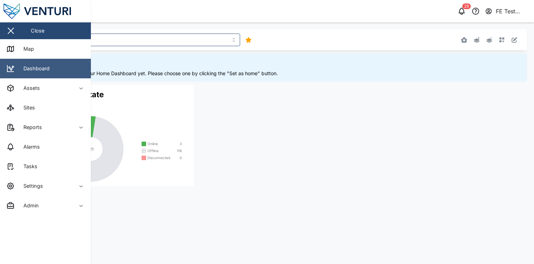
click at [34, 71] on div "Dashboard" at bounding box center [33, 69] width 31 height 8
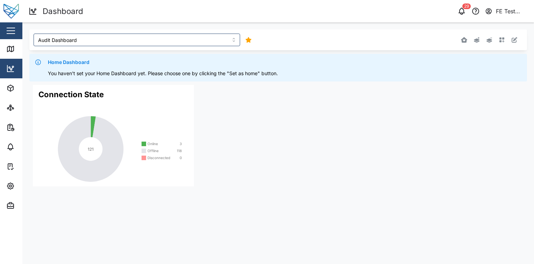
click at [15, 31] on button "button" at bounding box center [11, 31] width 12 height 12
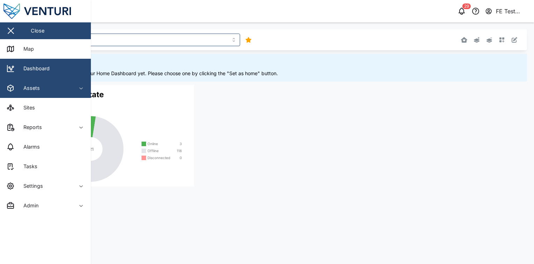
click at [43, 84] on div "Assets" at bounding box center [38, 88] width 64 height 8
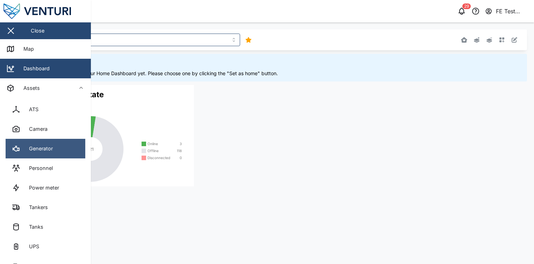
click at [47, 151] on div "Generator" at bounding box center [38, 149] width 29 height 8
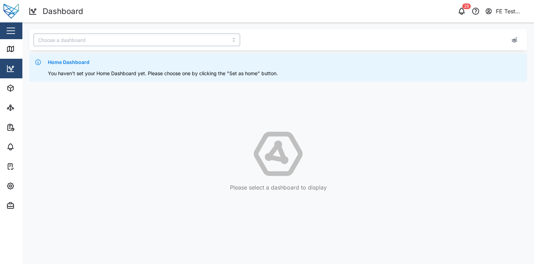
click at [81, 34] on input "search" at bounding box center [137, 40] width 206 height 13
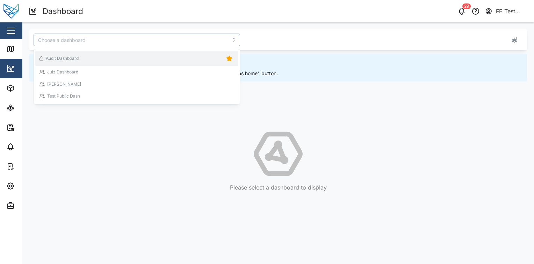
click at [82, 57] on div "Audit Dashboard" at bounding box center [136, 58] width 194 height 10
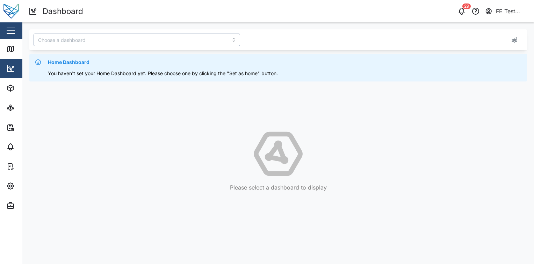
type input "Audit Dashboard"
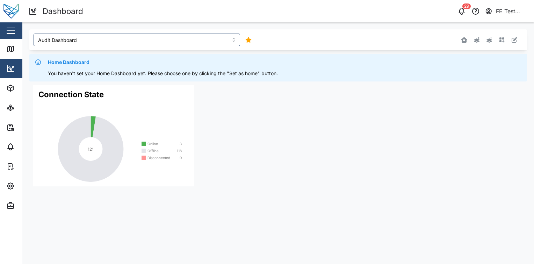
click at [211, 153] on div "Connection State 121 Online 3 Offline 118 Disconnected 0" at bounding box center [277, 135] width 497 height 108
click at [211, 40] on icon "button" at bounding box center [514, 40] width 6 height 6
click at [177, 87] on button "button" at bounding box center [179, 90] width 10 height 10
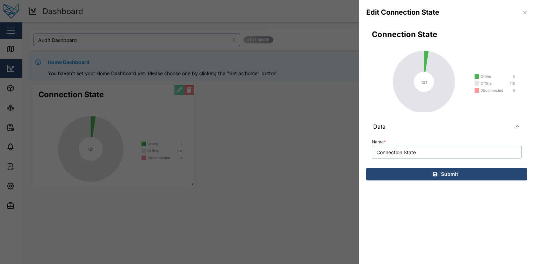
click at [211, 12] on icon "button" at bounding box center [524, 12] width 3 height 3
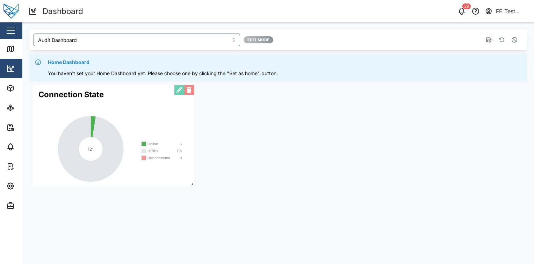
click at [211, 143] on div "Connection State 121 Online 3 Offline 118 Disconnected 0" at bounding box center [277, 135] width 497 height 108
click at [211, 5] on div "Dashboard 29 FE Test Admin" at bounding box center [281, 11] width 505 height 12
click at [211, 9] on div "FE Test Admin" at bounding box center [511, 11] width 32 height 9
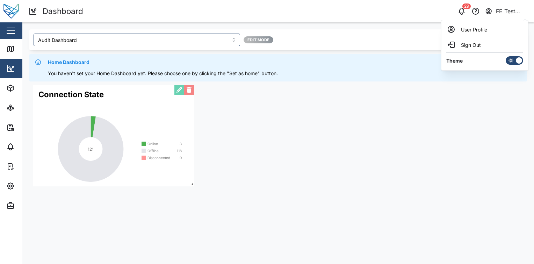
click at [211, 60] on icon at bounding box center [511, 61] width 6 height 6
click at [211, 56] on input "checkbox" at bounding box center [505, 56] width 0 height 0
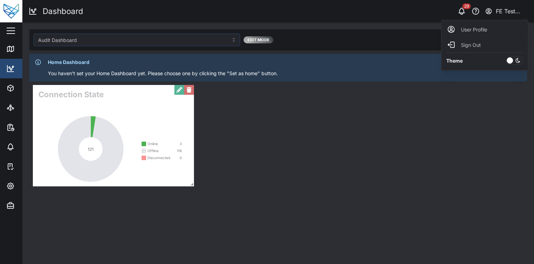
click at [211, 60] on div at bounding box center [509, 60] width 6 height 6
click at [211, 56] on input "checkbox" at bounding box center [505, 56] width 0 height 0
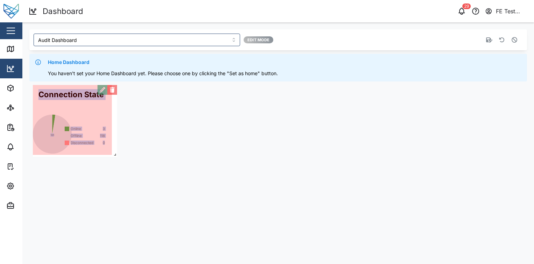
drag, startPoint x: 192, startPoint y: 186, endPoint x: 115, endPoint y: 156, distance: 82.3
click at [115, 156] on span at bounding box center [113, 152] width 7 height 7
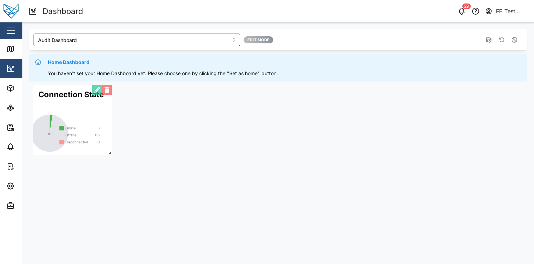
click at [112, 154] on div "Connection State 121 Online 3 Offline 118 Disconnected 0" at bounding box center [277, 119] width 497 height 77
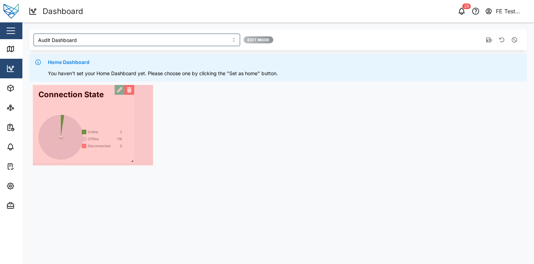
drag, startPoint x: 109, startPoint y: 152, endPoint x: 131, endPoint y: 160, distance: 23.7
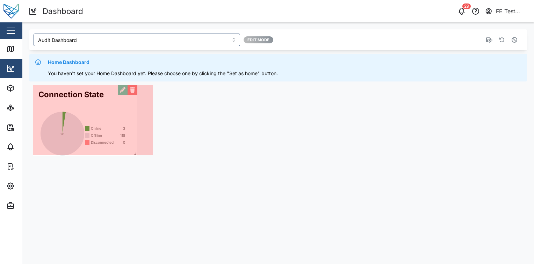
drag, startPoint x: 151, startPoint y: 162, endPoint x: 135, endPoint y: 152, distance: 18.5
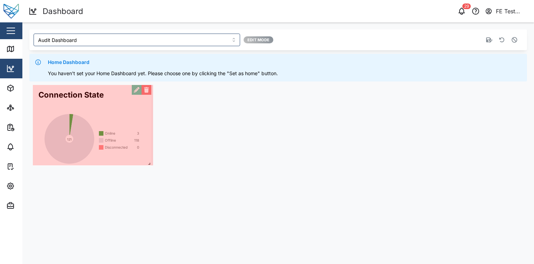
drag, startPoint x: 150, startPoint y: 152, endPoint x: 148, endPoint y: 163, distance: 11.3
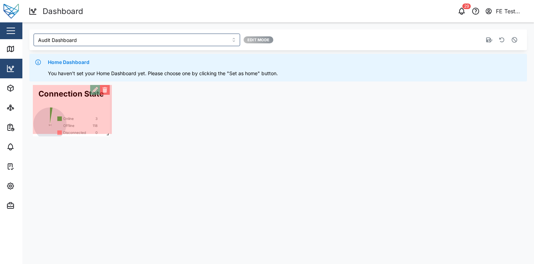
drag, startPoint x: 151, startPoint y: 161, endPoint x: 107, endPoint y: 132, distance: 52.7
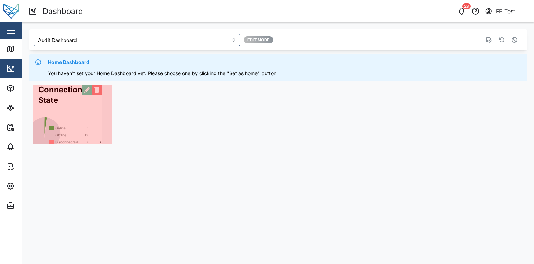
drag, startPoint x: 107, startPoint y: 132, endPoint x: 97, endPoint y: 144, distance: 15.3
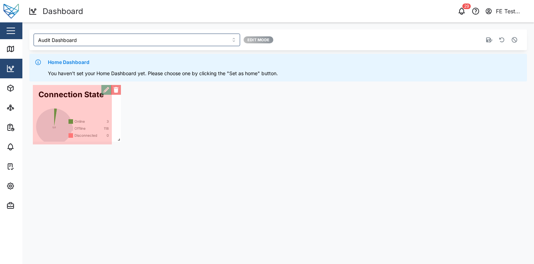
drag, startPoint x: 107, startPoint y: 140, endPoint x: 116, endPoint y: 137, distance: 9.5
click at [116, 137] on span at bounding box center [117, 137] width 7 height 7
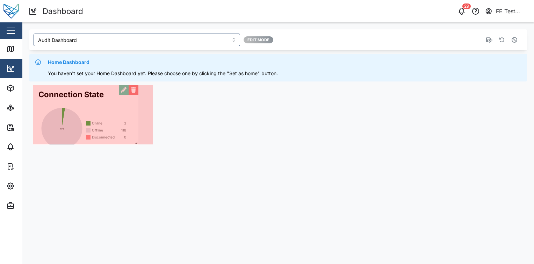
drag, startPoint x: 110, startPoint y: 142, endPoint x: 137, endPoint y: 143, distance: 27.2
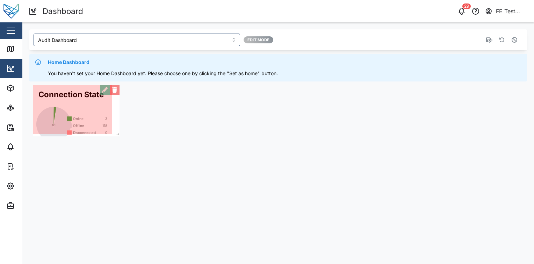
drag, startPoint x: 149, startPoint y: 143, endPoint x: 115, endPoint y: 135, distance: 35.1
click at [115, 135] on span at bounding box center [115, 132] width 7 height 7
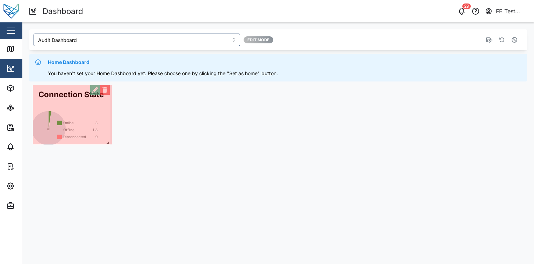
drag, startPoint x: 109, startPoint y: 132, endPoint x: 106, endPoint y: 143, distance: 11.0
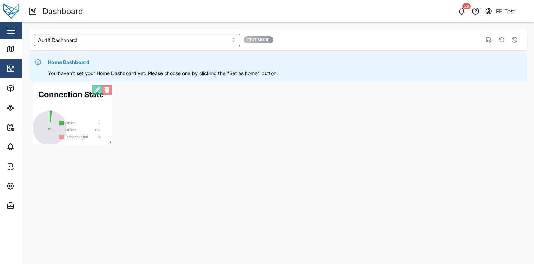
click at [211, 41] on icon "button" at bounding box center [514, 40] width 6 height 6
click at [211, 43] on button "button" at bounding box center [514, 40] width 10 height 10
click at [104, 90] on button "button" at bounding box center [107, 90] width 10 height 10
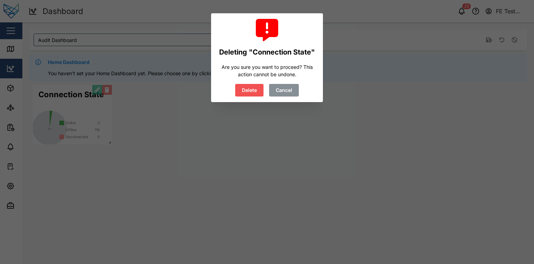
click at [211, 91] on span "Cancel" at bounding box center [283, 90] width 16 height 12
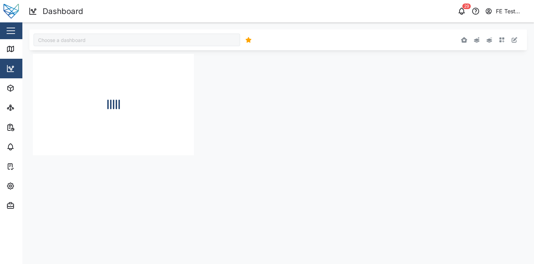
type input "Audit Dashboard"
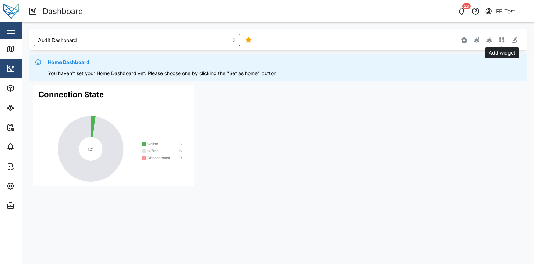
click at [503, 40] on icon "button" at bounding box center [502, 40] width 6 height 6
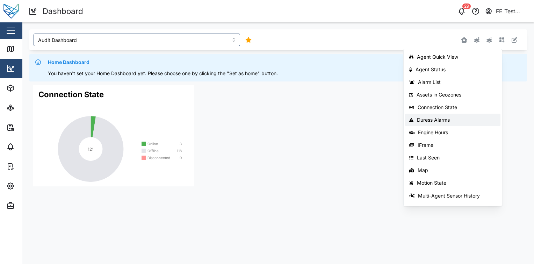
click at [464, 116] on button "Duress Alarms" at bounding box center [452, 119] width 95 height 13
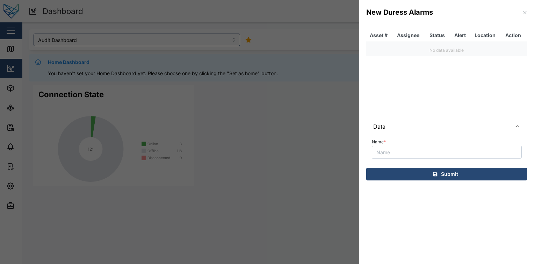
click at [525, 13] on icon "button" at bounding box center [525, 13] width 6 height 6
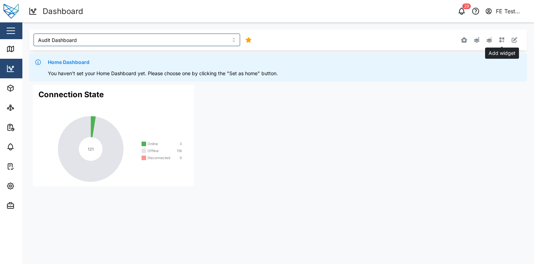
click at [503, 38] on icon "button" at bounding box center [501, 39] width 5 height 5
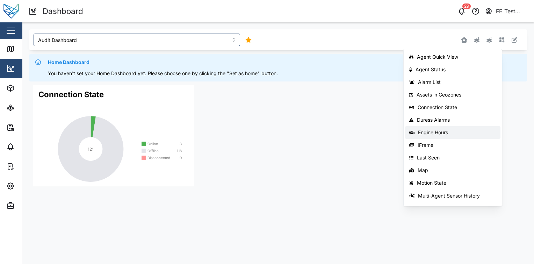
click at [475, 130] on div "Engine Hours" at bounding box center [457, 133] width 78 height 6
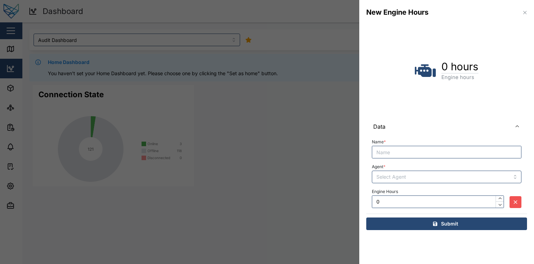
click at [524, 15] on button "button" at bounding box center [525, 13] width 8 height 8
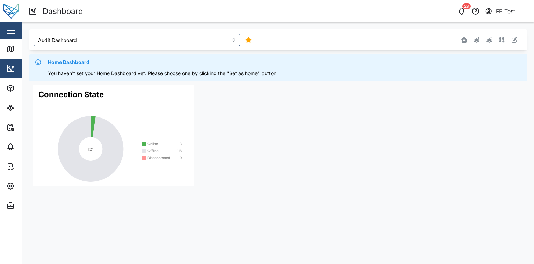
click at [503, 45] on div "Add widget" at bounding box center [420, 40] width 197 height 13
click at [503, 43] on button "button" at bounding box center [502, 40] width 10 height 10
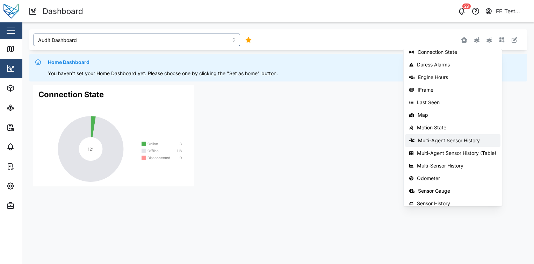
scroll to position [111, 0]
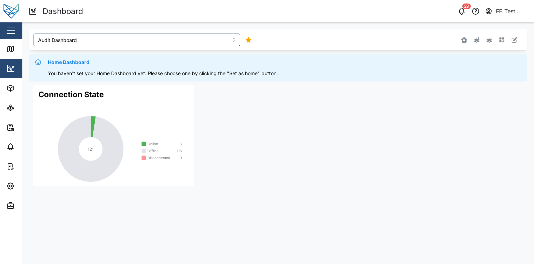
click at [391, 169] on div "Connection State 121 Online 3 Offline 118 Disconnected 0" at bounding box center [277, 135] width 497 height 108
